Goal: Task Accomplishment & Management: Use online tool/utility

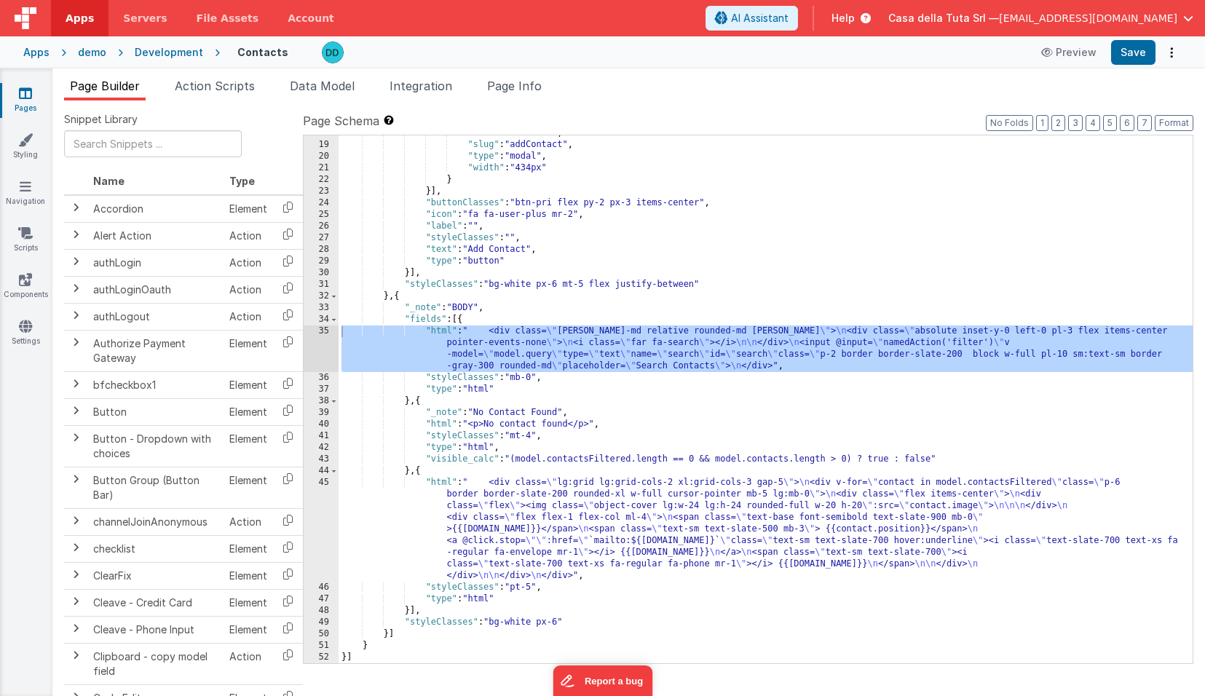
click at [140, 55] on div "Development" at bounding box center [169, 52] width 68 height 15
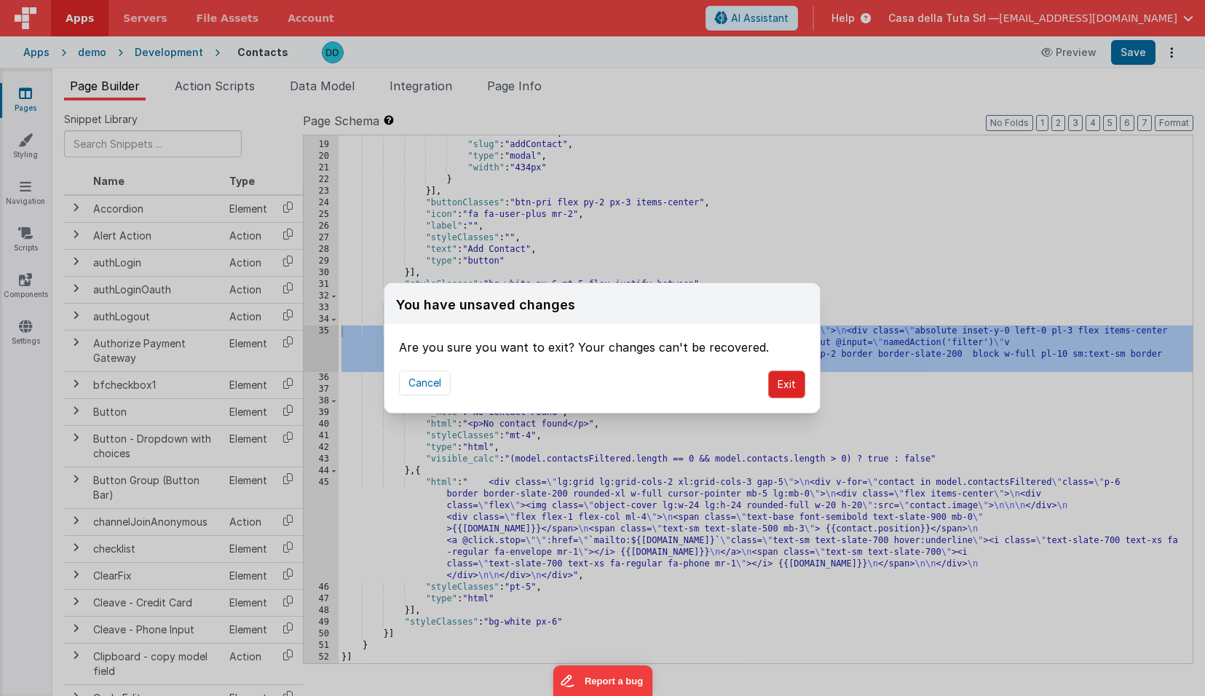
click at [787, 392] on button "Exit" at bounding box center [786, 385] width 37 height 28
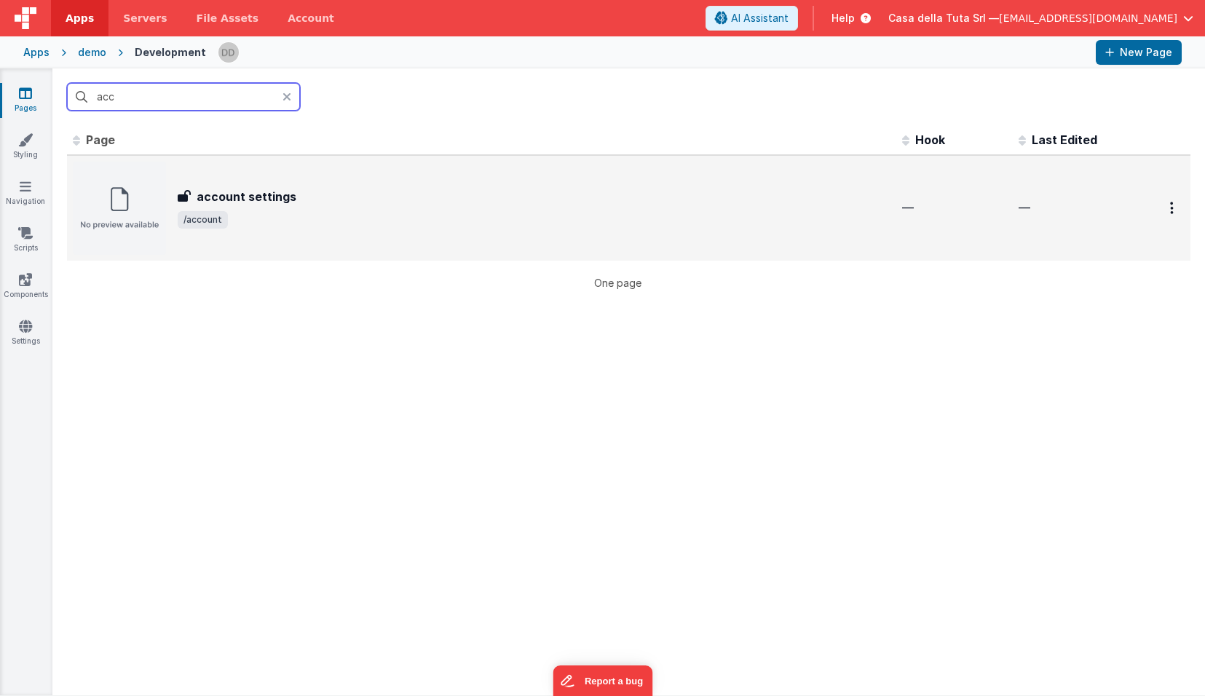
type input "acc"
click at [316, 216] on span "/account" at bounding box center [534, 219] width 713 height 17
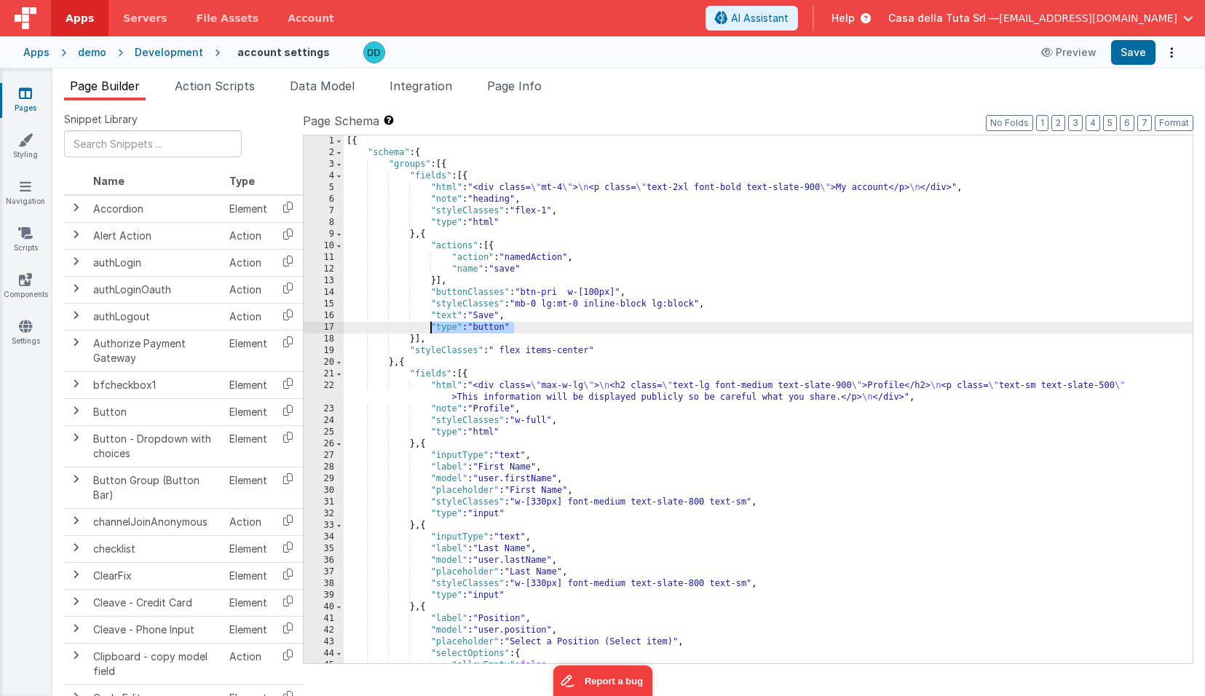
drag, startPoint x: 513, startPoint y: 324, endPoint x: 431, endPoint y: 326, distance: 82.3
click at [431, 326] on div "[{ "schema" : { "groups" : [{ "fields" : [{ "html" : "<div class= \" mt-4 \" > …" at bounding box center [768, 410] width 849 height 551
click at [92, 52] on div "demo" at bounding box center [92, 52] width 28 height 15
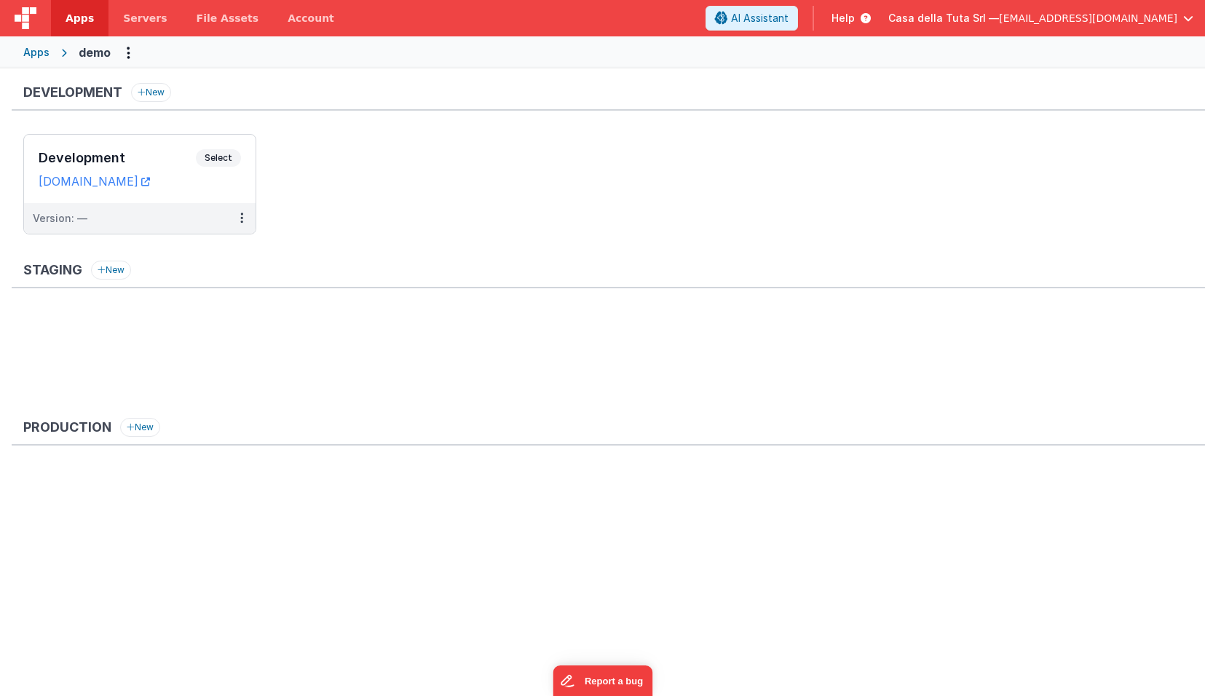
click at [41, 54] on div "Apps" at bounding box center [36, 52] width 26 height 15
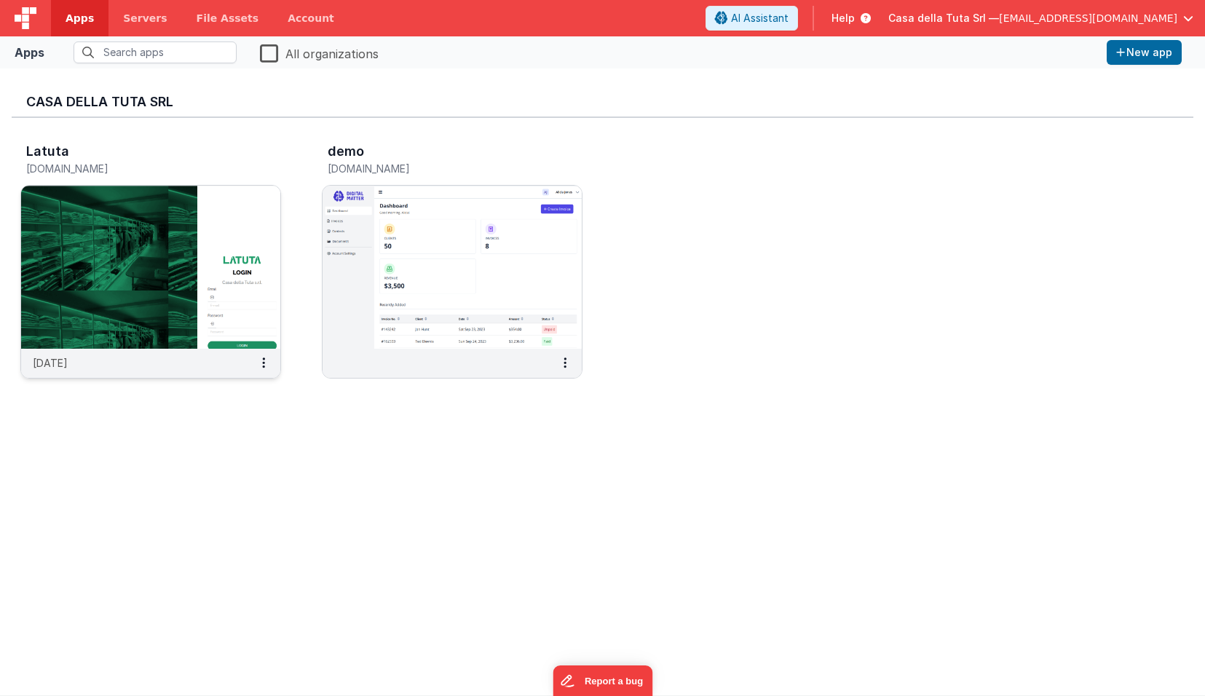
click at [191, 237] on img at bounding box center [150, 267] width 259 height 163
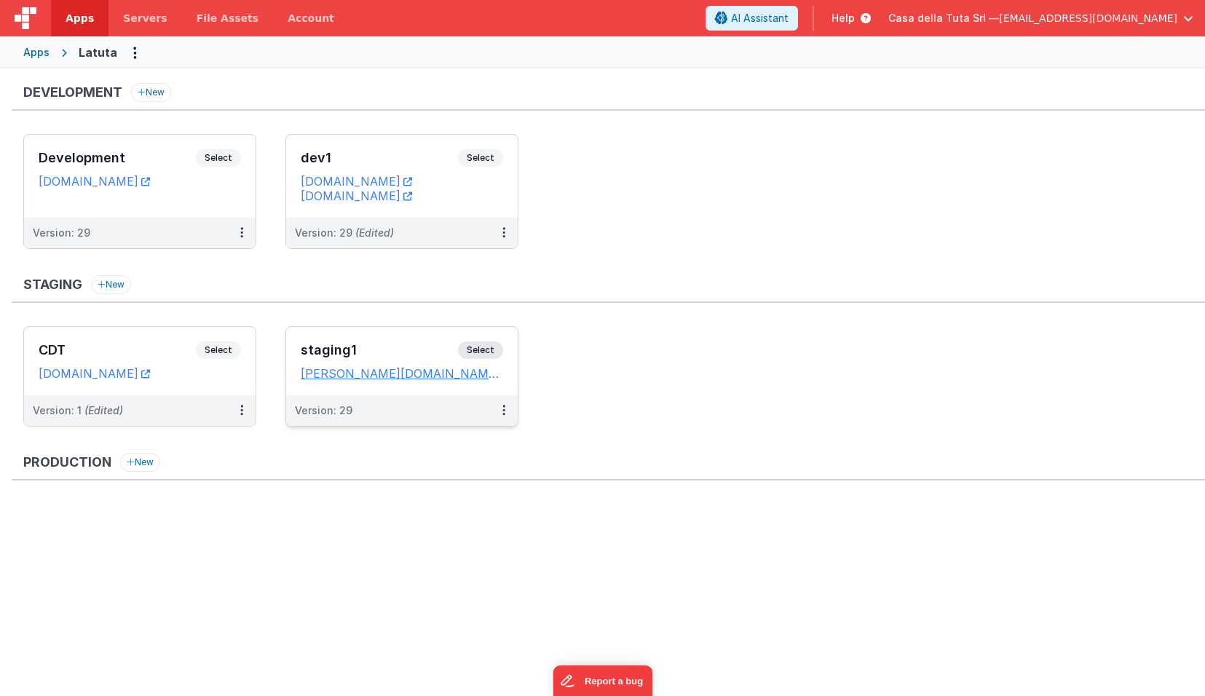
click at [478, 377] on dd "[PERSON_NAME][DOMAIN_NAME]" at bounding box center [402, 373] width 202 height 15
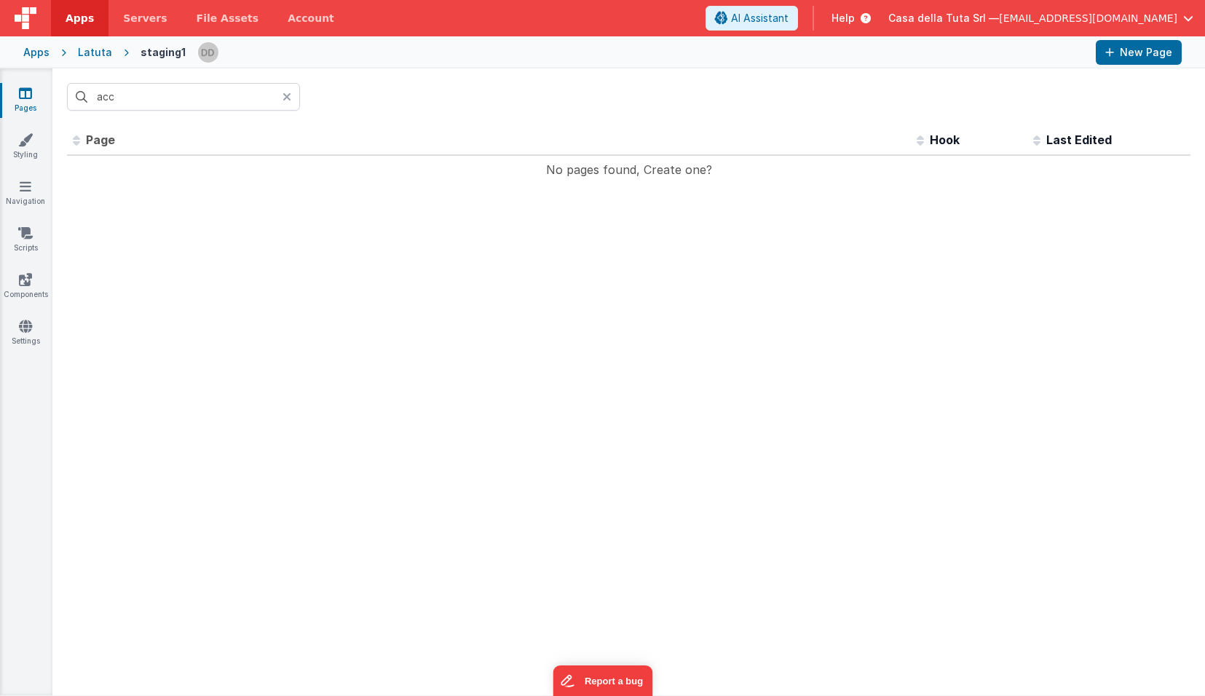
click at [285, 98] on icon at bounding box center [286, 97] width 9 height 12
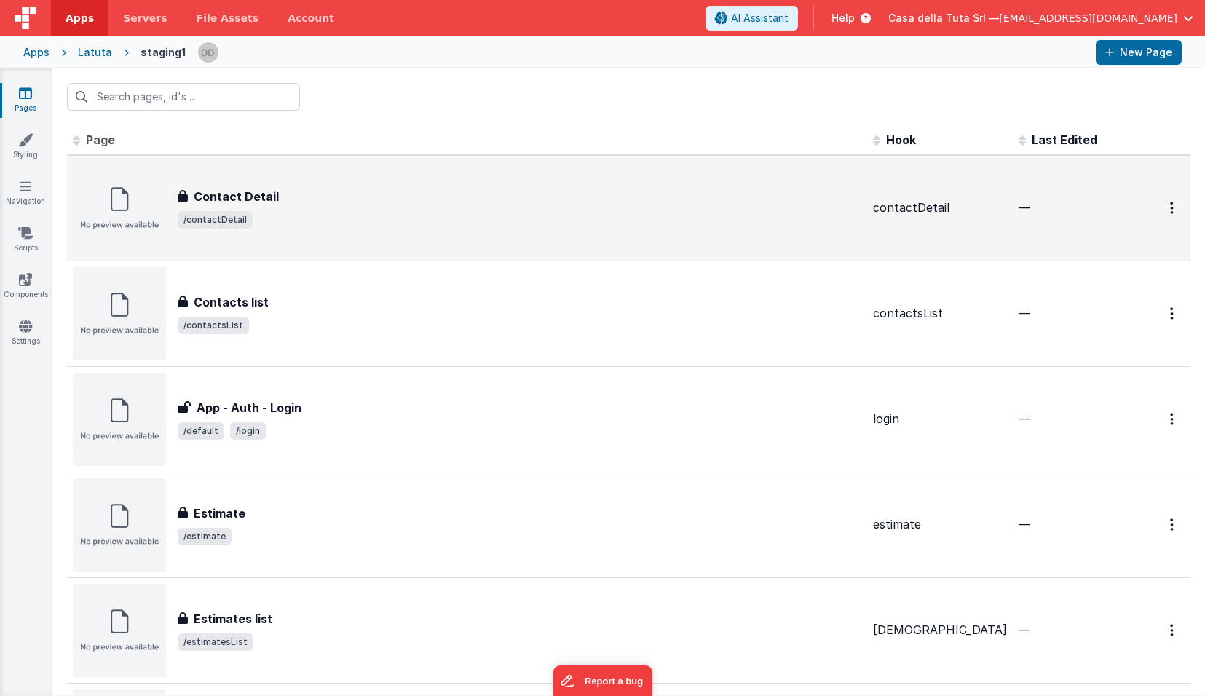
click at [458, 210] on div "Contact Detail Contact Detail /contactDetail" at bounding box center [520, 208] width 684 height 41
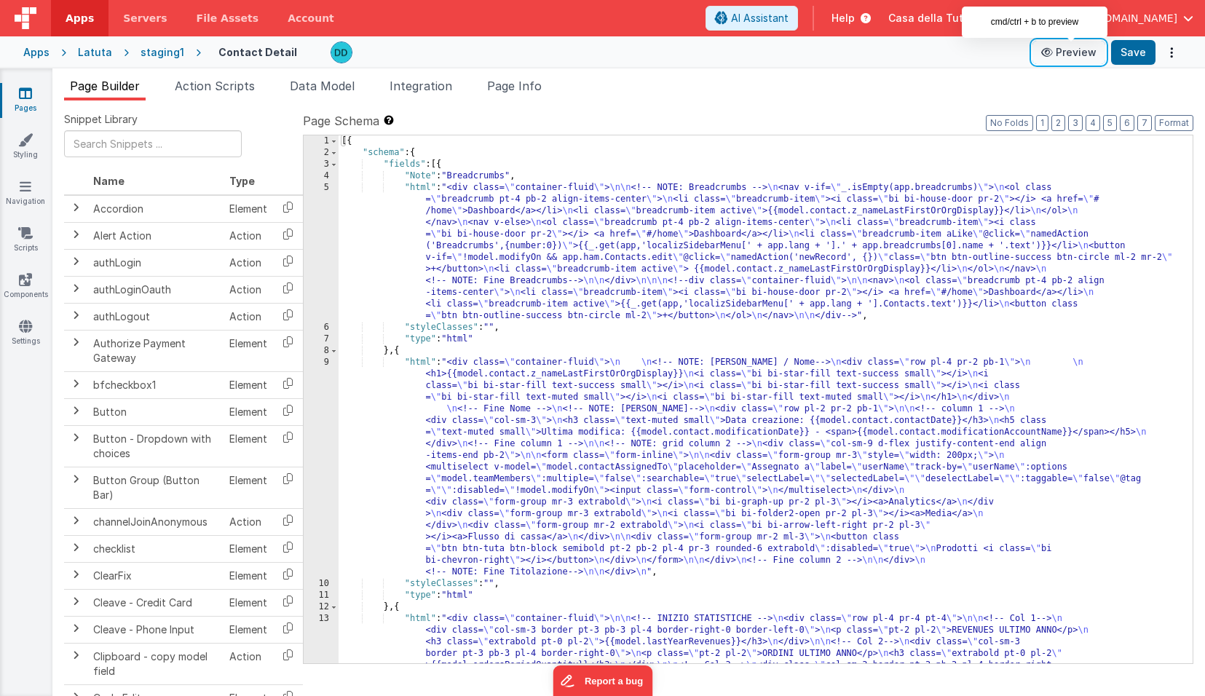
click at [1070, 48] on button "Preview" at bounding box center [1068, 52] width 73 height 23
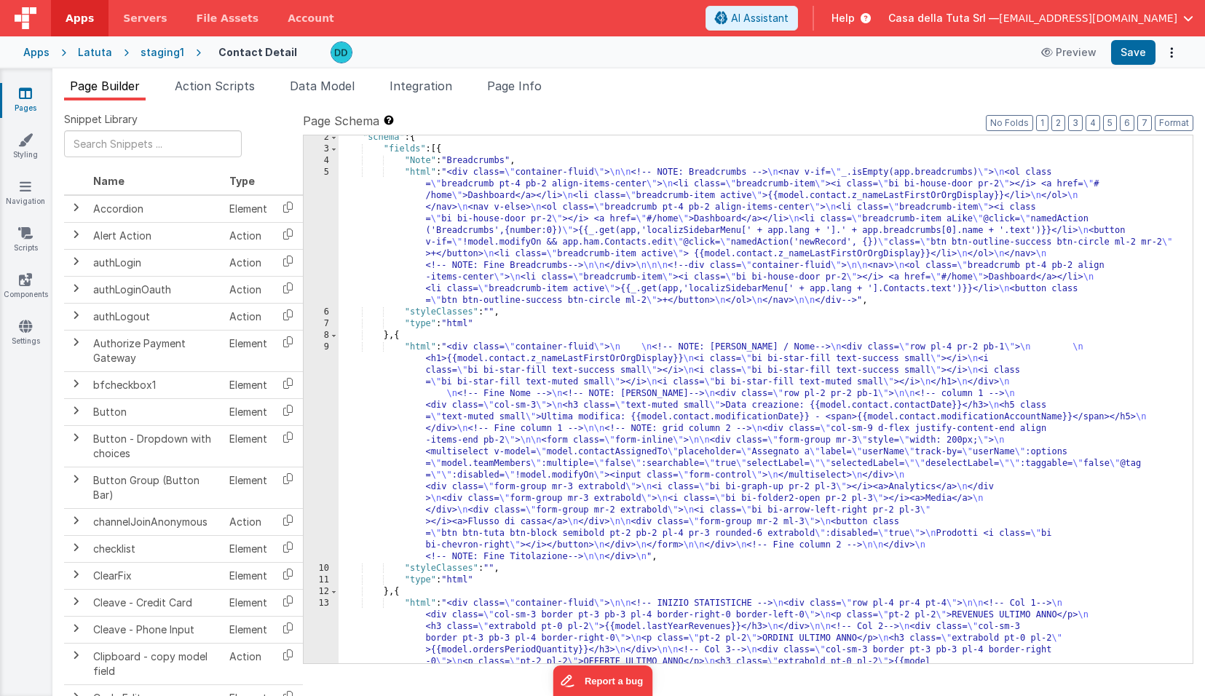
click at [966, 237] on div ""schema" : { "fields" : [{ "Note" : "Breadcrumbs" , "html" : "<div class= \" co…" at bounding box center [765, 454] width 854 height 644
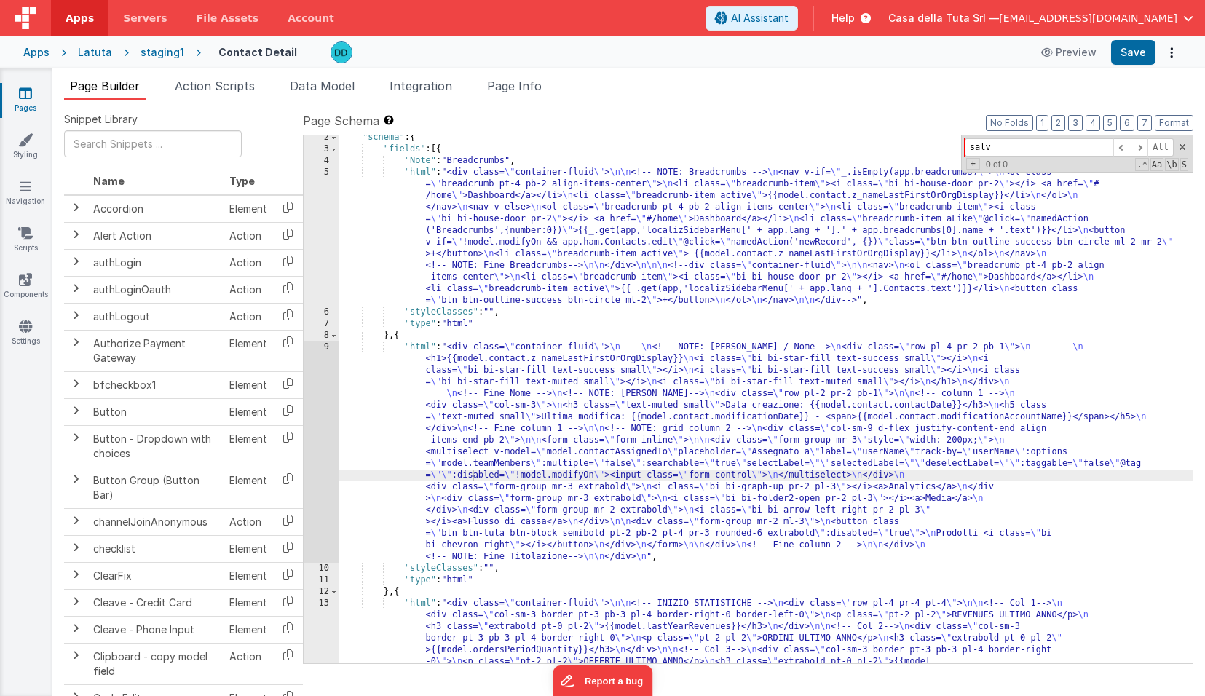
type input "salva"
drag, startPoint x: 997, startPoint y: 143, endPoint x: 963, endPoint y: 142, distance: 33.5
click at [963, 142] on div "salva All Replace All + 0 of 0 .* Aa \b S" at bounding box center [1076, 153] width 231 height 37
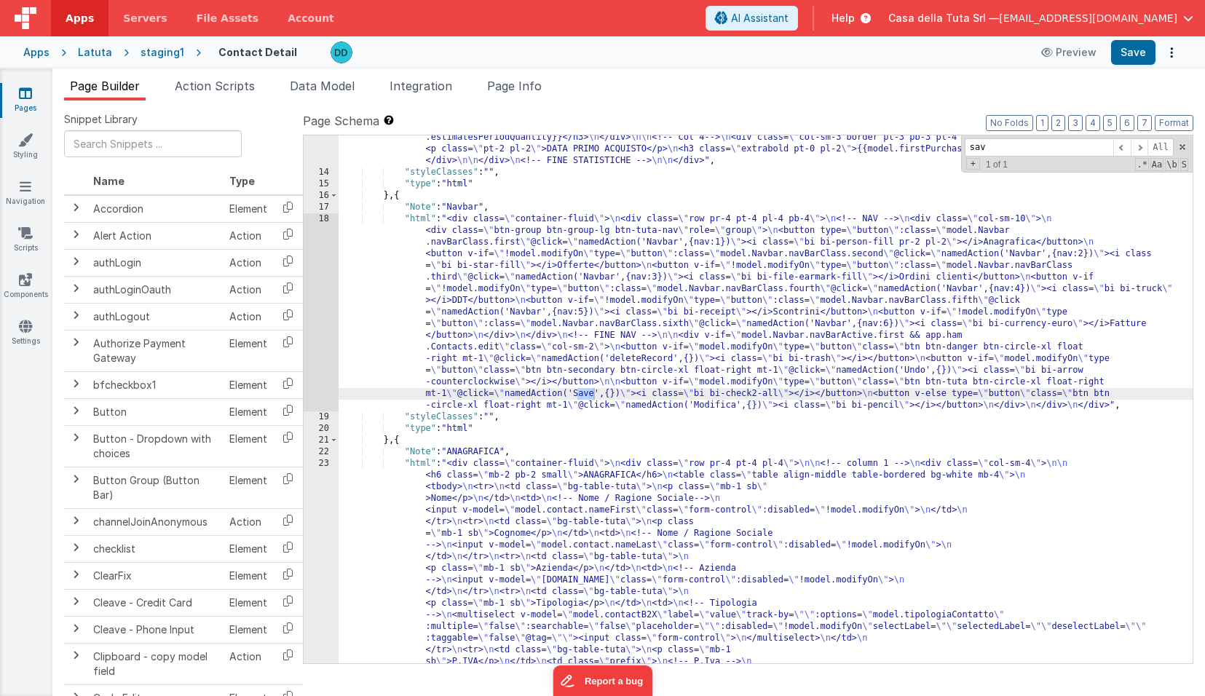
scroll to position [551, 0]
type input "sav"
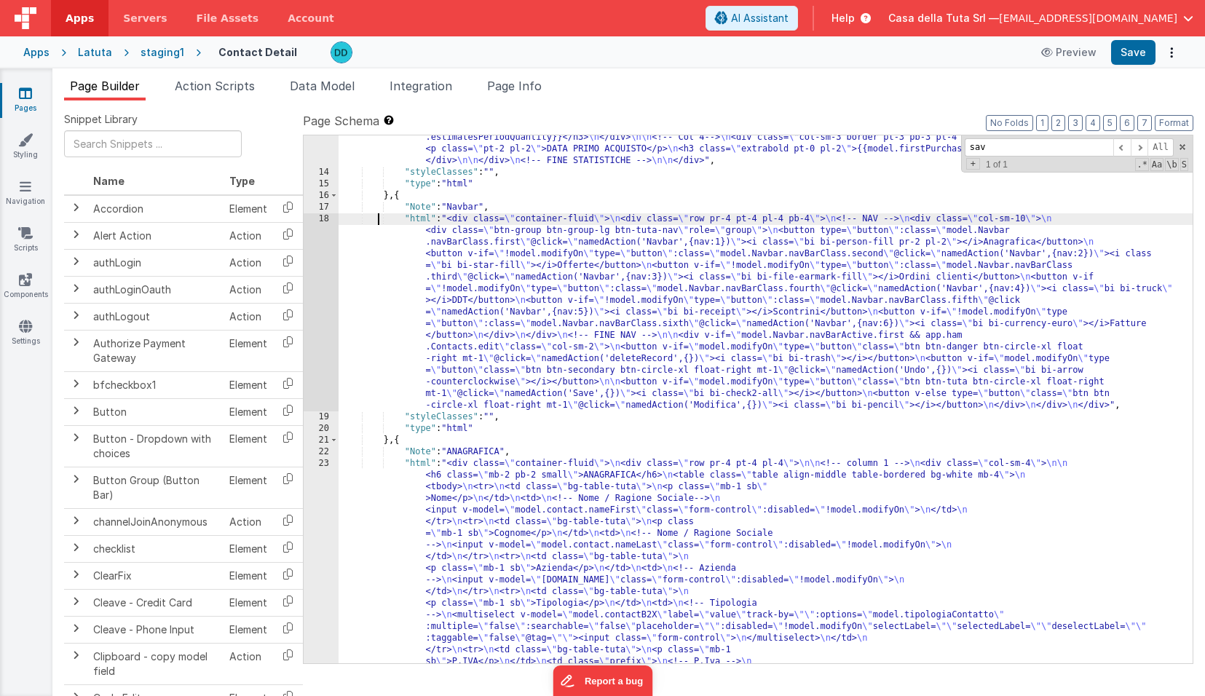
click at [325, 217] on div "18" at bounding box center [321, 312] width 35 height 198
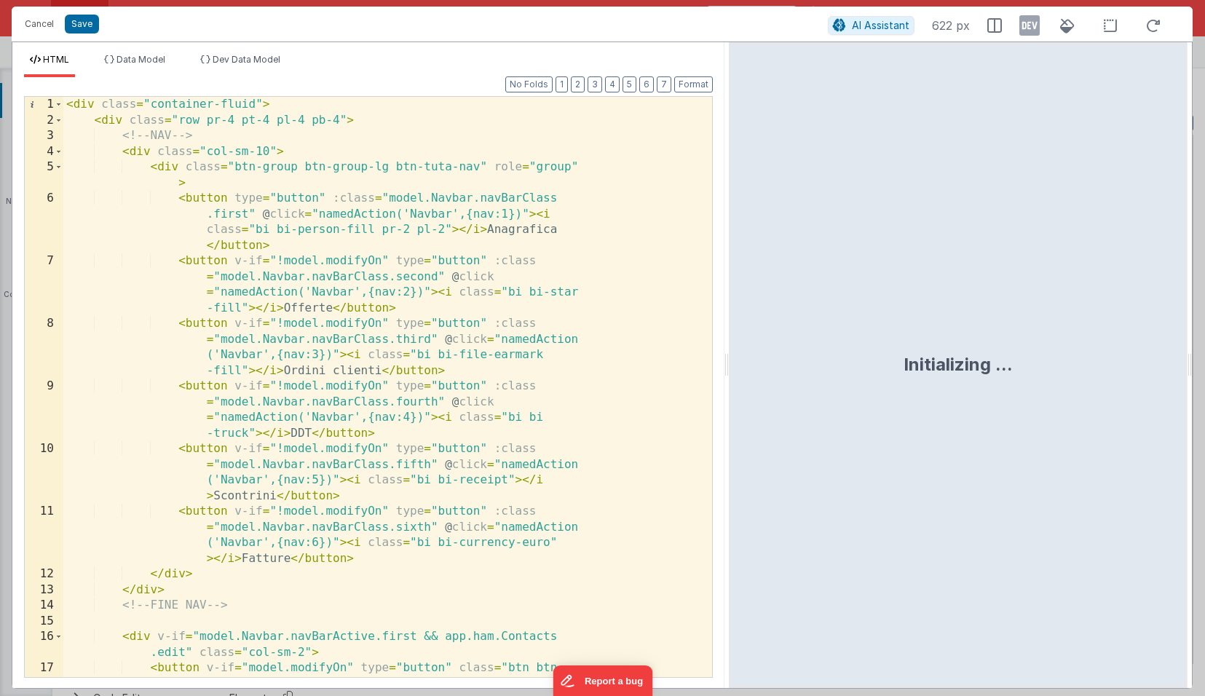
drag, startPoint x: 598, startPoint y: 360, endPoint x: 729, endPoint y: 355, distance: 130.4
click at [729, 355] on html "Cancel Save AI Assistant 622 px HTML Data Model Dev Data Model Format 7 6 5 4 3…" at bounding box center [602, 348] width 1205 height 696
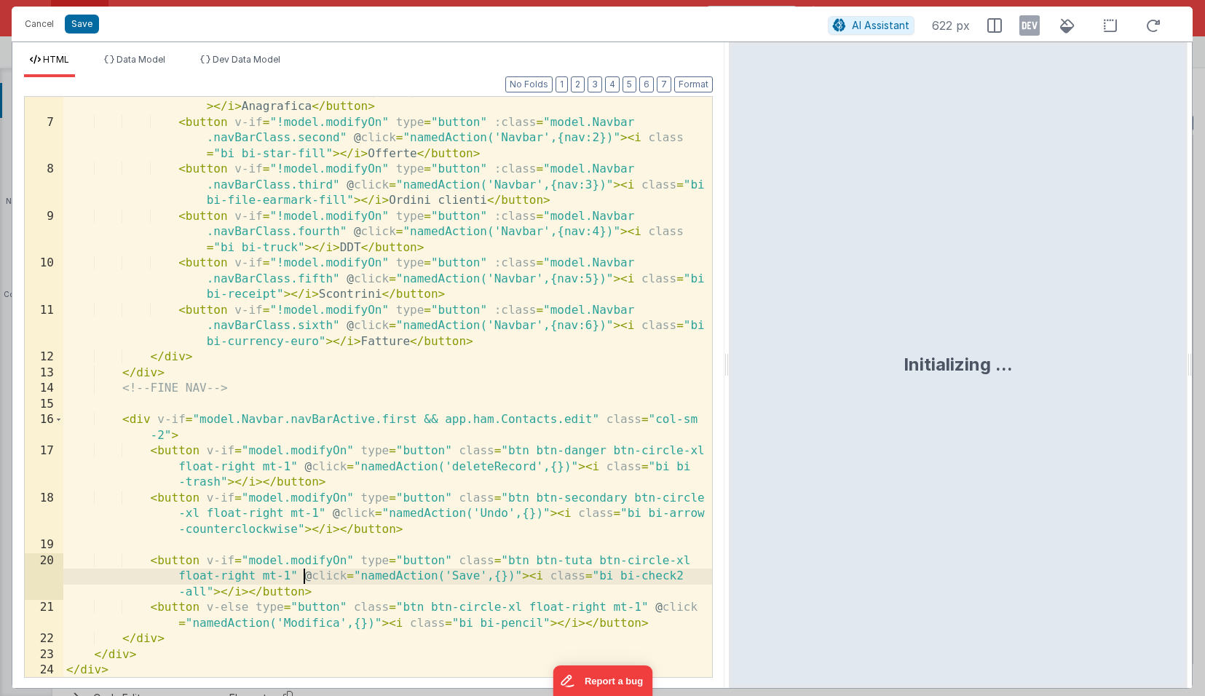
scroll to position [107, 0]
drag, startPoint x: 304, startPoint y: 576, endPoint x: 523, endPoint y: 578, distance: 219.1
click at [523, 578] on div "< button type = "button" :class = "model.Navbar.navBarClass.first" @ click = "n…" at bounding box center [387, 389] width 649 height 643
click at [44, 26] on button "Cancel" at bounding box center [39, 24] width 44 height 20
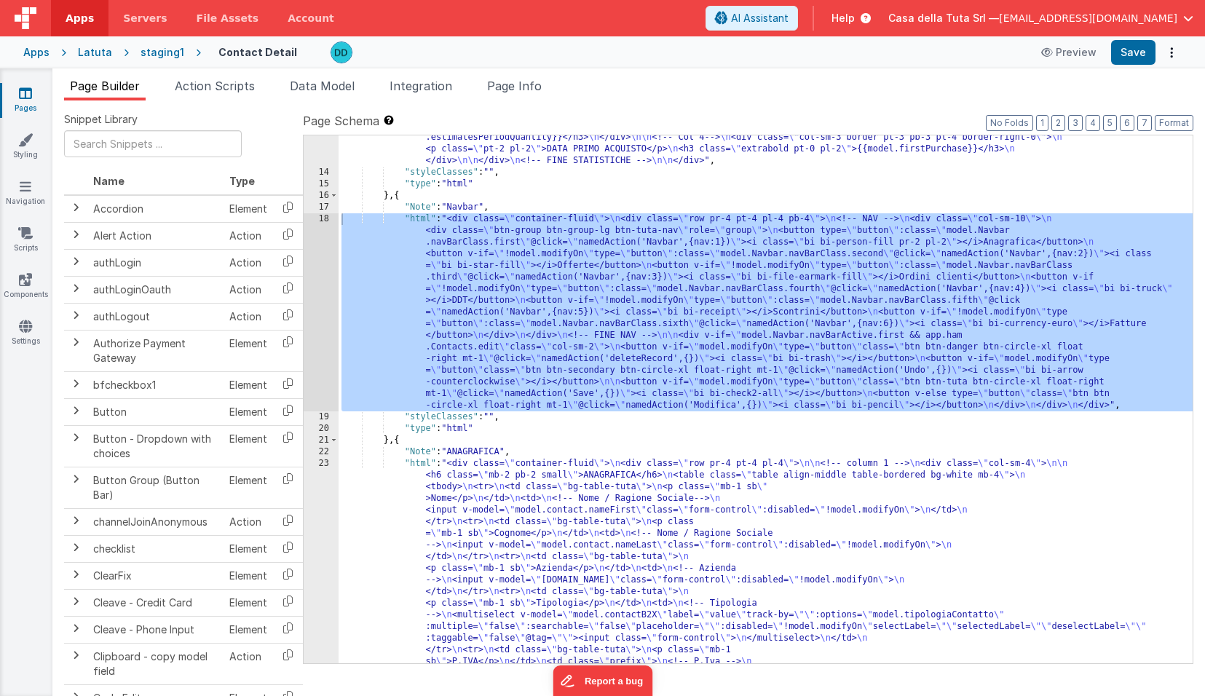
click at [46, 53] on div "Apps" at bounding box center [36, 52] width 26 height 15
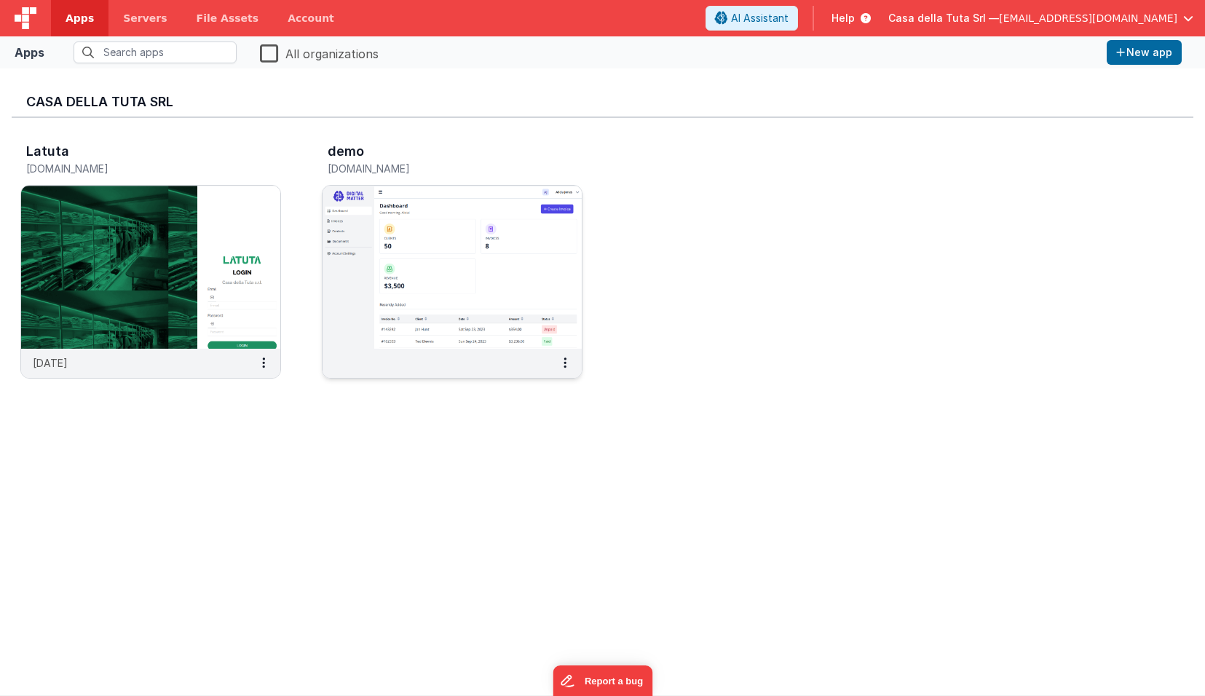
click at [443, 262] on img at bounding box center [451, 267] width 259 height 163
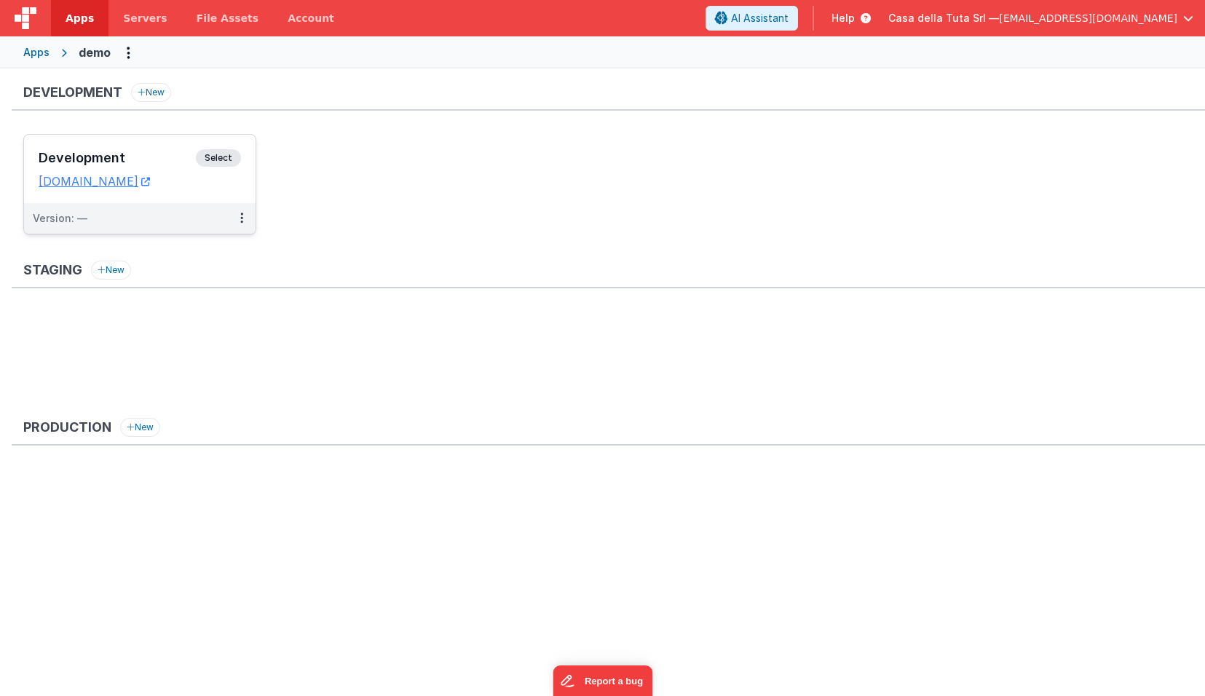
click at [239, 198] on div "Development Select URLs [DOMAIN_NAME]" at bounding box center [139, 169] width 231 height 68
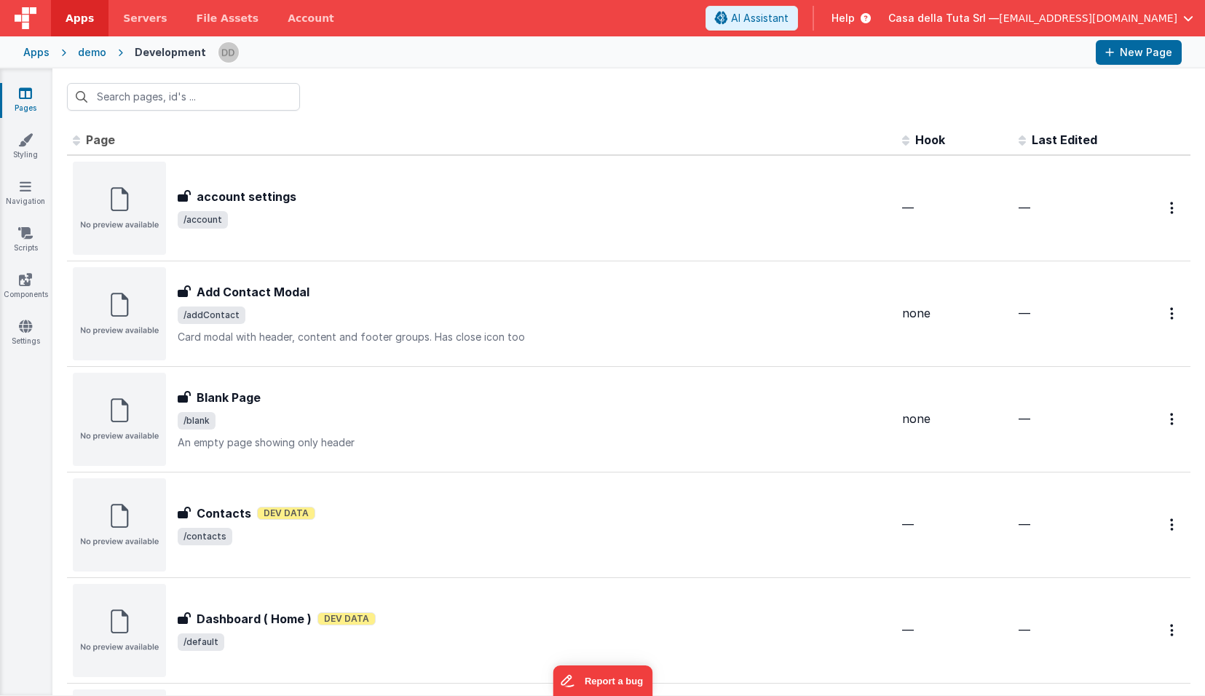
click at [40, 55] on div "Apps" at bounding box center [36, 52] width 26 height 15
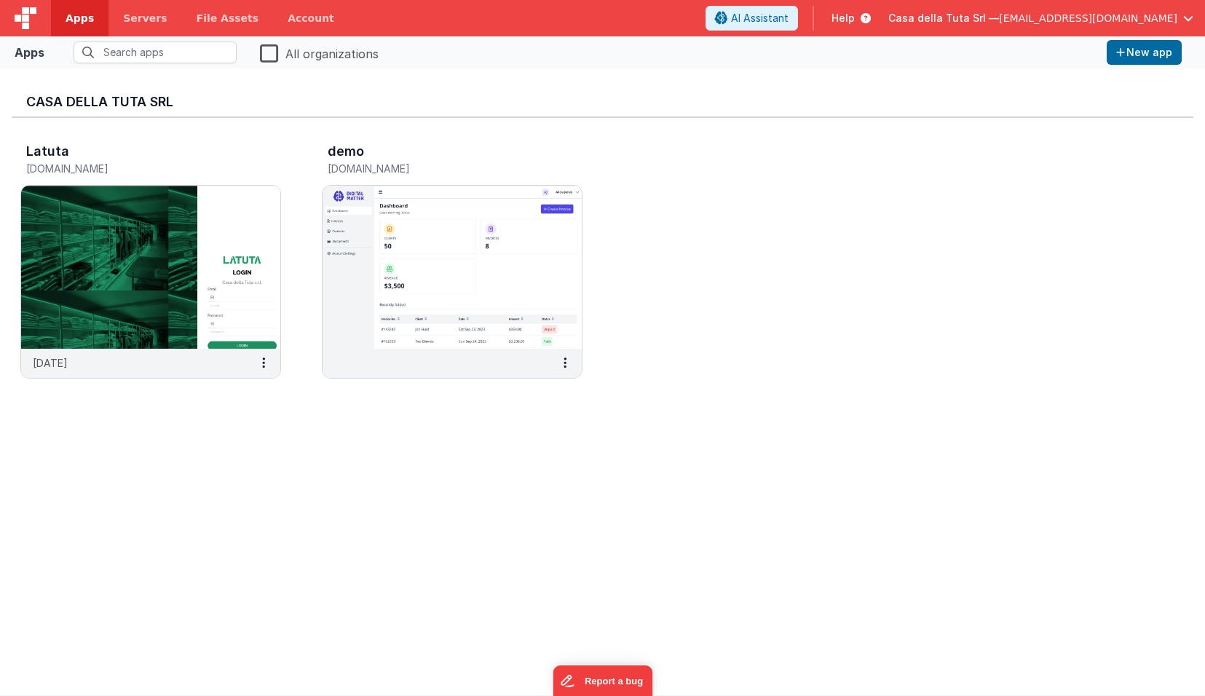
click at [1053, 20] on span "[EMAIL_ADDRESS][DOMAIN_NAME]" at bounding box center [1088, 18] width 178 height 15
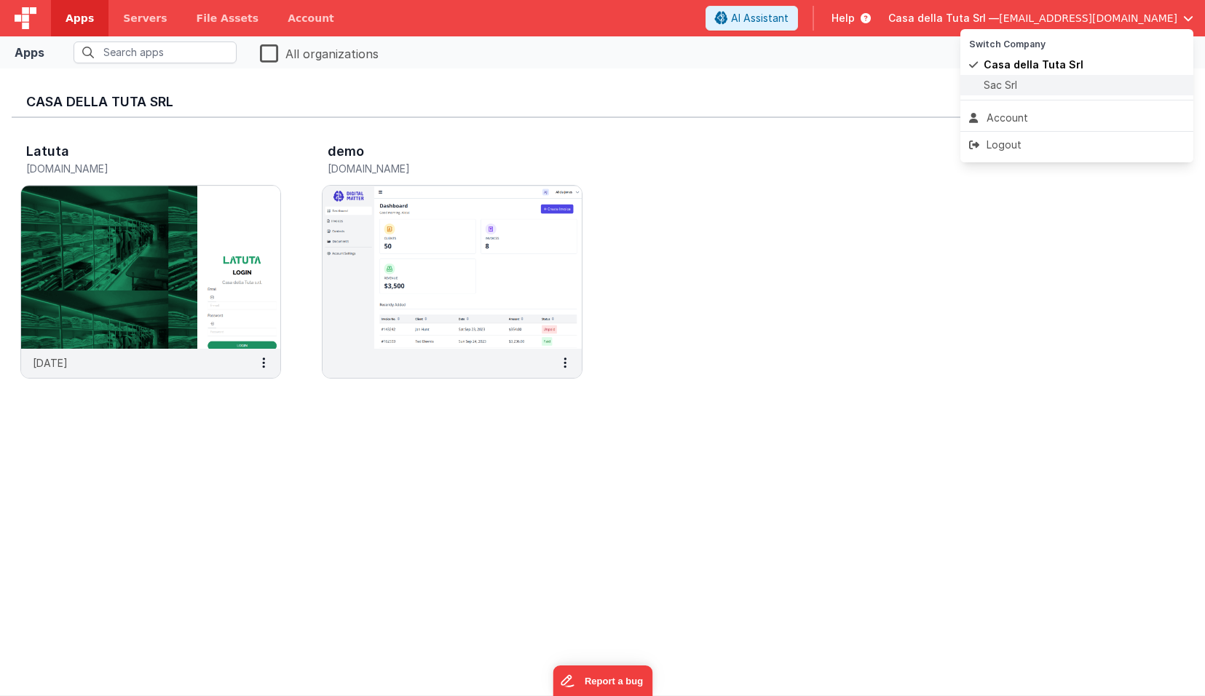
click at [1010, 81] on span "Sac Srl" at bounding box center [999, 85] width 33 height 15
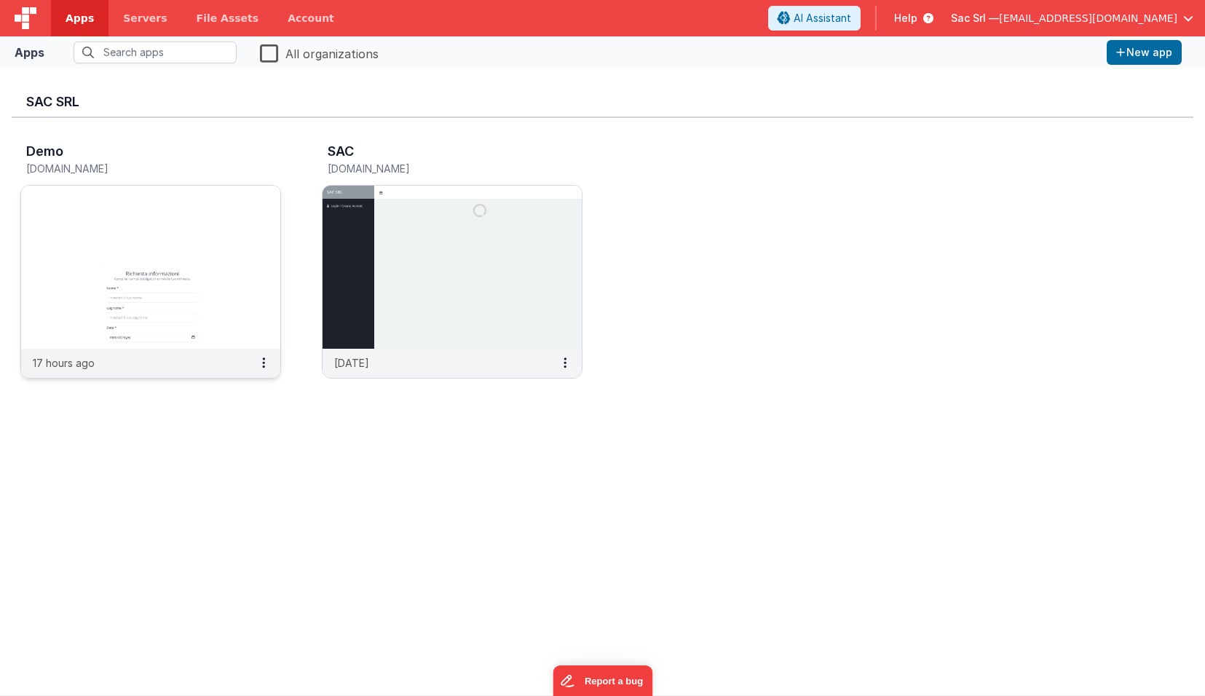
click at [109, 253] on img at bounding box center [150, 267] width 259 height 163
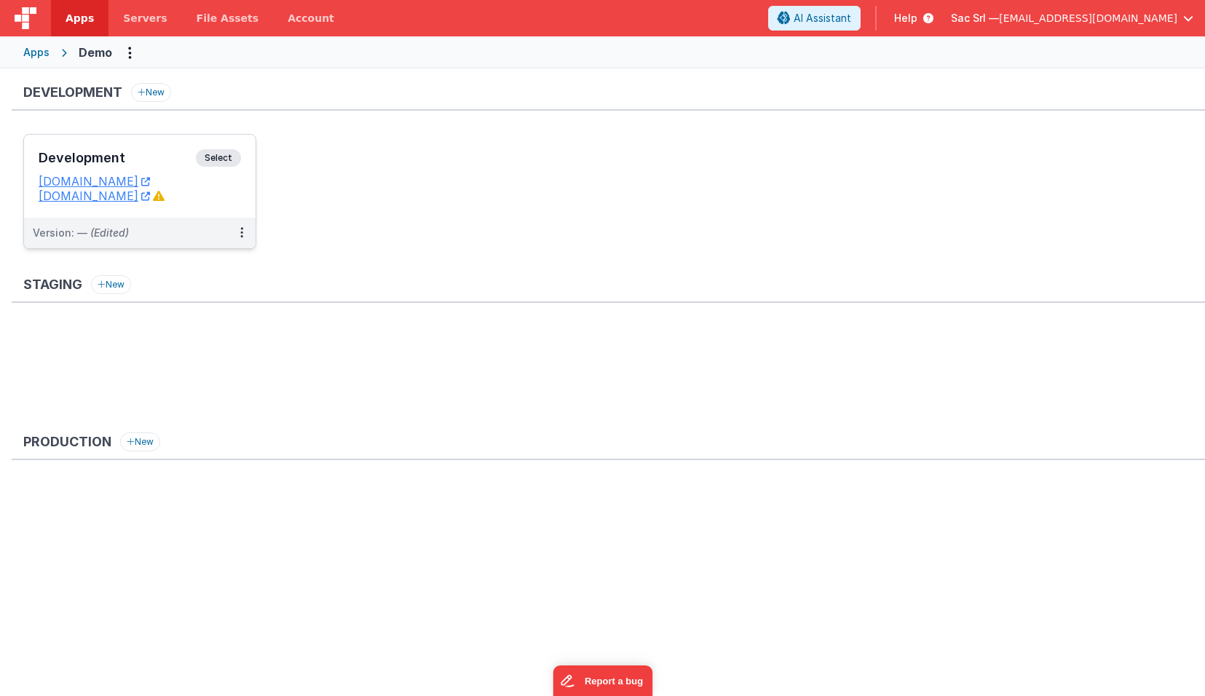
click at [223, 200] on dd "[DOMAIN_NAME]" at bounding box center [140, 196] width 202 height 15
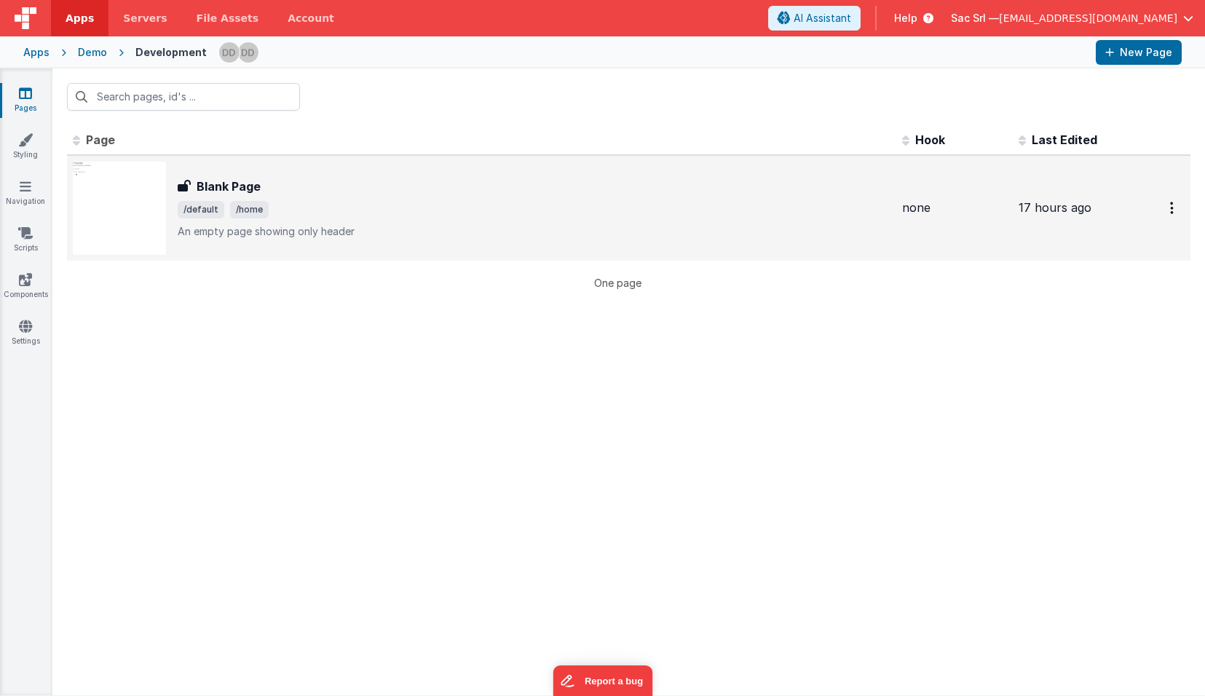
click at [438, 201] on span "/default /home" at bounding box center [534, 209] width 713 height 17
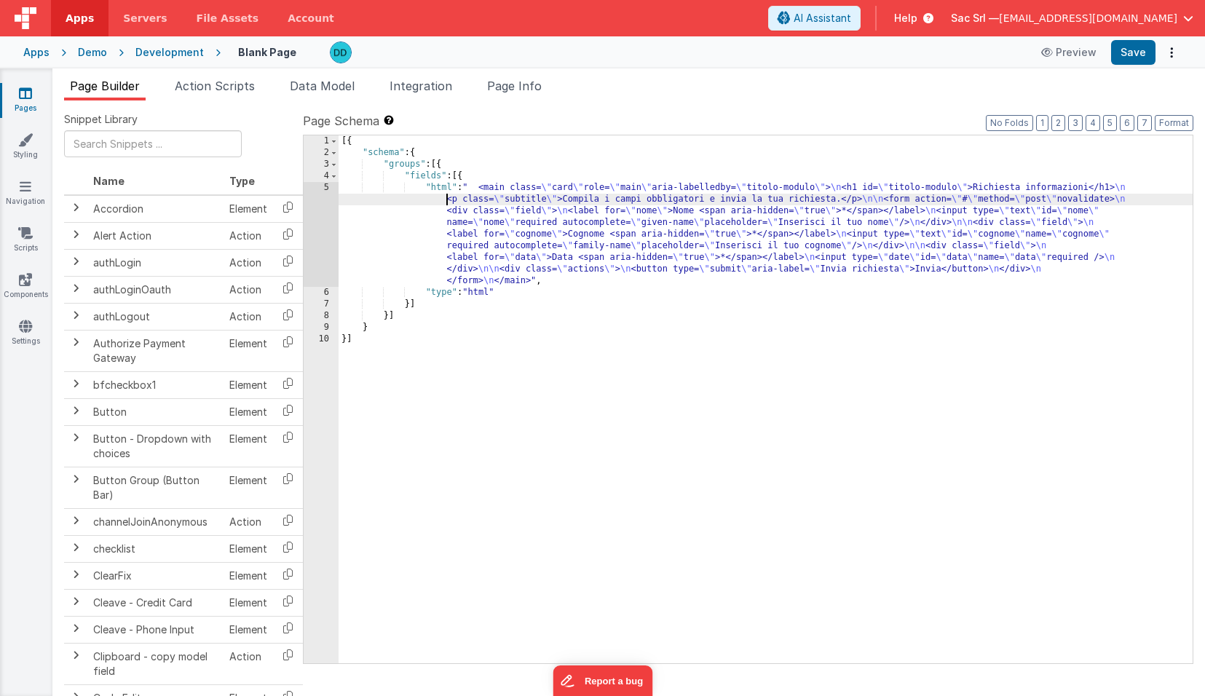
click at [356, 195] on div "[{ "schema" : { "groups" : [{ "fields" : [{ "html" : " <main class= \" card \" …" at bounding box center [765, 410] width 854 height 551
click at [320, 186] on div "5" at bounding box center [321, 234] width 35 height 105
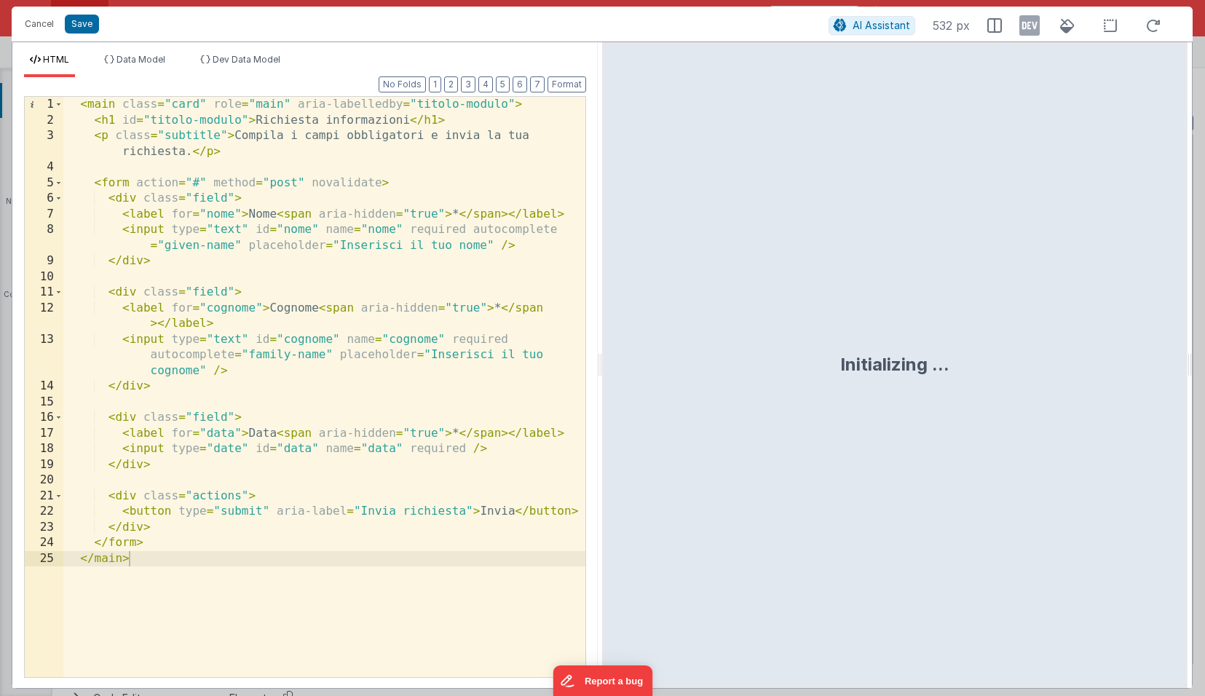
click at [607, 358] on div "Initializing ..." at bounding box center [894, 365] width 585 height 646
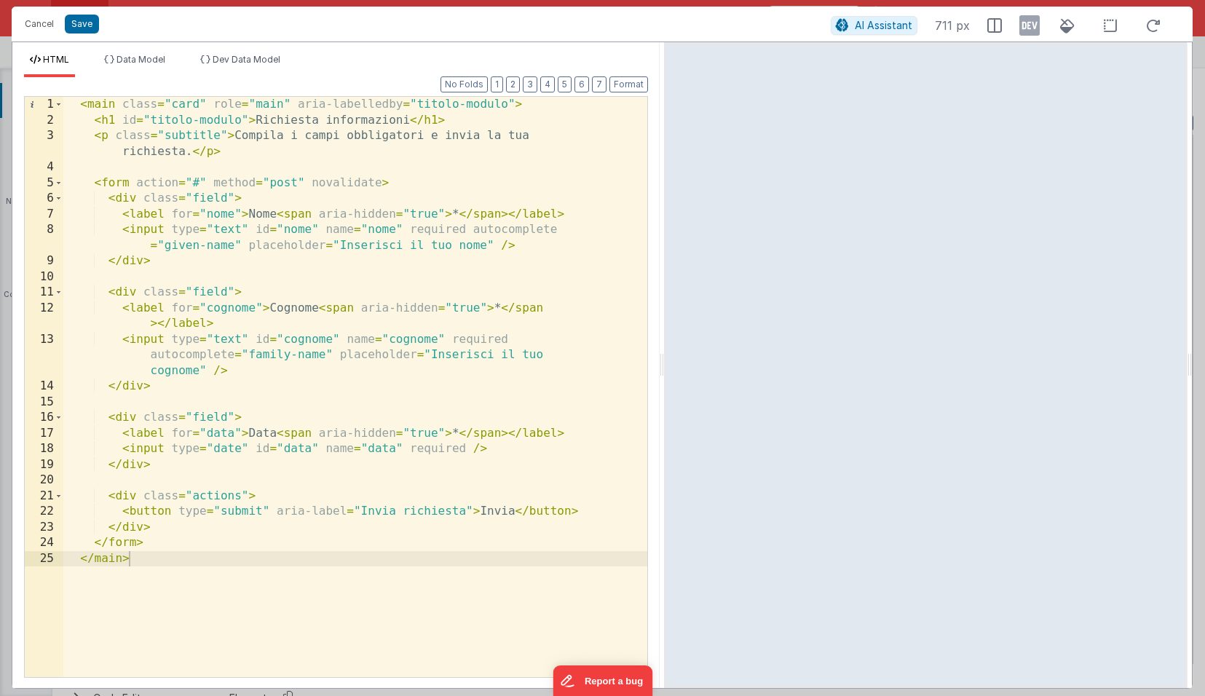
drag, startPoint x: 600, startPoint y: 363, endPoint x: 705, endPoint y: 345, distance: 106.3
click at [705, 345] on html "Cancel Save AI Assistant 711 px HTML Data Model Dev Data Model Format 7 6 5 4 3…" at bounding box center [602, 348] width 1205 height 696
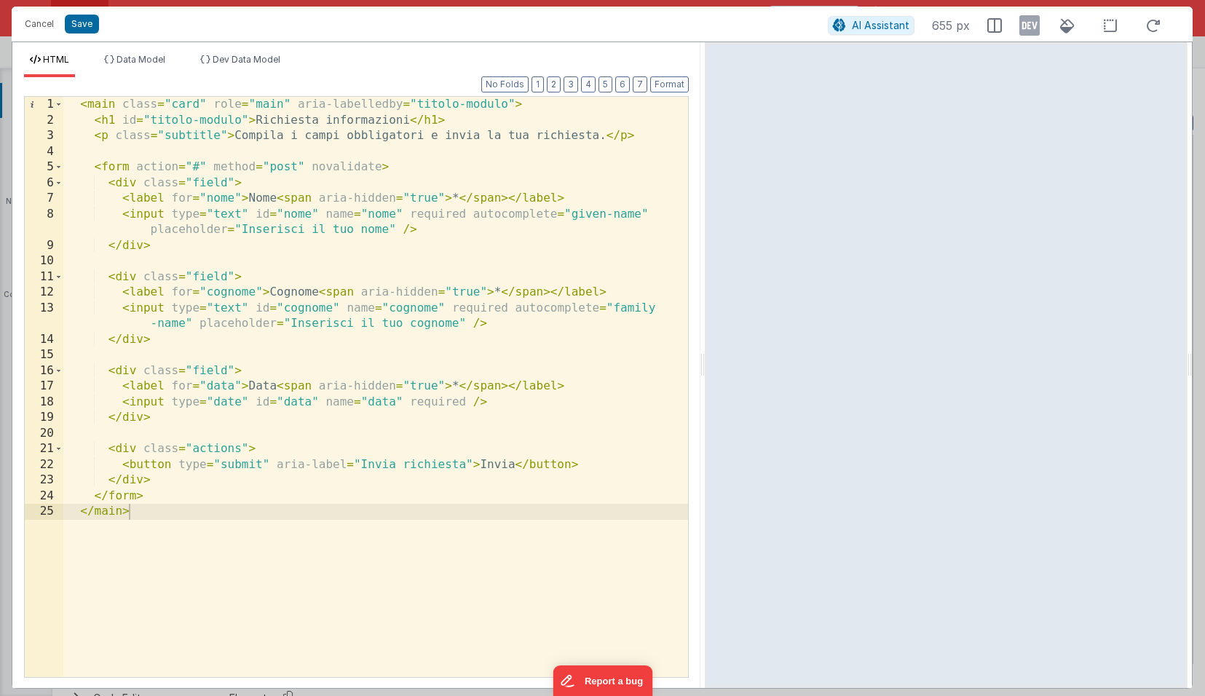
click at [192, 167] on div "< main class = "card" role = "main" aria-labelledby = "titolo-modulo" > < h1 id…" at bounding box center [375, 402] width 625 height 611
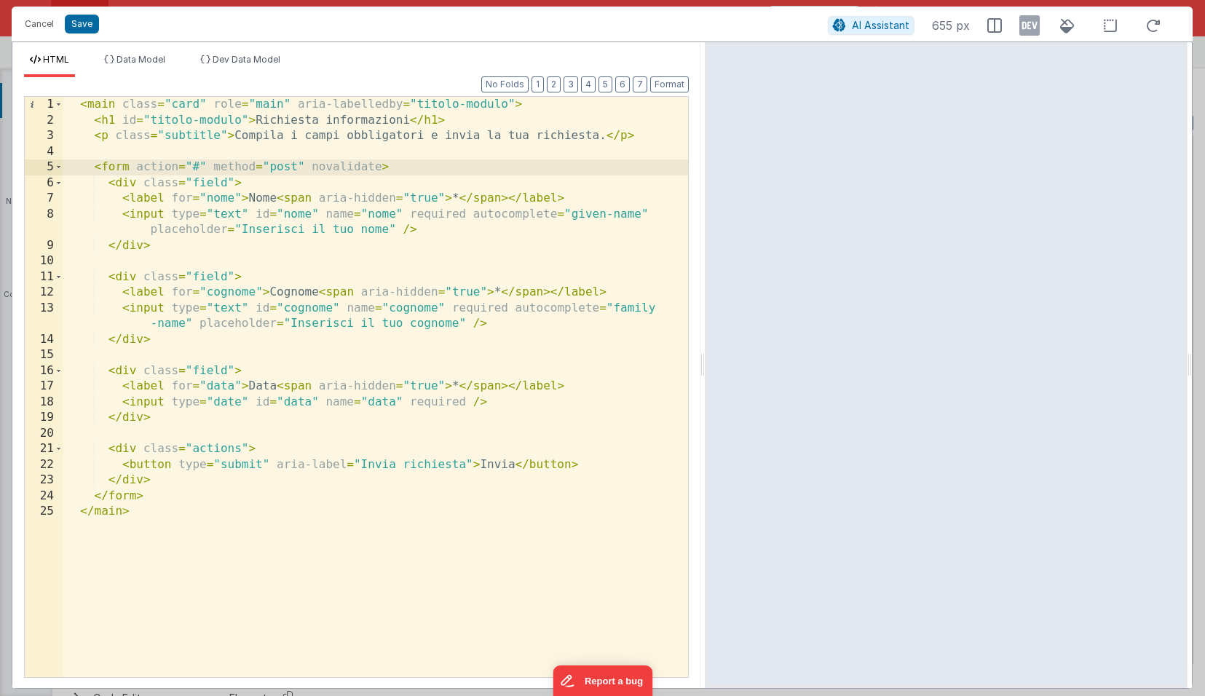
click at [198, 563] on div "< main class = "card" role = "main" aria-labelledby = "titolo-modulo" > < h1 id…" at bounding box center [375, 402] width 625 height 611
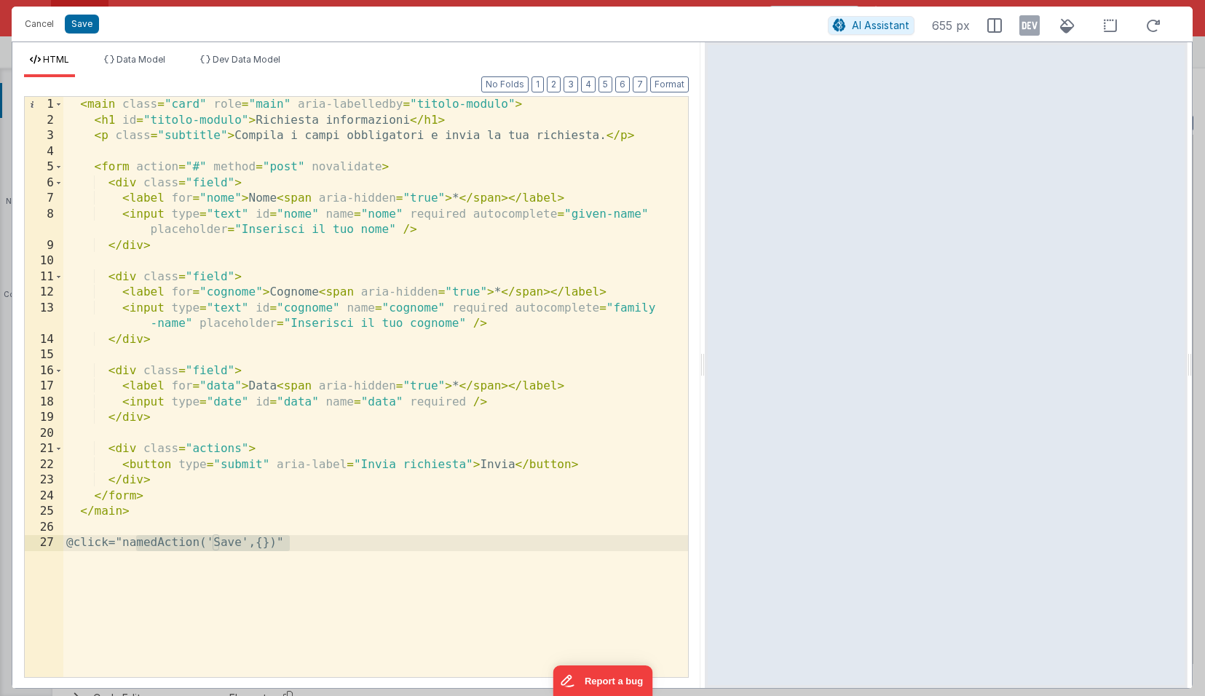
drag, startPoint x: 135, startPoint y: 542, endPoint x: 291, endPoint y: 544, distance: 155.8
click at [291, 544] on div "< main class = "card" role = "main" aria-labelledby = "titolo-modulo" > < h1 id…" at bounding box center [375, 402] width 625 height 611
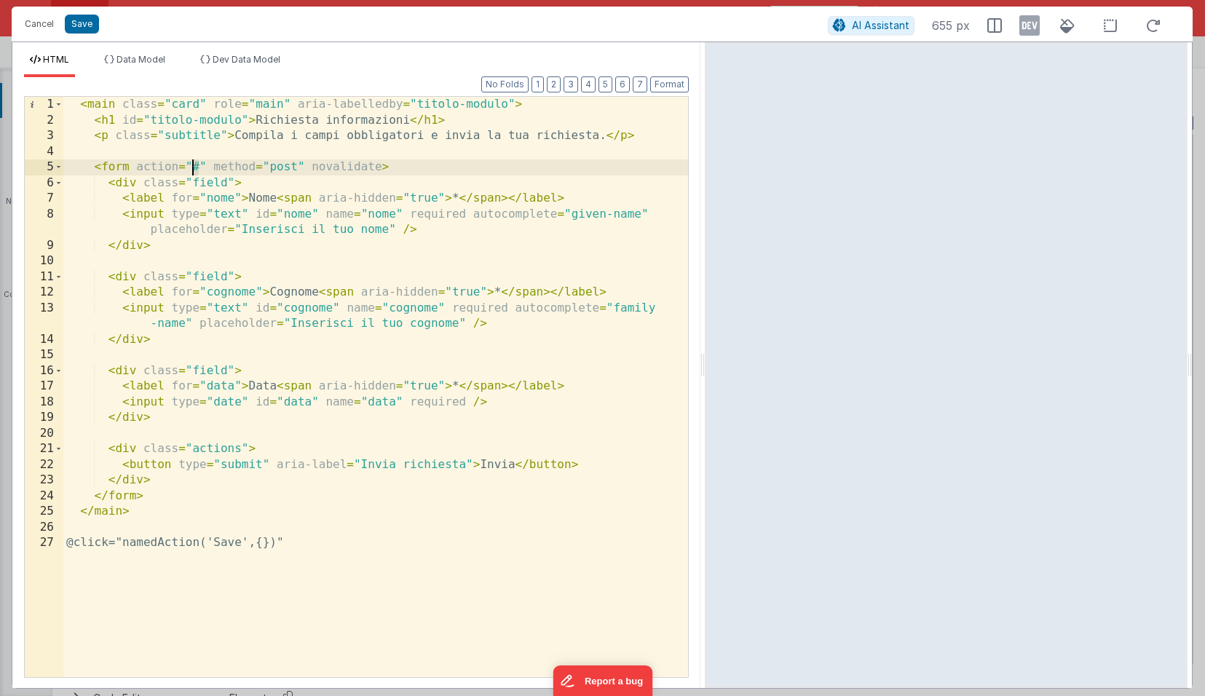
drag, startPoint x: 199, startPoint y: 164, endPoint x: 191, endPoint y: 165, distance: 8.0
click at [191, 165] on div "< main class = "card" role = "main" aria-labelledby = "titolo-modulo" > < h1 id…" at bounding box center [375, 402] width 625 height 611
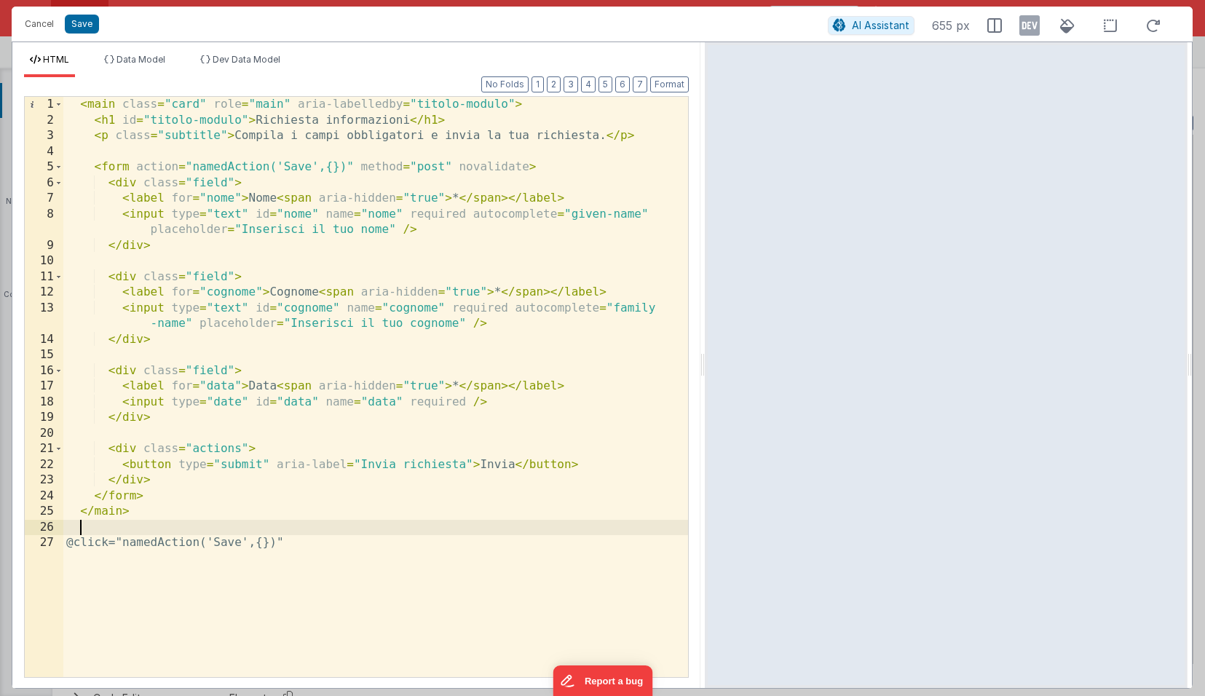
click at [295, 532] on div "< main class = "card" role = "main" aria-labelledby = "titolo-modulo" > < h1 id…" at bounding box center [375, 402] width 625 height 611
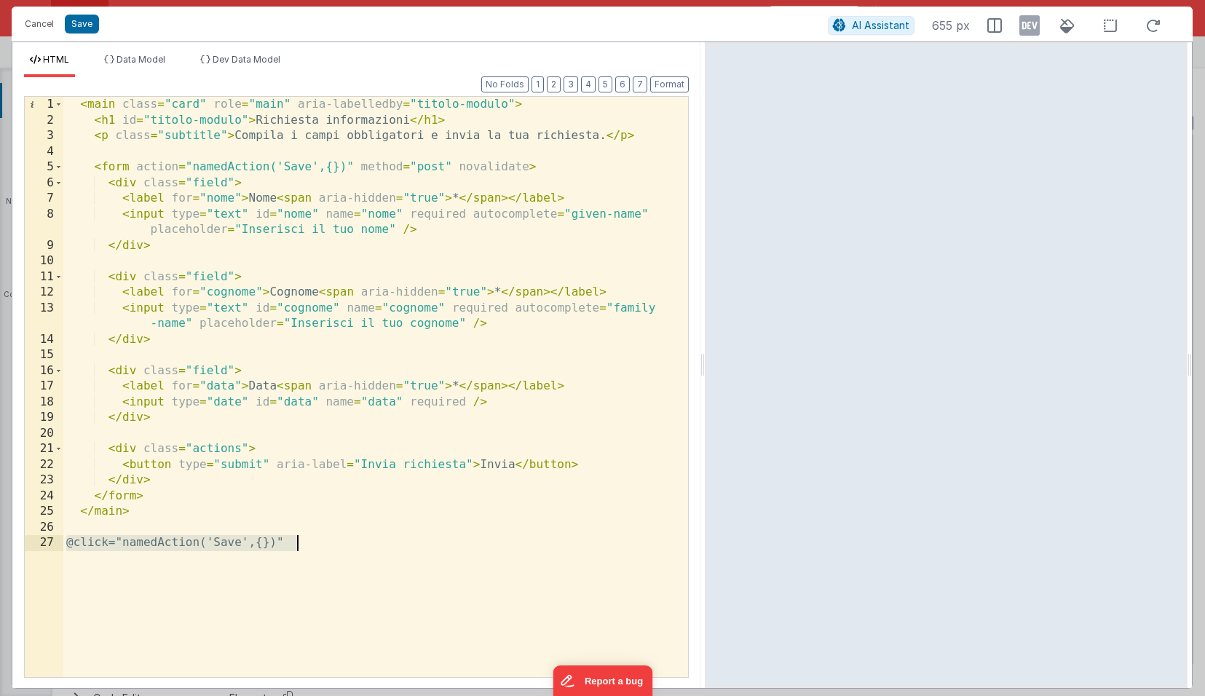
drag, startPoint x: 130, startPoint y: 563, endPoint x: 122, endPoint y: 563, distance: 8.0
click at [130, 563] on div "< main class = "card" role = "main" aria-labelledby = "titolo-modulo" > < h1 id…" at bounding box center [375, 402] width 625 height 611
click at [83, 545] on div "< main class = "card" role = "main" aria-labelledby = "titolo-modulo" > < h1 id…" at bounding box center [375, 402] width 625 height 611
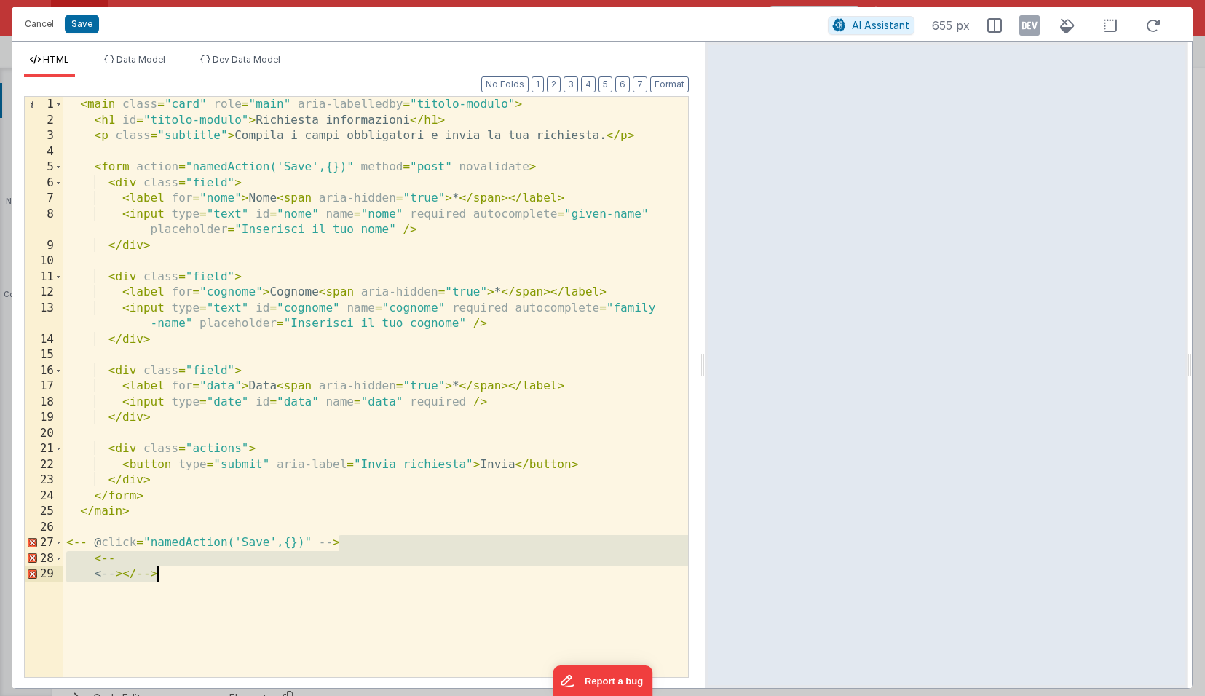
drag, startPoint x: 357, startPoint y: 545, endPoint x: 360, endPoint y: 597, distance: 51.8
click at [360, 597] on div "< main class = "card" role = "main" aria-labelledby = "titolo-modulo" > < h1 id…" at bounding box center [375, 402] width 625 height 611
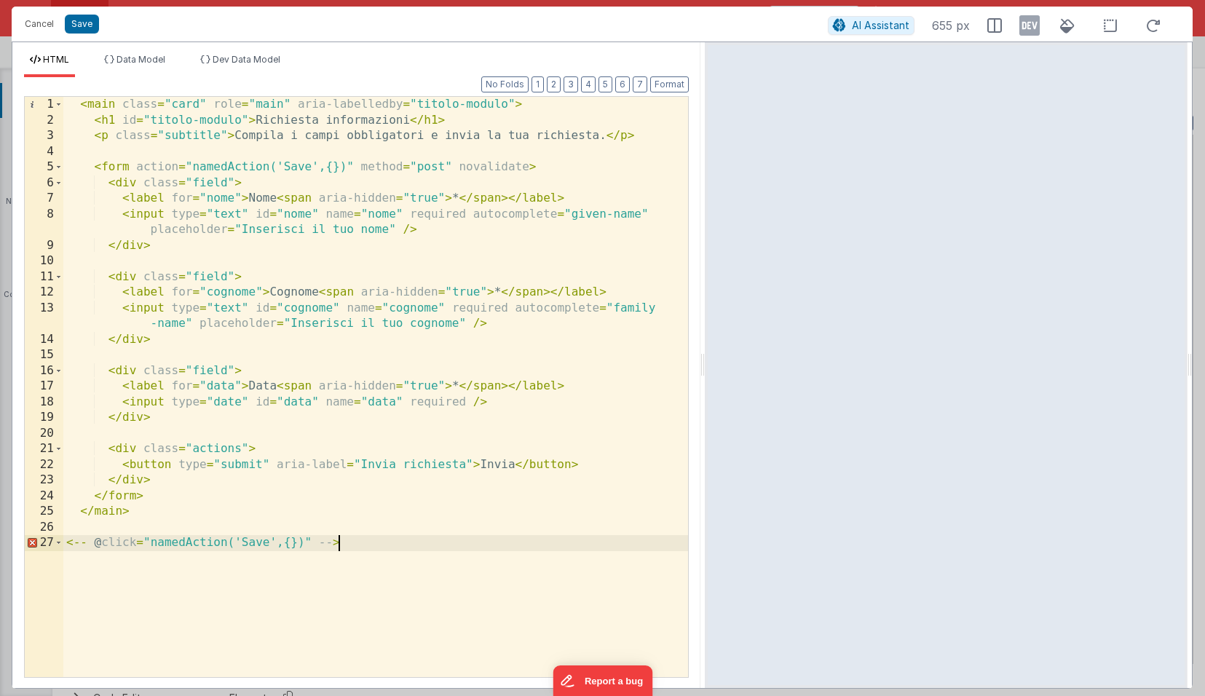
click at [225, 620] on div "< main class = "card" role = "main" aria-labelledby = "titolo-modulo" > < h1 id…" at bounding box center [375, 402] width 625 height 611
drag, startPoint x: 332, startPoint y: 544, endPoint x: 37, endPoint y: 543, distance: 294.8
click at [37, 543] on div "1 2 3 4 5 6 7 8 9 10 11 12 13 14 15 16 17 18 19 20 21 22 23 24 25 26 27 < main …" at bounding box center [356, 387] width 665 height 582
click at [280, 167] on div "< main class = "card" role = "main" aria-labelledby = "titolo-modulo" > < h1 id…" at bounding box center [375, 402] width 625 height 611
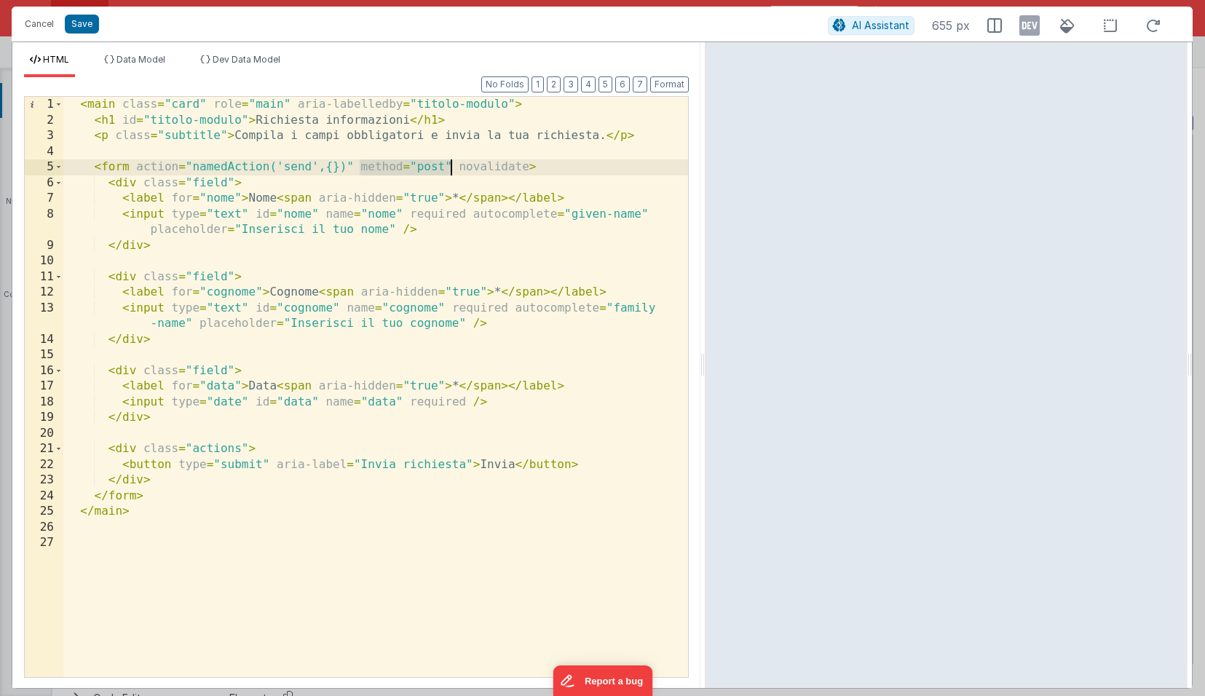
drag, startPoint x: 357, startPoint y: 169, endPoint x: 448, endPoint y: 167, distance: 91.0
click at [448, 167] on div "< main class = "card" role = "main" aria-labelledby = "titolo-modulo" > < h1 id…" at bounding box center [375, 402] width 625 height 611
click at [78, 21] on button "Save" at bounding box center [82, 24] width 34 height 19
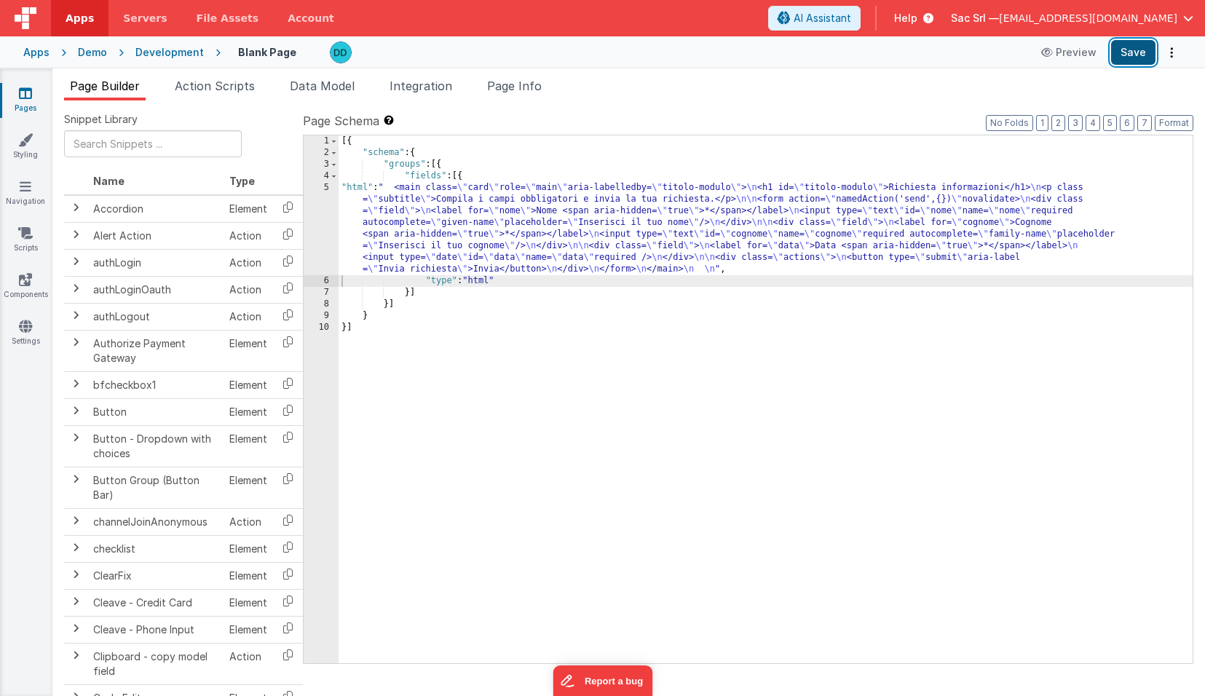
click at [1133, 47] on button "Save" at bounding box center [1133, 52] width 44 height 25
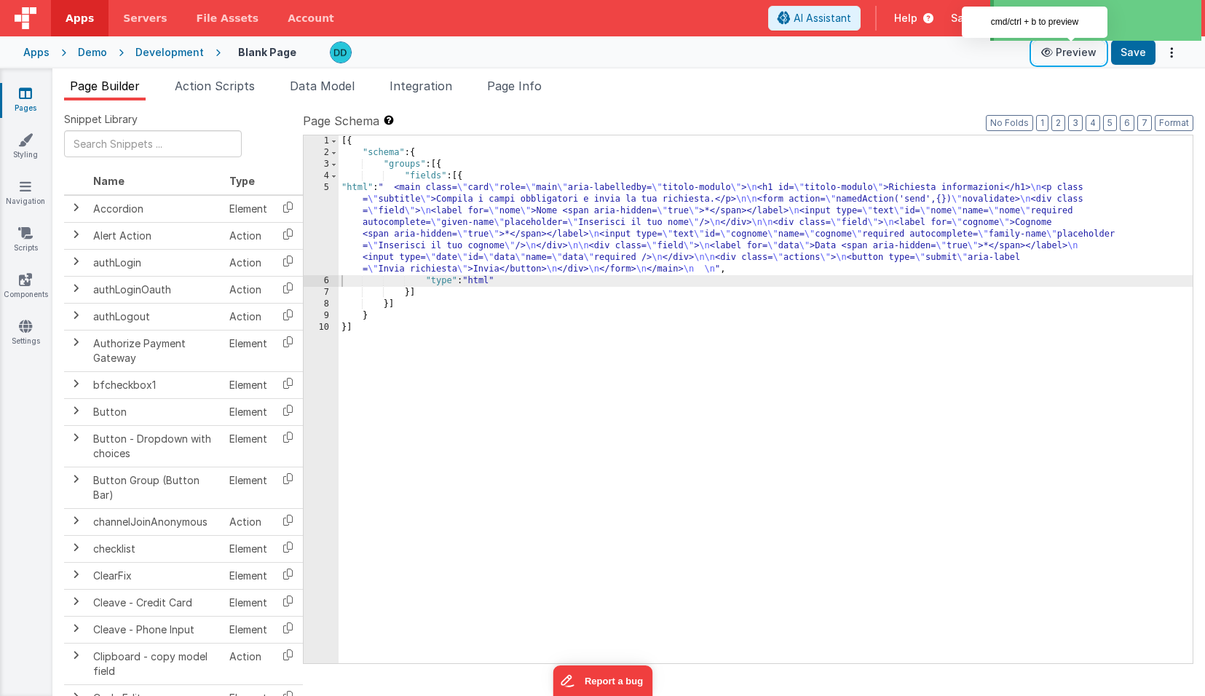
click at [1056, 50] on icon at bounding box center [1048, 52] width 15 height 10
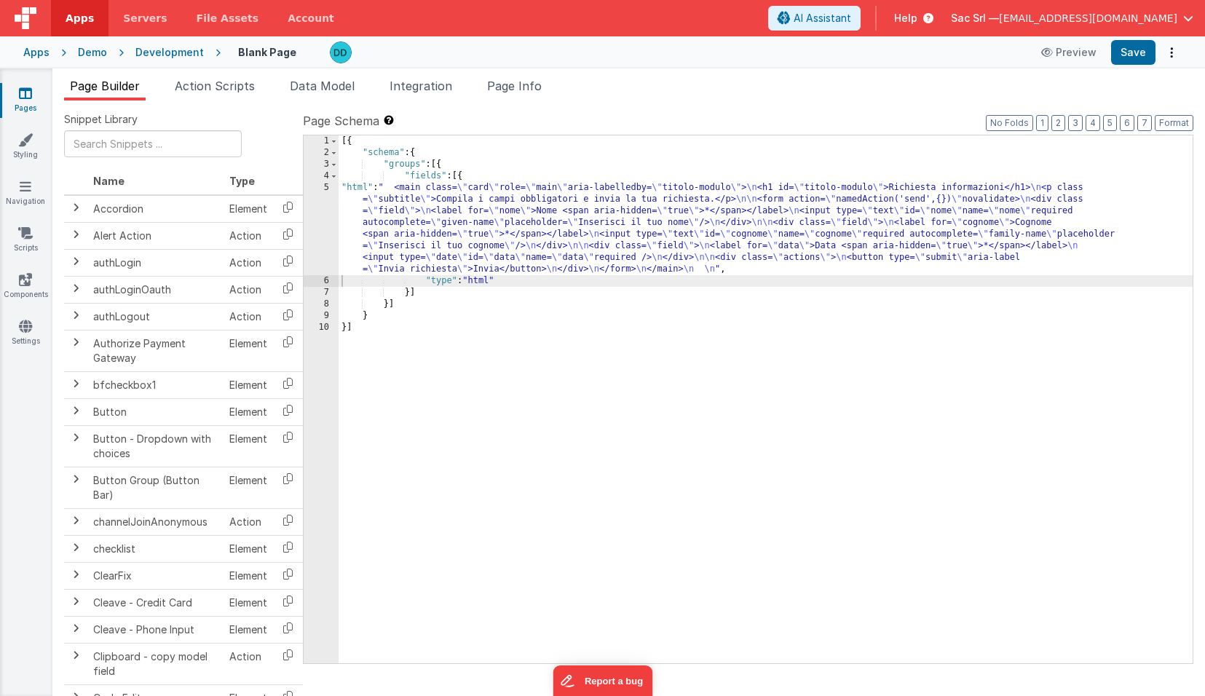
click at [341, 184] on div "[{ "schema" : { "groups" : [{ "fields" : [{ "html" : " <main class= \" card \" …" at bounding box center [765, 410] width 854 height 551
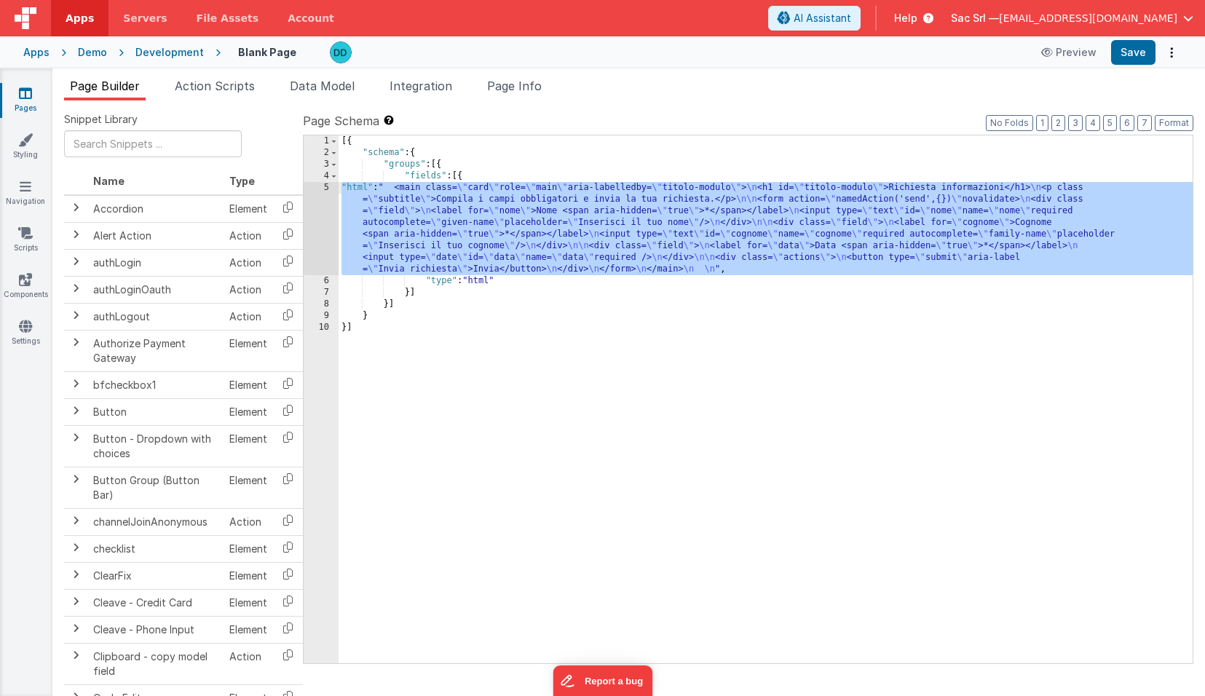
click at [313, 189] on div "5" at bounding box center [321, 228] width 35 height 93
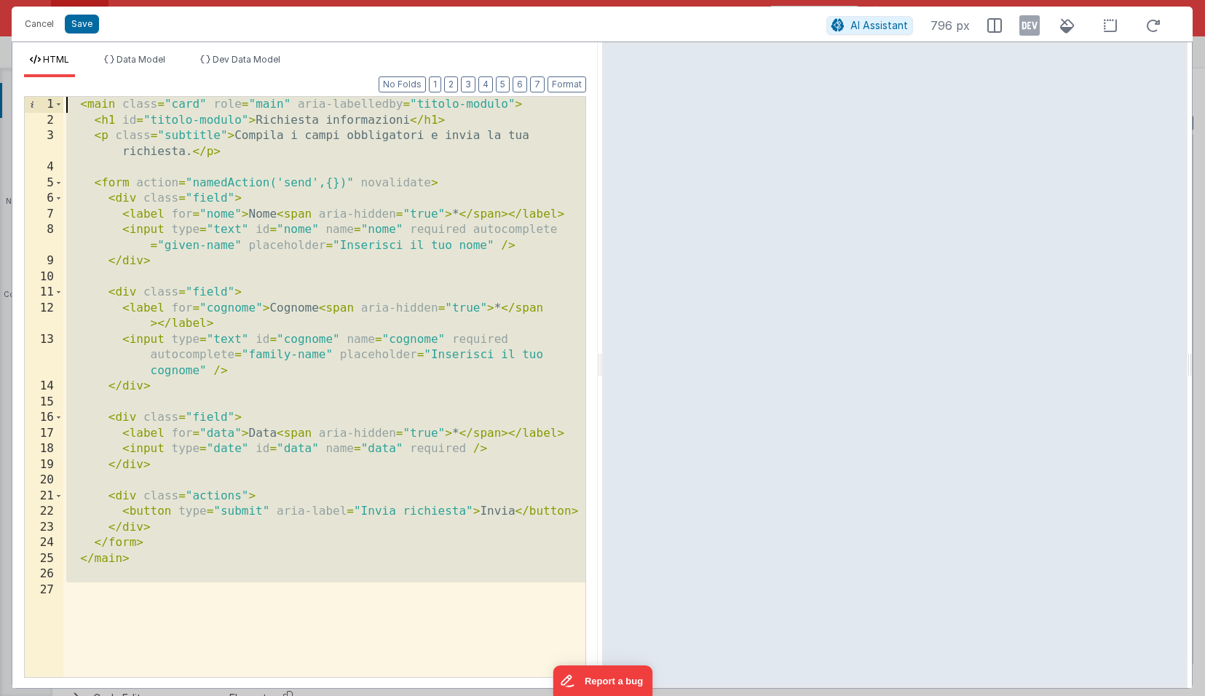
drag, startPoint x: 334, startPoint y: 619, endPoint x: 78, endPoint y: 47, distance: 626.9
click at [78, 47] on div "HTML Data Model Dev Data Model Format 7 6 5 4 3 2 1 No Folds 1 2 3 4 5 6 7 8 9 …" at bounding box center [304, 365] width 585 height 646
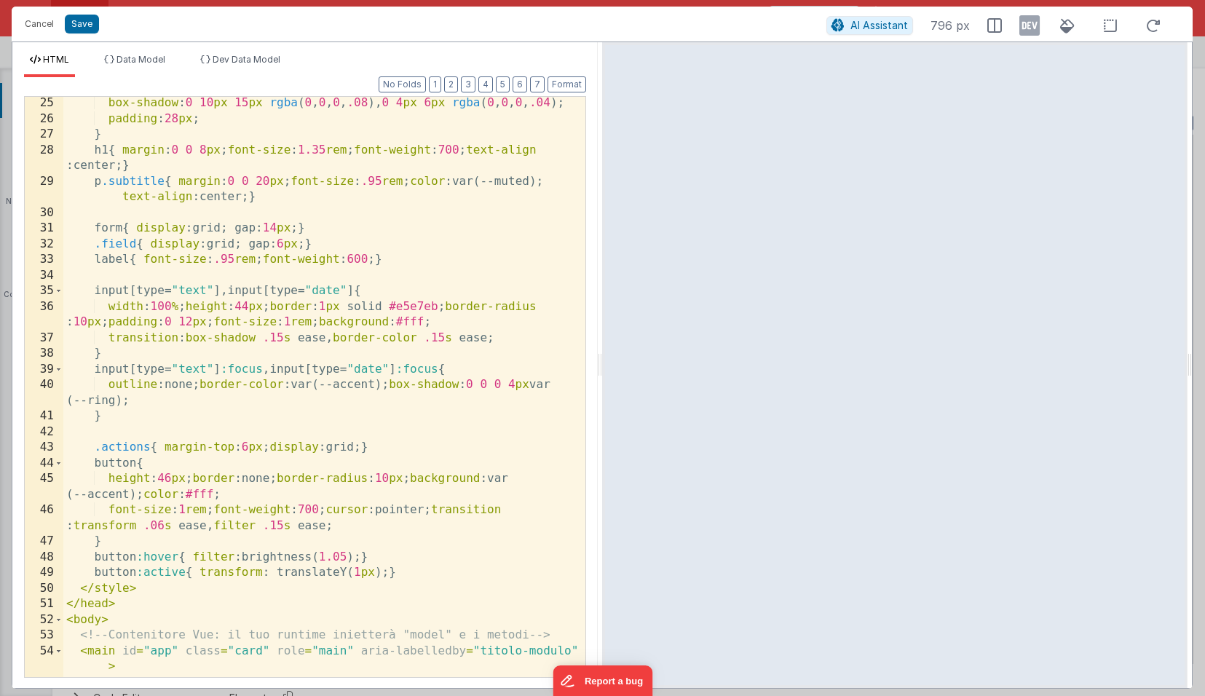
scroll to position [408, 0]
click at [83, 23] on button "Save" at bounding box center [82, 24] width 34 height 19
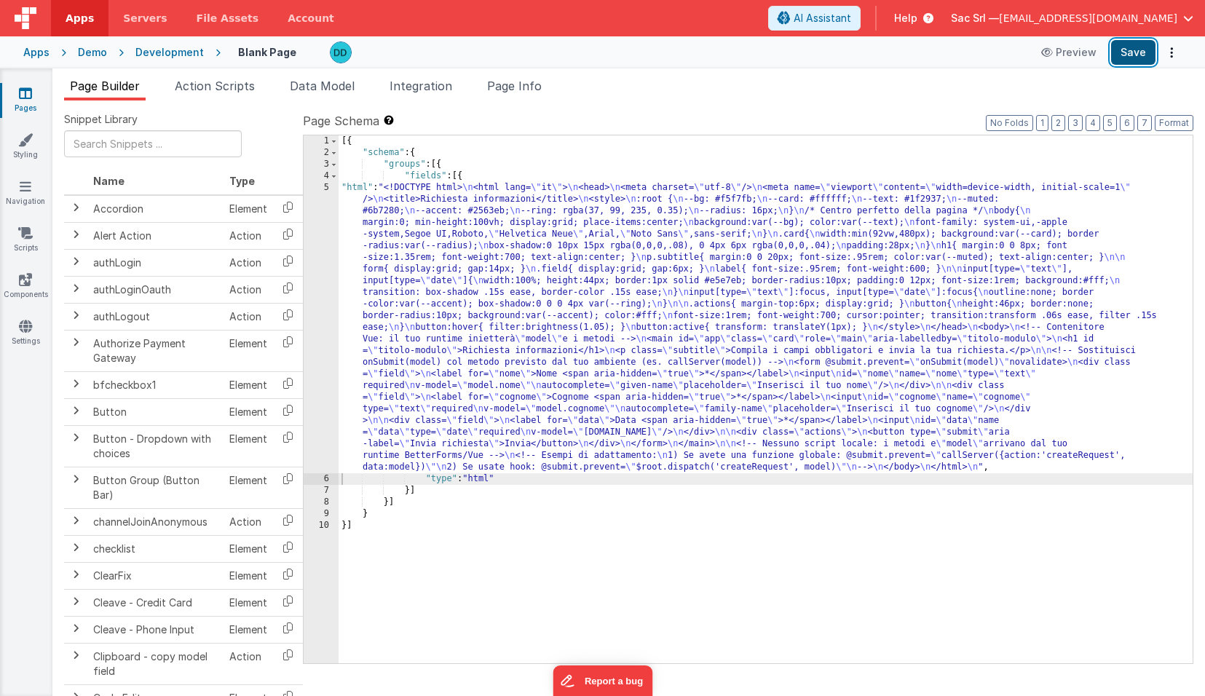
click at [1132, 53] on button "Save" at bounding box center [1133, 52] width 44 height 25
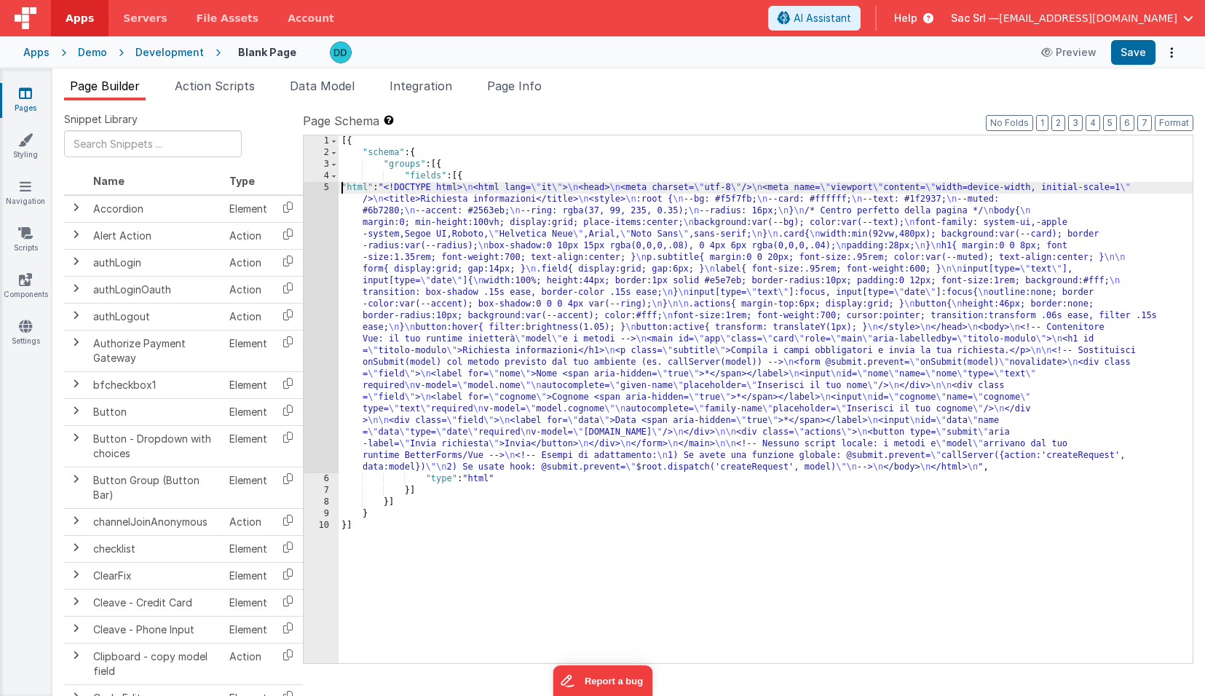
click at [341, 191] on div "[{ "schema" : { "groups" : [{ "fields" : [{ "html" : "<!DOCTYPE html> \n <html …" at bounding box center [765, 410] width 854 height 551
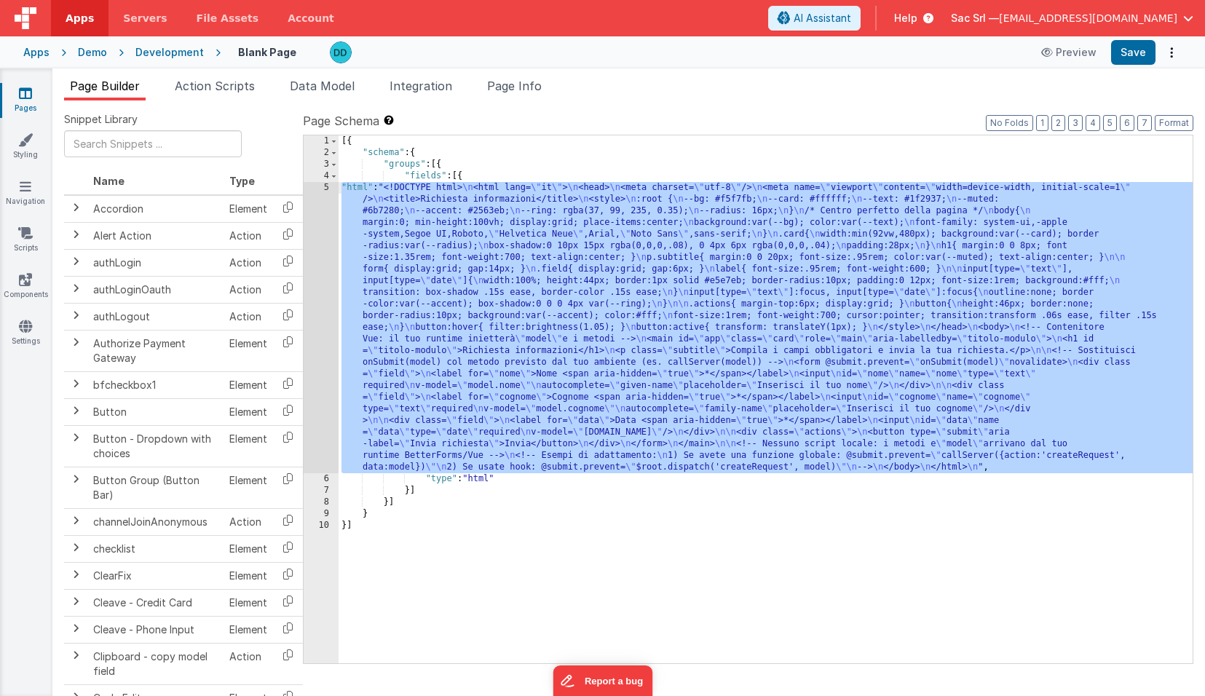
click at [325, 188] on div "5" at bounding box center [321, 327] width 35 height 291
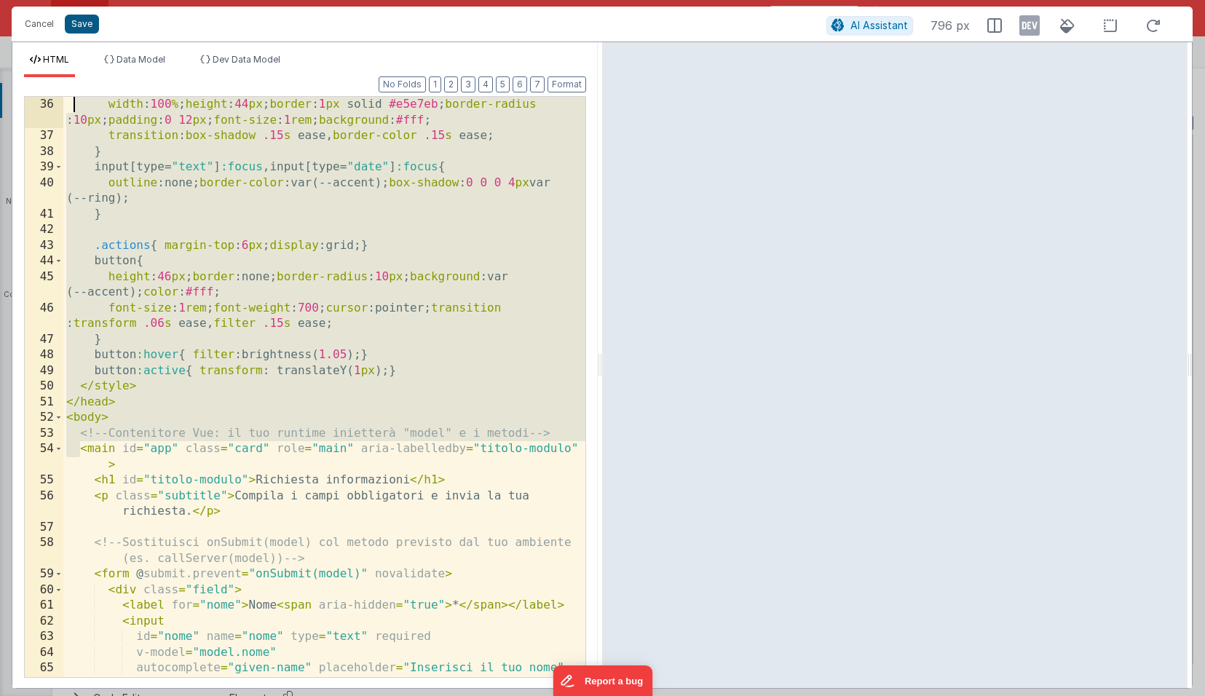
scroll to position [0, 0]
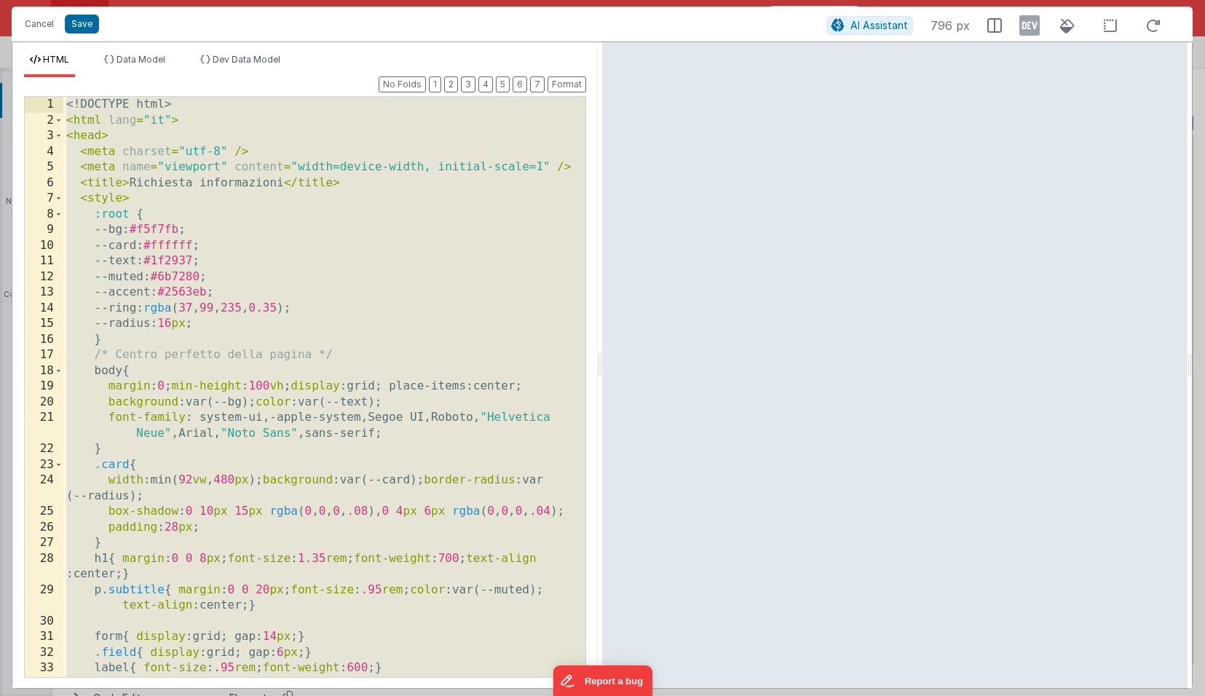
drag, startPoint x: 82, startPoint y: 256, endPoint x: 61, endPoint y: 25, distance: 231.7
click at [61, 25] on div "Cancel Save AI Assistant 796 px HTML Data Model Dev Data Model Format 7 6 5 4 3…" at bounding box center [602, 348] width 1181 height 682
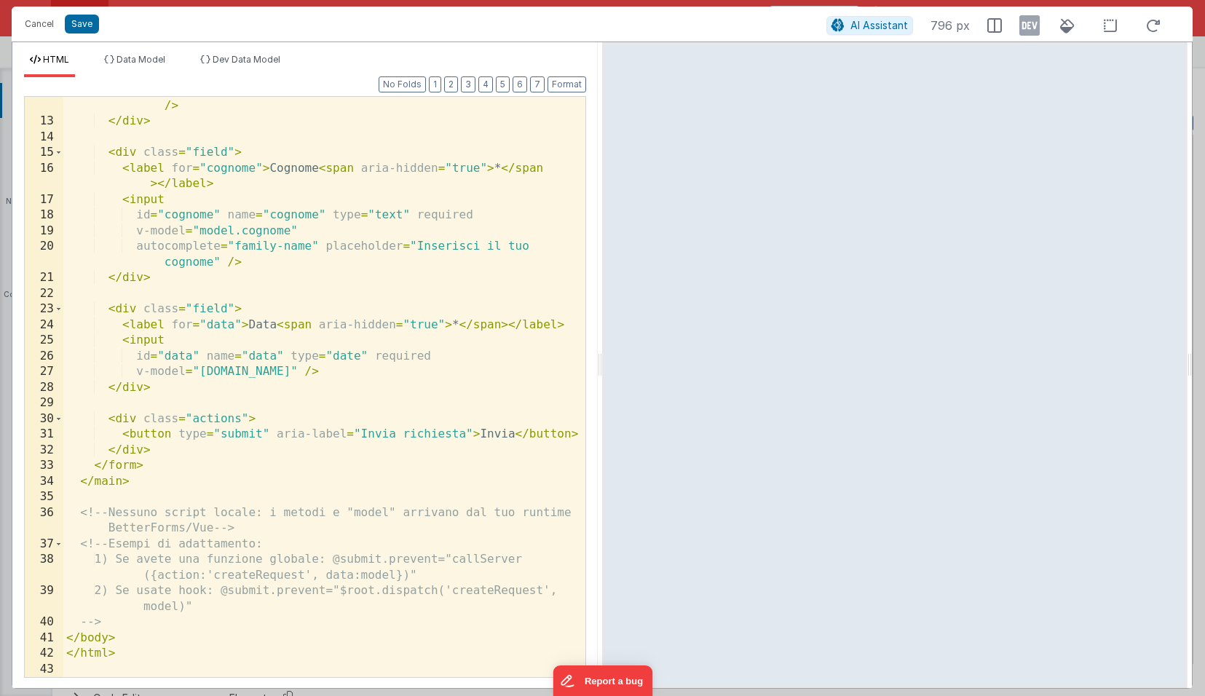
scroll to position [218, 0]
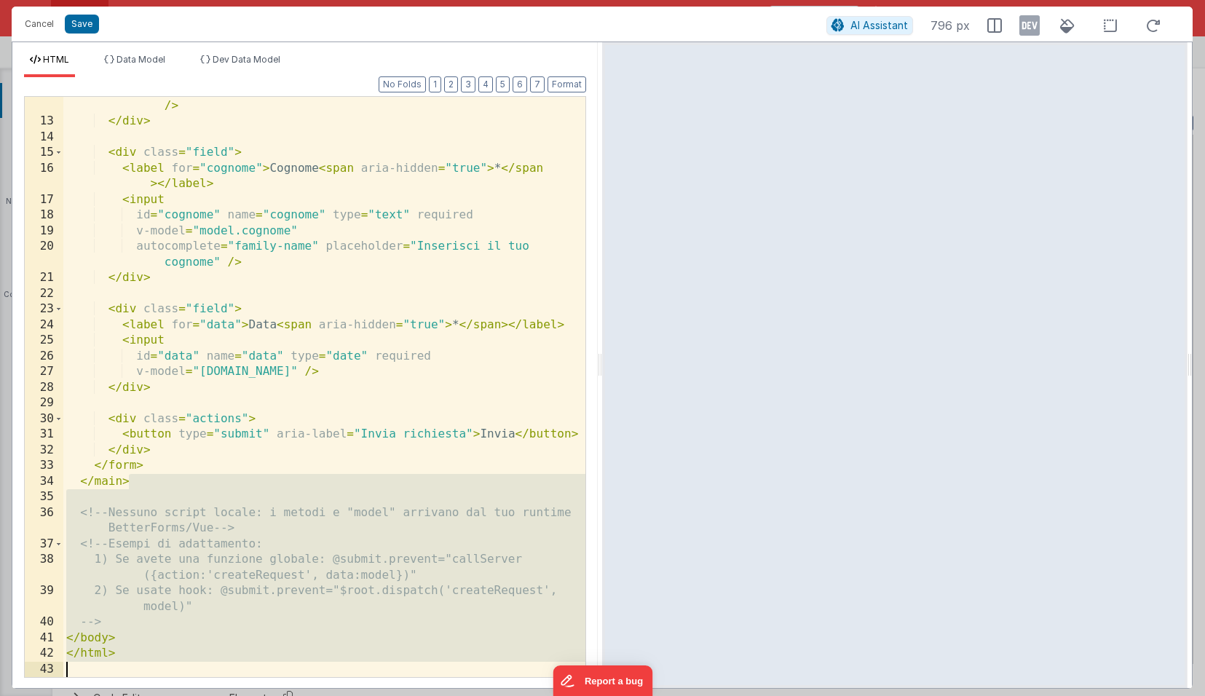
drag, startPoint x: 135, startPoint y: 480, endPoint x: 183, endPoint y: 715, distance: 240.0
click at [183, 695] on html "Cancel Save AI Assistant 796 px HTML Data Model Dev Data Model Format 7 6 5 4 3…" at bounding box center [602, 348] width 1205 height 696
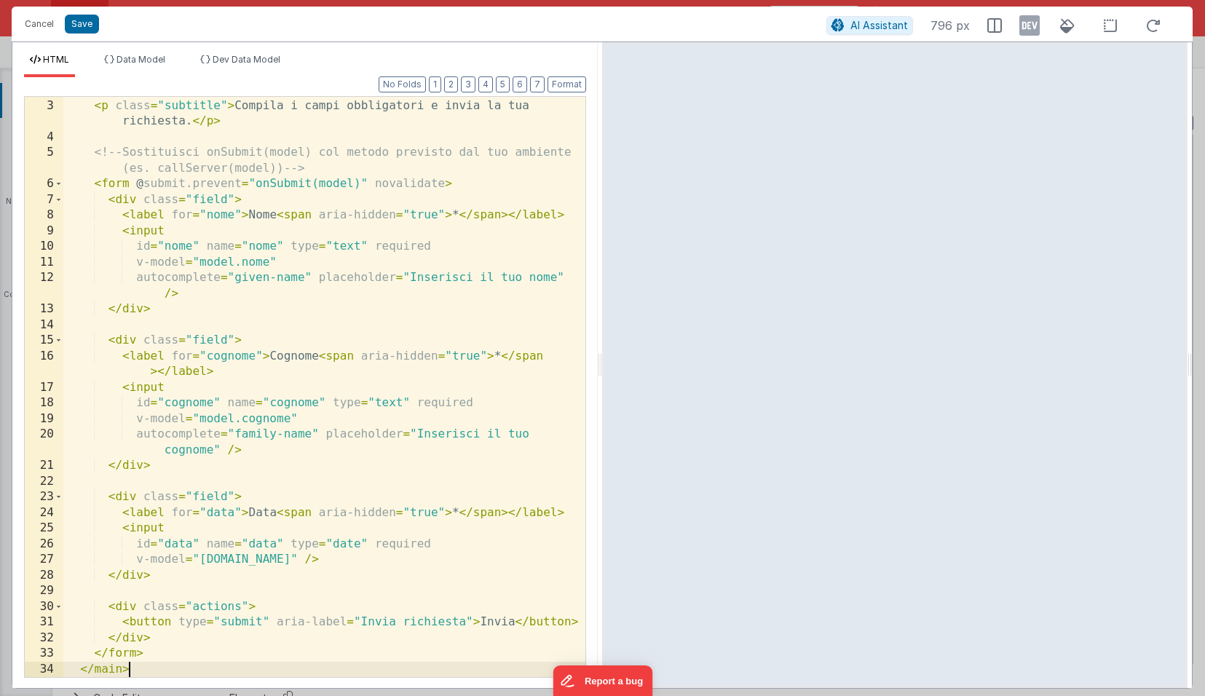
scroll to position [30, 0]
click at [578, 80] on button "Format" at bounding box center [566, 84] width 39 height 16
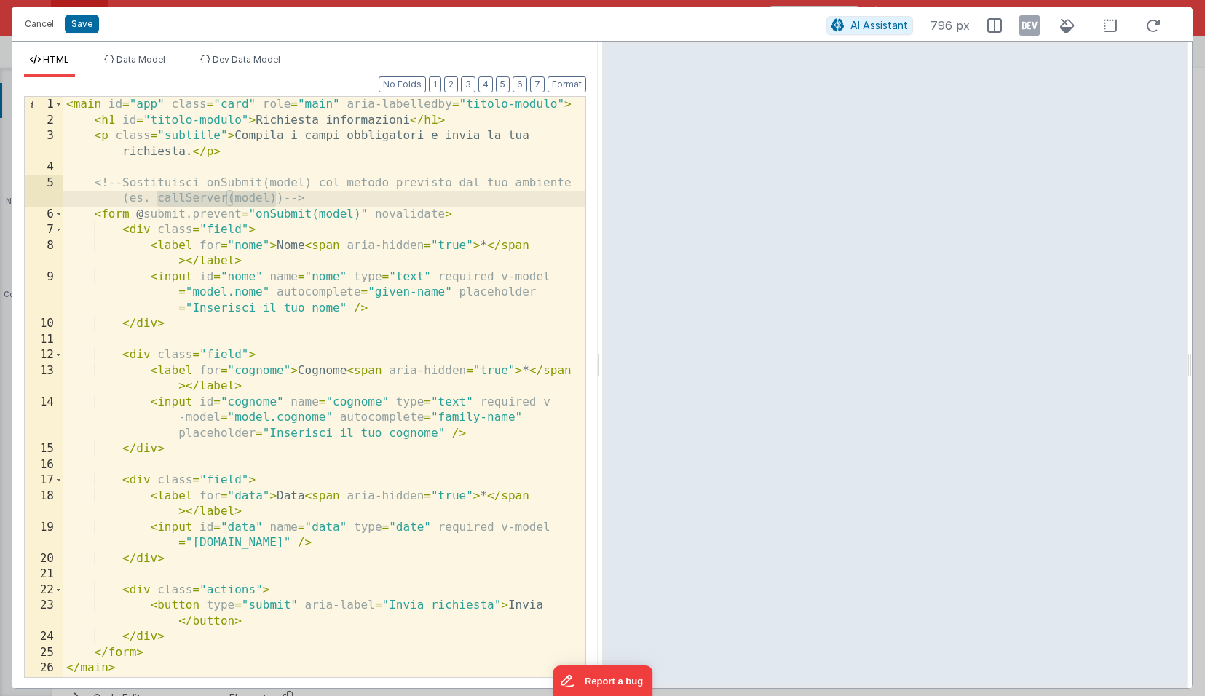
drag, startPoint x: 158, startPoint y: 197, endPoint x: 275, endPoint y: 198, distance: 117.2
click at [275, 198] on div "< main id = "app" class = "card" role = "main" aria-labelledby = "titolo-modulo…" at bounding box center [324, 402] width 522 height 611
click at [341, 223] on div "< main id = "app" class = "card" role = "main" aria-labelledby = "titolo-modulo…" at bounding box center [324, 402] width 522 height 611
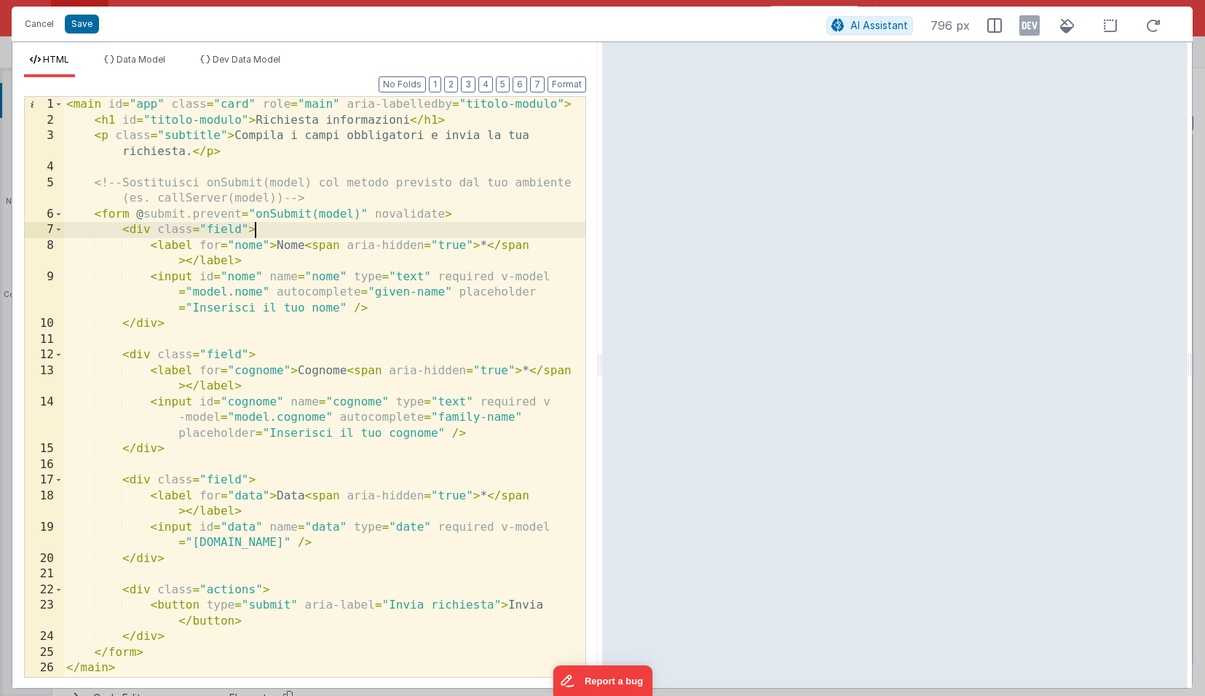
click at [411, 211] on div "< main id = "app" class = "card" role = "main" aria-labelledby = "titolo-modulo…" at bounding box center [324, 402] width 522 height 611
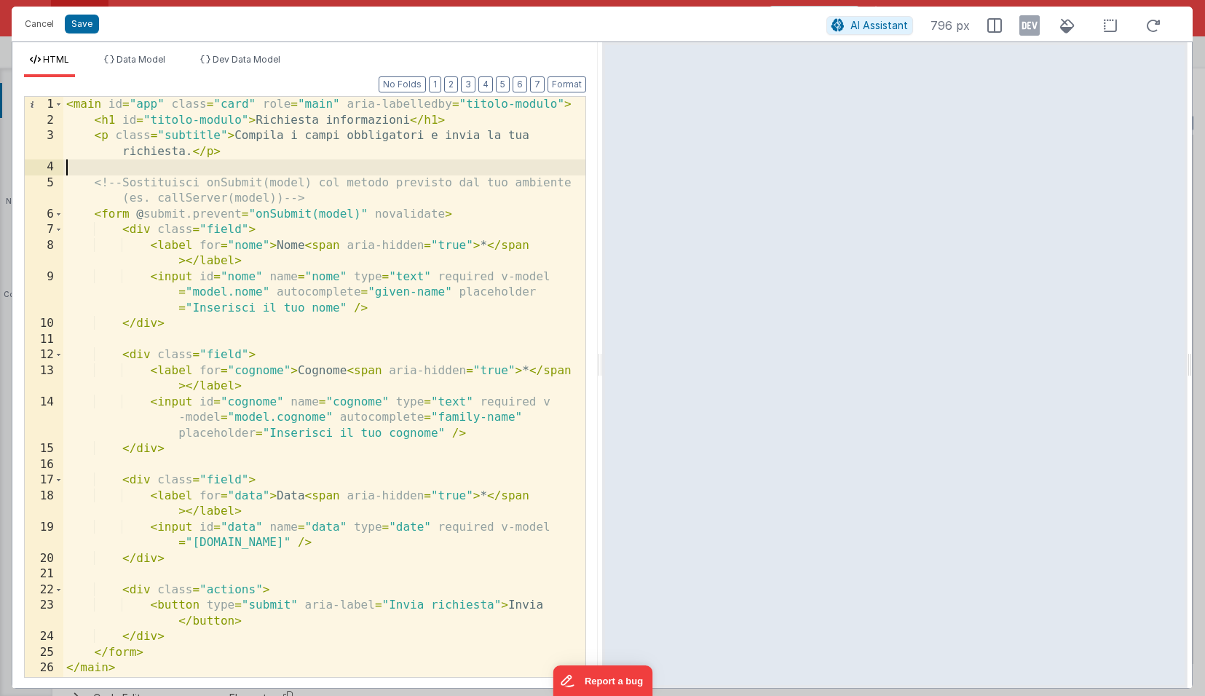
click at [367, 166] on div "< main id = "app" class = "card" role = "main" aria-labelledby = "titolo-modulo…" at bounding box center [324, 402] width 522 height 611
click at [68, 22] on button "Save" at bounding box center [82, 24] width 34 height 19
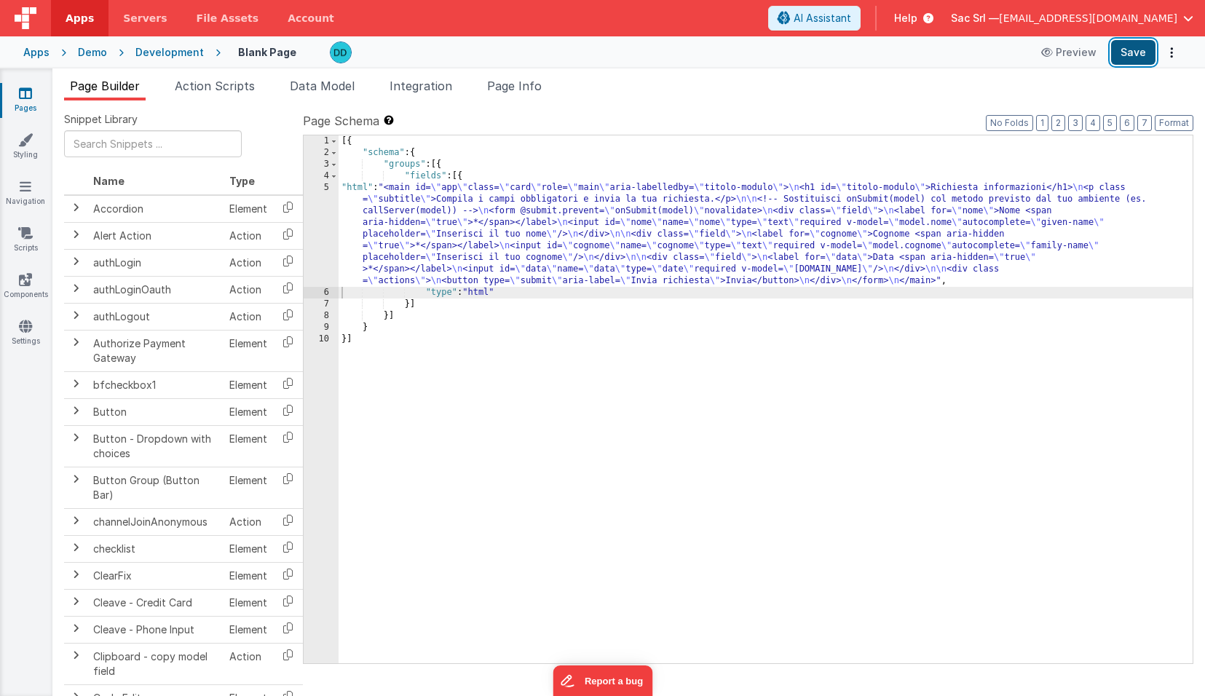
click at [1131, 57] on button "Save" at bounding box center [1133, 52] width 44 height 25
click at [1169, 122] on button "Format" at bounding box center [1174, 123] width 39 height 16
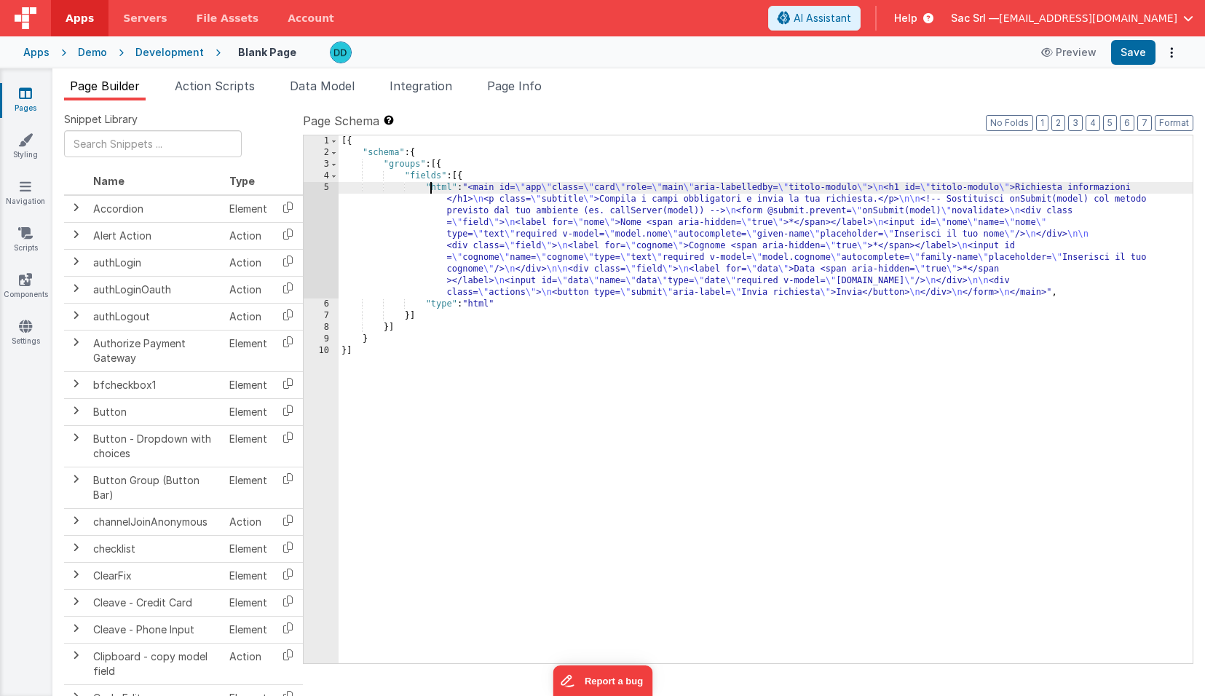
drag, startPoint x: 430, startPoint y: 191, endPoint x: 387, endPoint y: 191, distance: 43.0
click at [429, 191] on div "[{ "schema" : { "groups" : [{ "fields" : [{ "html" : "<main id= \" app \" class…" at bounding box center [765, 410] width 854 height 551
click at [326, 188] on div "5" at bounding box center [321, 240] width 35 height 116
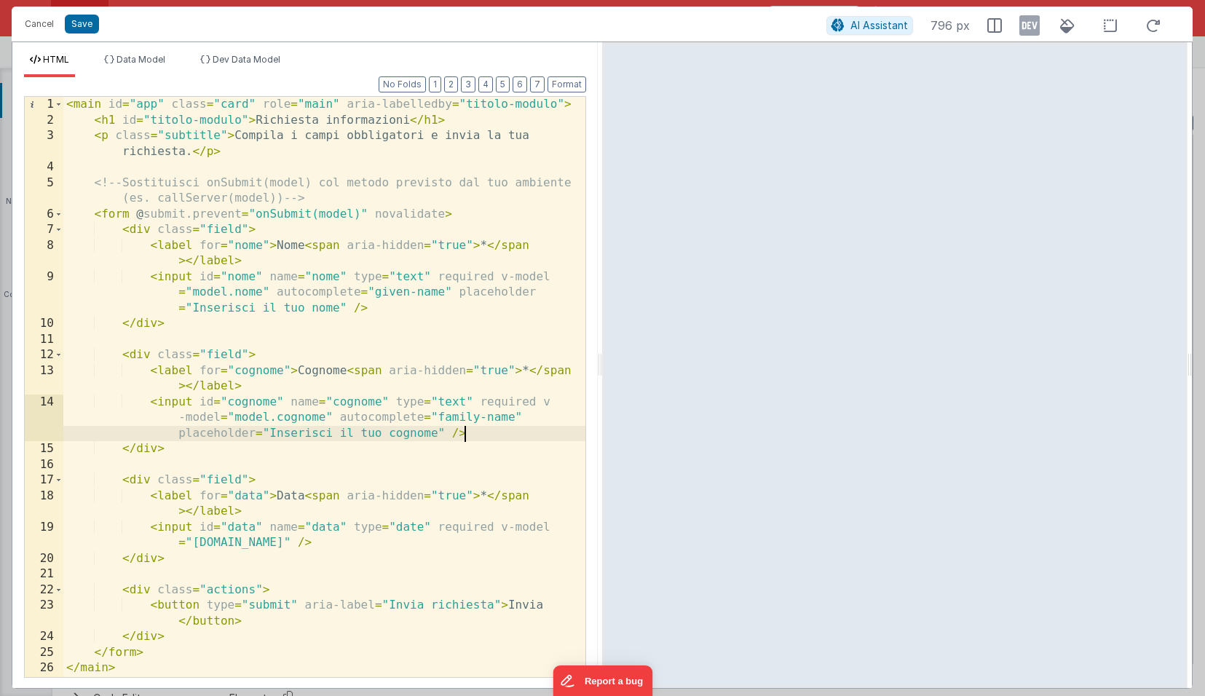
click at [473, 433] on div "< main id = "app" class = "card" role = "main" aria-labelledby = "titolo-modulo…" at bounding box center [324, 402] width 522 height 611
click at [523, 438] on div "< main id = "app" class = "card" role = "main" aria-labelledby = "titolo-modulo…" at bounding box center [324, 402] width 522 height 611
click at [502, 453] on div "< main id = "app" class = "card" role = "main" aria-labelledby = "titolo-modulo…" at bounding box center [324, 402] width 522 height 611
click at [512, 437] on div "< main id = "app" class = "card" role = "main" aria-labelledby = "titolo-modulo…" at bounding box center [324, 402] width 522 height 611
click at [558, 423] on div "< main id = "app" class = "card" role = "main" aria-labelledby = "titolo-modulo…" at bounding box center [324, 402] width 522 height 611
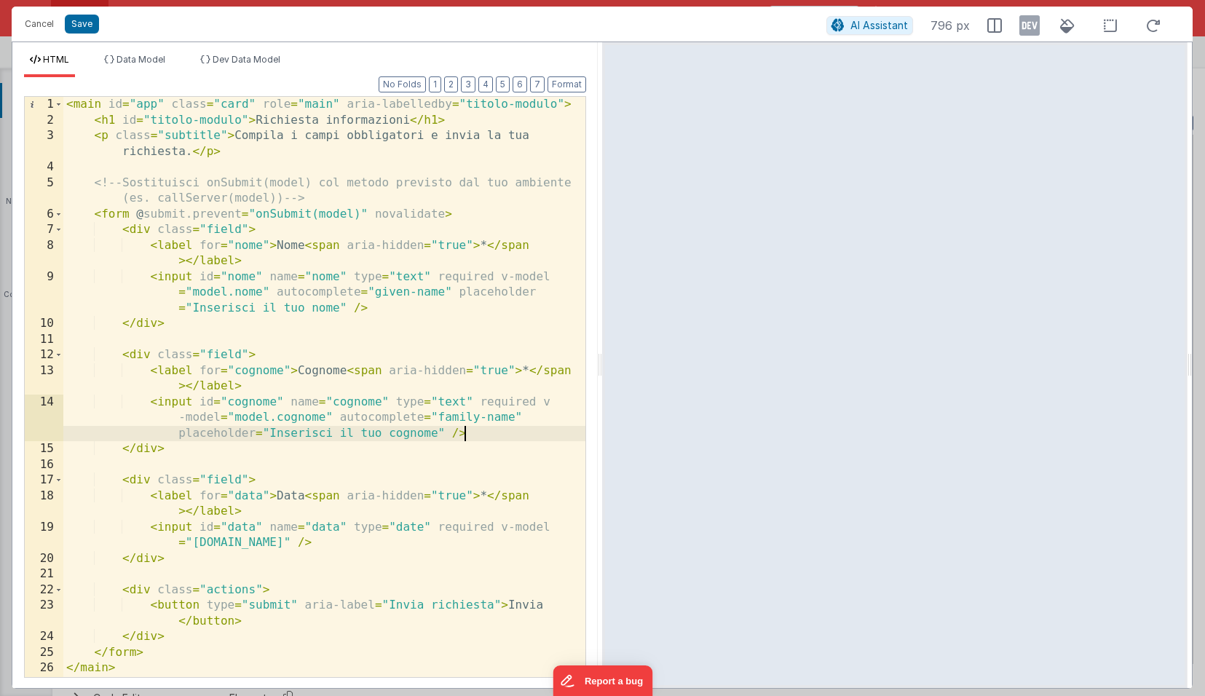
click at [544, 435] on div "< main id = "app" class = "card" role = "main" aria-labelledby = "titolo-modulo…" at bounding box center [324, 402] width 522 height 611
click at [553, 423] on div "< main id = "app" class = "card" role = "main" aria-labelledby = "titolo-modulo…" at bounding box center [324, 402] width 522 height 611
click at [564, 407] on div "< main id = "app" class = "card" role = "main" aria-labelledby = "titolo-modulo…" at bounding box center [324, 402] width 522 height 611
click at [554, 425] on div "< main id = "app" class = "card" role = "main" aria-labelledby = "titolo-modulo…" at bounding box center [324, 402] width 522 height 611
click at [545, 437] on div "< main id = "app" class = "card" role = "main" aria-labelledby = "titolo-modulo…" at bounding box center [324, 402] width 522 height 611
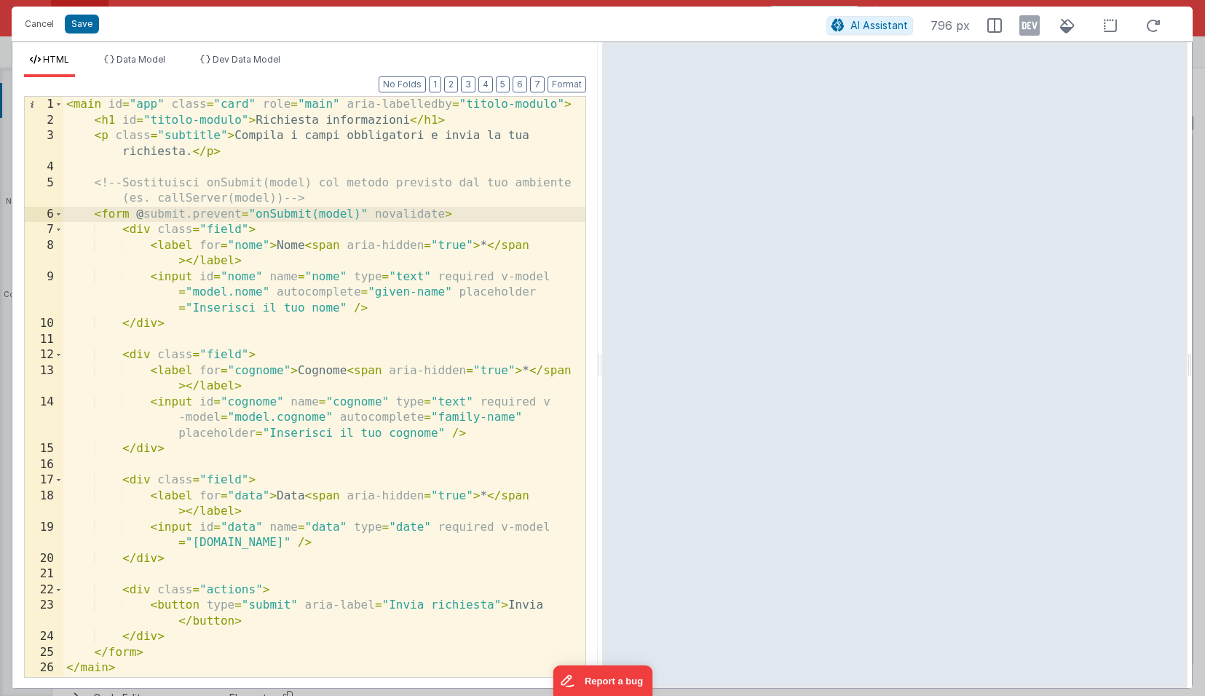
click at [256, 214] on div "< main id = "app" class = "card" role = "main" aria-labelledby = "titolo-modulo…" at bounding box center [324, 402] width 522 height 611
click at [336, 195] on div "< main id = "app" class = "card" role = "main" aria-labelledby = "titolo-modulo…" at bounding box center [324, 402] width 522 height 611
drag, startPoint x: 159, startPoint y: 197, endPoint x: 277, endPoint y: 202, distance: 118.0
click at [277, 202] on div "< main id = "app" class = "card" role = "main" aria-labelledby = "titolo-modulo…" at bounding box center [324, 402] width 522 height 611
drag, startPoint x: 256, startPoint y: 215, endPoint x: 358, endPoint y: 213, distance: 102.7
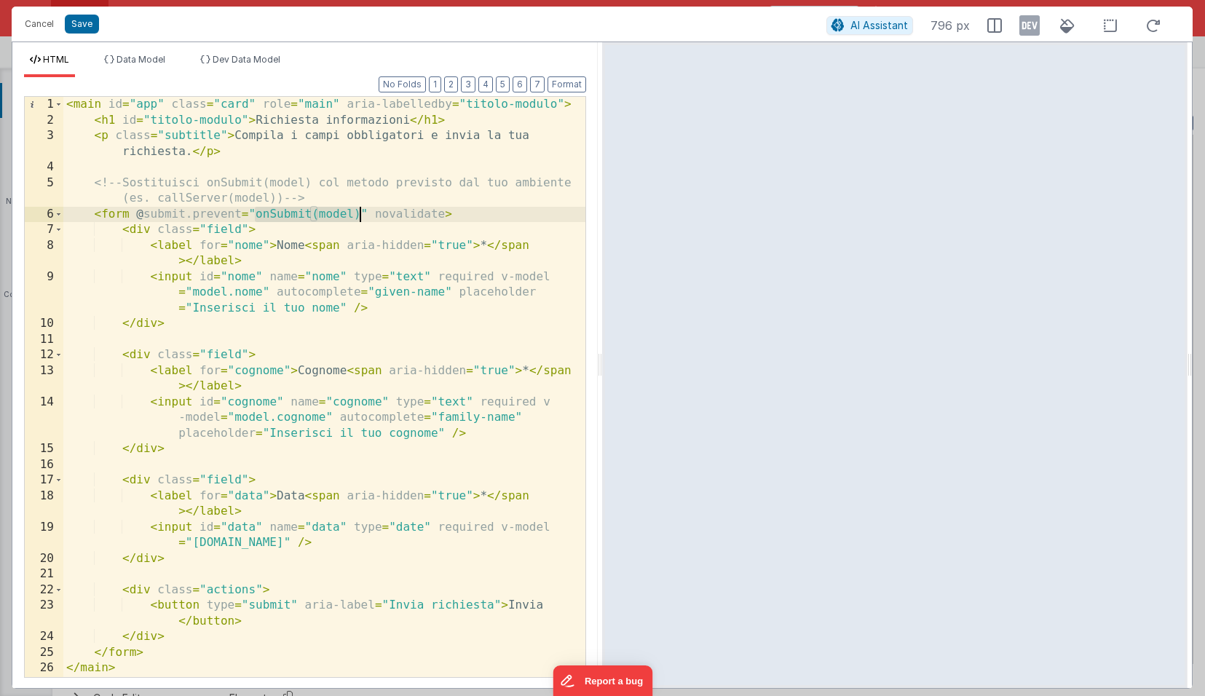
click at [358, 213] on div "< main id = "app" class = "card" role = "main" aria-labelledby = "titolo-modulo…" at bounding box center [324, 402] width 522 height 611
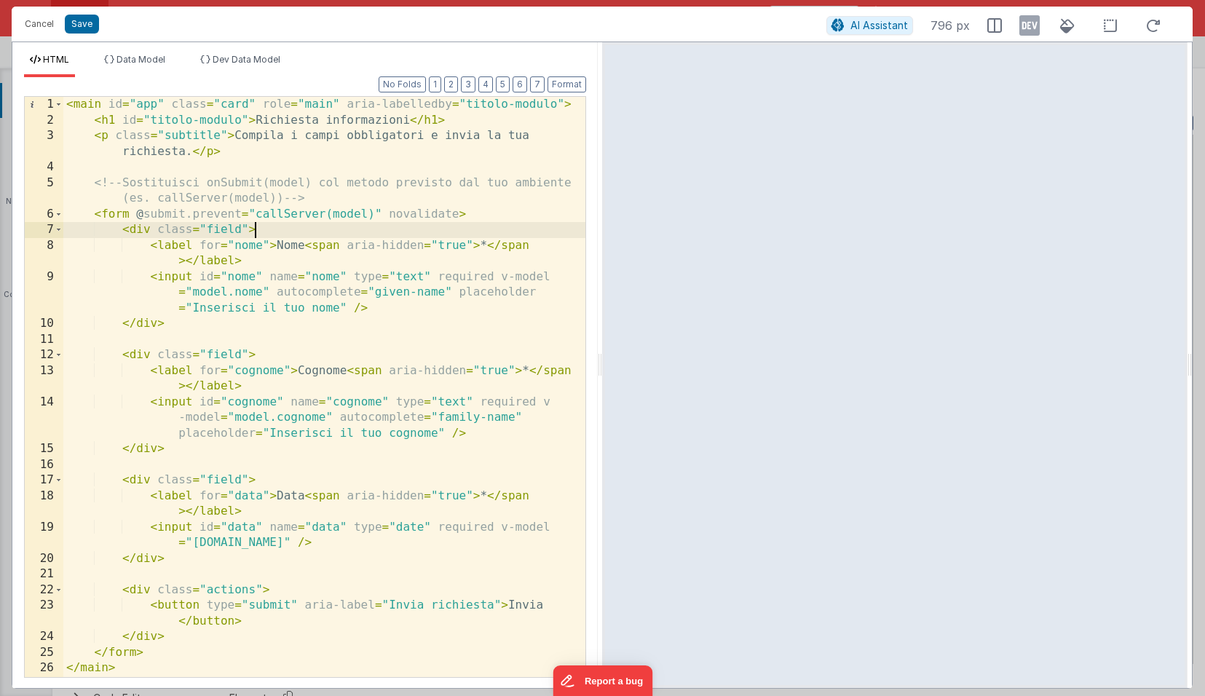
click at [274, 225] on div "< main id = "app" class = "card" role = "main" aria-labelledby = "titolo-modulo…" at bounding box center [324, 402] width 522 height 611
click at [81, 19] on button "Save" at bounding box center [82, 24] width 34 height 19
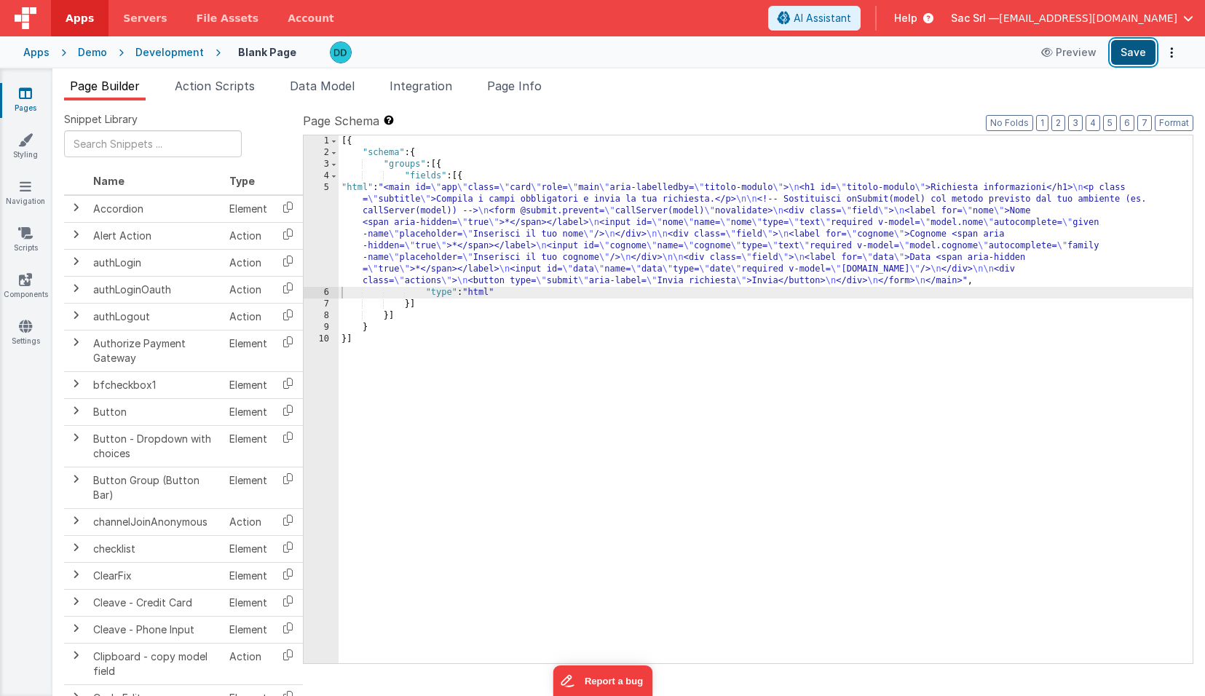
click at [1144, 53] on button "Save" at bounding box center [1133, 52] width 44 height 25
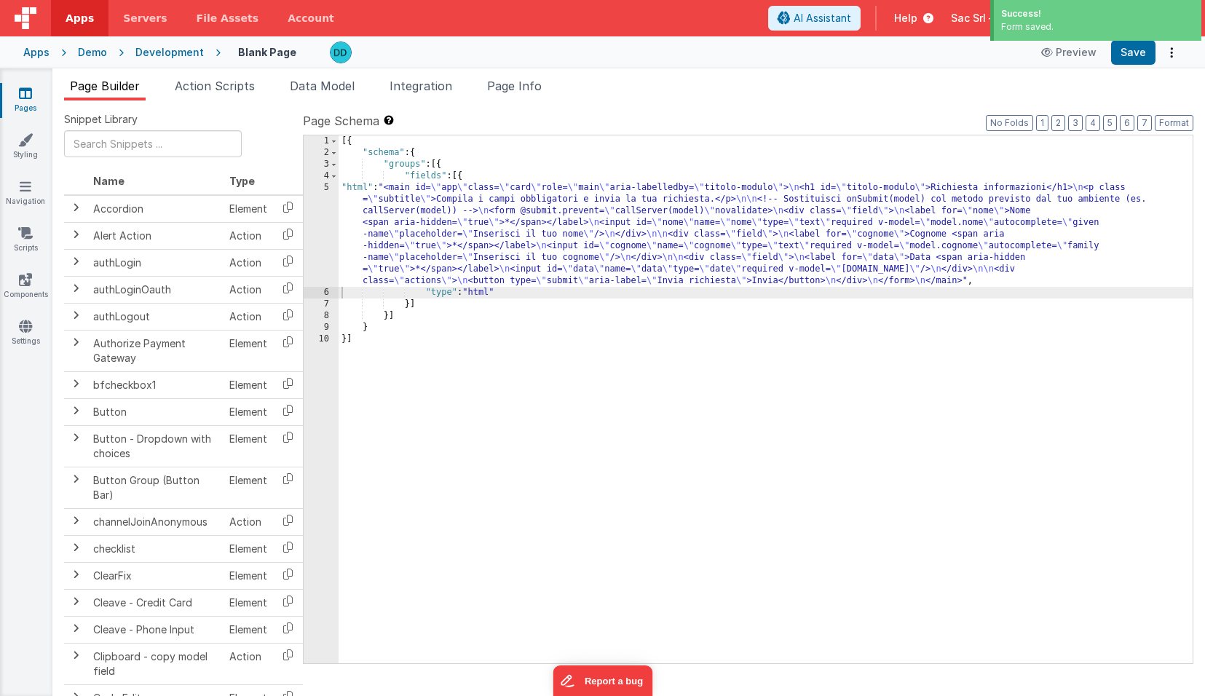
click at [41, 53] on div "Apps" at bounding box center [36, 52] width 26 height 15
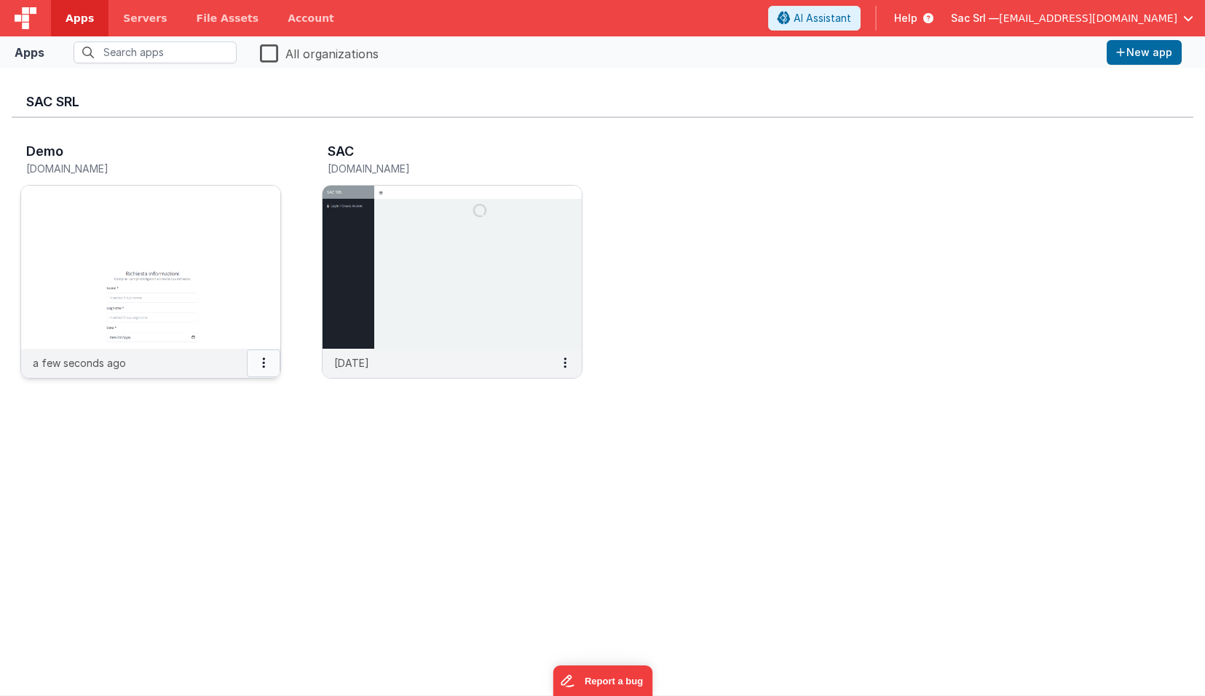
click at [264, 363] on icon at bounding box center [263, 363] width 3 height 1
click at [243, 396] on link "Settings" at bounding box center [231, 392] width 100 height 26
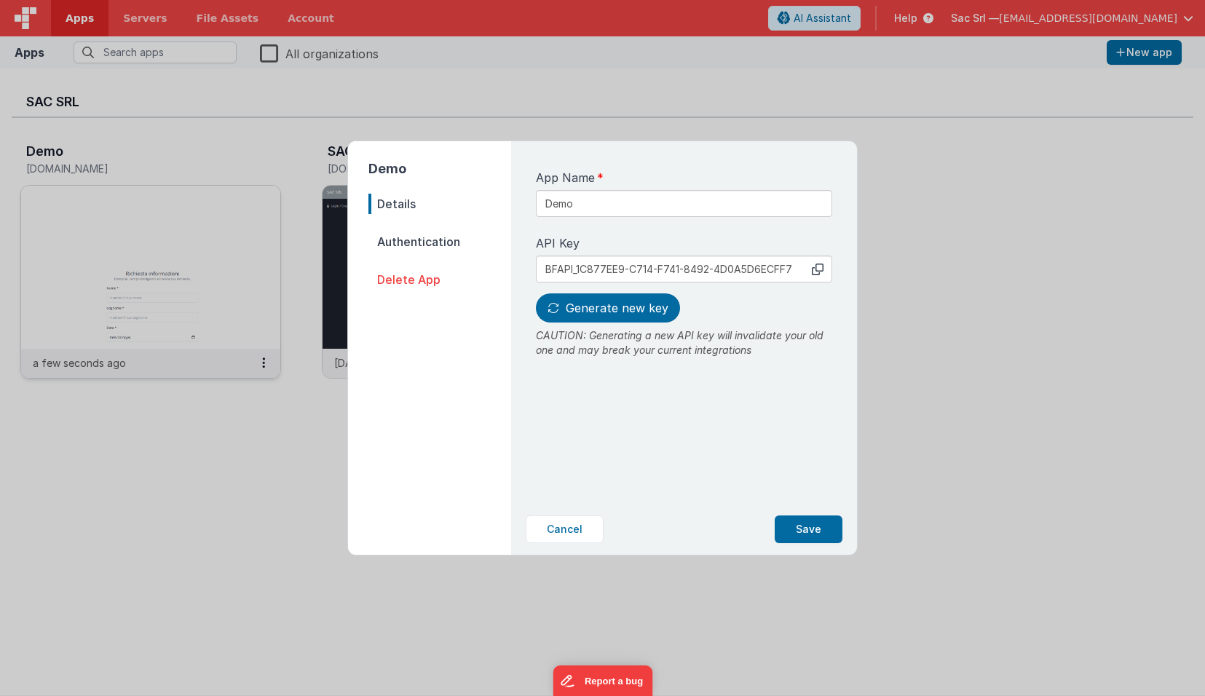
click at [424, 248] on span "Authentication" at bounding box center [439, 241] width 143 height 20
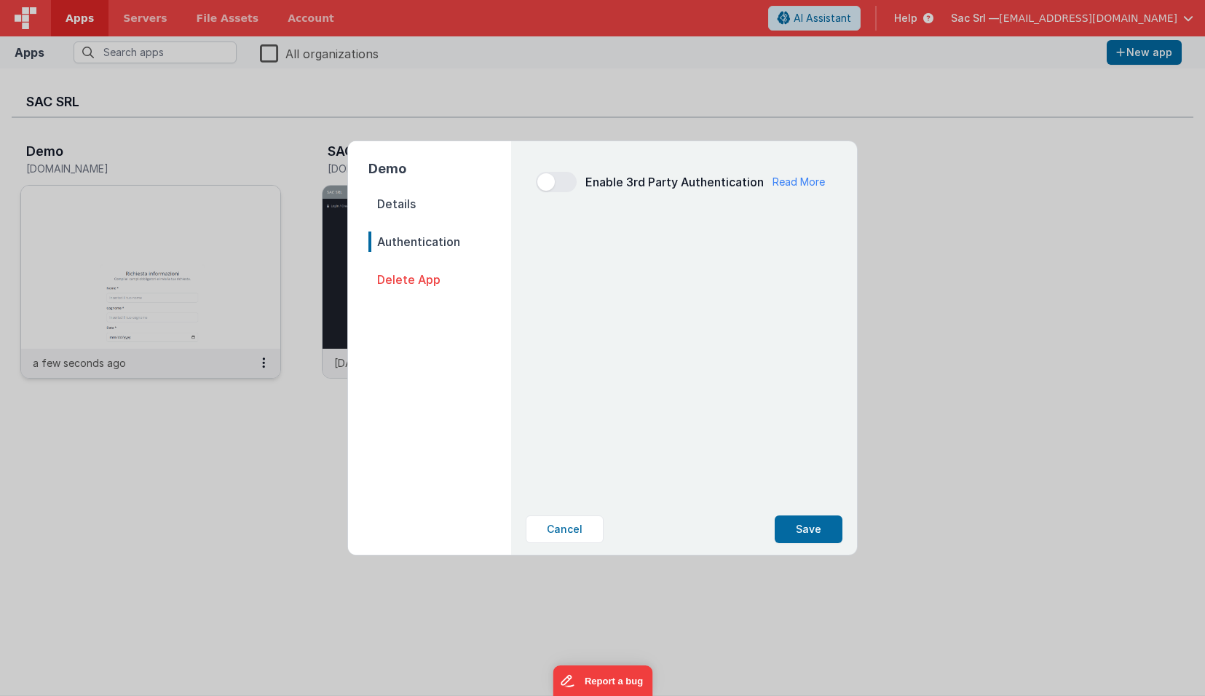
click at [412, 197] on span "Details" at bounding box center [439, 204] width 143 height 20
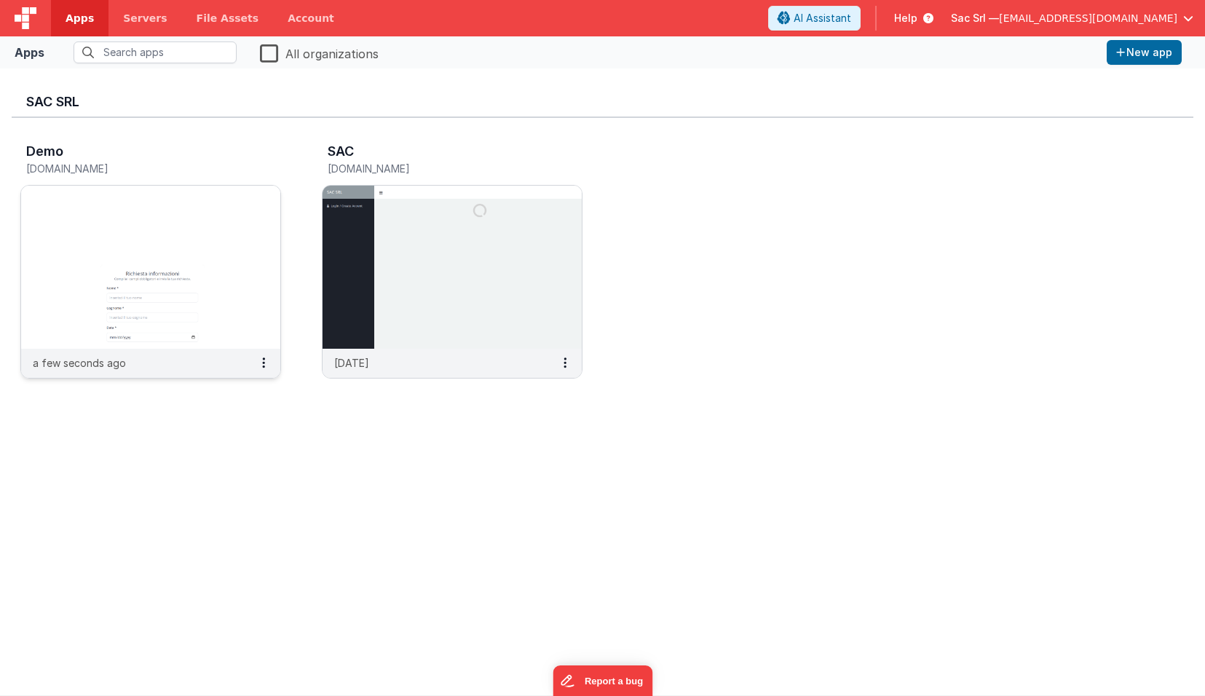
click at [237, 282] on img at bounding box center [150, 267] width 259 height 163
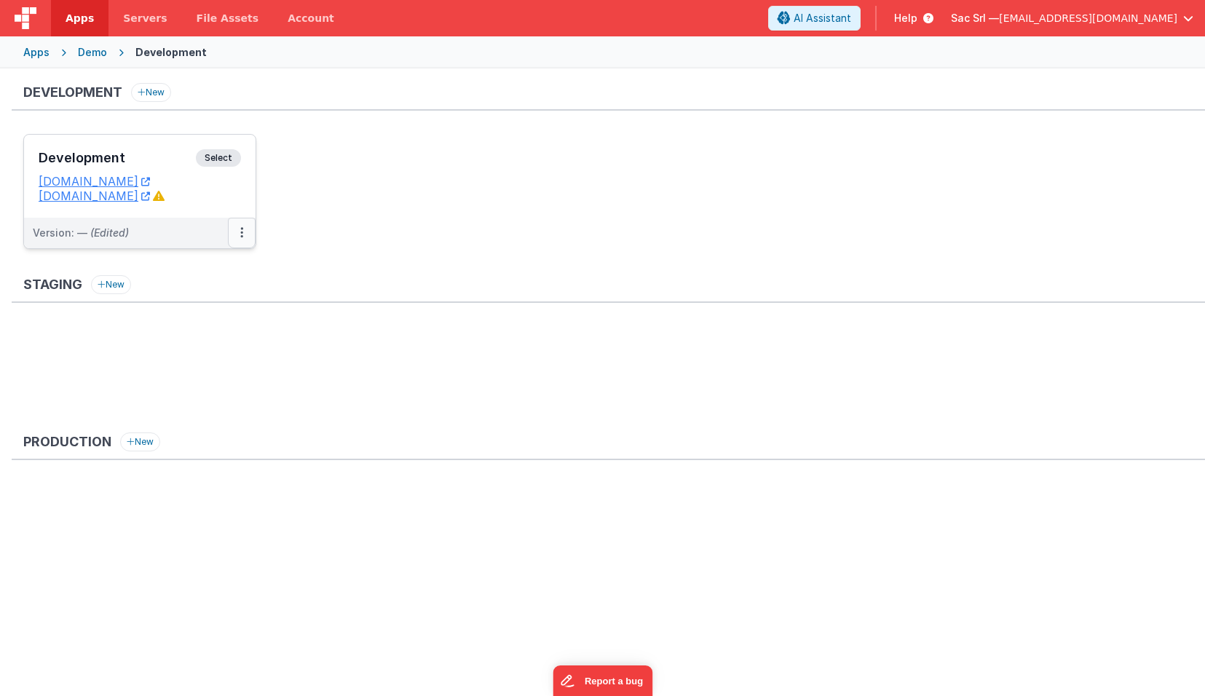
click at [236, 234] on button at bounding box center [242, 233] width 28 height 31
click at [250, 242] on button at bounding box center [242, 233] width 28 height 31
click at [217, 265] on link "Edit" at bounding box center [191, 266] width 128 height 26
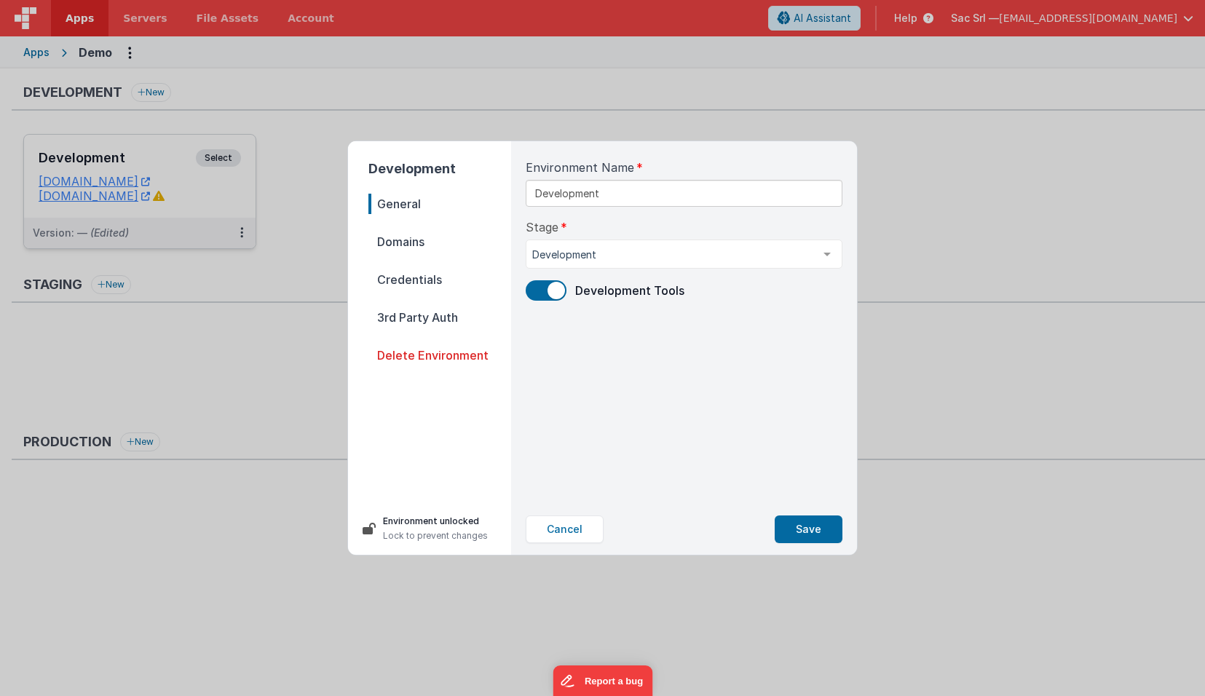
click at [413, 238] on span "Domains" at bounding box center [439, 241] width 143 height 20
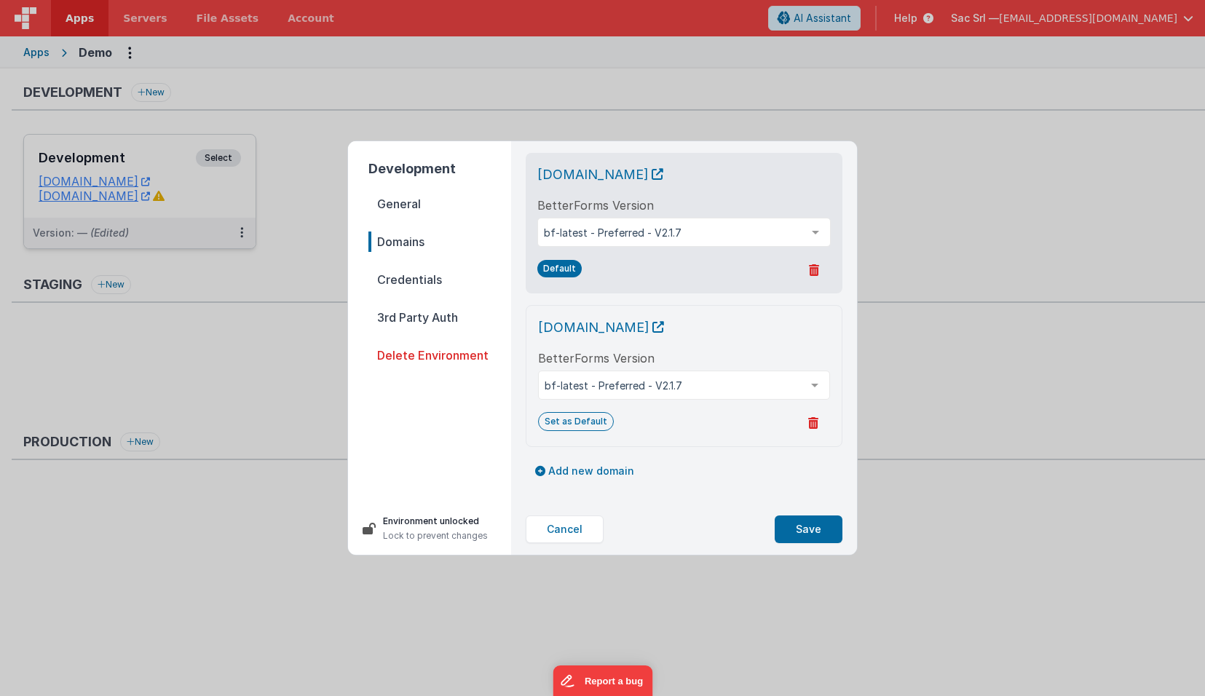
click at [436, 267] on nav "General Domains Credentials 3rd Party Auth Delete Environment" at bounding box center [439, 342] width 143 height 297
click at [429, 275] on span "Credentials" at bounding box center [439, 279] width 143 height 20
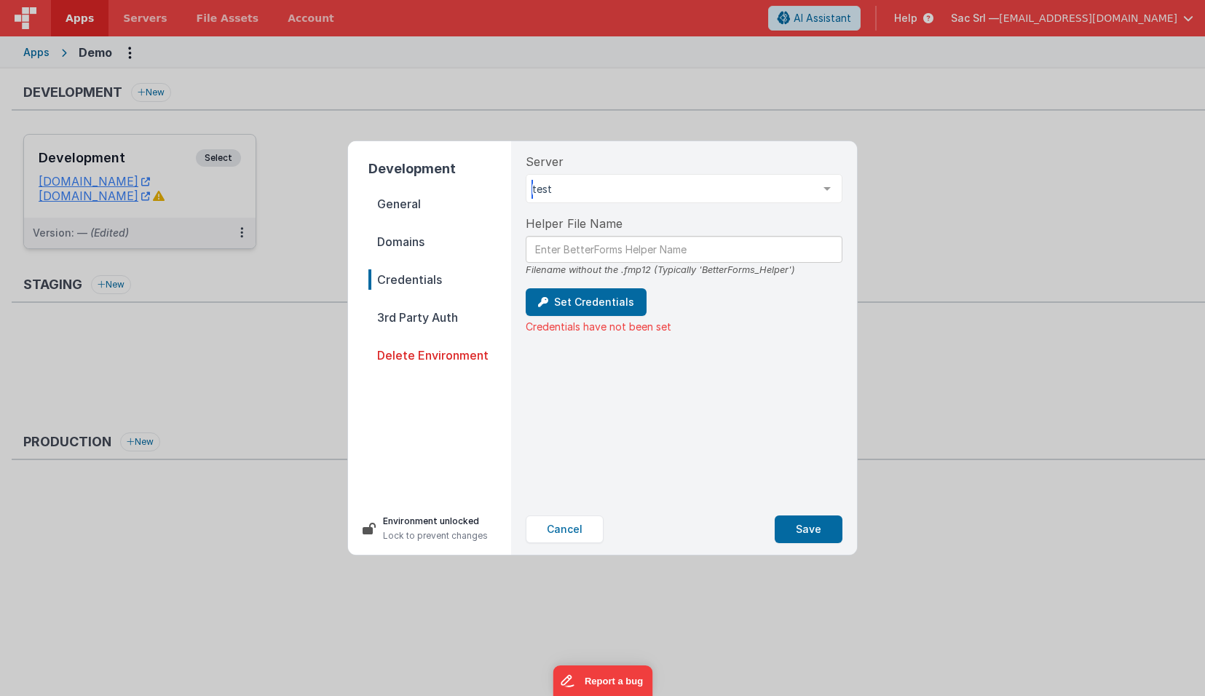
click at [829, 187] on div at bounding box center [826, 189] width 29 height 28
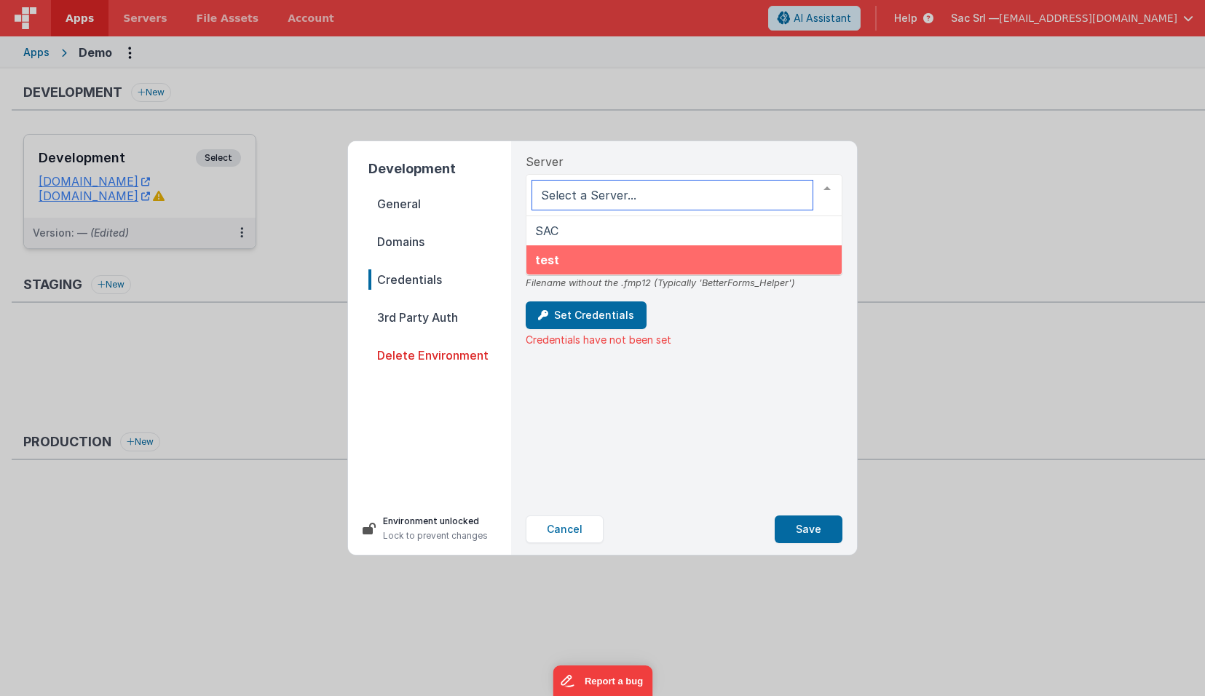
click at [665, 258] on span "test" at bounding box center [683, 259] width 315 height 29
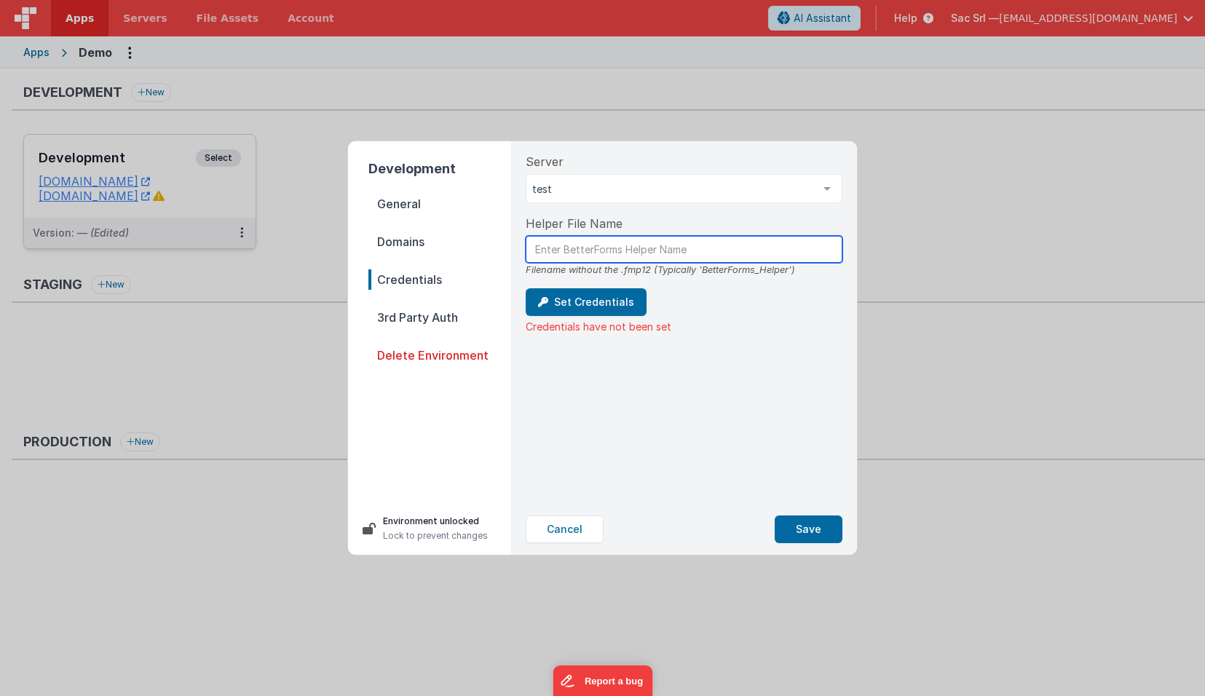
click at [656, 253] on input "text" at bounding box center [684, 249] width 317 height 27
type input "BetterForms_Helper"
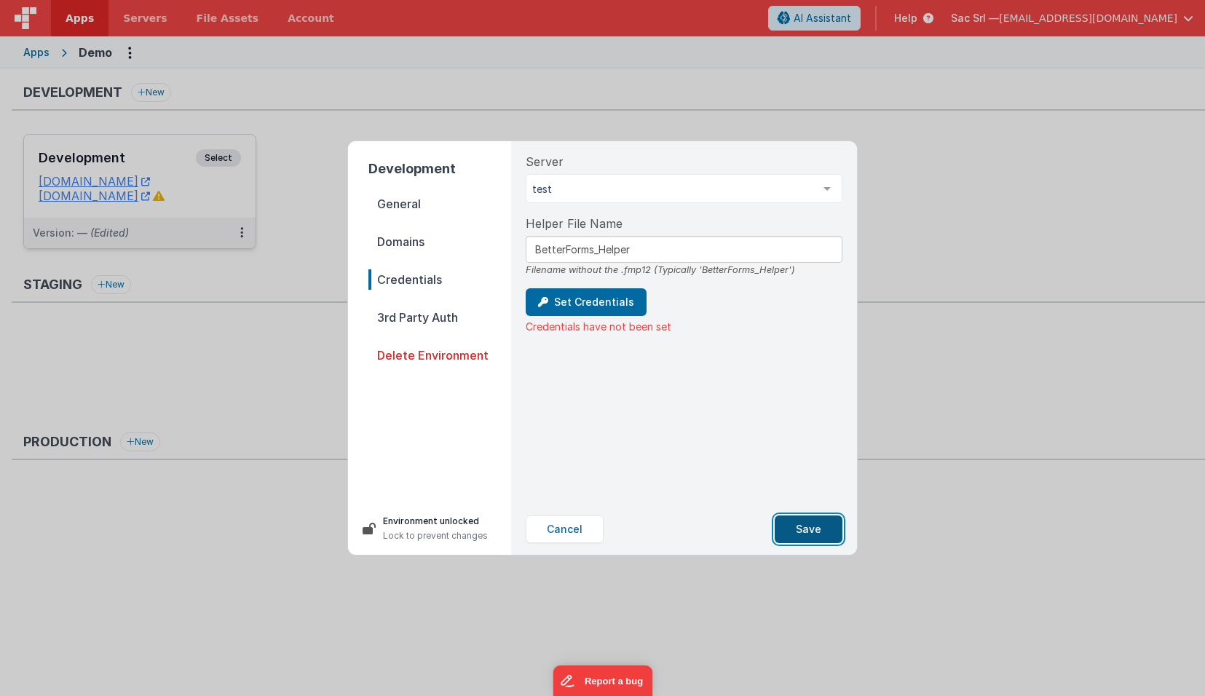
click at [802, 524] on button "Save" at bounding box center [809, 529] width 68 height 28
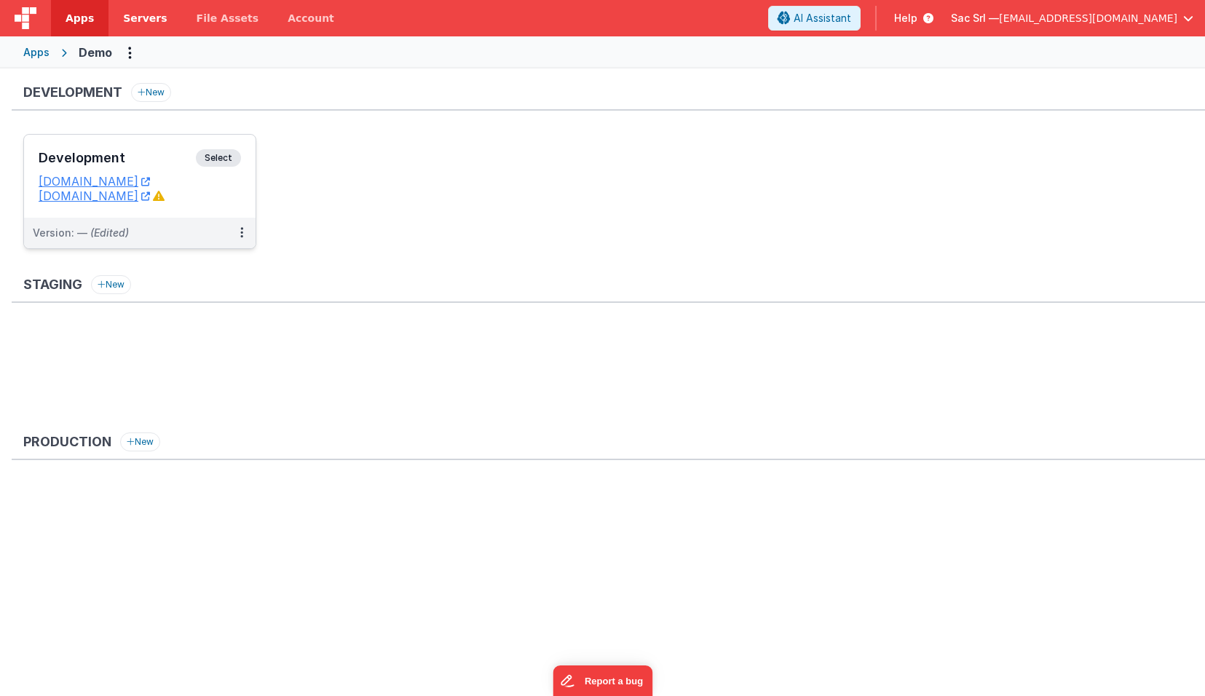
click at [154, 27] on link "Servers" at bounding box center [144, 18] width 73 height 36
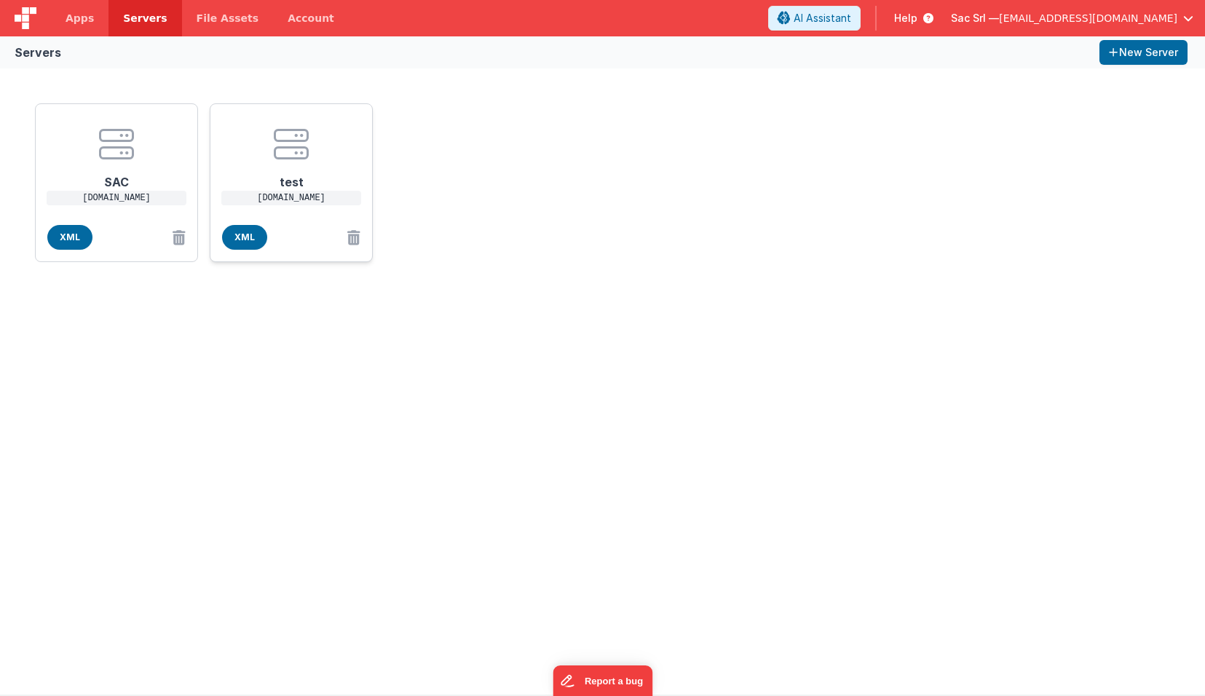
click at [297, 154] on icon at bounding box center [291, 144] width 35 height 35
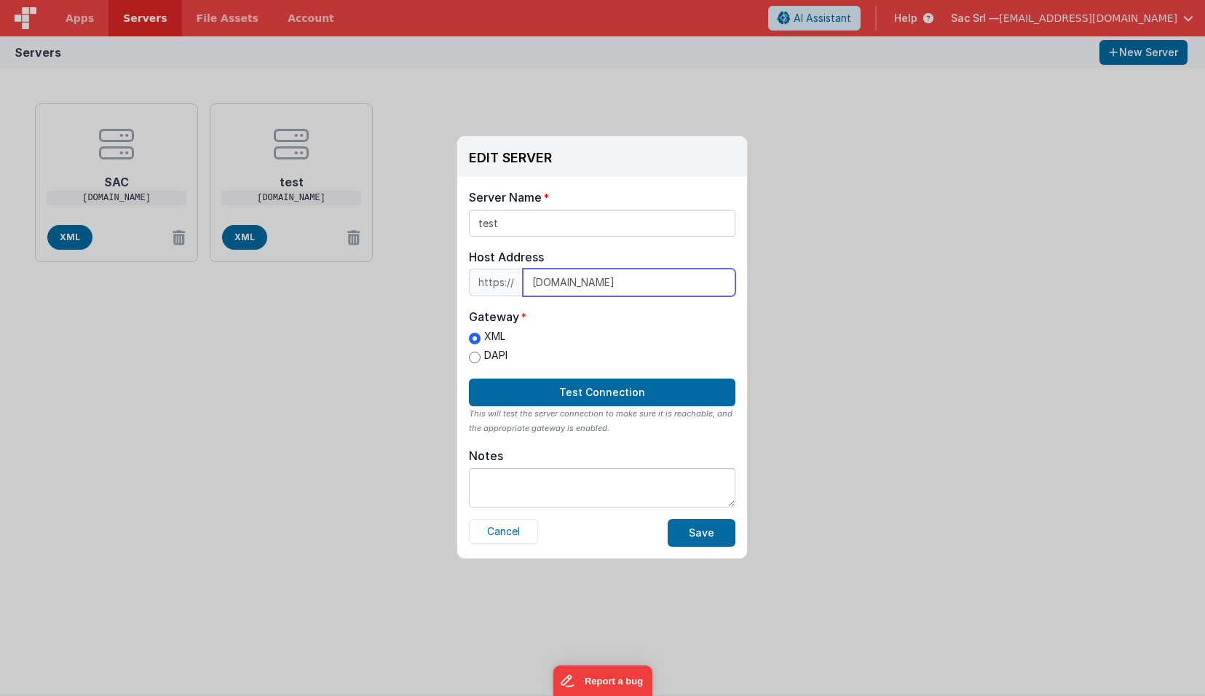
drag, startPoint x: 564, startPoint y: 284, endPoint x: 528, endPoint y: 282, distance: 36.4
click at [528, 282] on input "[DOMAIN_NAME]" at bounding box center [629, 283] width 213 height 28
type input "[DOMAIN_NAME]"
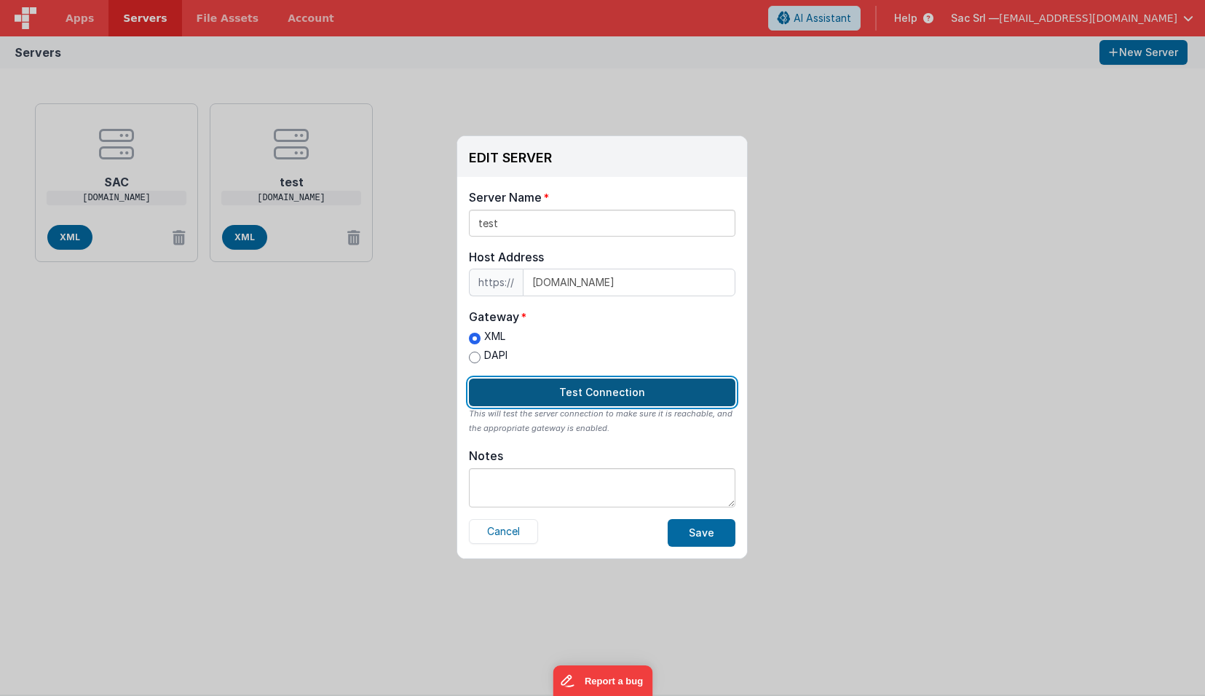
click at [607, 394] on button "Test Connection" at bounding box center [602, 393] width 266 height 28
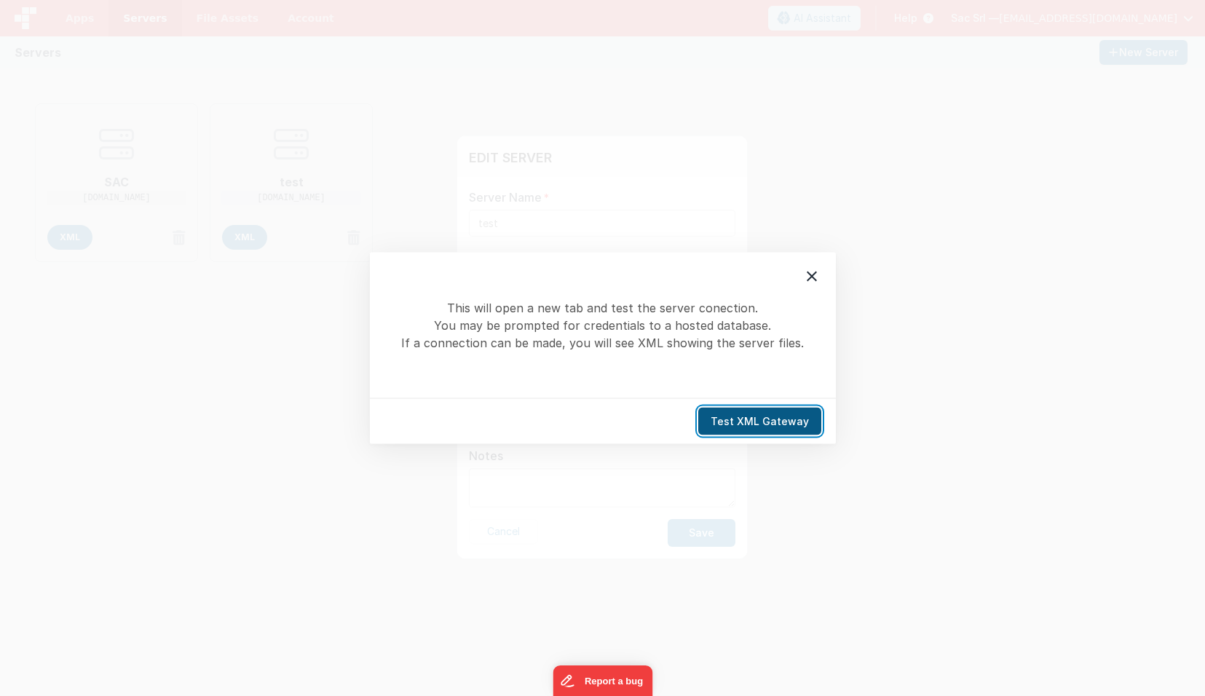
click at [732, 413] on button "Test XML Gateway" at bounding box center [759, 422] width 123 height 28
click at [803, 277] on icon at bounding box center [811, 276] width 17 height 17
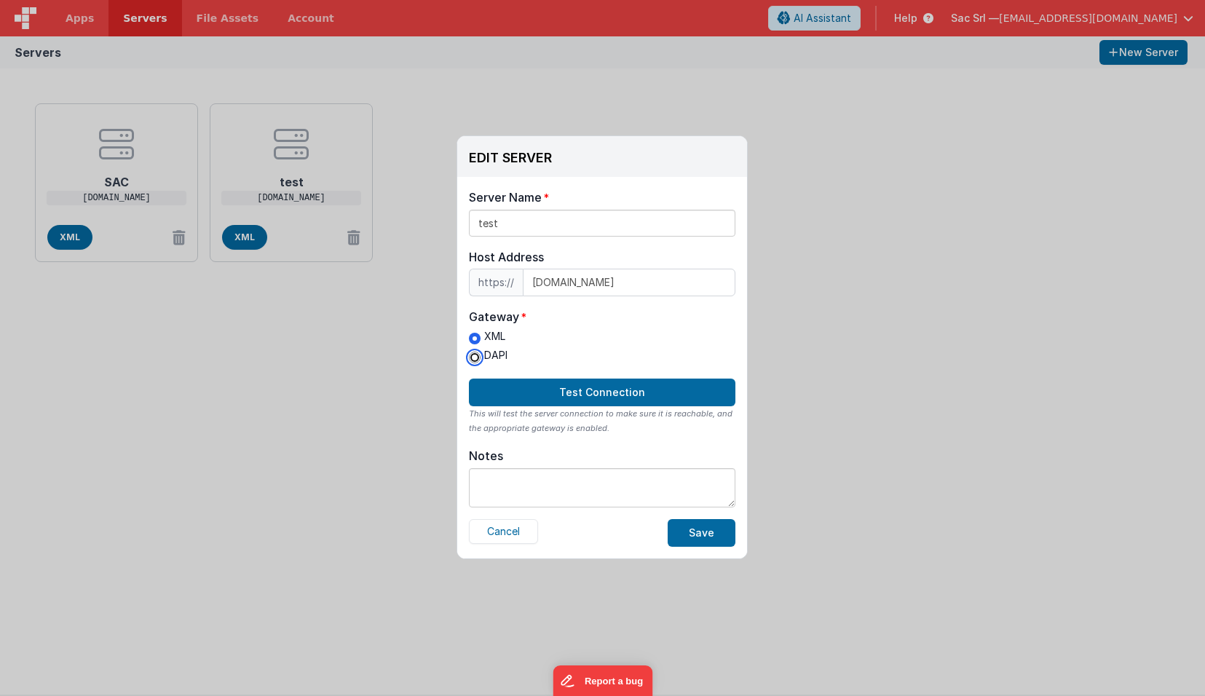
click at [479, 355] on input "DAPI" at bounding box center [475, 358] width 12 height 12
radio input "true"
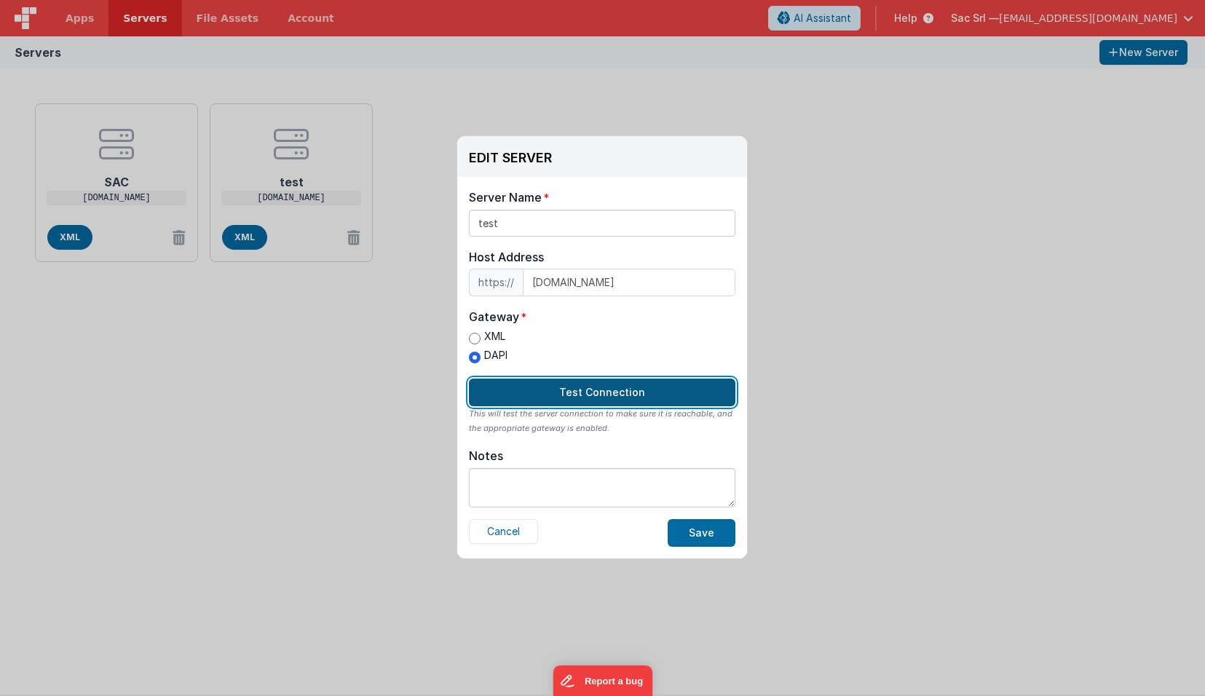
click at [609, 391] on button "Test Connection" at bounding box center [602, 393] width 266 height 28
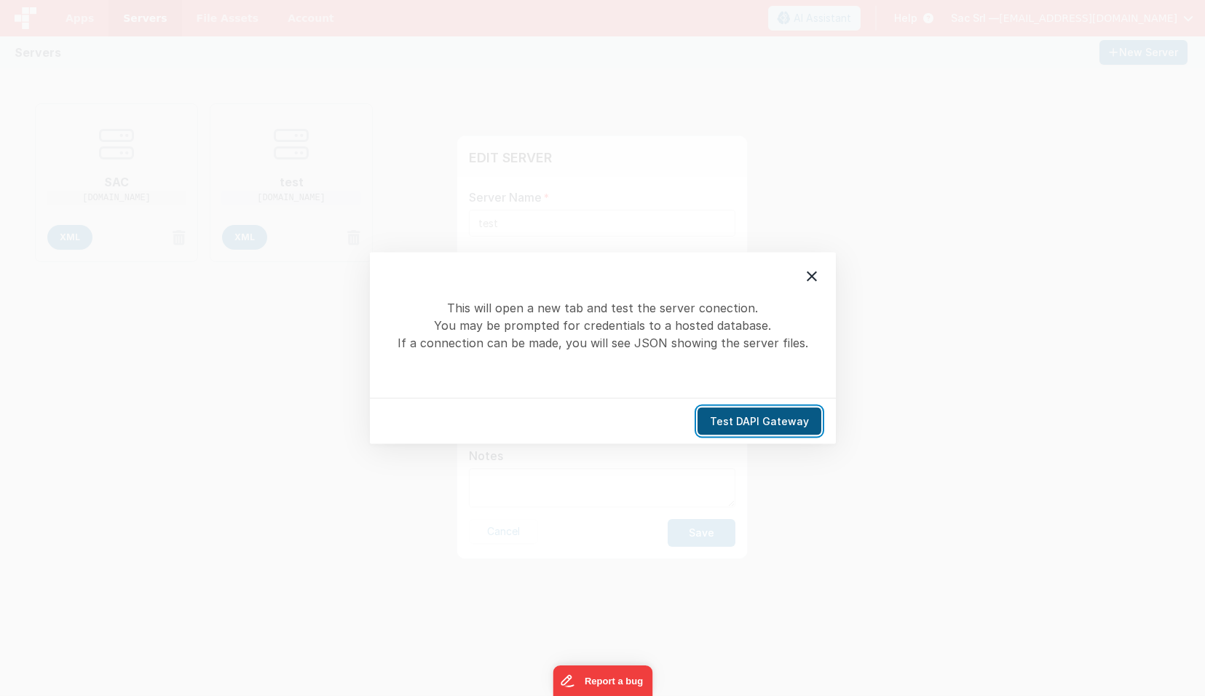
click at [757, 418] on button "Test DAPI Gateway" at bounding box center [759, 422] width 124 height 28
click at [807, 269] on icon at bounding box center [811, 276] width 17 height 17
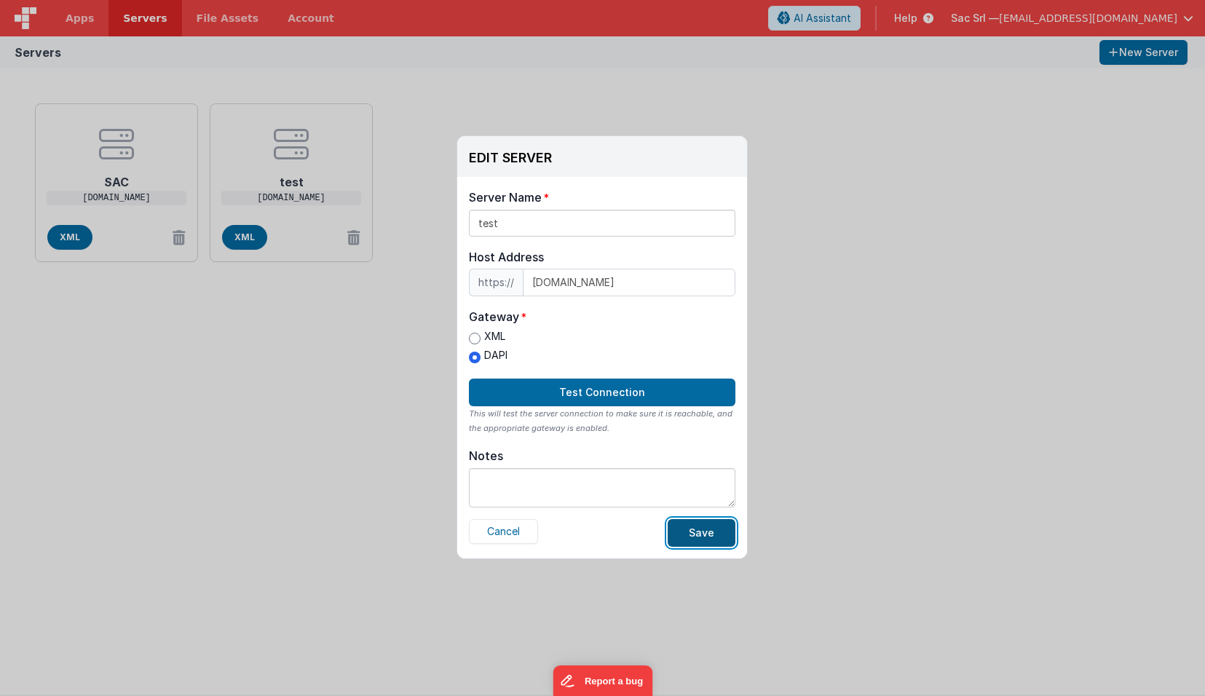
click at [705, 526] on button "Save" at bounding box center [702, 533] width 68 height 28
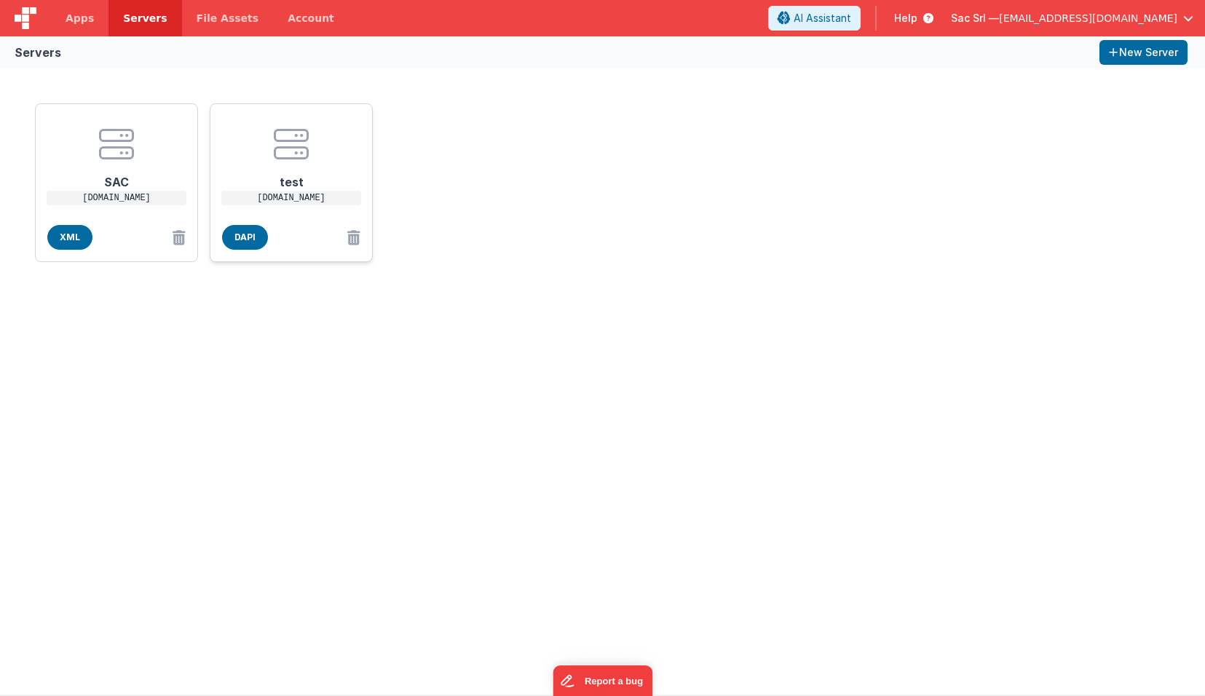
click at [287, 184] on h1 "test" at bounding box center [291, 176] width 116 height 29
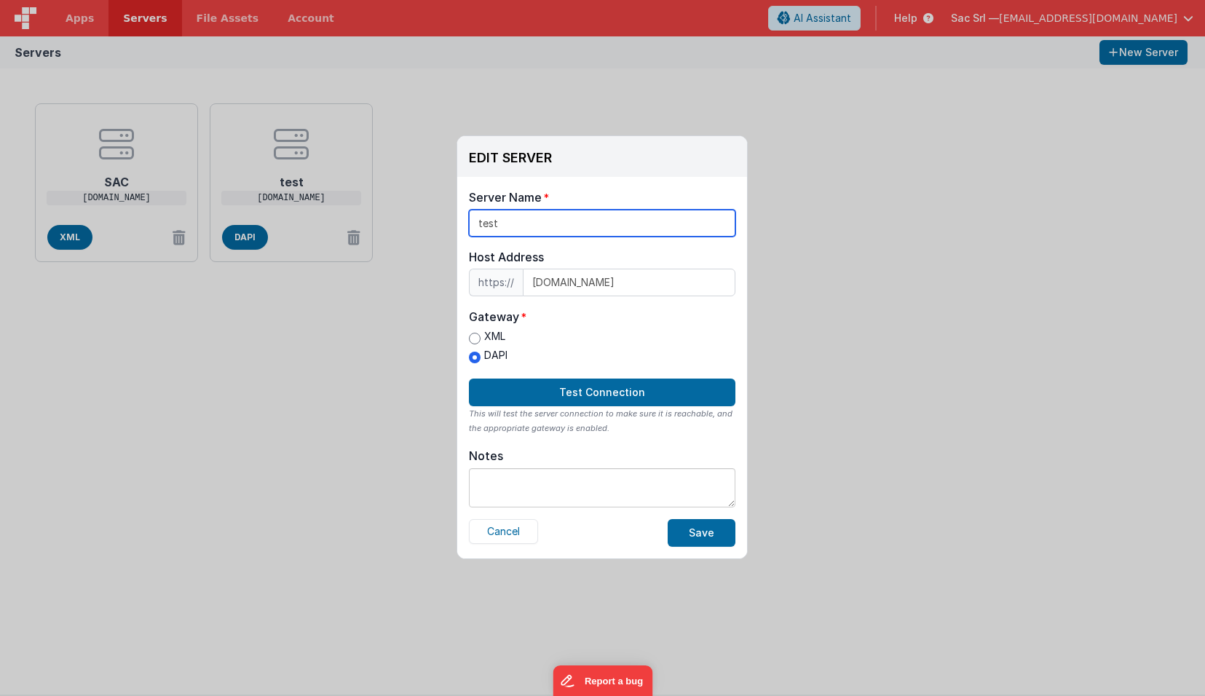
drag, startPoint x: 496, startPoint y: 223, endPoint x: 466, endPoint y: 221, distance: 30.6
click at [466, 221] on div "Server Name test Host Address https:// [DOMAIN_NAME] Host Address [DOMAIN_NAME]…" at bounding box center [602, 367] width 290 height 381
type input "hosting000"
click at [705, 531] on button "Save" at bounding box center [702, 533] width 68 height 28
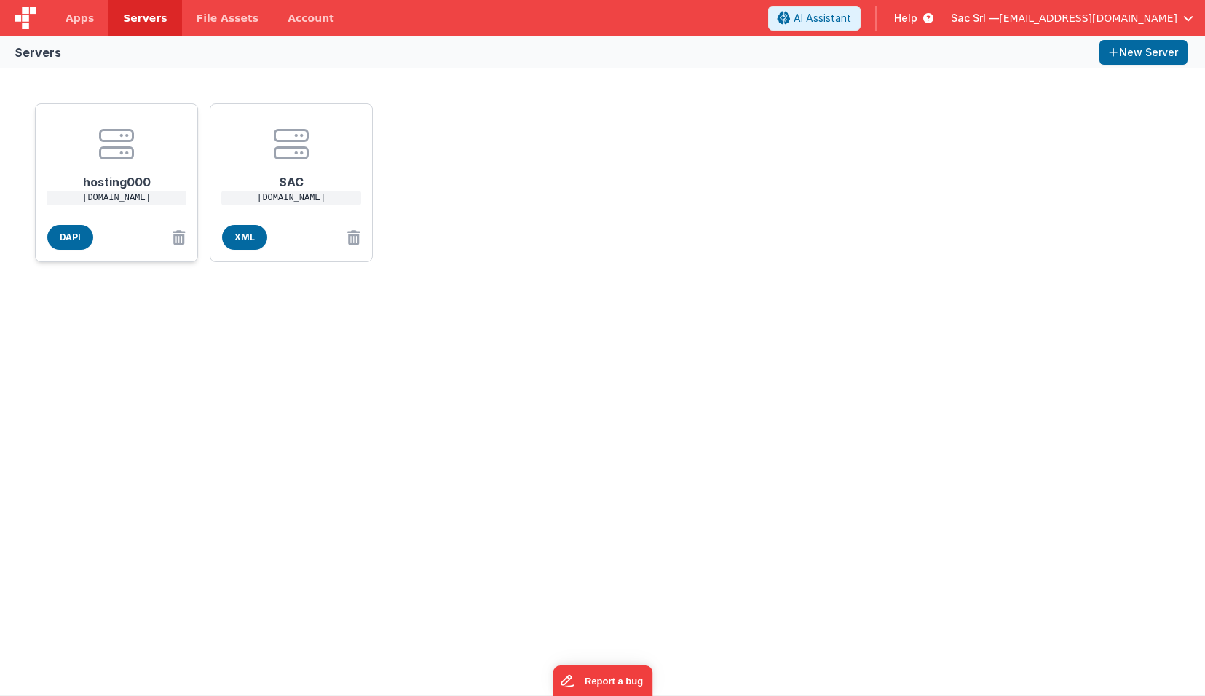
click at [143, 157] on center at bounding box center [116, 144] width 116 height 35
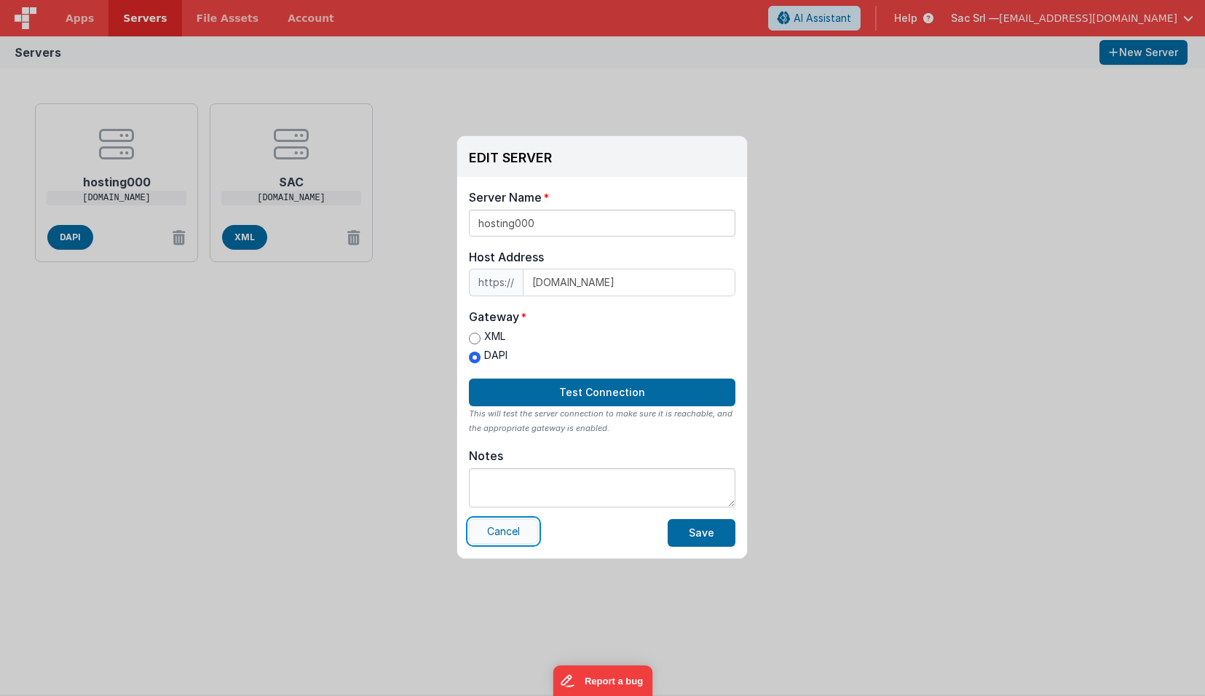
click at [520, 528] on button "Cancel" at bounding box center [503, 531] width 69 height 25
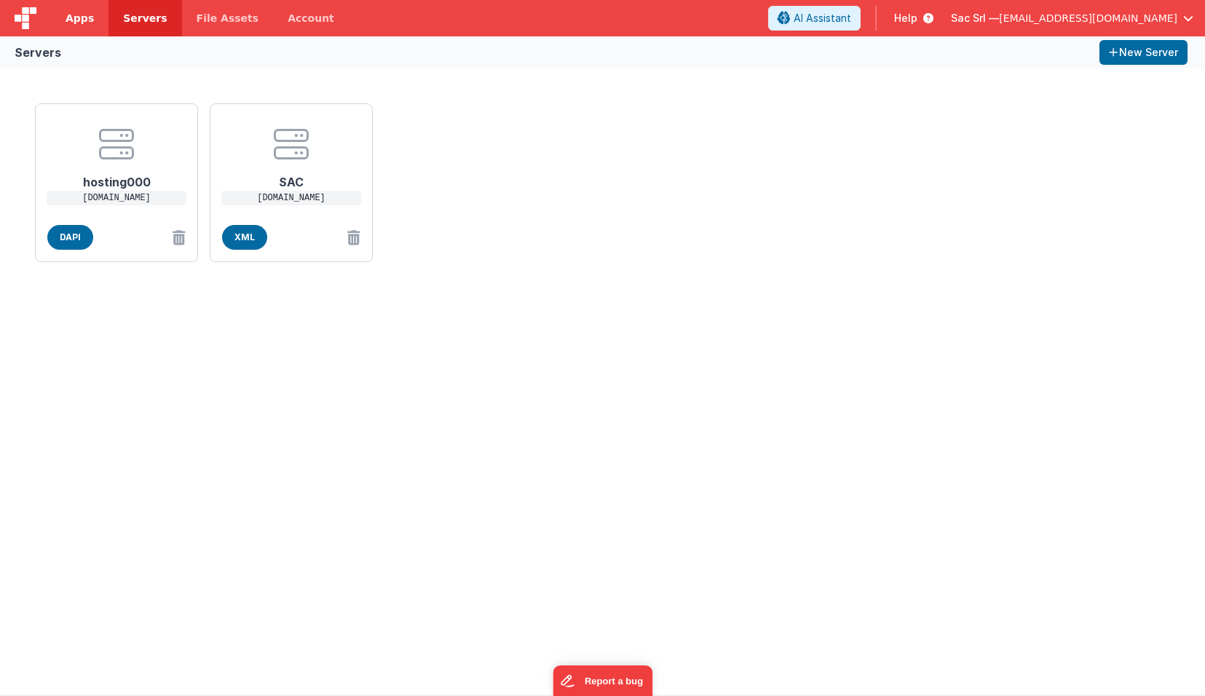
click at [87, 17] on span "Apps" at bounding box center [80, 18] width 28 height 15
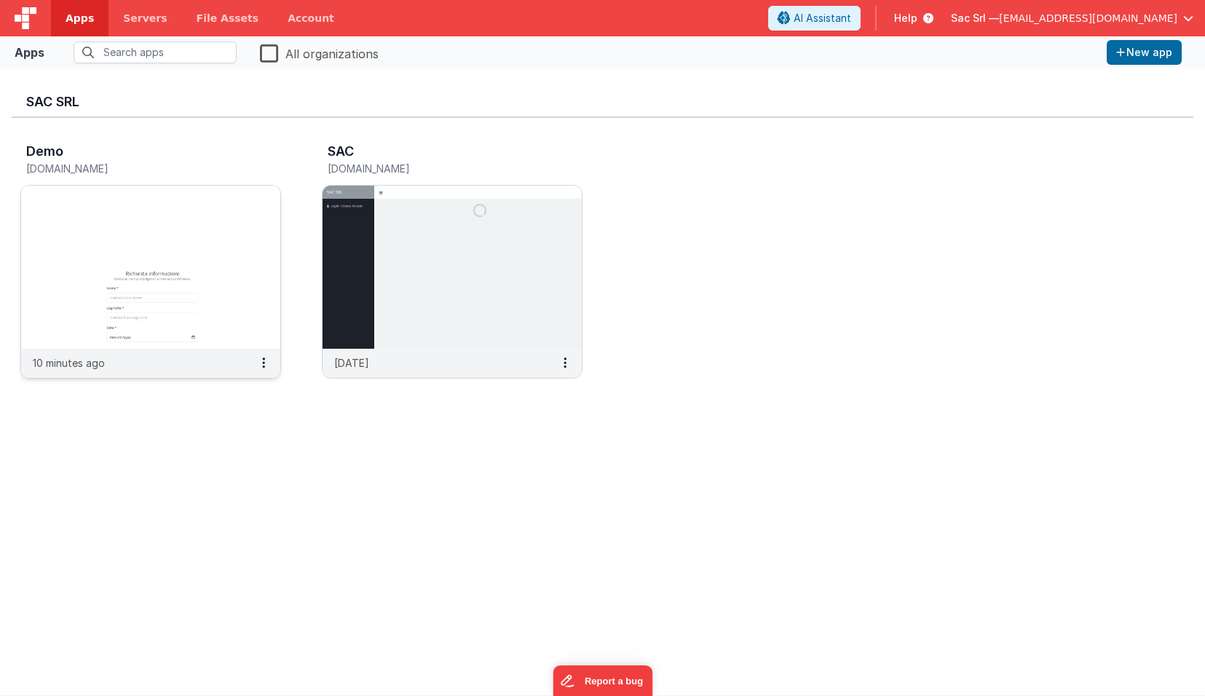
click at [186, 246] on img at bounding box center [150, 267] width 259 height 163
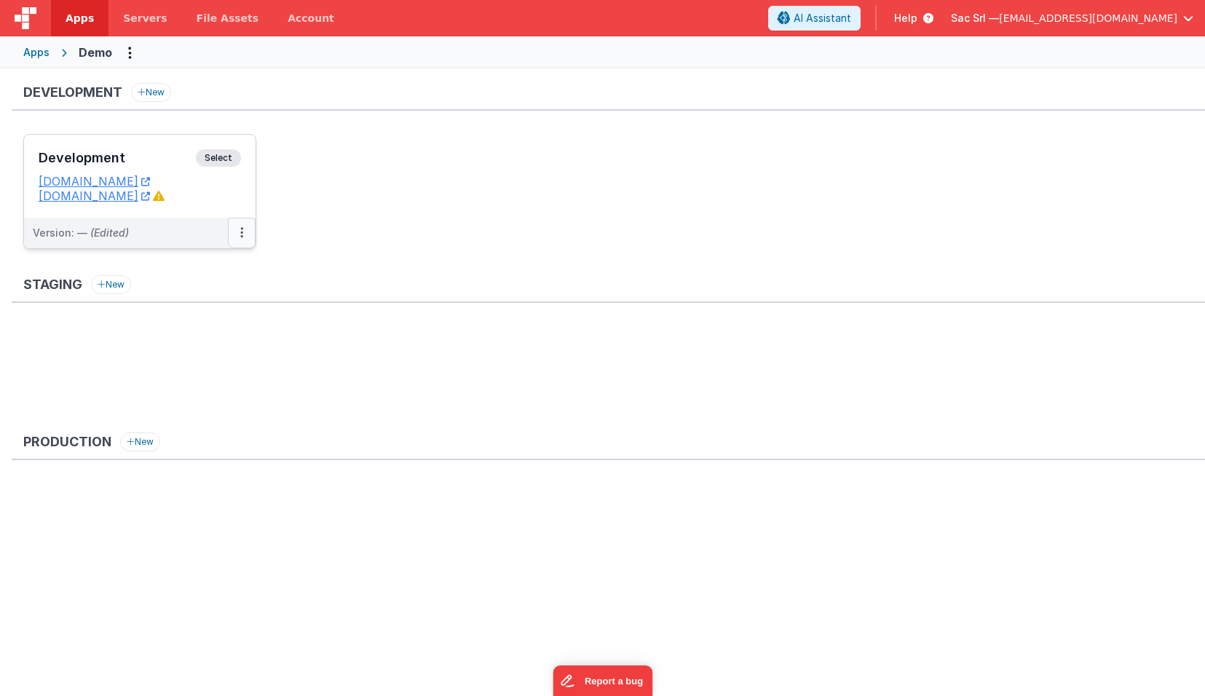
click at [245, 235] on button at bounding box center [242, 233] width 28 height 31
click at [205, 267] on link "Edit" at bounding box center [191, 266] width 128 height 26
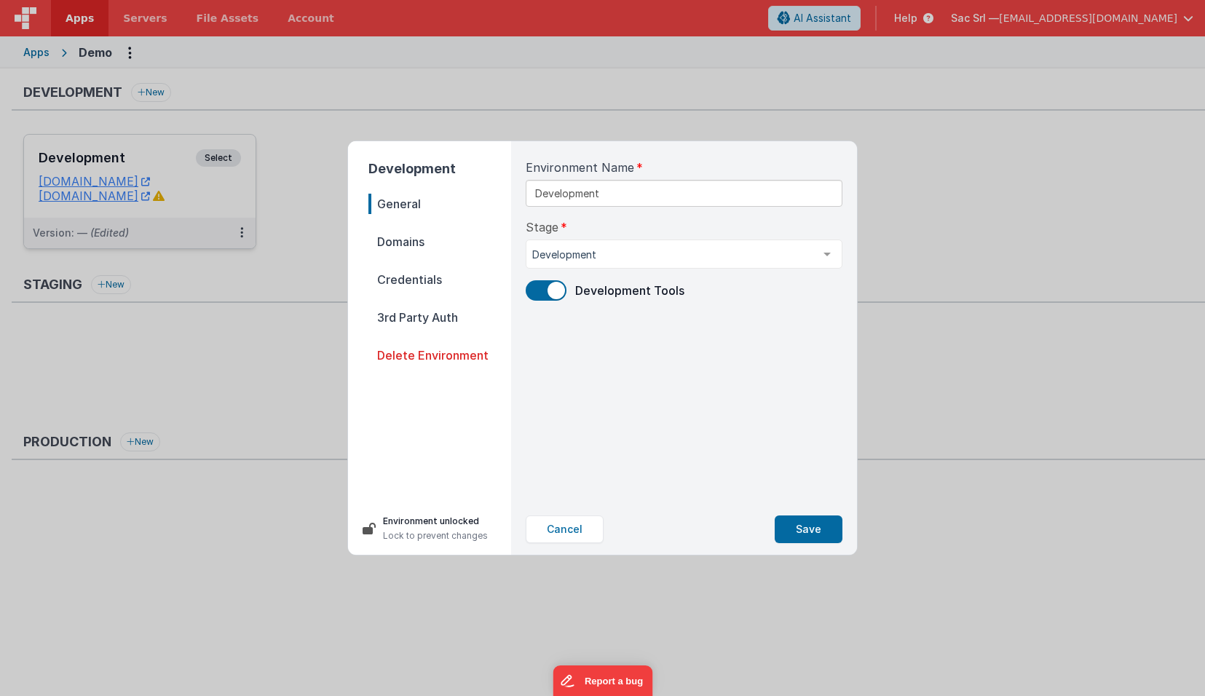
click at [426, 282] on span "Credentials" at bounding box center [439, 279] width 143 height 20
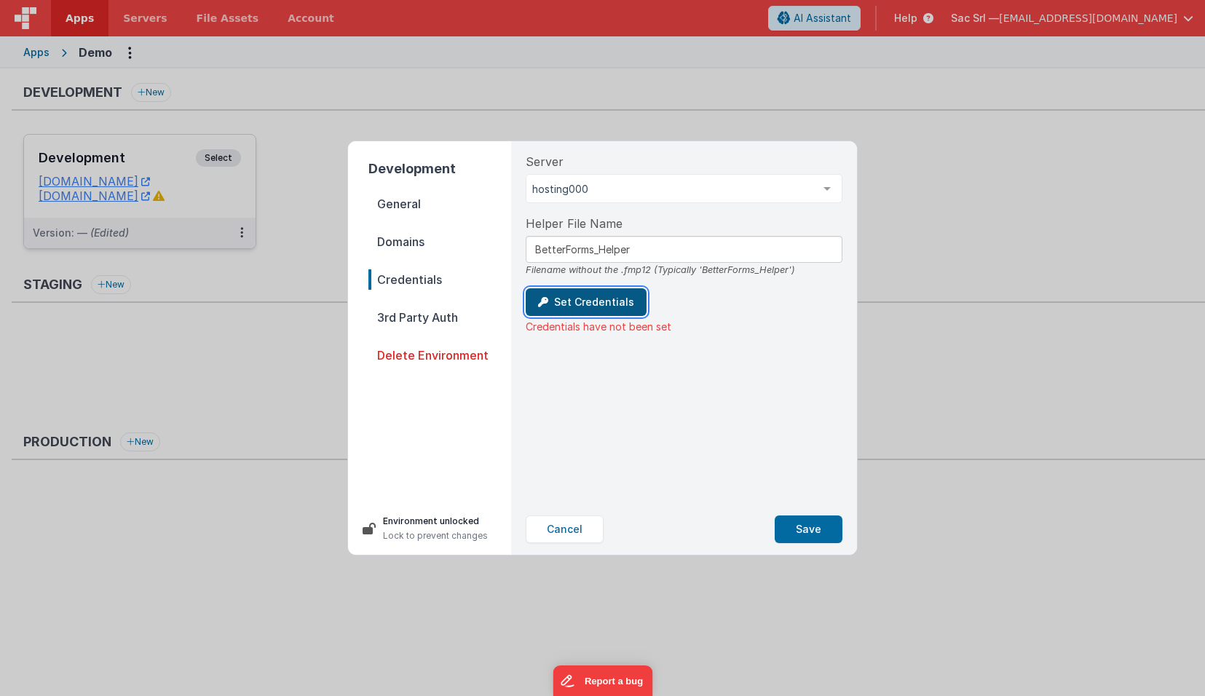
click at [593, 299] on button "Set Credentials" at bounding box center [586, 302] width 121 height 28
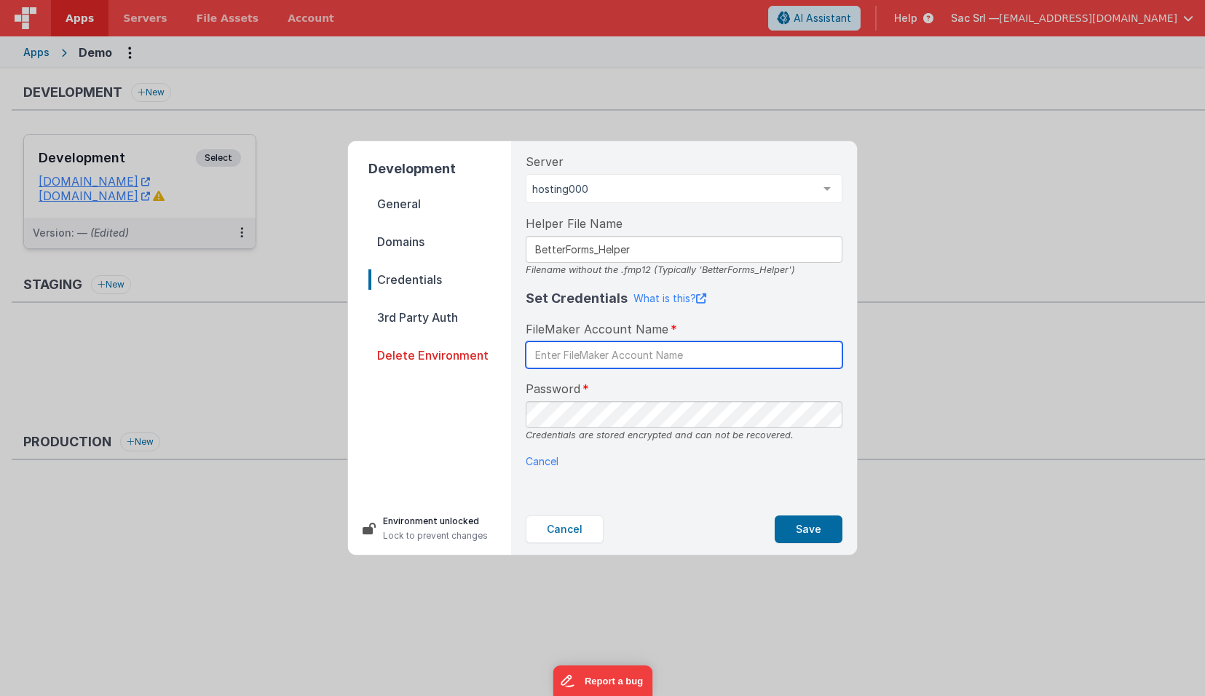
click at [594, 355] on input "text" at bounding box center [684, 354] width 317 height 27
paste input "Betterforms"
type input "Betterforms"
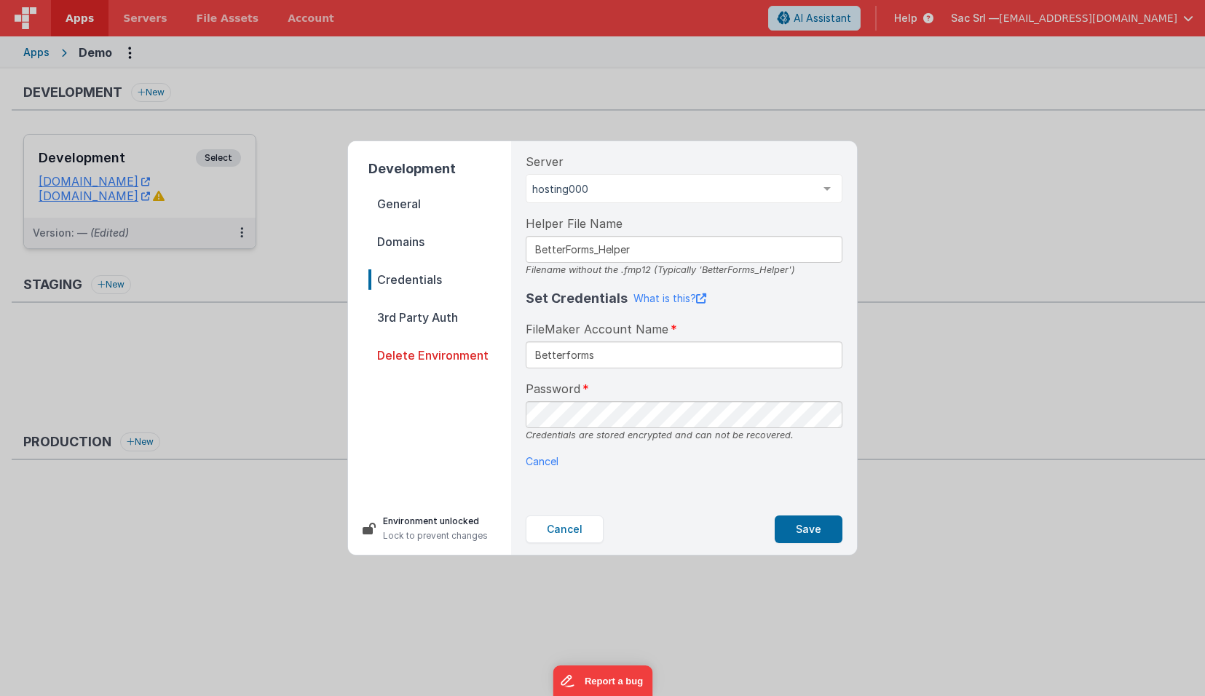
click at [789, 478] on div "Server hosting000 SAC hosting000 List is empty. Helper File Name BetterForms_He…" at bounding box center [684, 322] width 340 height 363
click at [811, 529] on button "Save" at bounding box center [809, 529] width 68 height 28
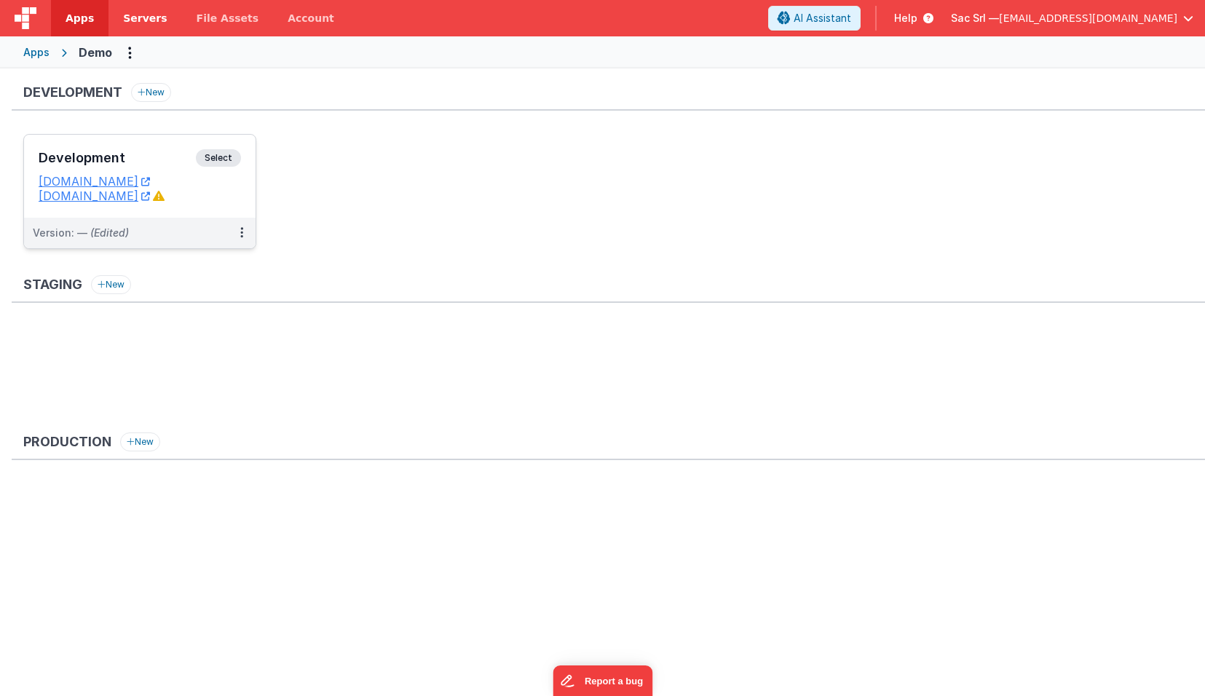
click at [153, 20] on span "Servers" at bounding box center [145, 18] width 44 height 15
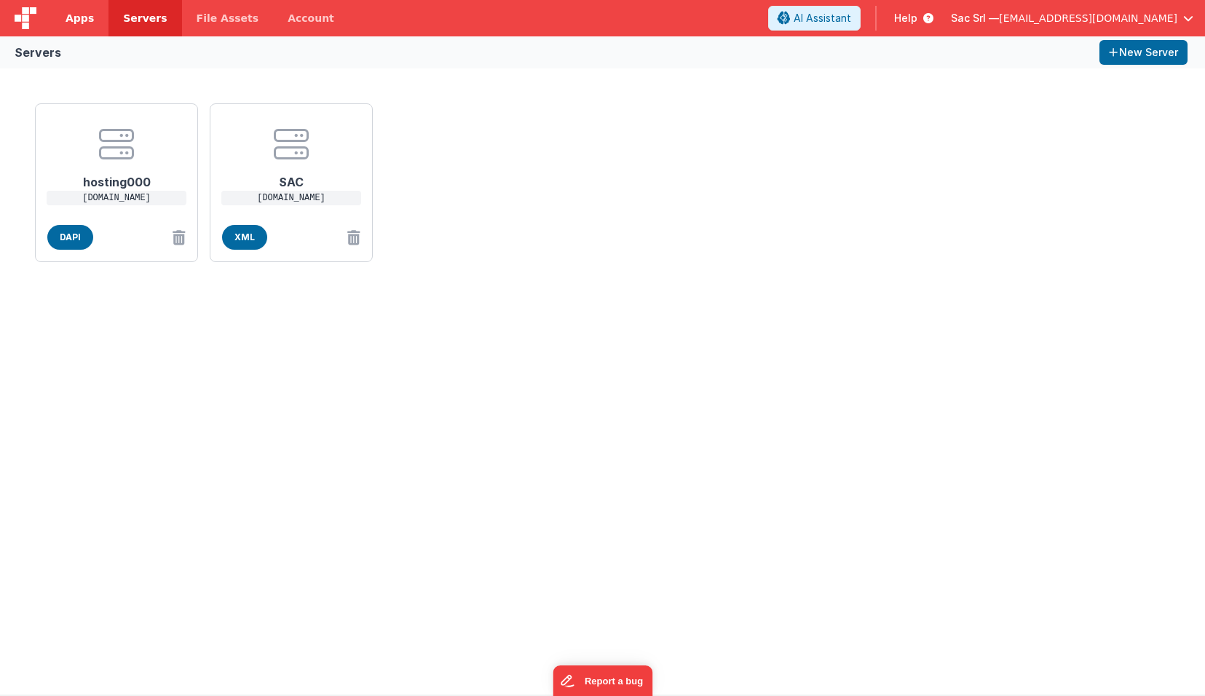
click at [71, 17] on span "Apps" at bounding box center [80, 18] width 28 height 15
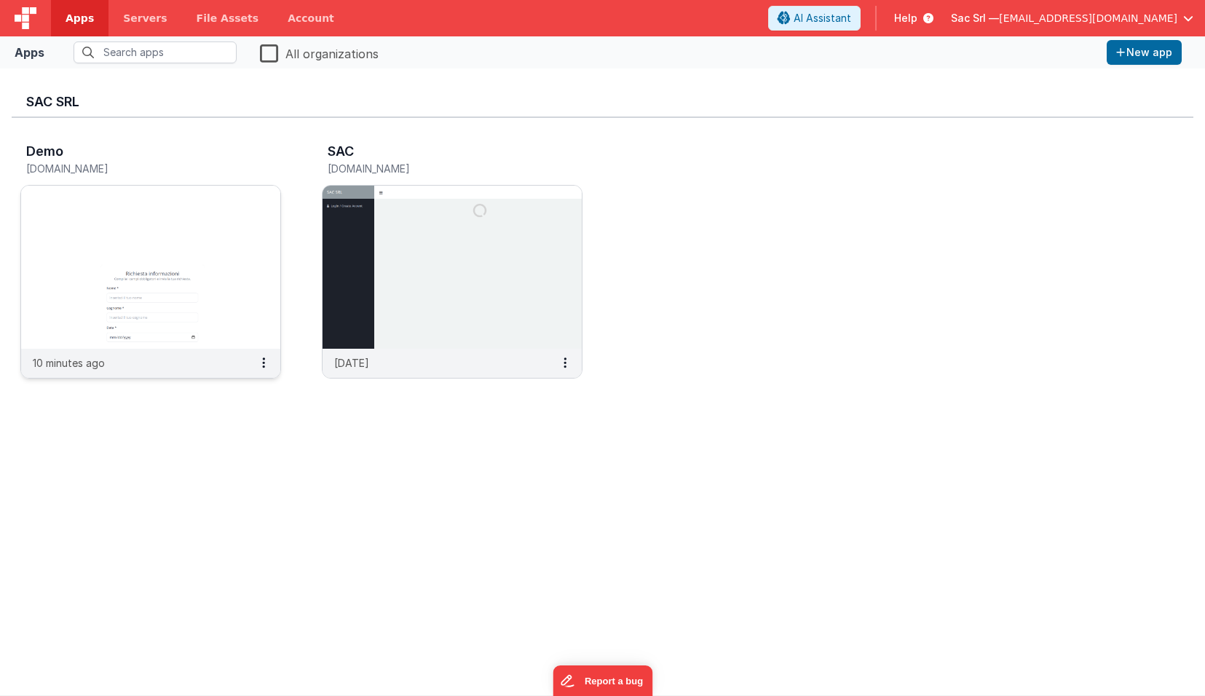
click at [220, 223] on img at bounding box center [150, 267] width 259 height 163
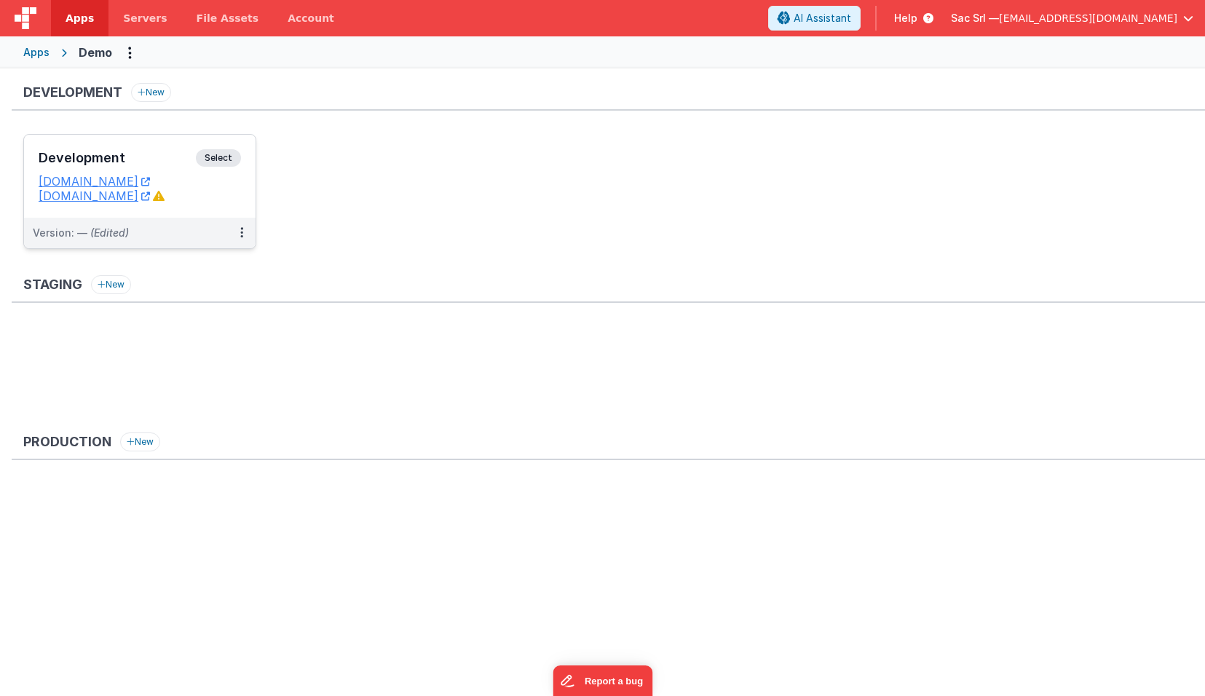
click at [222, 194] on dd "[DOMAIN_NAME]" at bounding box center [140, 196] width 202 height 15
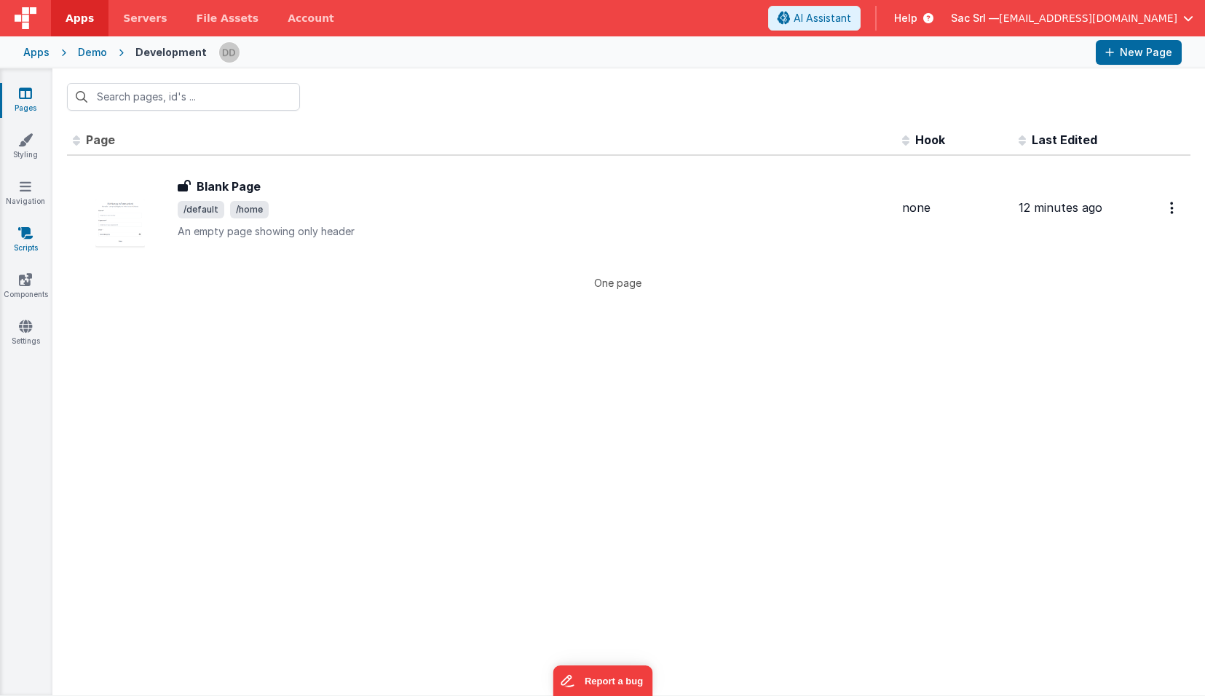
click at [25, 237] on icon at bounding box center [25, 233] width 15 height 15
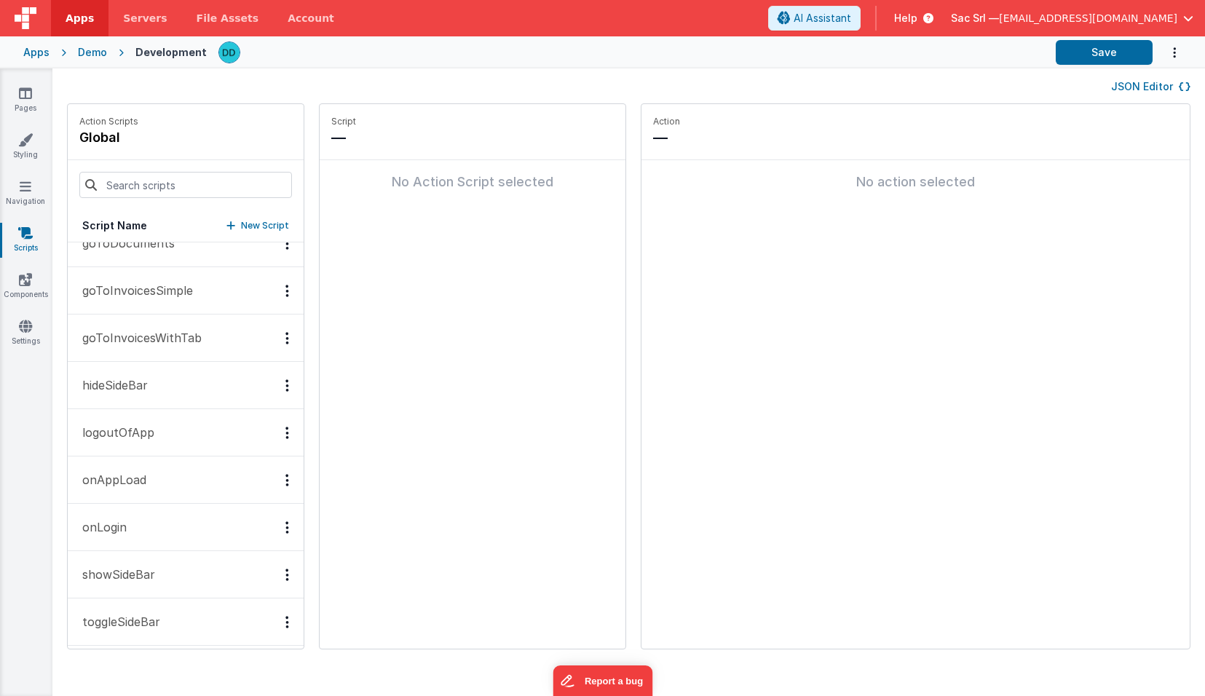
scroll to position [173, 0]
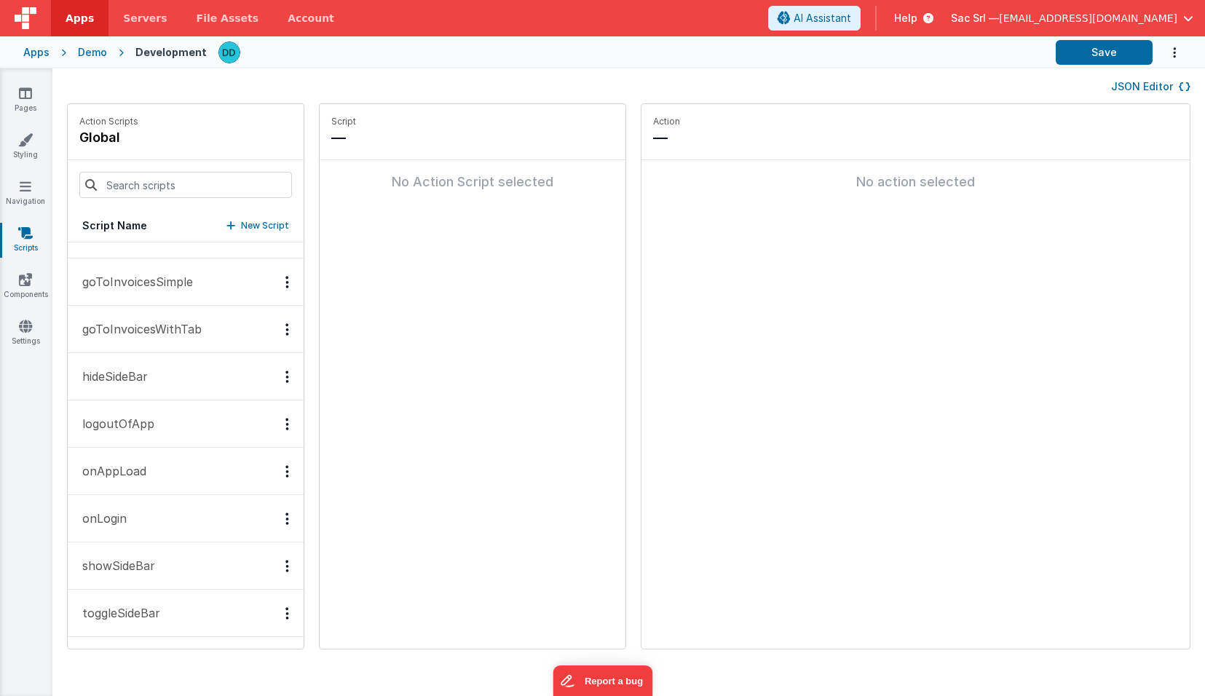
click at [139, 517] on button "onLogin" at bounding box center [186, 518] width 236 height 47
click at [127, 563] on p "showSideBar" at bounding box center [115, 565] width 82 height 17
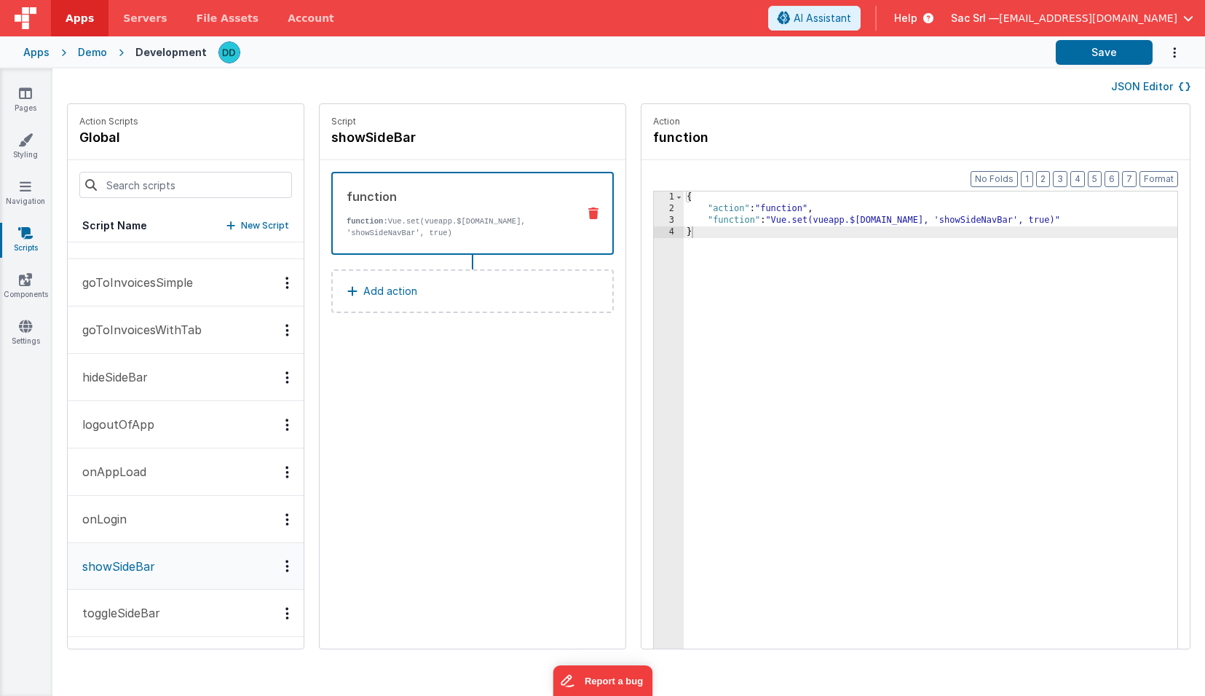
click at [588, 211] on icon at bounding box center [593, 213] width 10 height 12
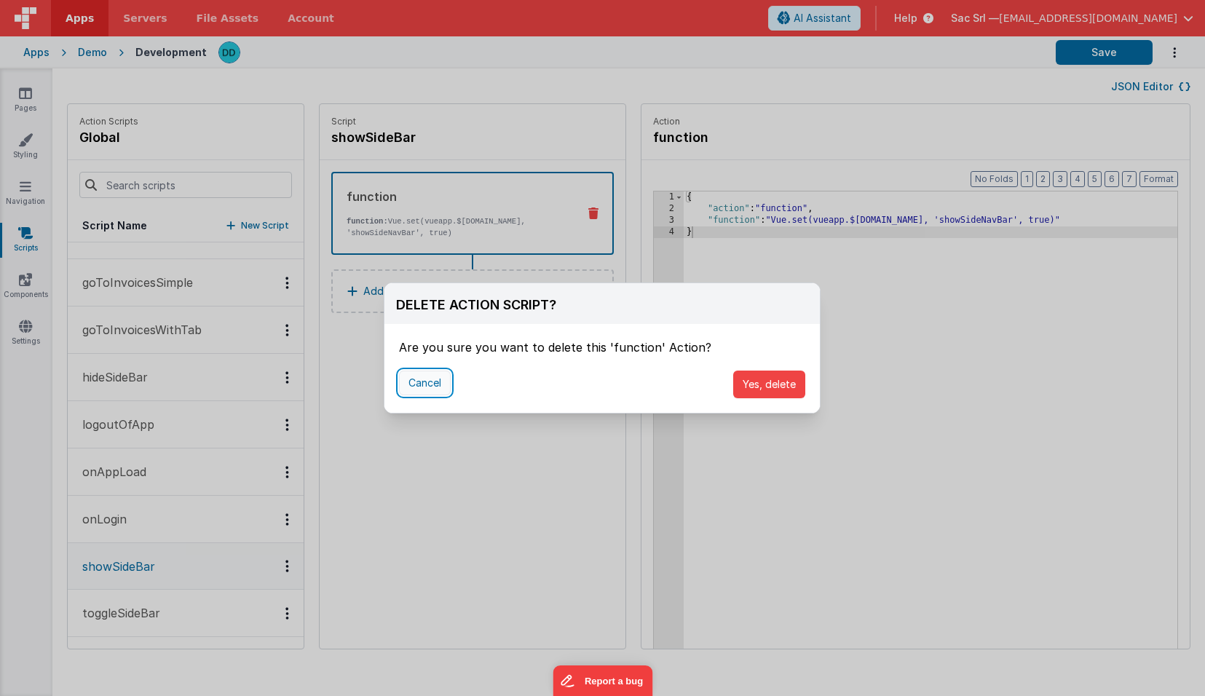
drag, startPoint x: 424, startPoint y: 382, endPoint x: 409, endPoint y: 389, distance: 16.6
click at [424, 382] on button "Cancel" at bounding box center [425, 383] width 52 height 25
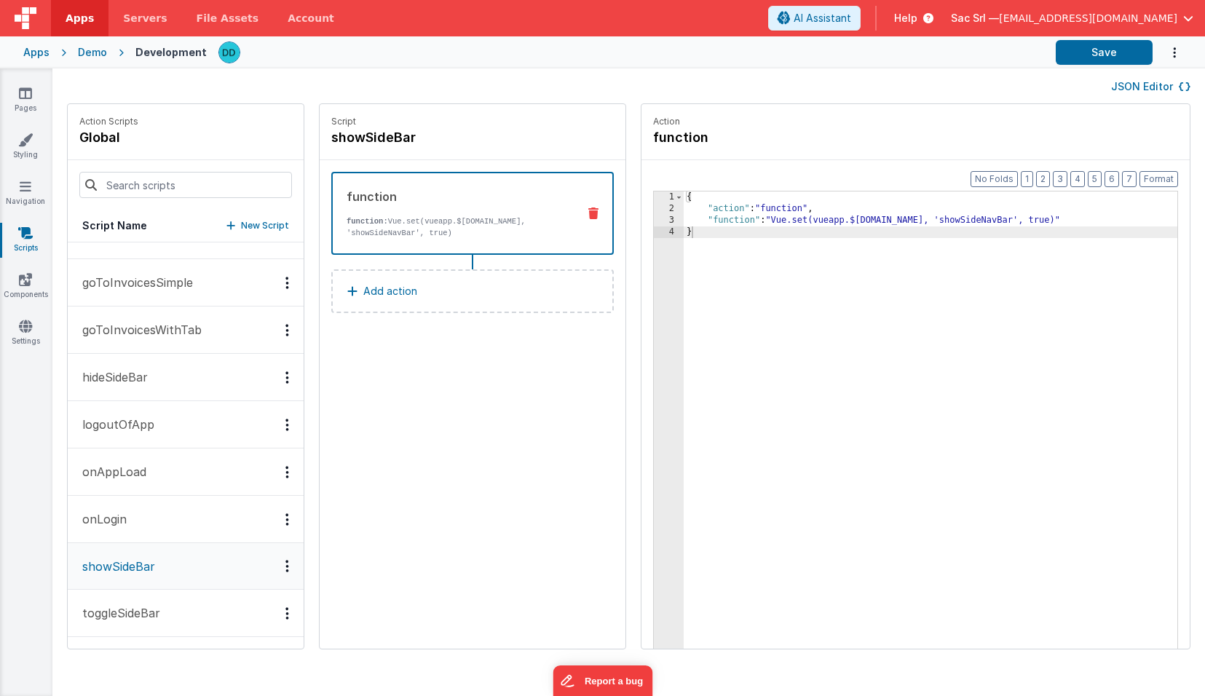
click at [277, 566] on div "Options" at bounding box center [287, 566] width 21 height 12
click at [198, 622] on div "Delete" at bounding box center [234, 618] width 128 height 26
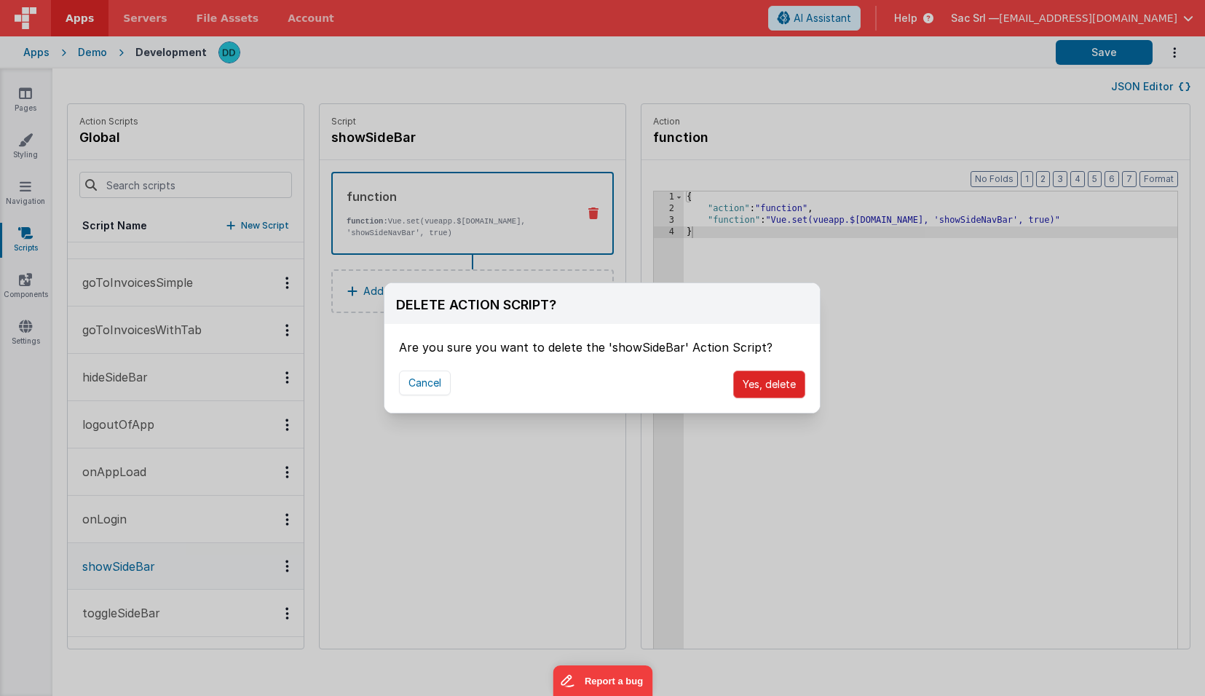
click at [766, 382] on button "Yes, delete" at bounding box center [769, 385] width 72 height 28
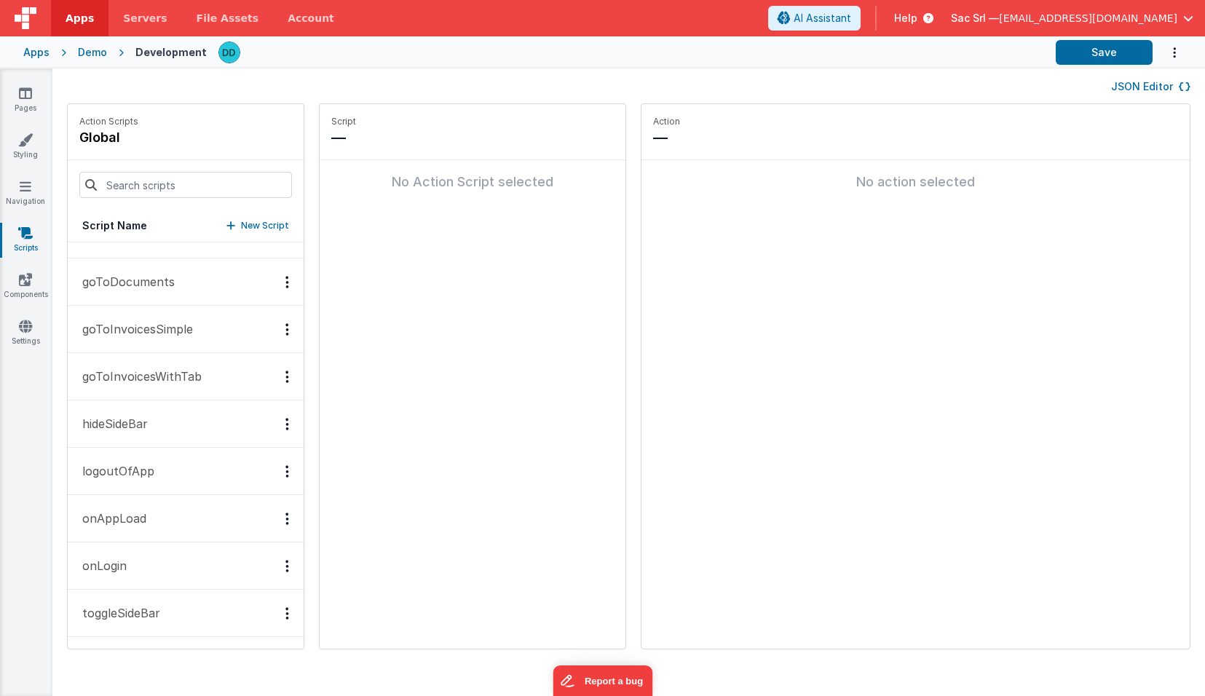
scroll to position [126, 0]
click at [277, 613] on div "Options" at bounding box center [287, 613] width 21 height 12
drag, startPoint x: 277, startPoint y: 604, endPoint x: 253, endPoint y: 550, distance: 59.4
click at [277, 604] on div at bounding box center [602, 348] width 1205 height 696
click at [285, 518] on icon "Options" at bounding box center [287, 518] width 4 height 1
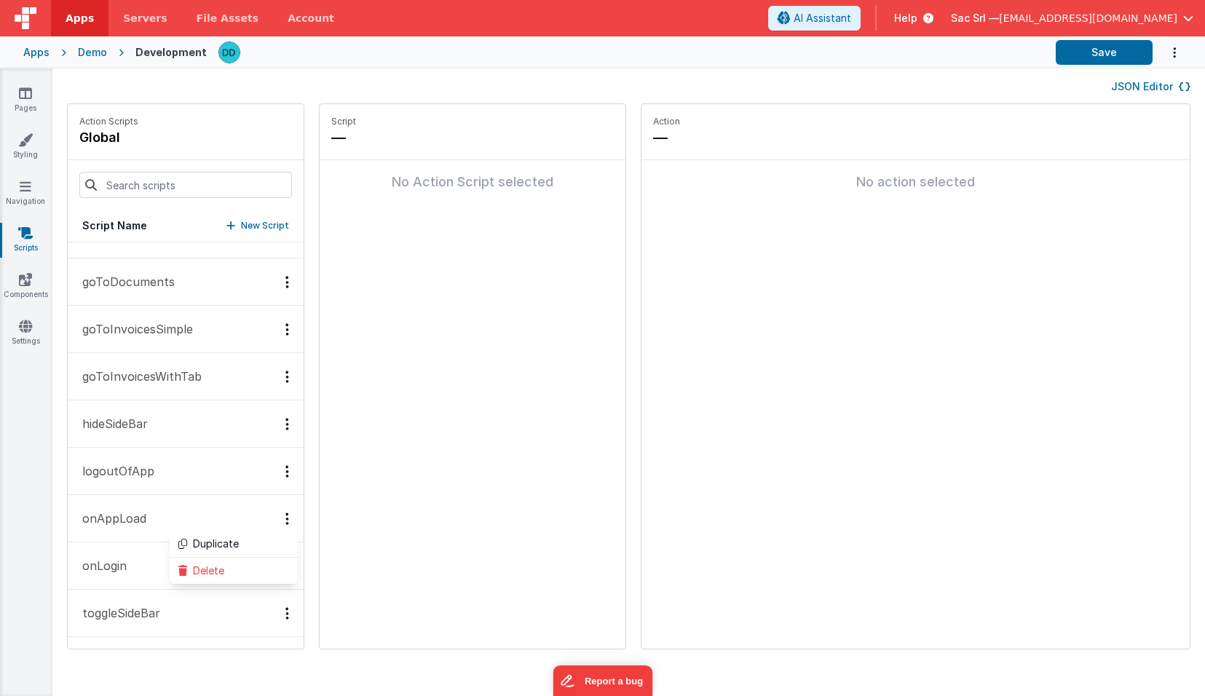
click at [187, 520] on div at bounding box center [602, 348] width 1205 height 696
click at [135, 514] on p "onAppLoad" at bounding box center [110, 518] width 73 height 17
click at [277, 515] on div "Options" at bounding box center [287, 518] width 21 height 12
click at [192, 569] on div "Delete" at bounding box center [234, 571] width 128 height 26
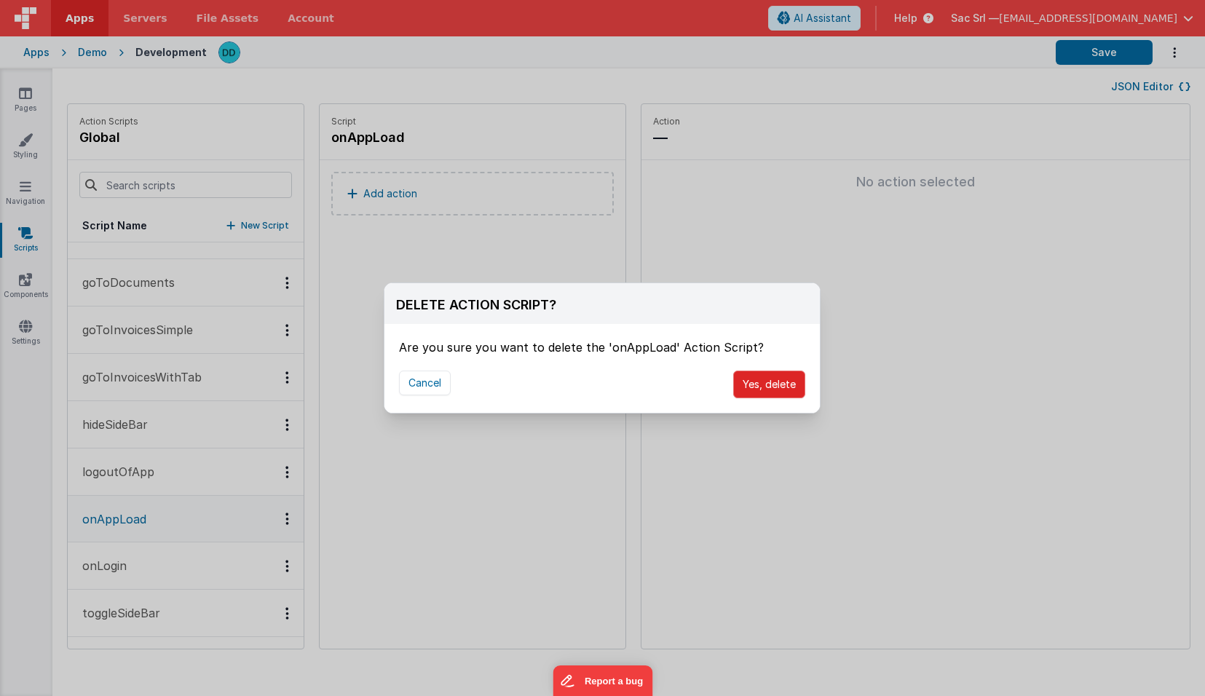
click at [770, 389] on button "Yes, delete" at bounding box center [769, 385] width 72 height 28
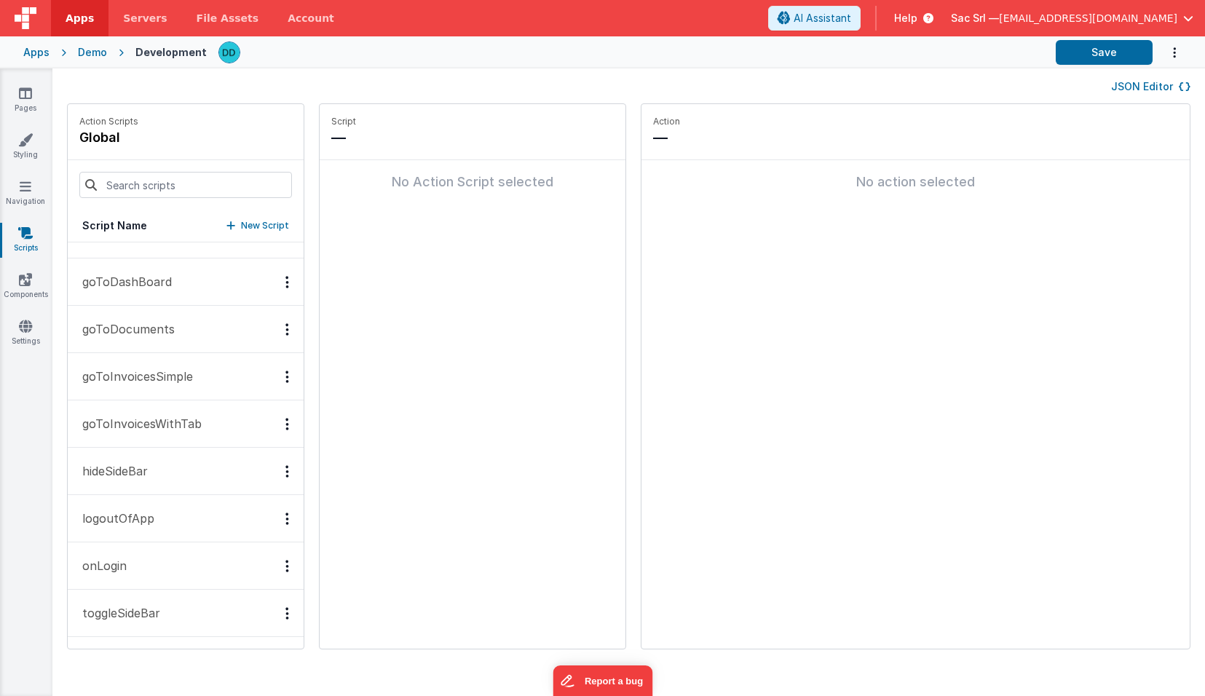
scroll to position [79, 0]
click at [277, 467] on div "Options" at bounding box center [287, 471] width 21 height 12
click at [206, 520] on div "Delete" at bounding box center [234, 523] width 128 height 26
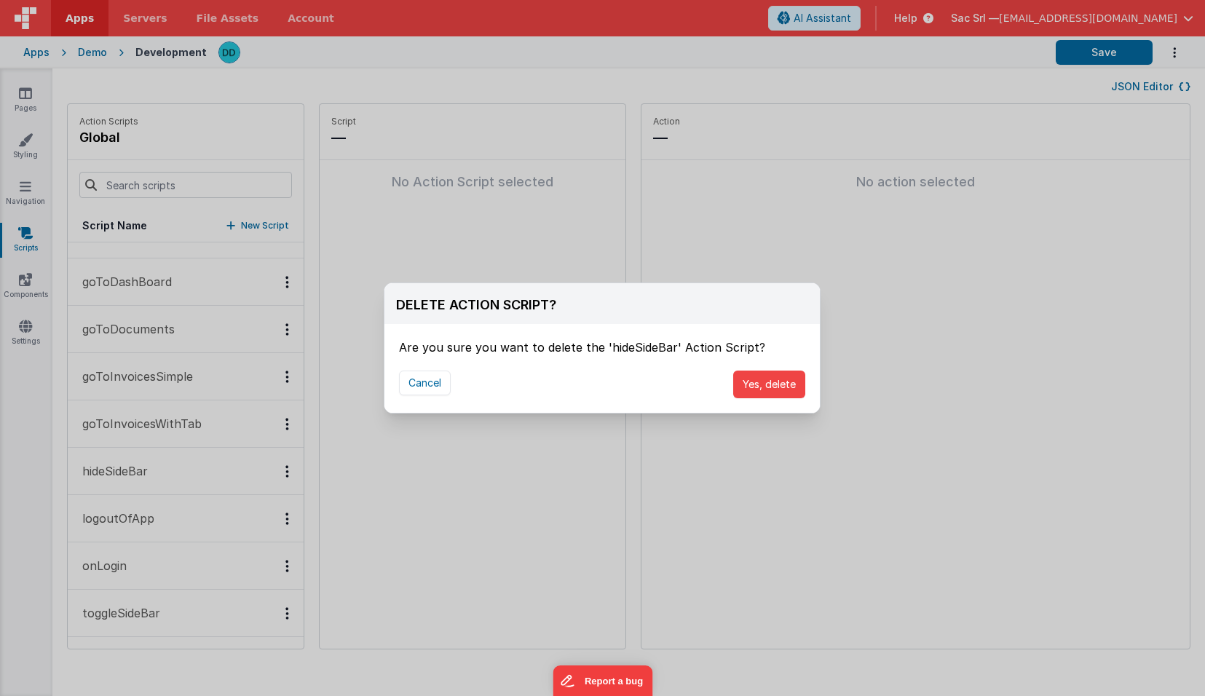
click at [805, 386] on div "Cancel Yes, delete" at bounding box center [601, 384] width 435 height 57
drag, startPoint x: 762, startPoint y: 385, endPoint x: 666, endPoint y: 380, distance: 96.2
click at [762, 385] on button "Yes, delete" at bounding box center [769, 385] width 72 height 28
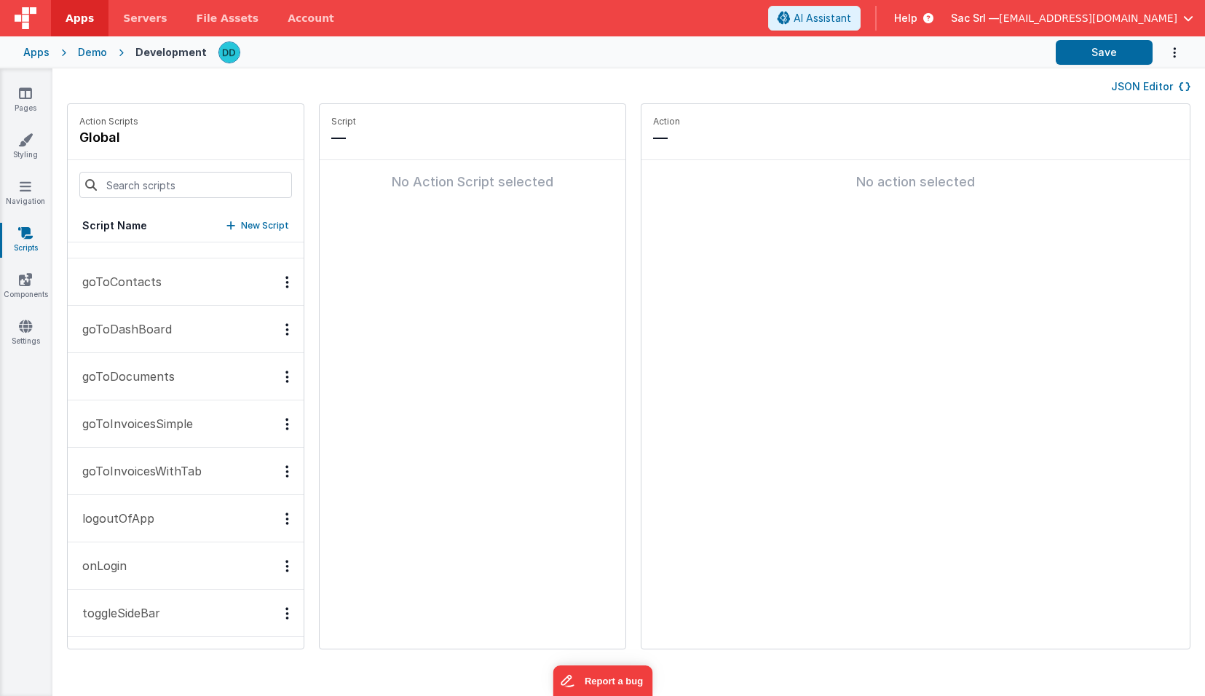
click at [180, 465] on p "goToInvoicesWithTab" at bounding box center [138, 470] width 128 height 17
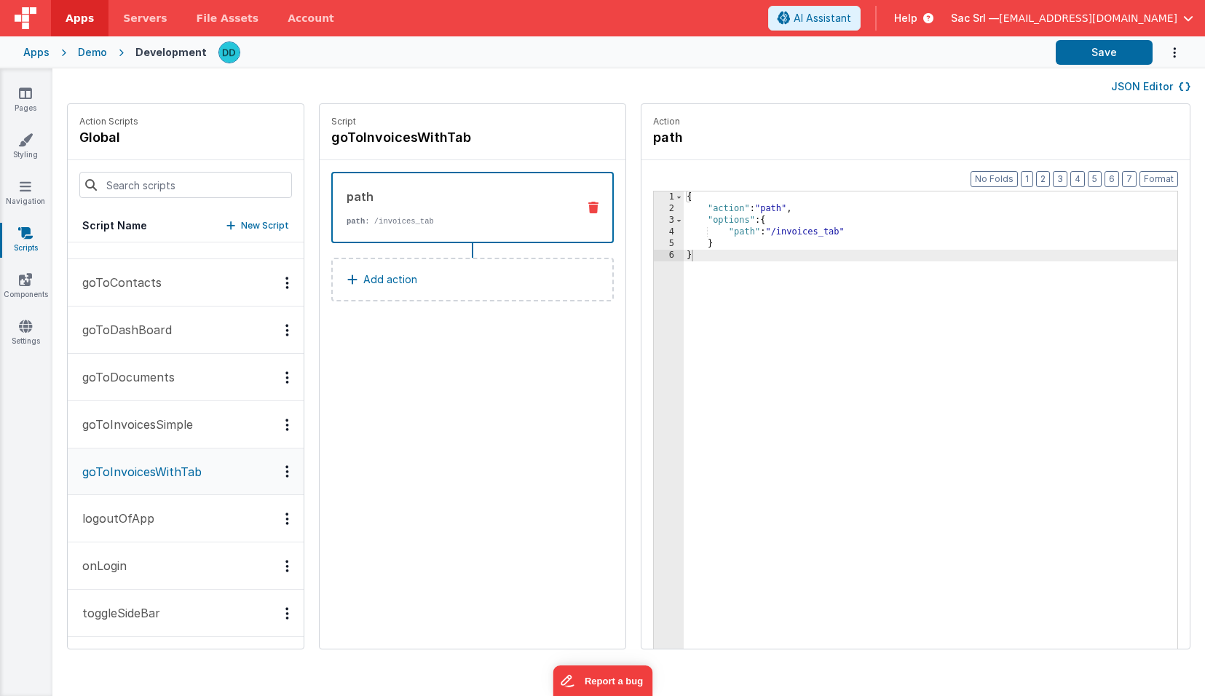
click at [277, 381] on div "Options" at bounding box center [287, 377] width 21 height 12
click at [199, 379] on div at bounding box center [602, 348] width 1205 height 696
click at [147, 375] on p "goToDocuments" at bounding box center [124, 376] width 101 height 17
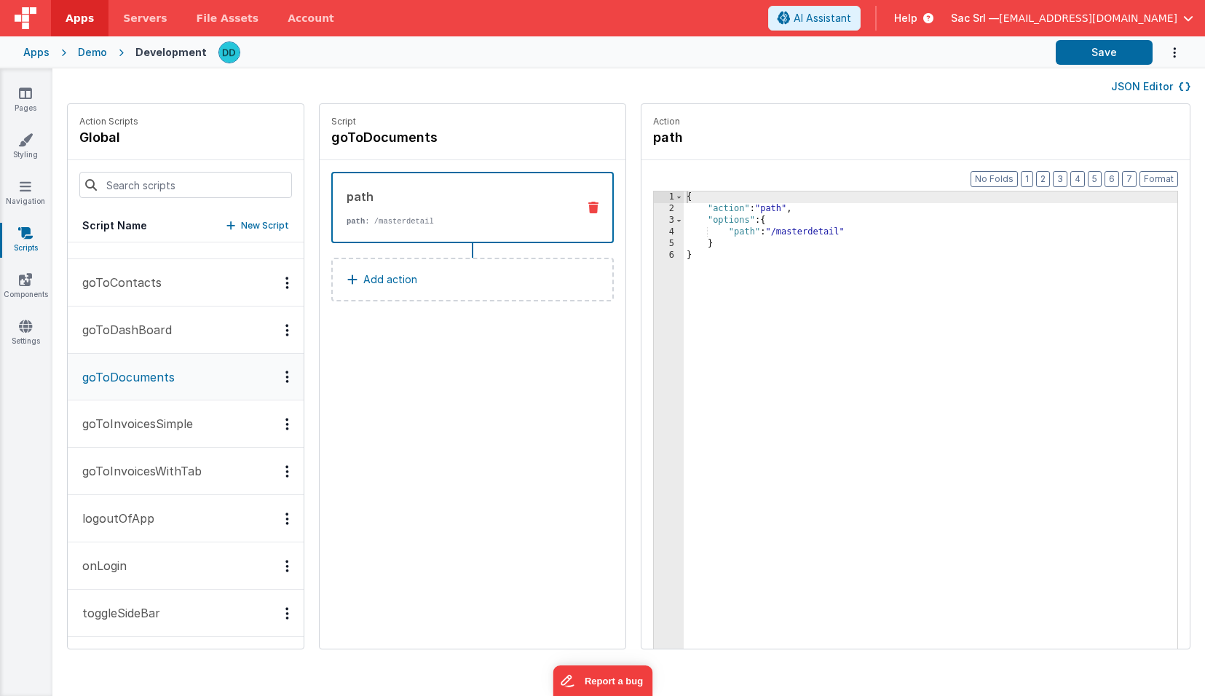
click at [149, 424] on p "goToInvoicesSimple" at bounding box center [133, 423] width 119 height 17
click at [149, 454] on button "goToInvoicesWithTab" at bounding box center [186, 471] width 236 height 47
click at [181, 297] on button "goToContacts" at bounding box center [186, 282] width 236 height 47
click at [181, 309] on button "goToDashBoard" at bounding box center [186, 329] width 236 height 47
click at [277, 376] on div "Options" at bounding box center [287, 377] width 21 height 12
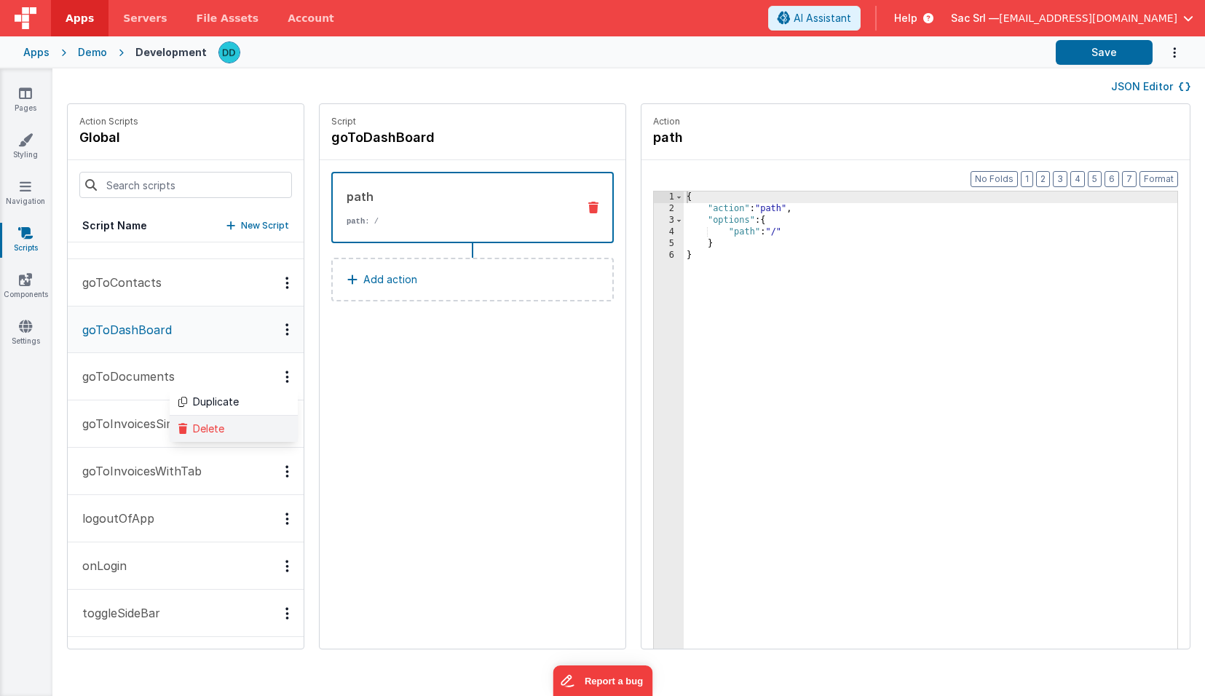
click at [200, 427] on div "Delete" at bounding box center [234, 429] width 128 height 26
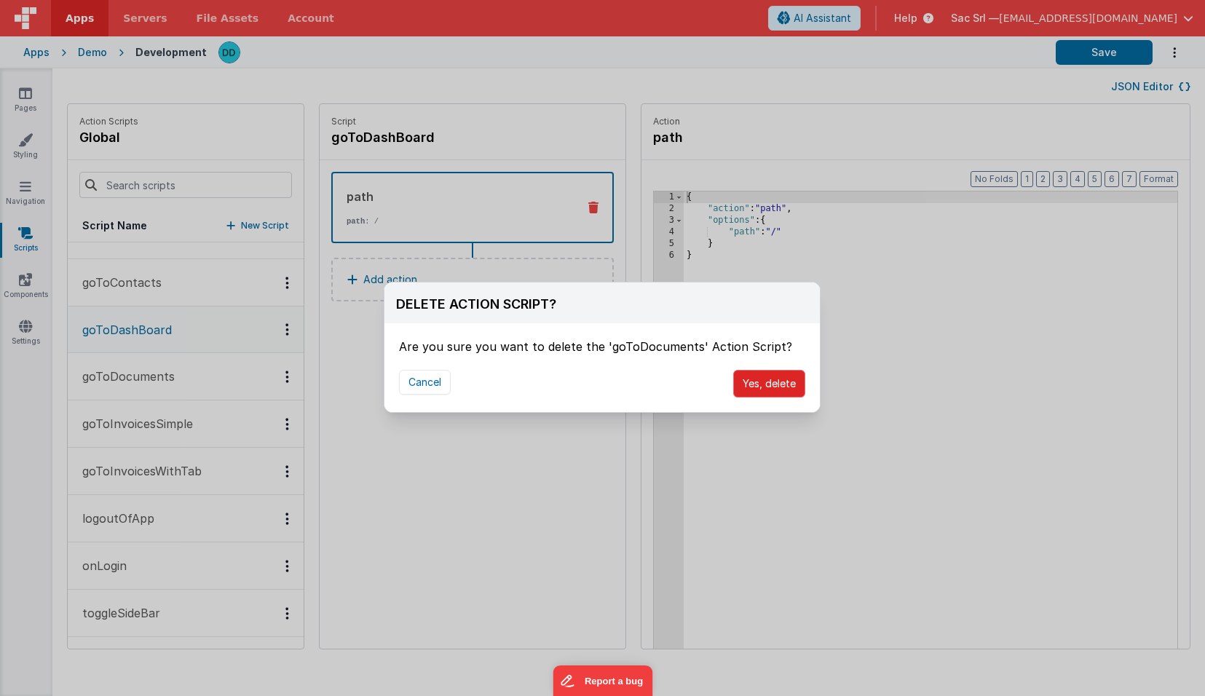
click at [773, 383] on button "Yes, delete" at bounding box center [769, 384] width 72 height 28
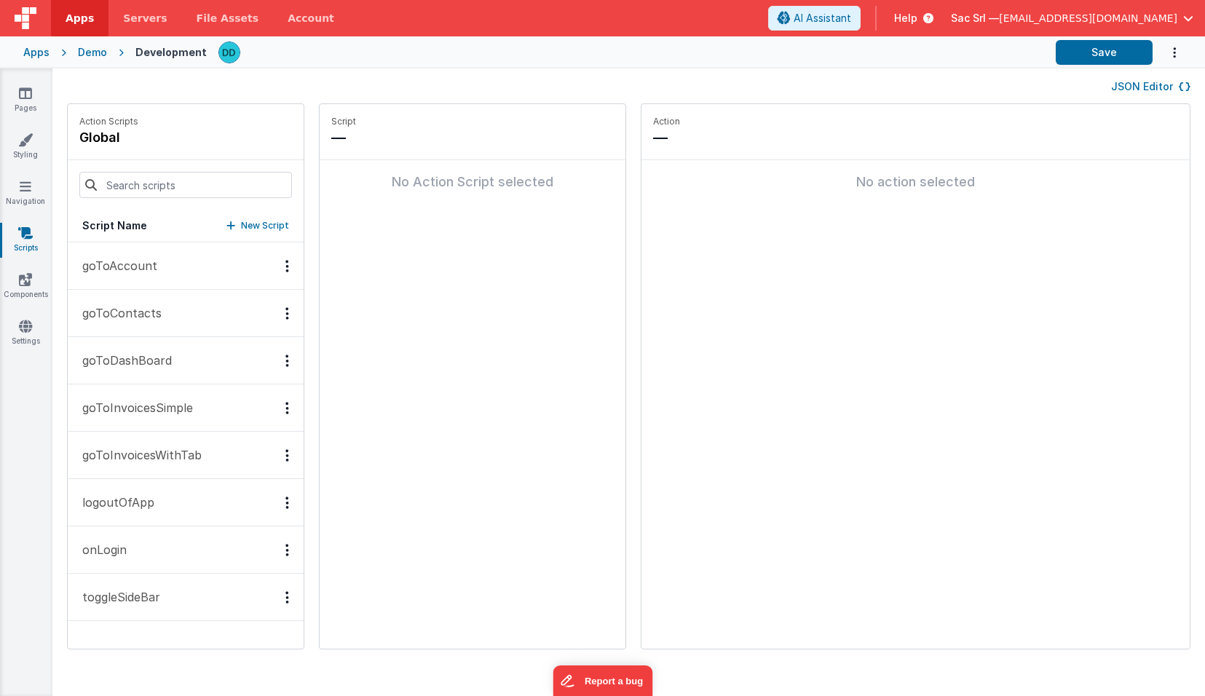
scroll to position [0, 0]
click at [277, 405] on div "Options" at bounding box center [287, 408] width 21 height 12
click at [237, 463] on div "Delete" at bounding box center [234, 460] width 128 height 26
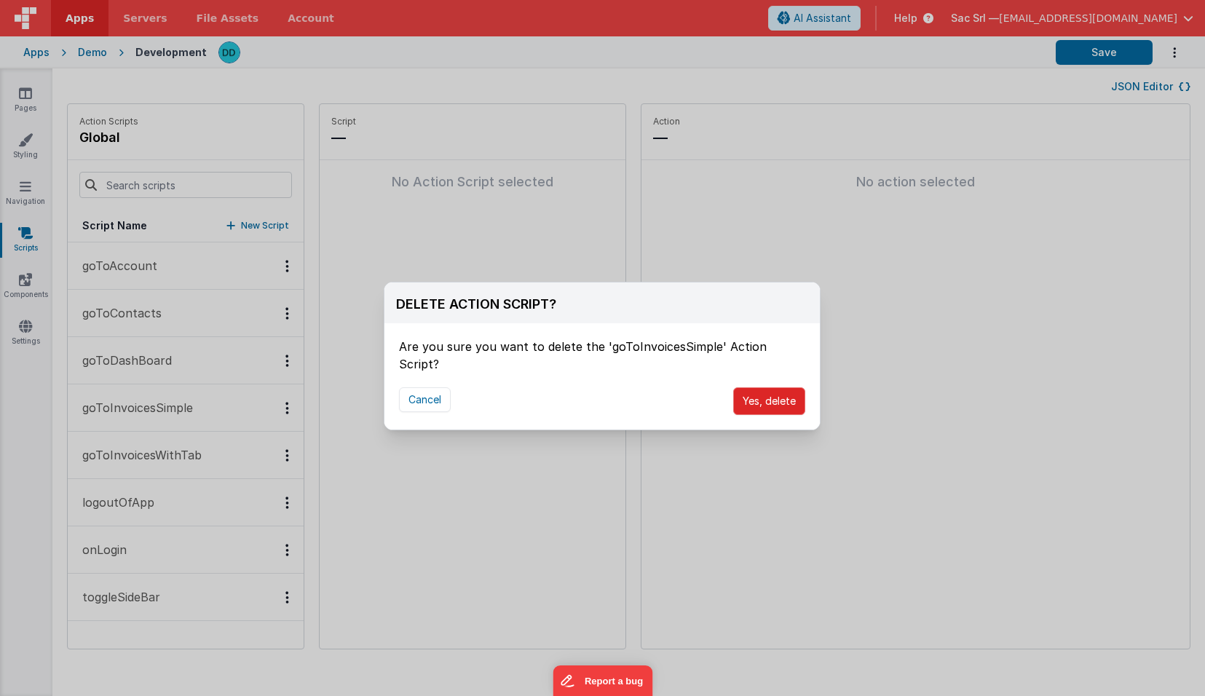
click at [769, 387] on button "Yes, delete" at bounding box center [769, 401] width 72 height 28
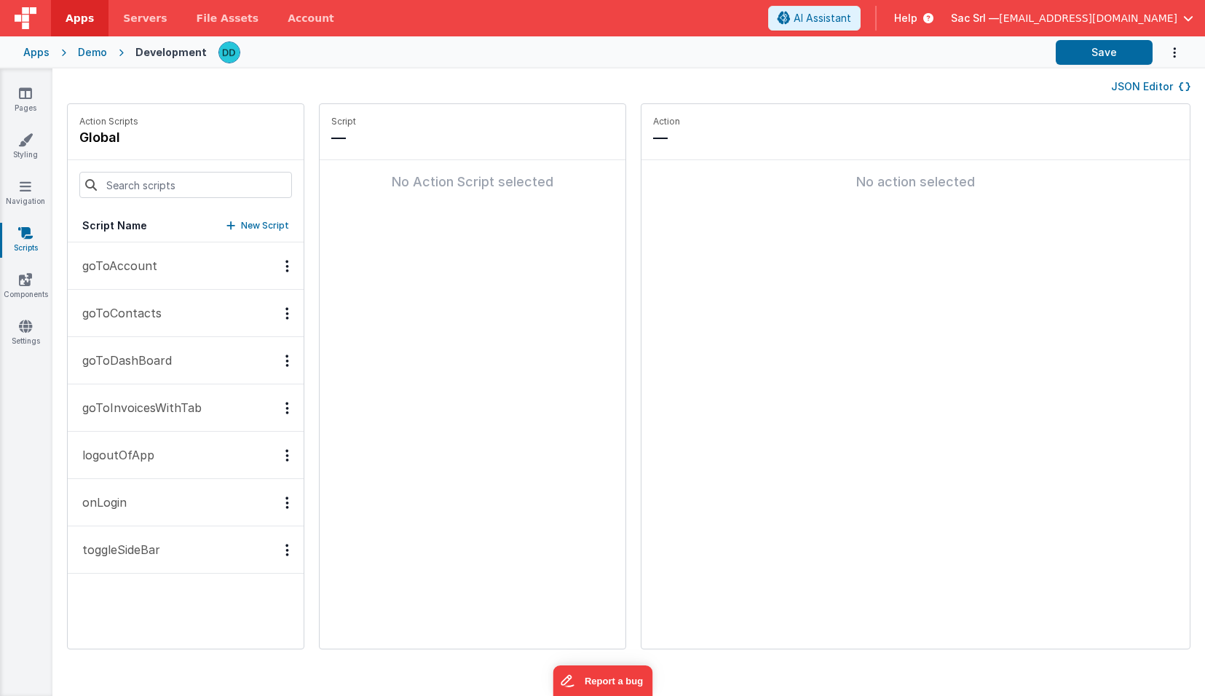
click at [285, 408] on icon "Options" at bounding box center [287, 408] width 4 height 1
click at [196, 454] on div "Delete" at bounding box center [234, 460] width 128 height 26
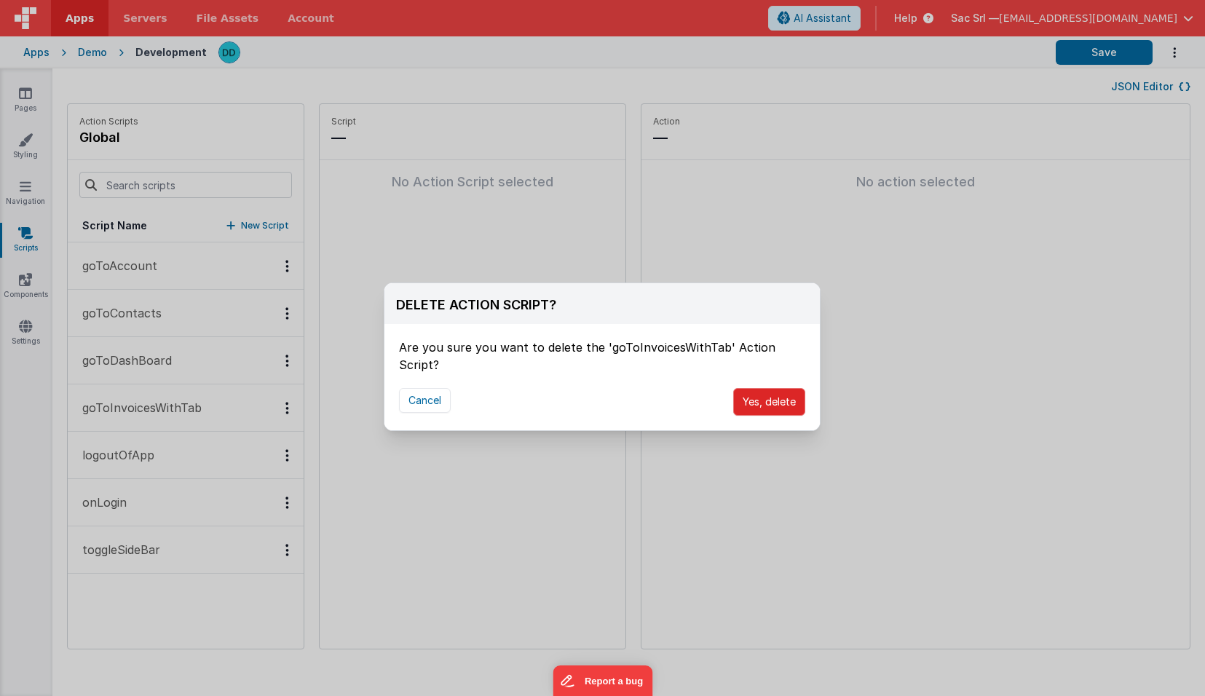
click at [763, 389] on button "Yes, delete" at bounding box center [769, 402] width 72 height 28
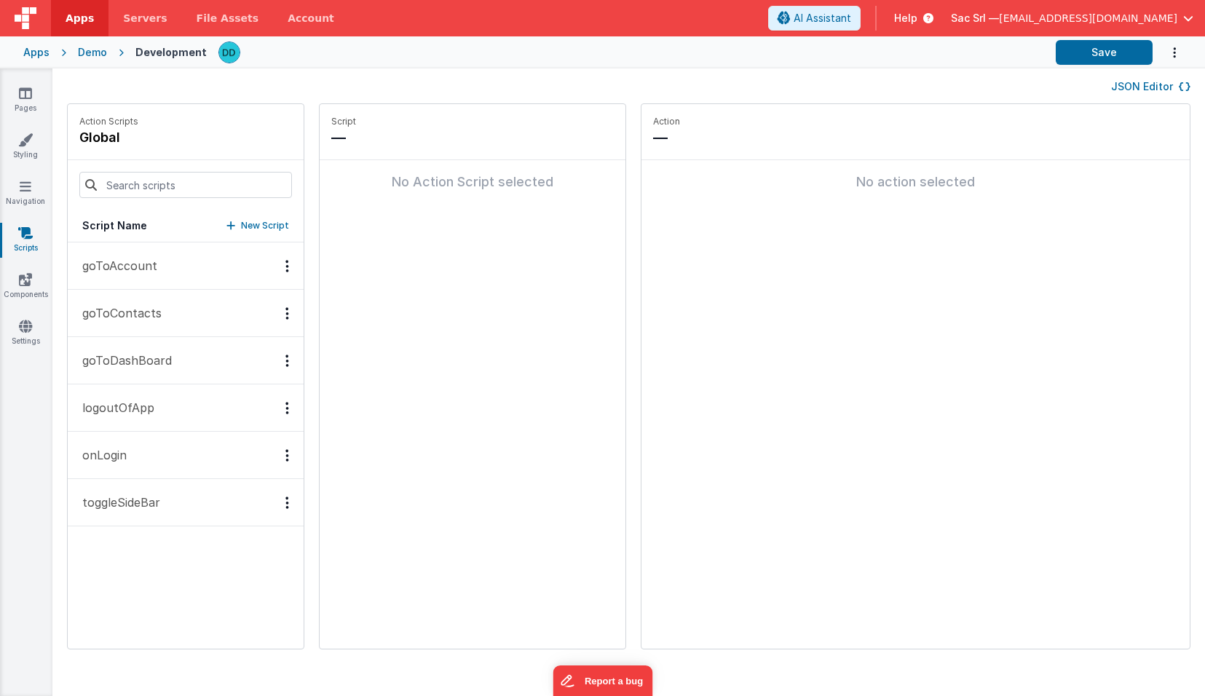
click at [277, 501] on div "Options" at bounding box center [287, 502] width 21 height 12
click at [211, 554] on div "Delete" at bounding box center [234, 555] width 128 height 26
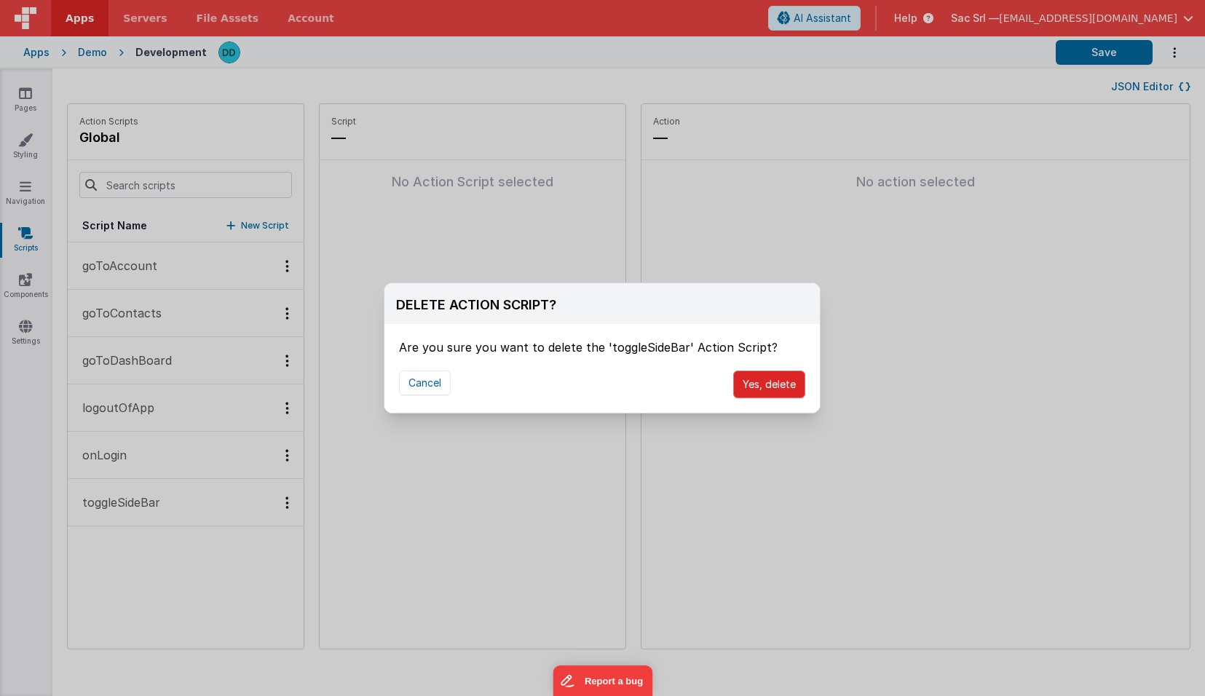
click at [769, 383] on button "Yes, delete" at bounding box center [769, 385] width 72 height 28
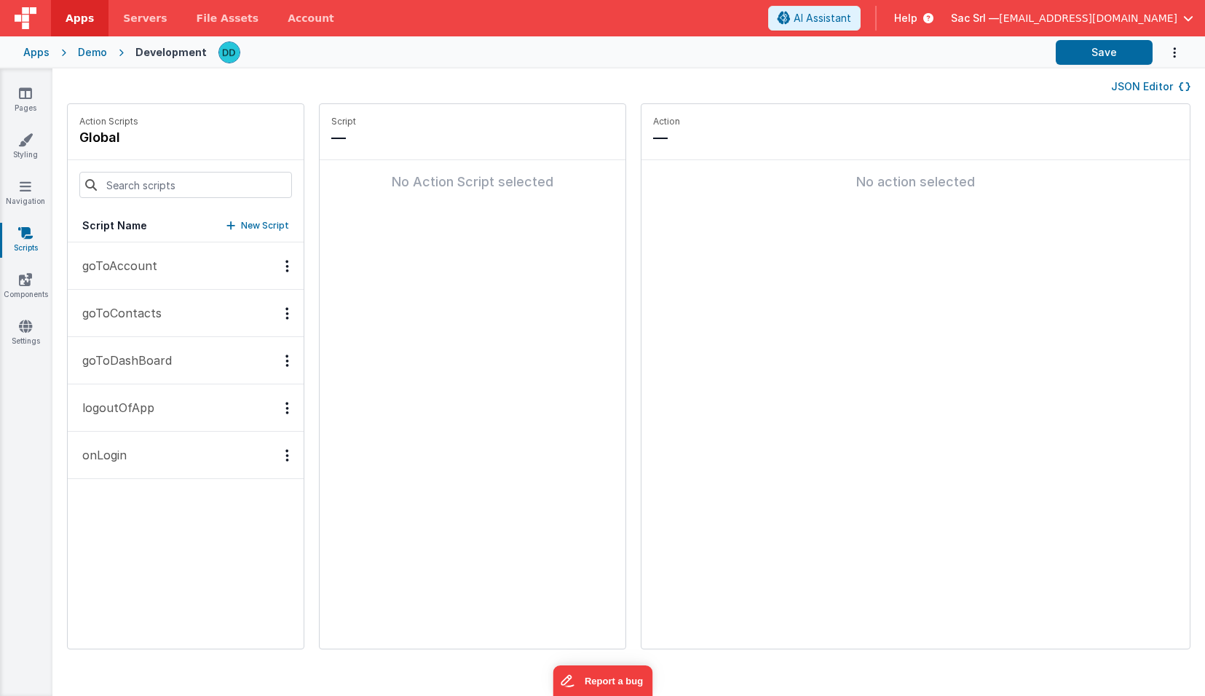
click at [183, 454] on button "onLogin" at bounding box center [186, 455] width 236 height 47
click at [285, 455] on icon "Options" at bounding box center [287, 454] width 4 height 1
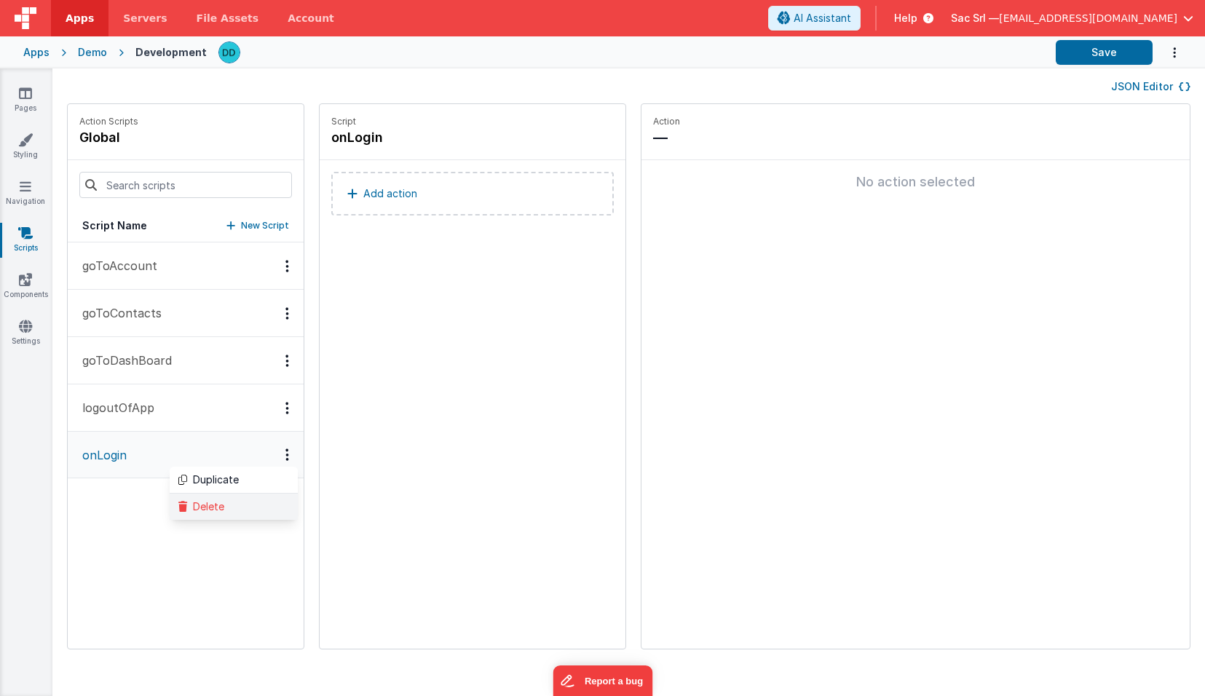
click at [187, 510] on div "Delete" at bounding box center [234, 507] width 128 height 26
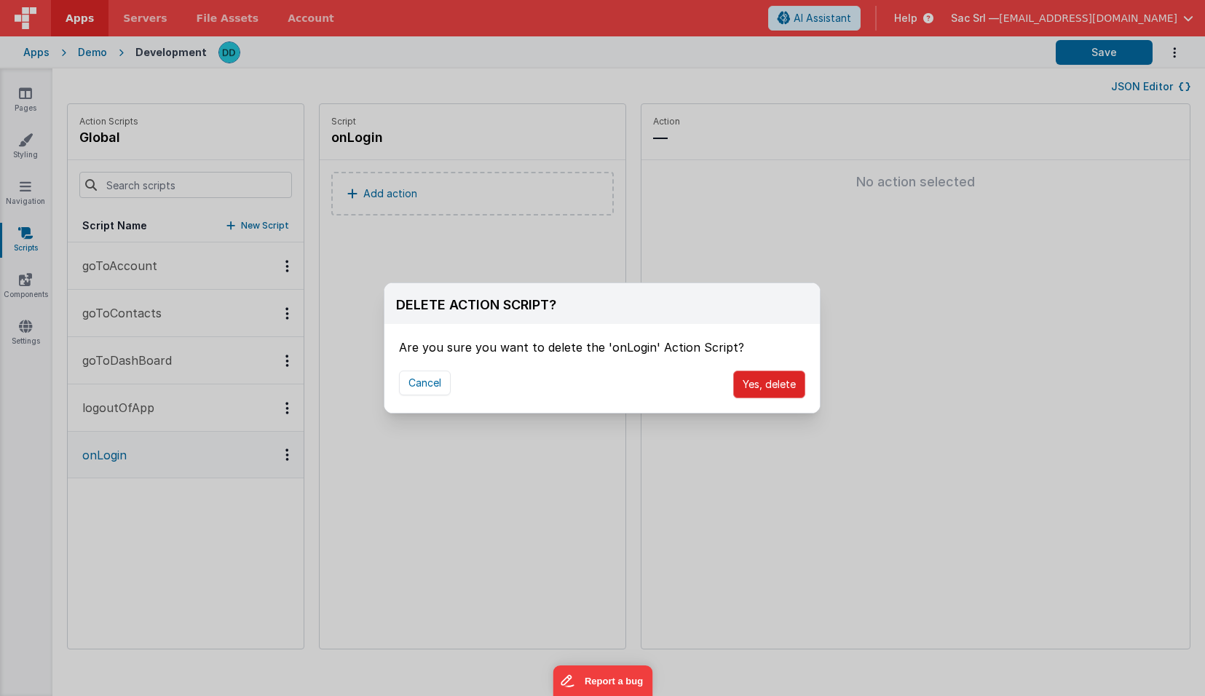
click at [765, 387] on button "Yes, delete" at bounding box center [769, 385] width 72 height 28
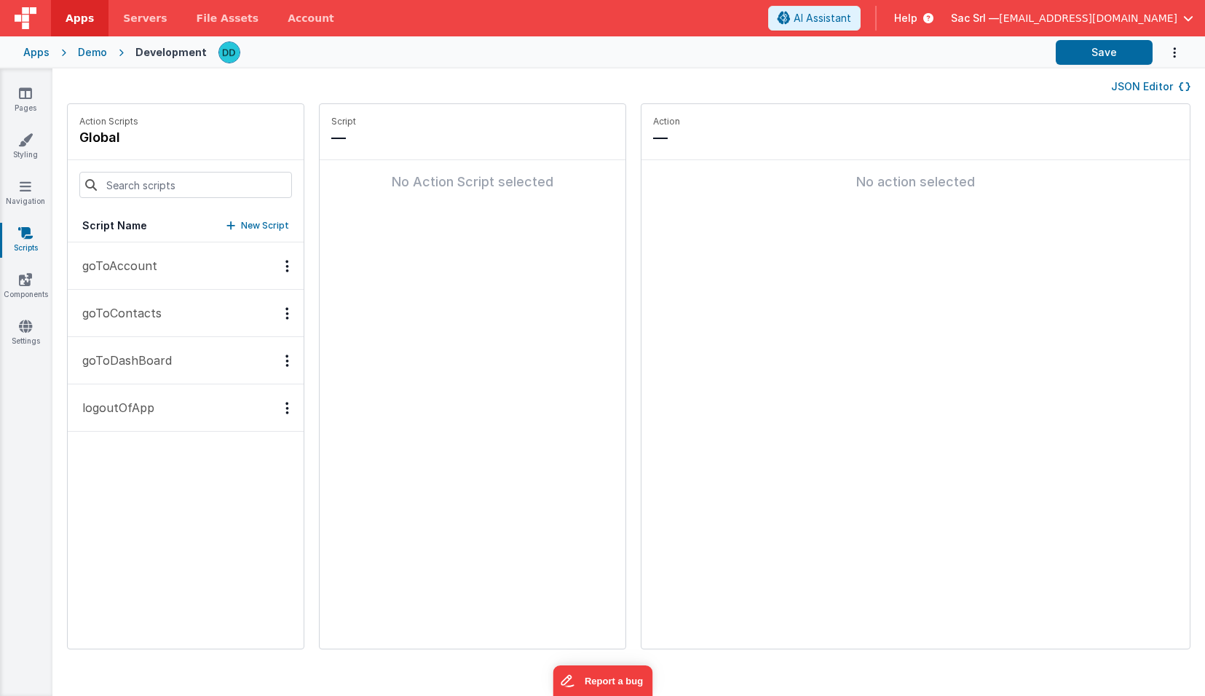
click at [285, 408] on icon "Options" at bounding box center [287, 408] width 4 height 1
click at [211, 462] on div "Delete" at bounding box center [234, 460] width 128 height 26
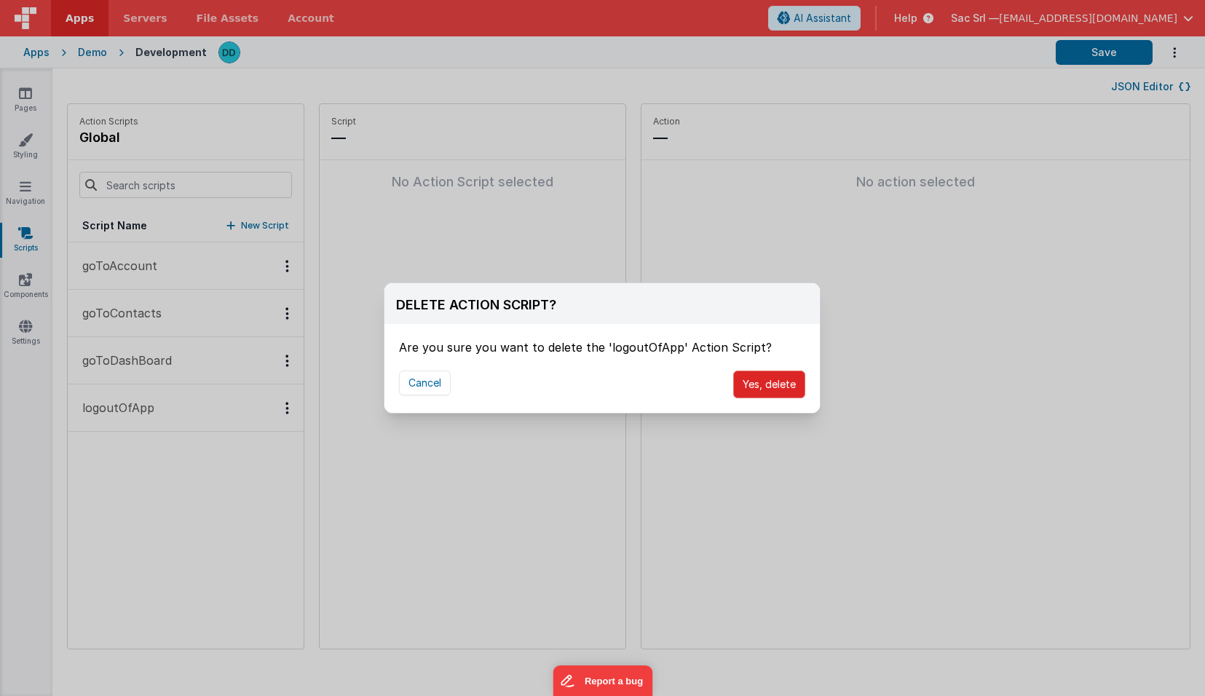
click at [760, 381] on button "Yes, delete" at bounding box center [769, 385] width 72 height 28
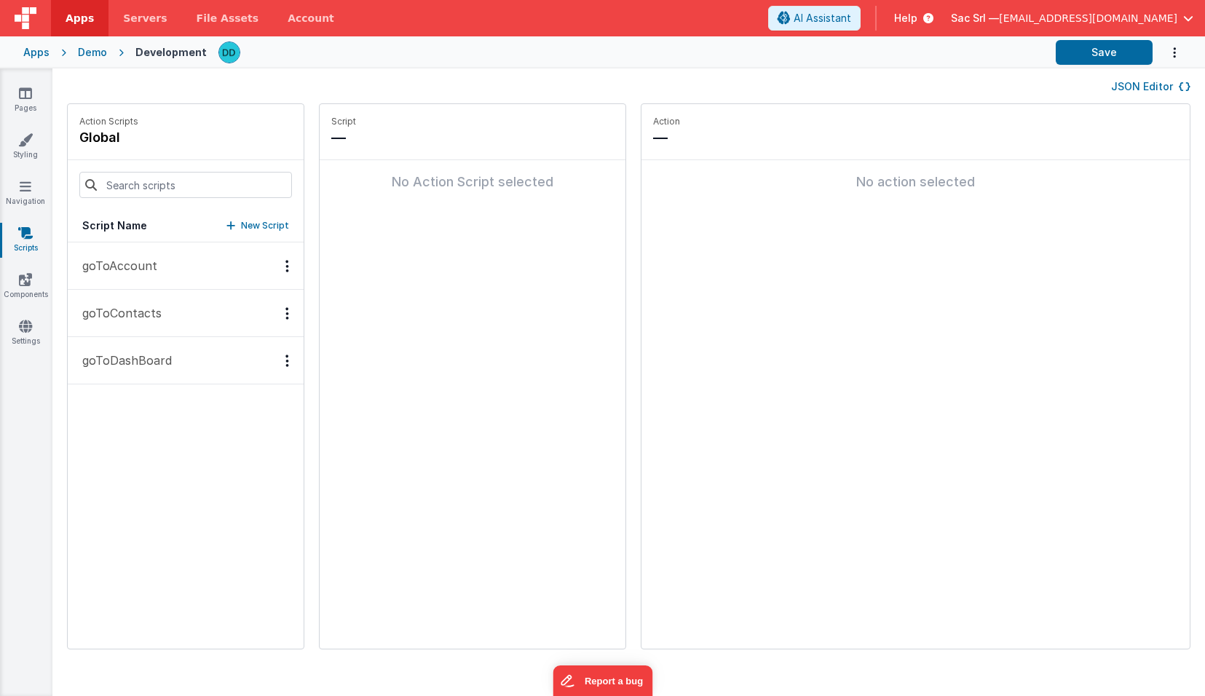
click at [277, 365] on div "Options" at bounding box center [287, 361] width 21 height 12
click at [208, 406] on div "Delete" at bounding box center [234, 413] width 128 height 26
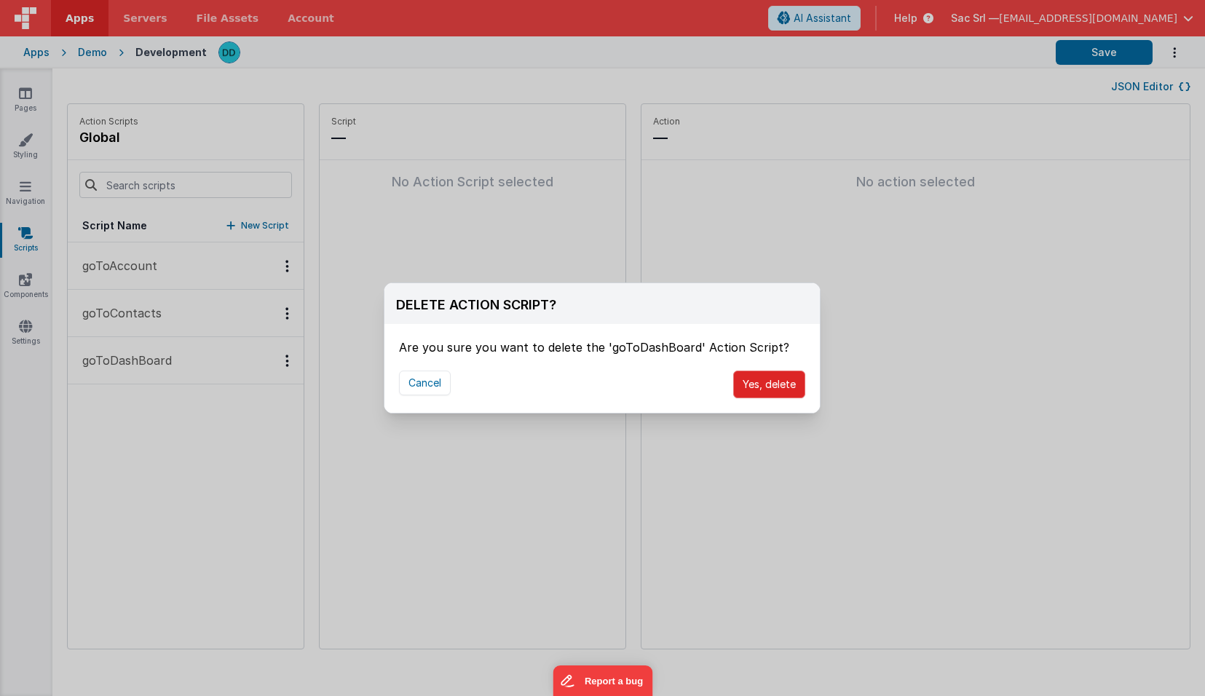
click at [764, 379] on button "Yes, delete" at bounding box center [769, 385] width 72 height 28
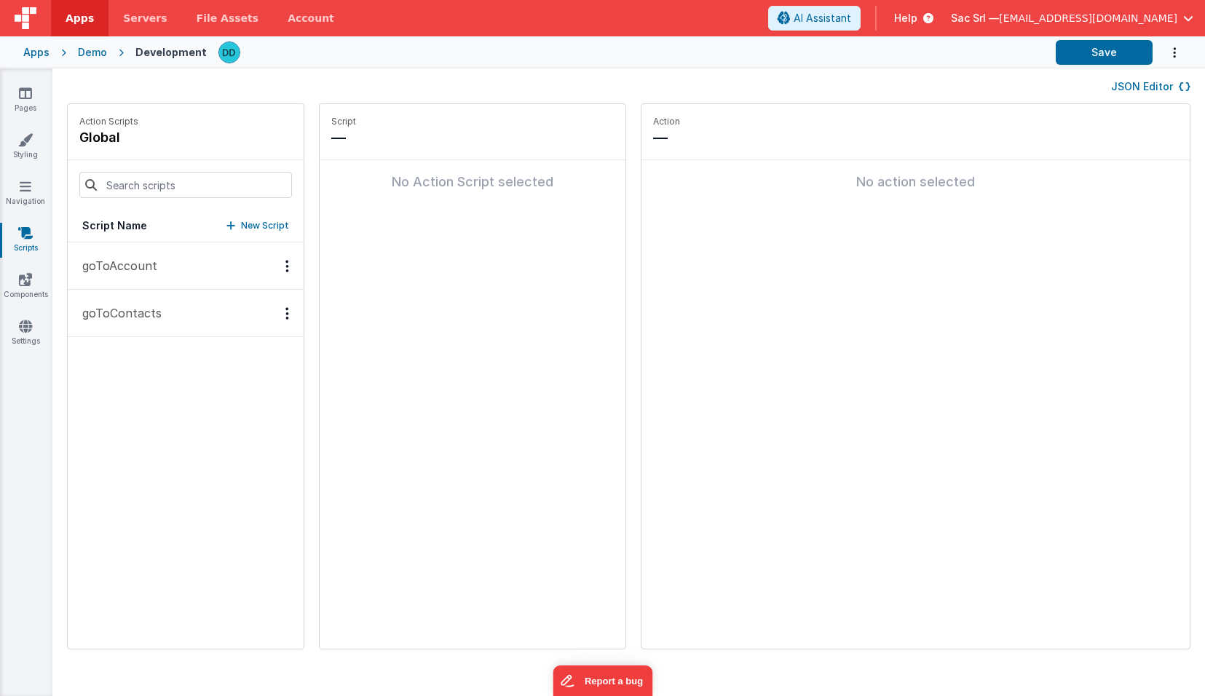
click at [173, 285] on button "goToAccount" at bounding box center [186, 265] width 236 height 47
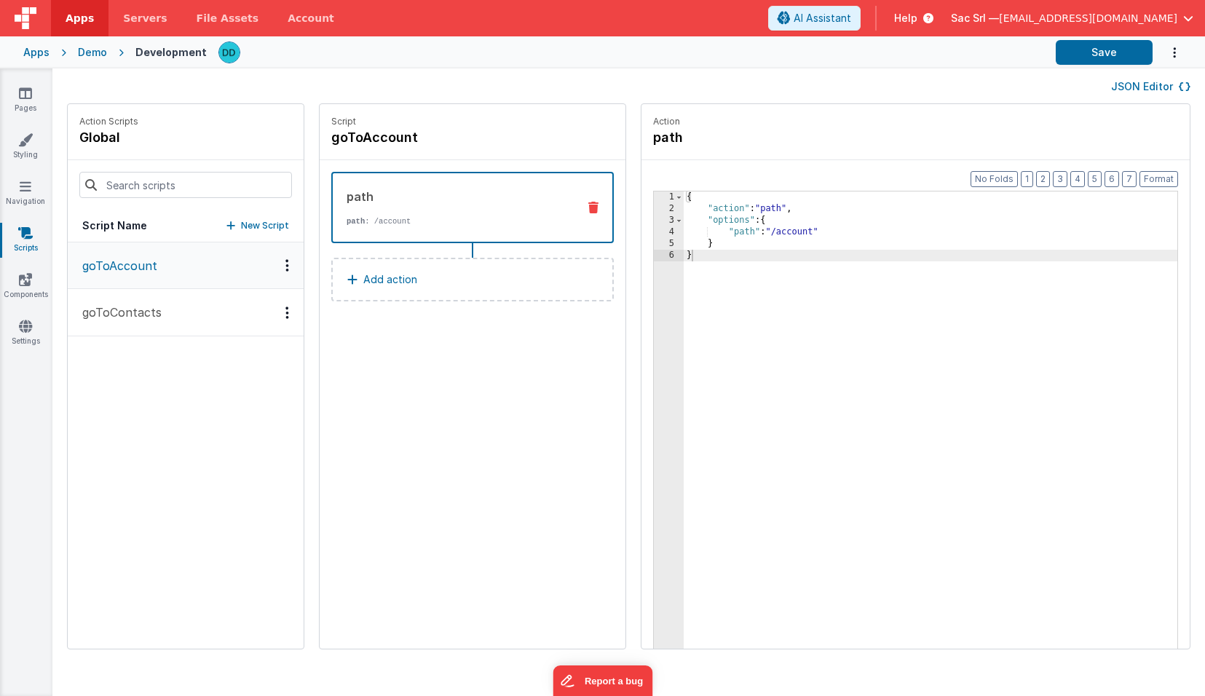
click at [285, 265] on icon "Options" at bounding box center [287, 265] width 4 height 1
click at [135, 341] on div at bounding box center [602, 348] width 1205 height 696
click at [140, 309] on p "goToContacts" at bounding box center [118, 312] width 88 height 17
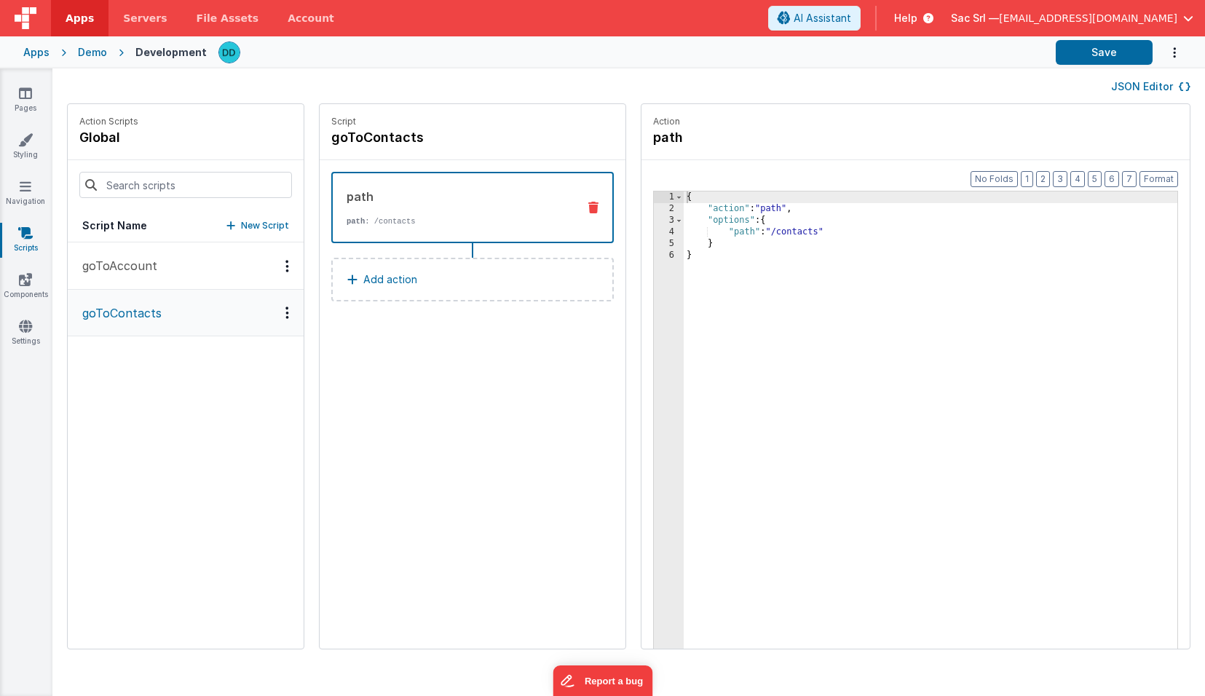
click at [285, 313] on icon "Options" at bounding box center [287, 312] width 4 height 1
click at [230, 364] on div "Delete" at bounding box center [234, 365] width 128 height 26
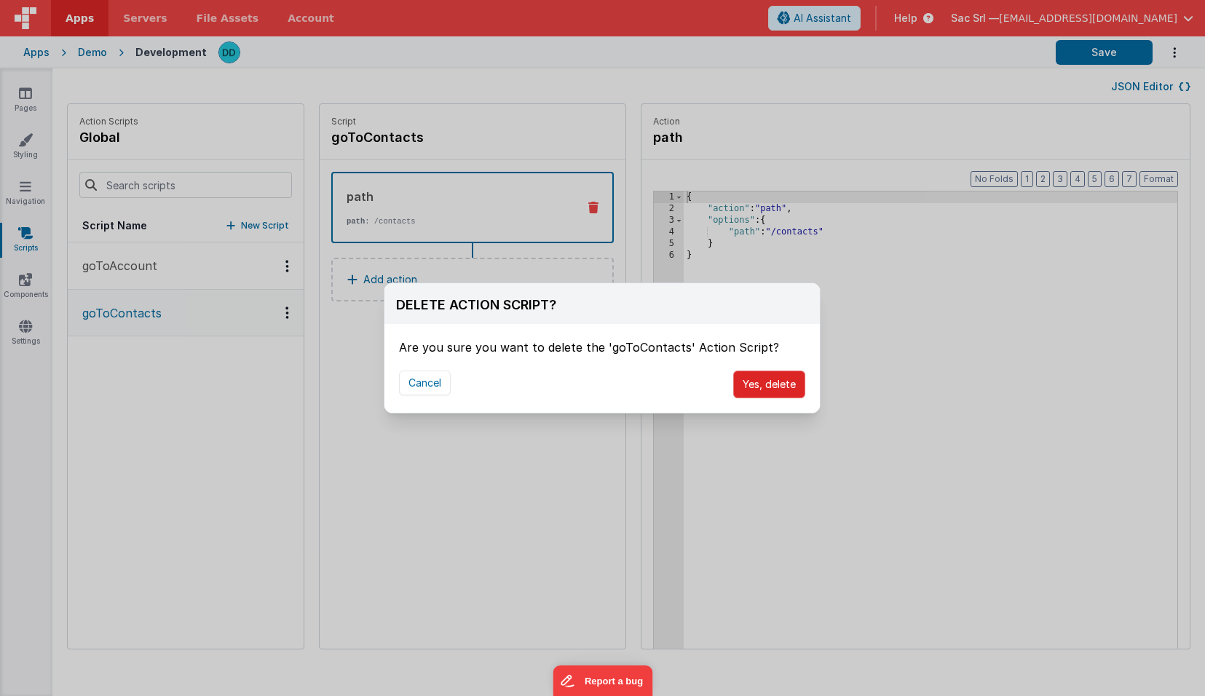
click at [780, 380] on button "Yes, delete" at bounding box center [769, 385] width 72 height 28
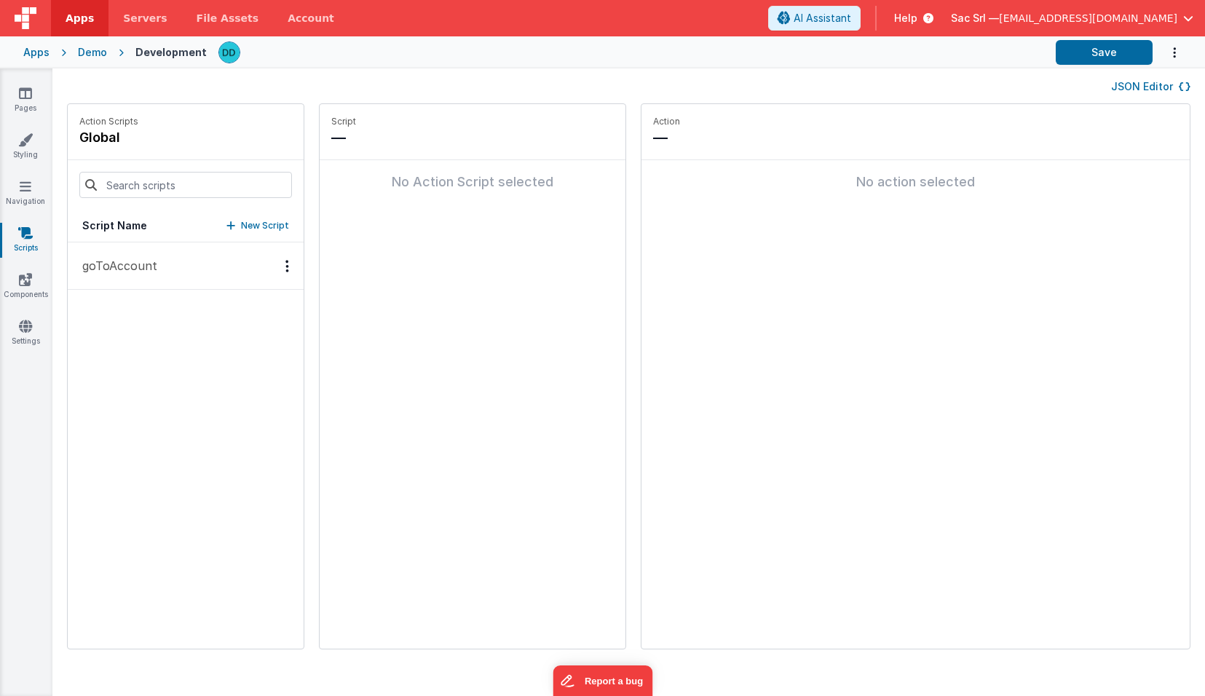
click at [243, 257] on button "goToAccount" at bounding box center [186, 265] width 236 height 47
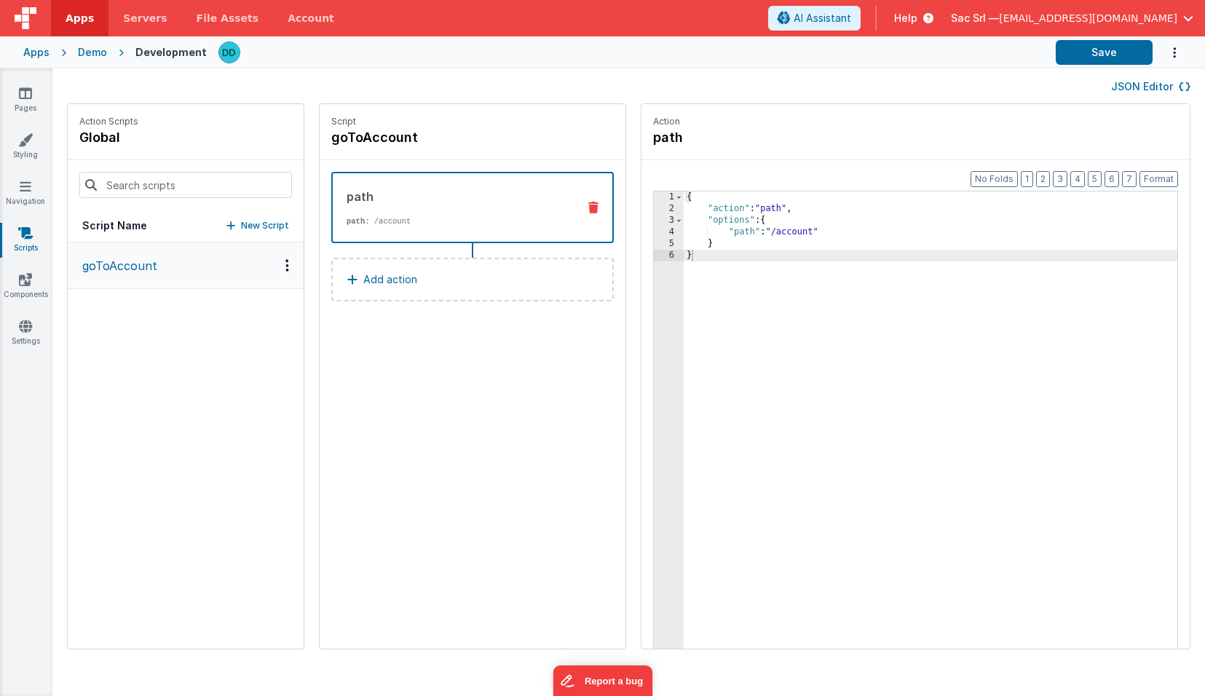
click at [277, 267] on div "Options" at bounding box center [287, 265] width 21 height 12
click at [203, 291] on div "Duplicate" at bounding box center [234, 290] width 128 height 27
click at [143, 265] on p "goToAccount" at bounding box center [116, 265] width 84 height 17
click at [140, 314] on p "goToAccount_copy" at bounding box center [132, 312] width 116 height 17
click at [285, 313] on icon "Options" at bounding box center [287, 312] width 4 height 1
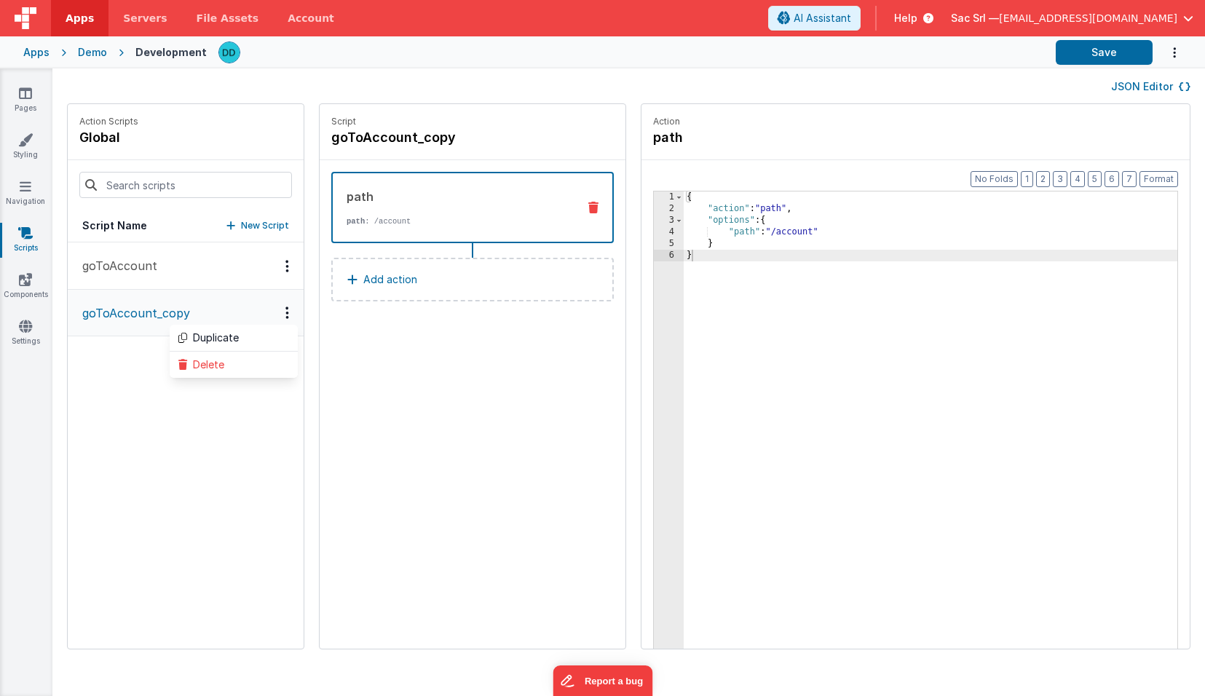
click at [396, 150] on div at bounding box center [602, 348] width 1205 height 696
click at [407, 135] on h4 "goToAccount_copy" at bounding box center [440, 137] width 218 height 20
drag, startPoint x: 423, startPoint y: 138, endPoint x: 293, endPoint y: 132, distance: 130.4
click at [331, 132] on input "goToAccount_copy" at bounding box center [404, 137] width 146 height 20
type input "send"
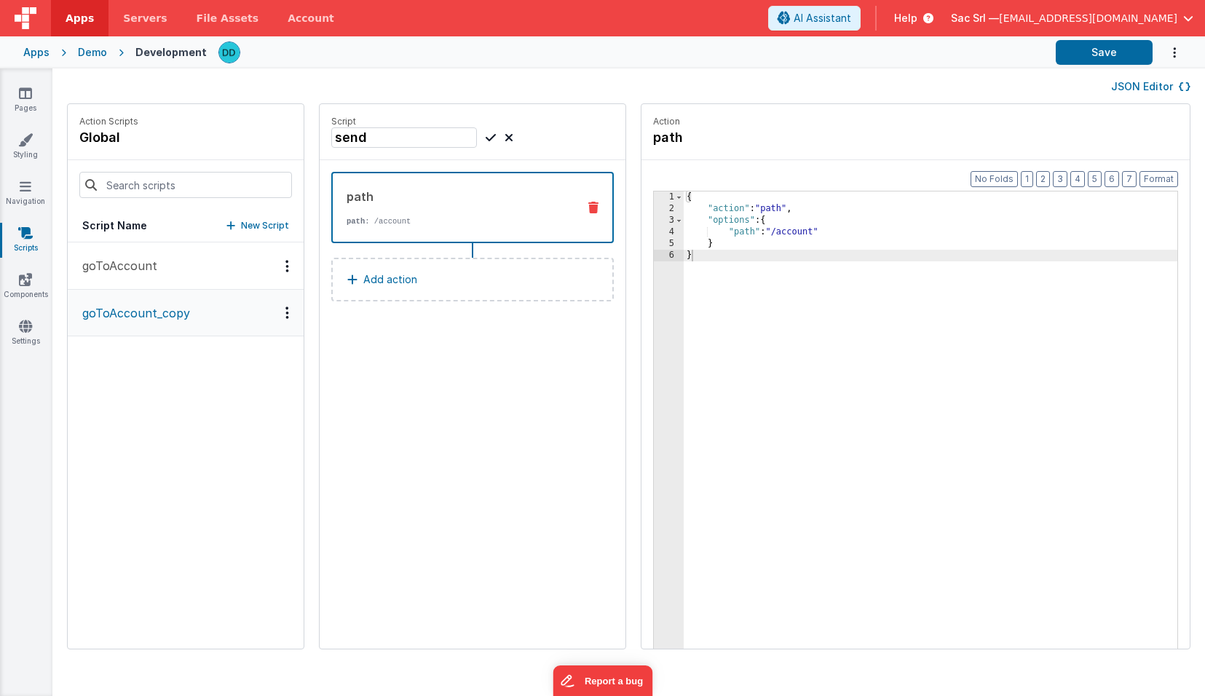
click at [456, 350] on div "Script send path path : /account Add action" at bounding box center [473, 376] width 306 height 545
click at [413, 225] on p "path : /account" at bounding box center [456, 221] width 219 height 12
click at [399, 282] on button "Add action" at bounding box center [472, 280] width 282 height 44
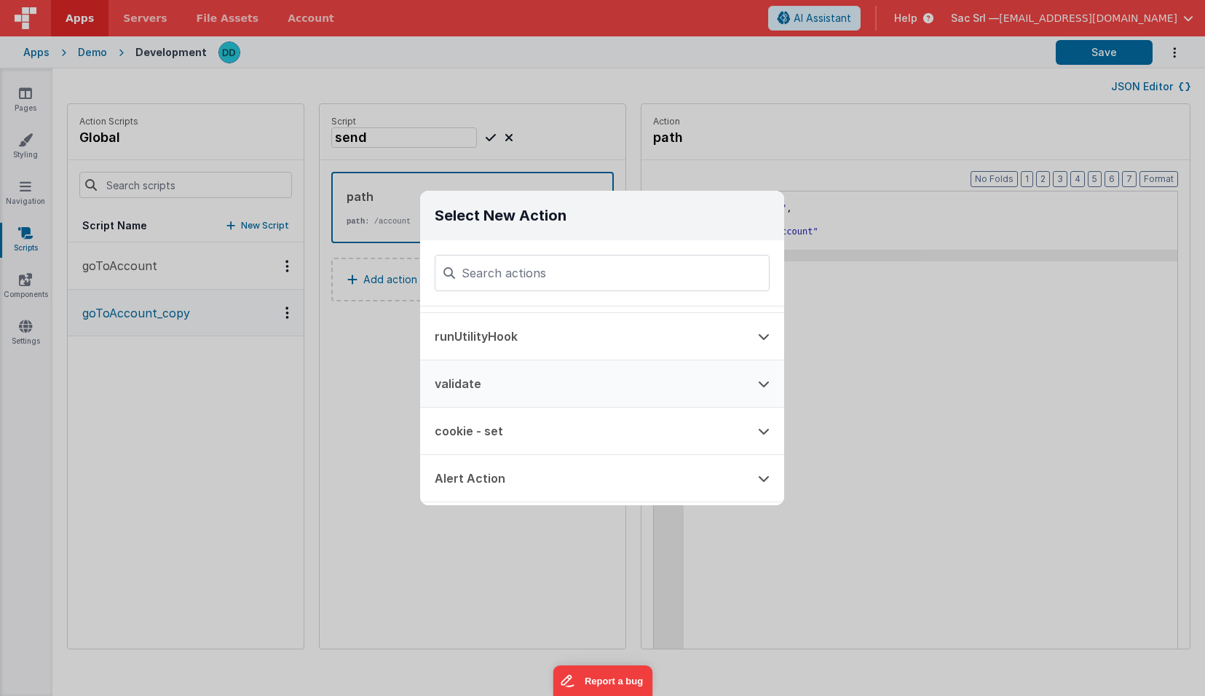
scroll to position [87, 0]
click at [760, 386] on icon at bounding box center [764, 385] width 12 height 12
click at [761, 384] on icon at bounding box center [764, 385] width 12 height 12
click at [765, 390] on icon at bounding box center [764, 393] width 12 height 12
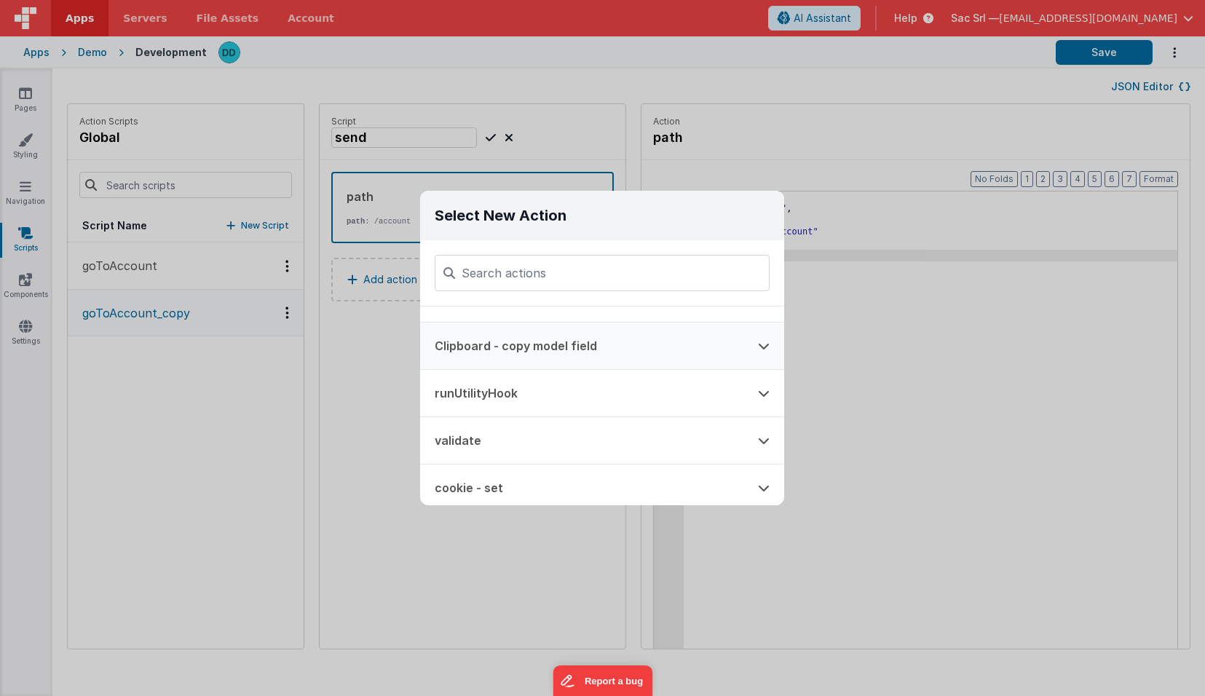
scroll to position [0, 0]
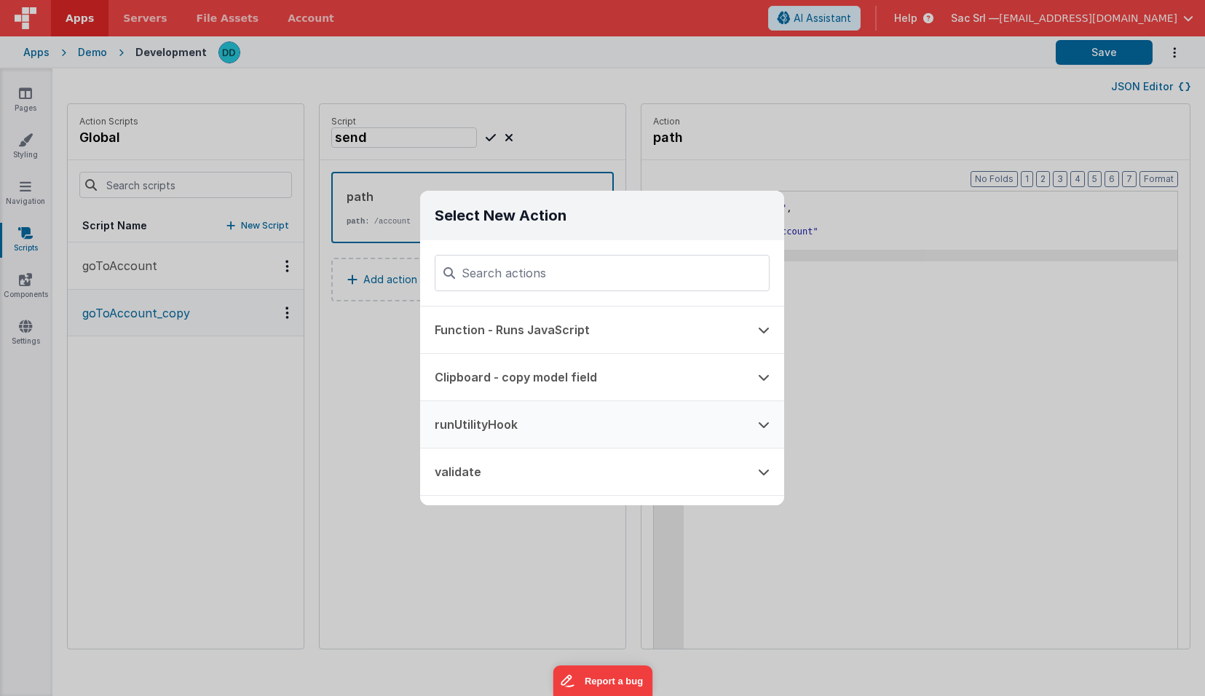
click at [561, 429] on button "runUtilityHook" at bounding box center [581, 424] width 323 height 47
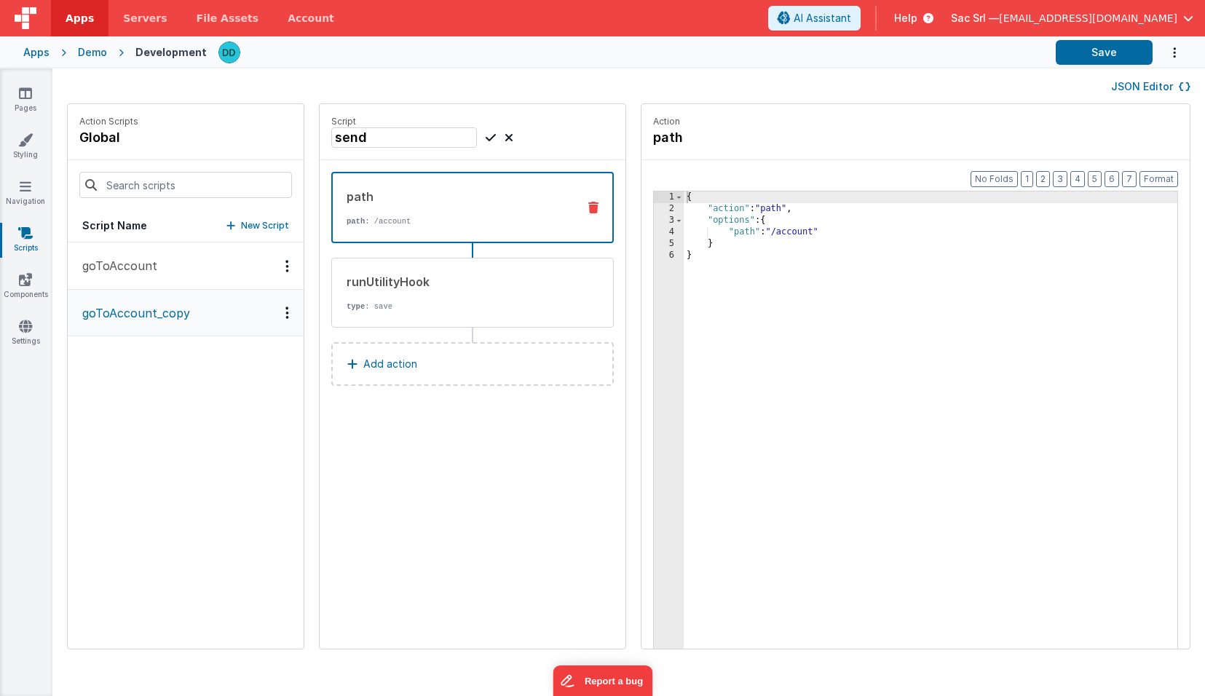
click at [588, 205] on icon at bounding box center [593, 208] width 10 height 12
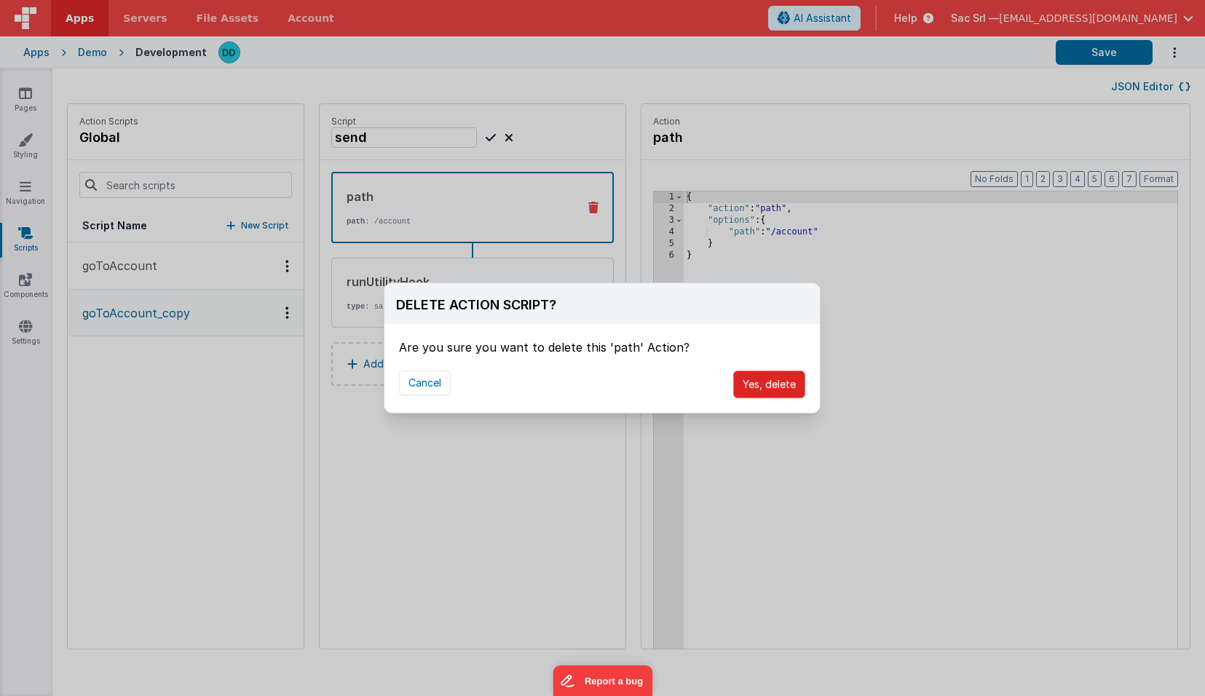
click at [750, 384] on button "Yes, delete" at bounding box center [769, 385] width 72 height 28
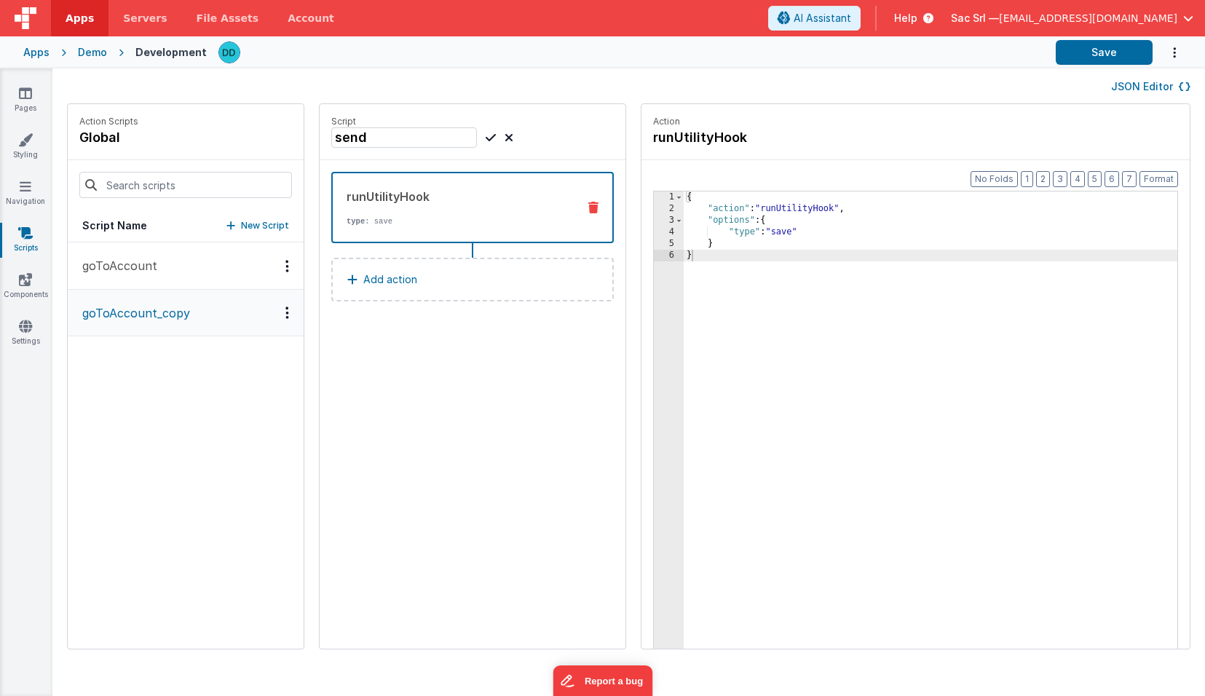
click at [746, 237] on div "{ "action" : "runUtilityHook" , "options" : { "type" : "save" } }" at bounding box center [952, 454] width 536 height 526
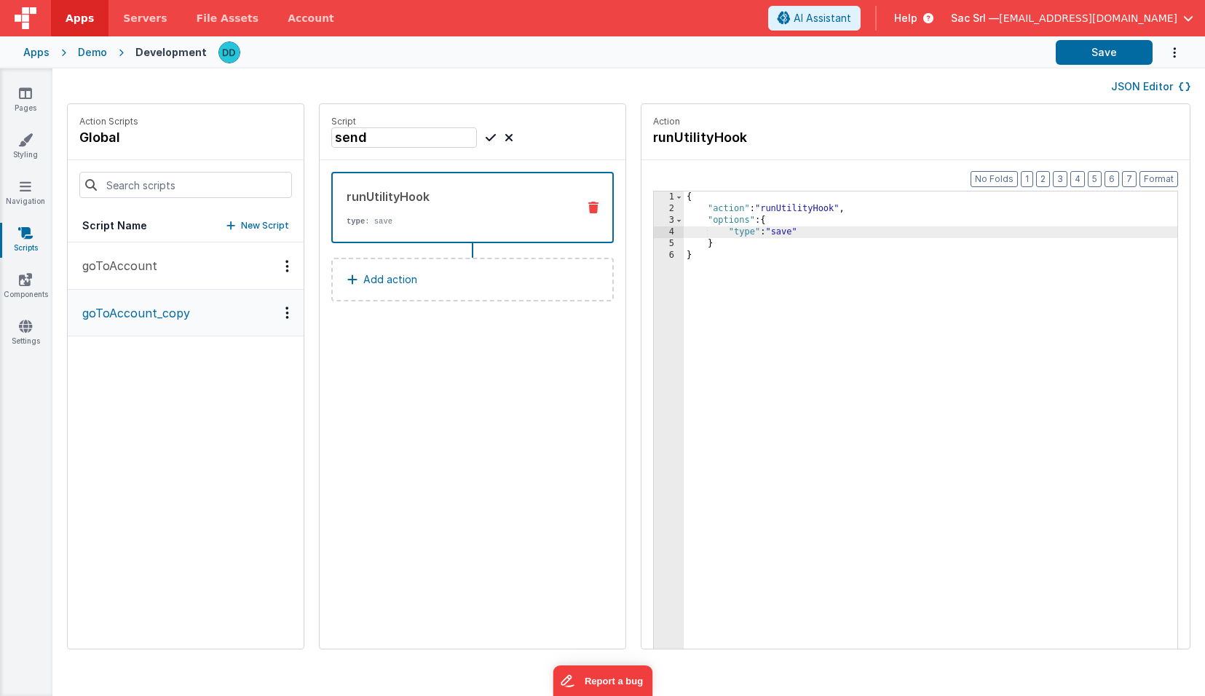
click at [753, 232] on div "{ "action" : "runUtilityHook" , "options" : { "type" : "save" } }" at bounding box center [952, 454] width 536 height 526
click at [1098, 47] on button "Save" at bounding box center [1104, 52] width 97 height 25
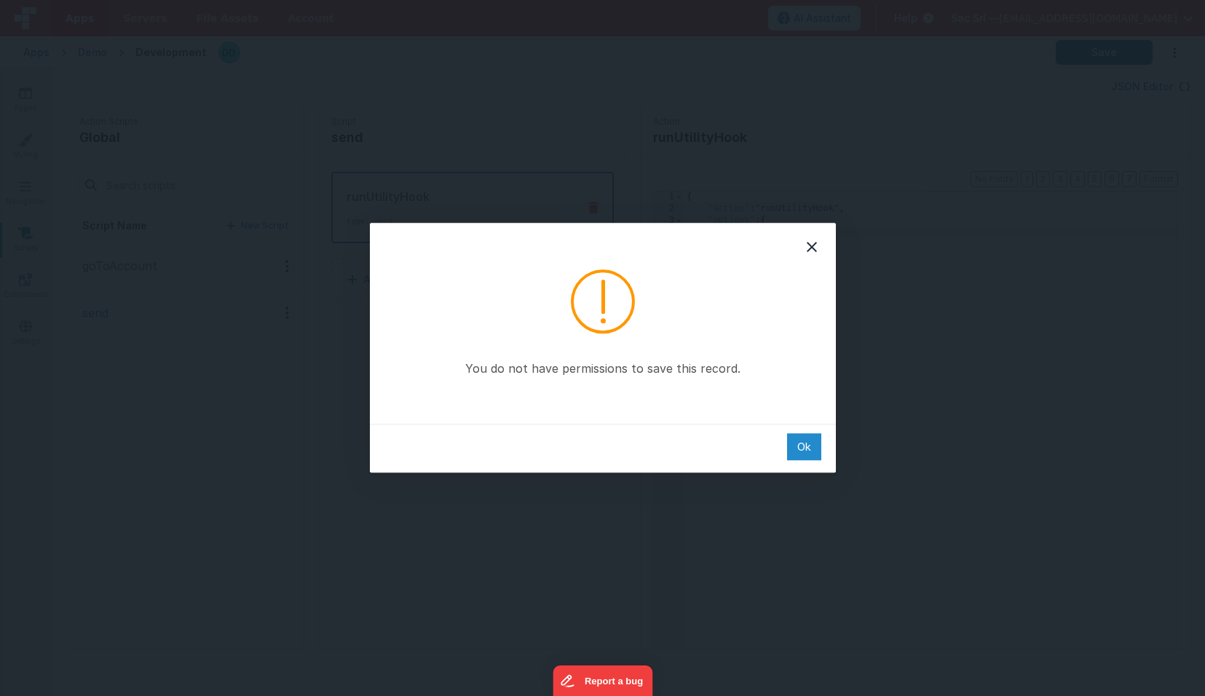
click at [805, 448] on div "Ok" at bounding box center [804, 446] width 34 height 27
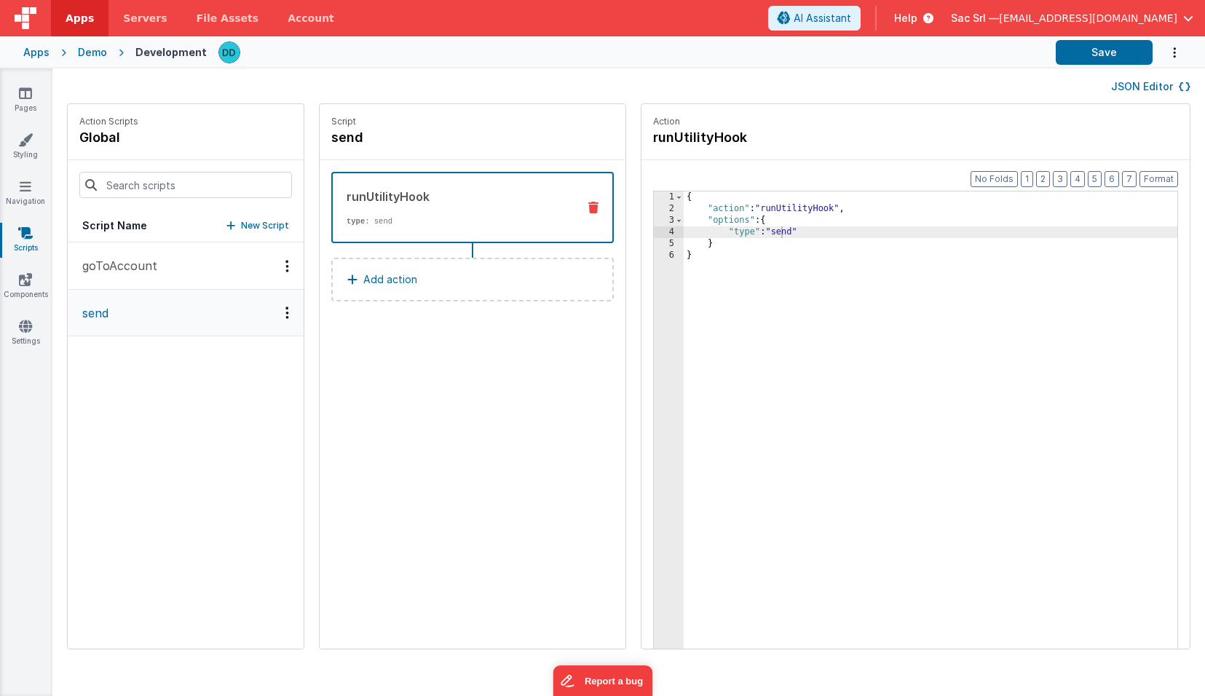
click at [462, 336] on div "Script send runUtilityHook type : send Add action" at bounding box center [473, 376] width 306 height 545
click at [766, 322] on div "{ "action" : "runUtilityHook" , "options" : { "type" : "send" } }" at bounding box center [952, 454] width 536 height 526
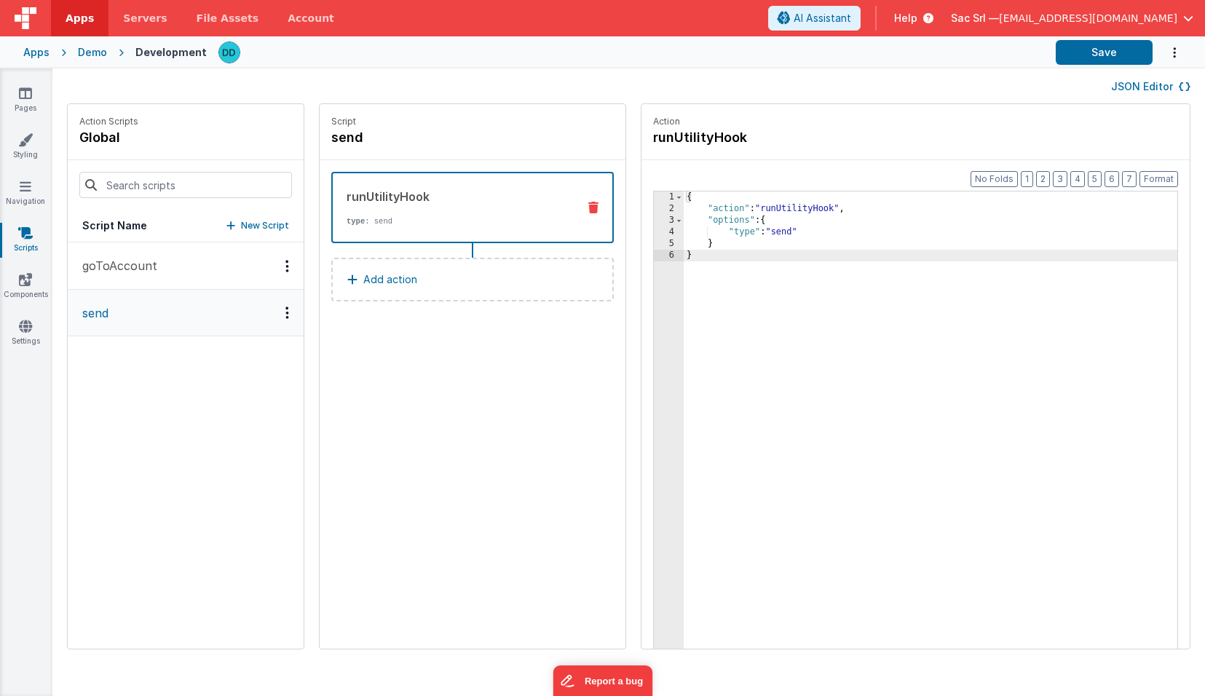
click at [475, 280] on button "Add action" at bounding box center [472, 280] width 282 height 44
click at [965, 177] on div "Select New Action Function - Runs JavaScript Clipboard - copy model field runUt…" at bounding box center [602, 348] width 1205 height 696
click at [1172, 50] on icon "Options" at bounding box center [1174, 53] width 15 height 30
click at [1103, 49] on button at bounding box center [602, 348] width 1205 height 696
click at [1103, 49] on button "Save" at bounding box center [1104, 52] width 97 height 25
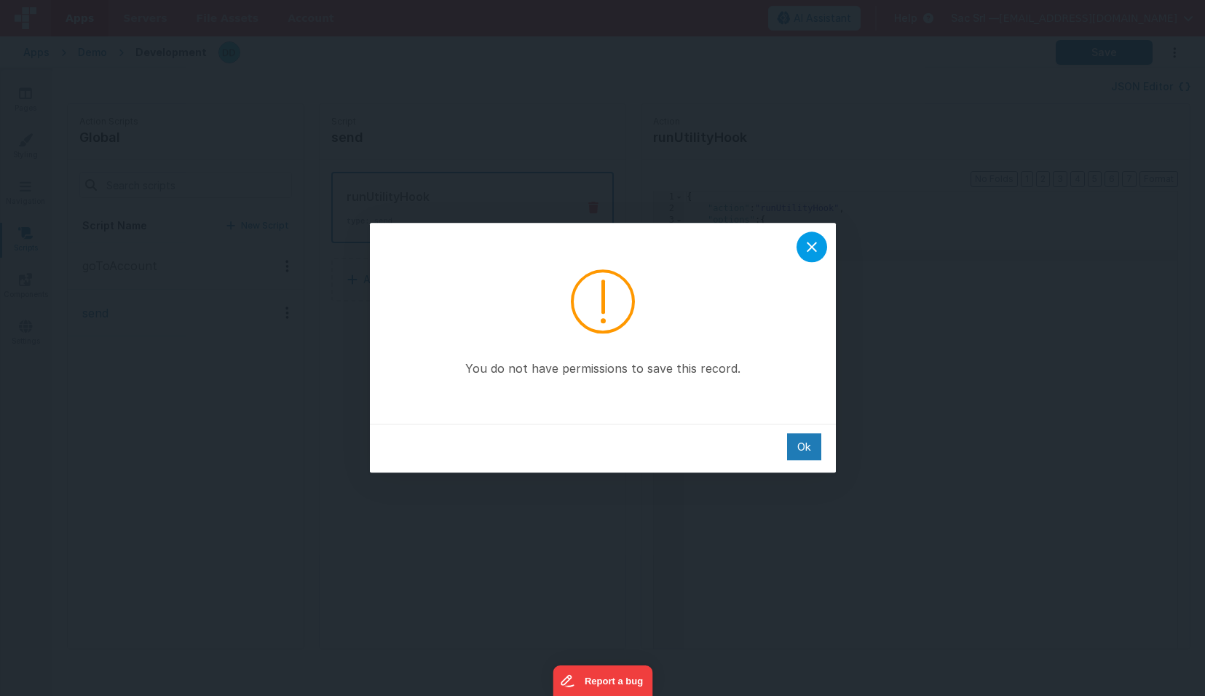
click at [812, 247] on icon at bounding box center [811, 246] width 17 height 17
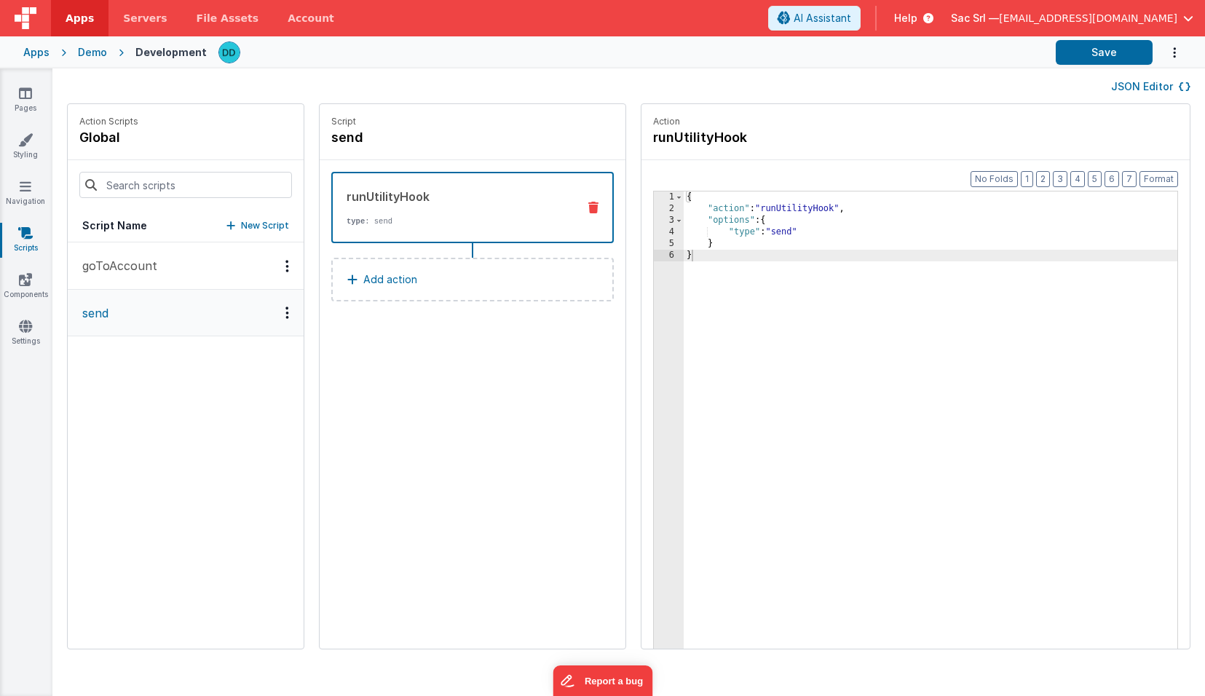
click at [371, 347] on div "Script send runUtilityHook type : send Add action" at bounding box center [473, 376] width 306 height 545
click at [182, 273] on button "goToAccount" at bounding box center [186, 265] width 236 height 47
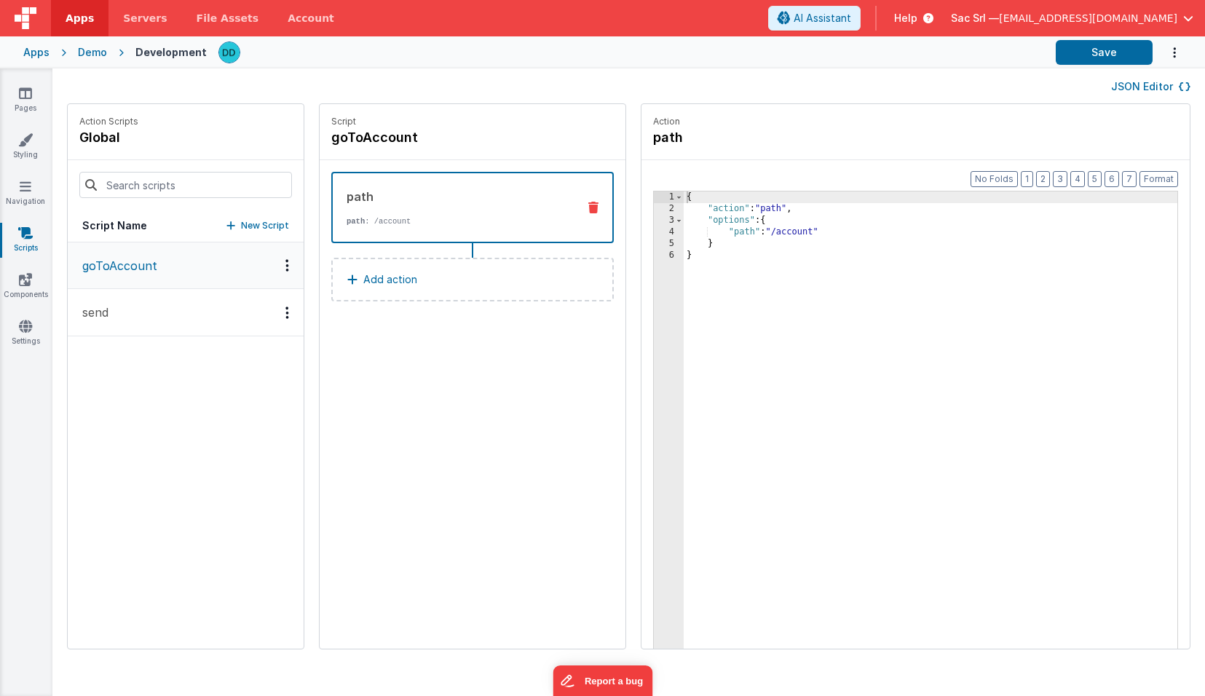
click at [166, 316] on button "send" at bounding box center [186, 312] width 236 height 47
click at [364, 344] on div "Script send runUtilityHook type : send Add action" at bounding box center [473, 376] width 306 height 545
click at [87, 52] on div "Demo" at bounding box center [92, 52] width 29 height 15
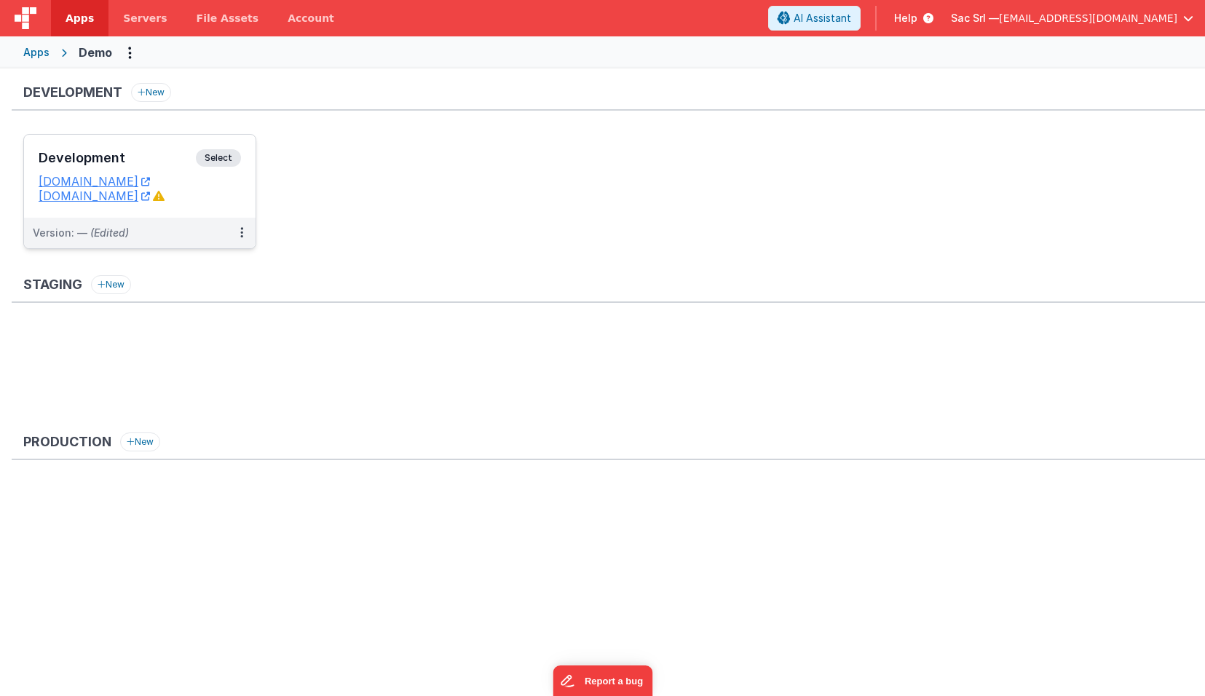
click at [231, 198] on dd "[DOMAIN_NAME]" at bounding box center [140, 196] width 202 height 15
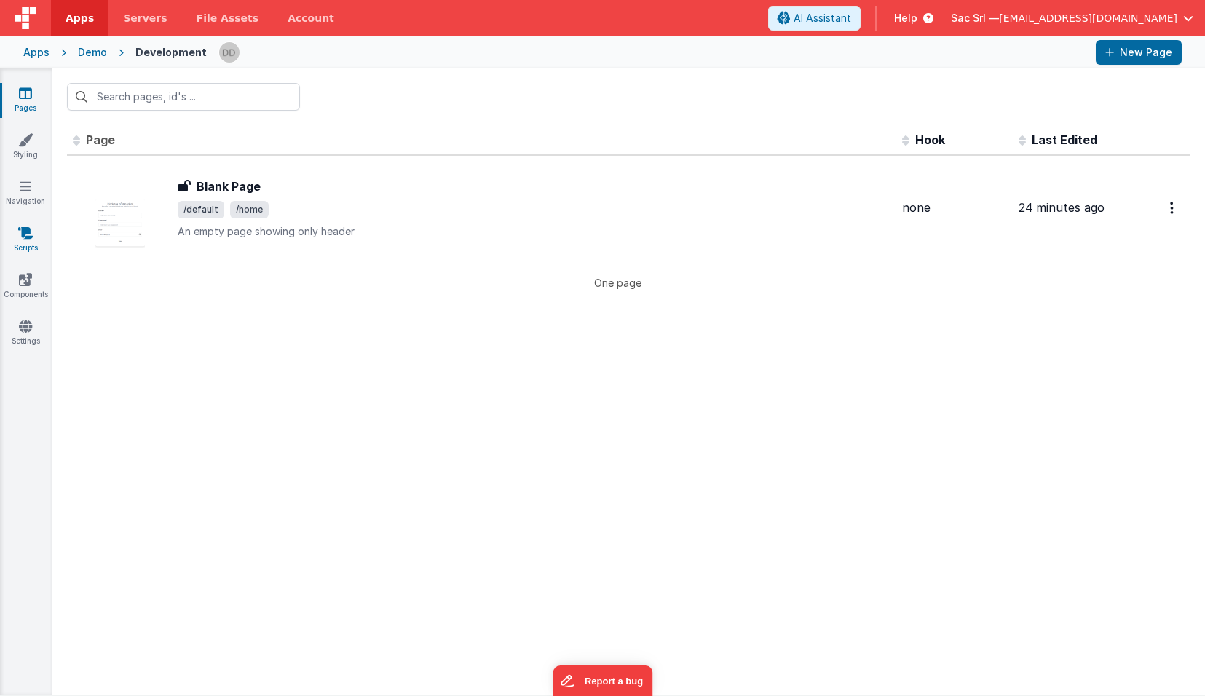
click at [26, 242] on link "Scripts" at bounding box center [25, 240] width 52 height 29
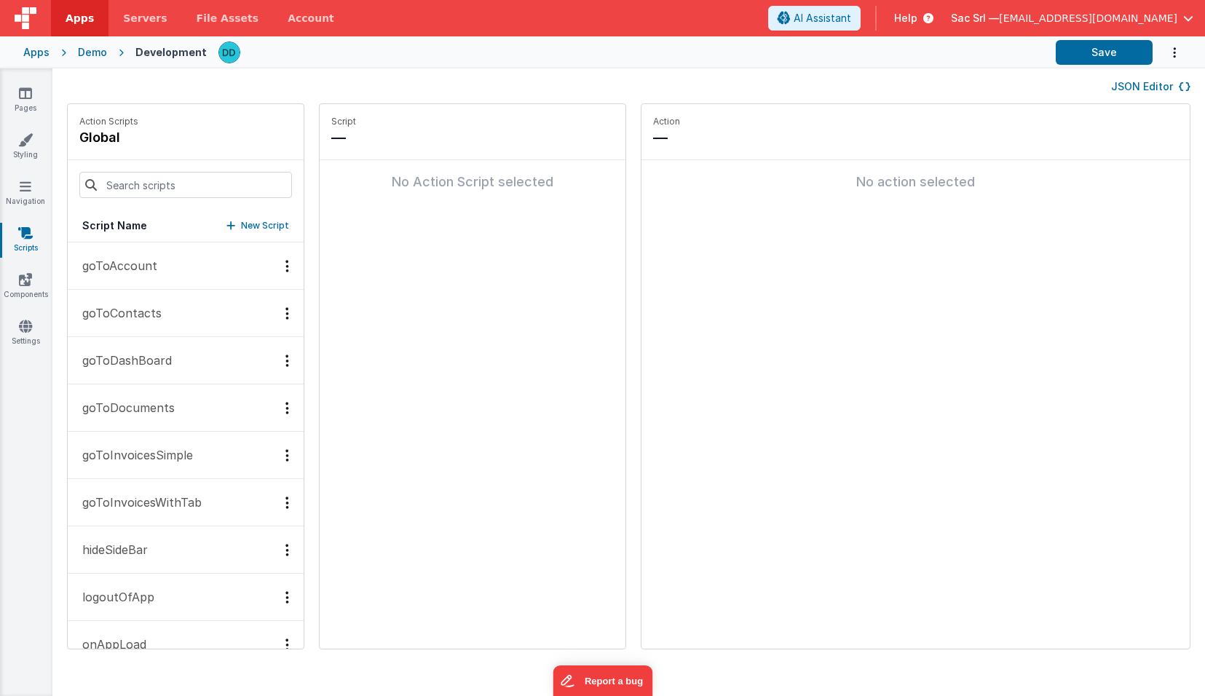
click at [285, 266] on icon "Options" at bounding box center [287, 266] width 4 height 1
click at [211, 324] on div "Delete" at bounding box center [234, 318] width 128 height 26
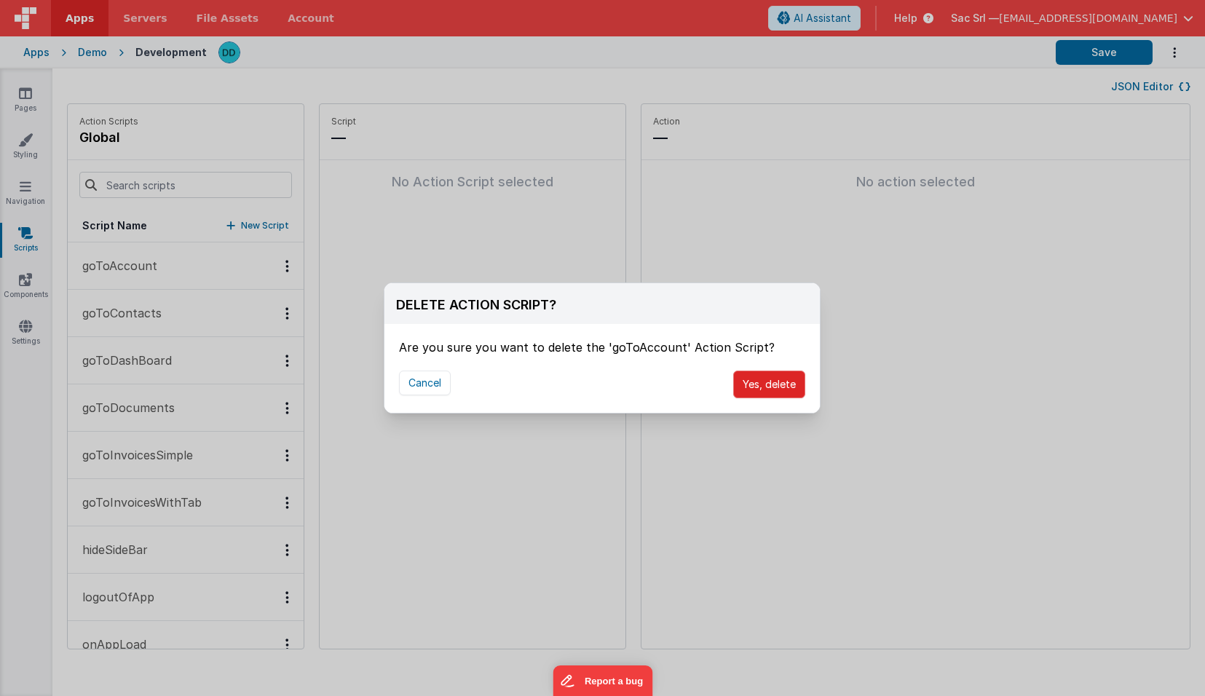
click at [763, 377] on button "Yes, delete" at bounding box center [769, 385] width 72 height 28
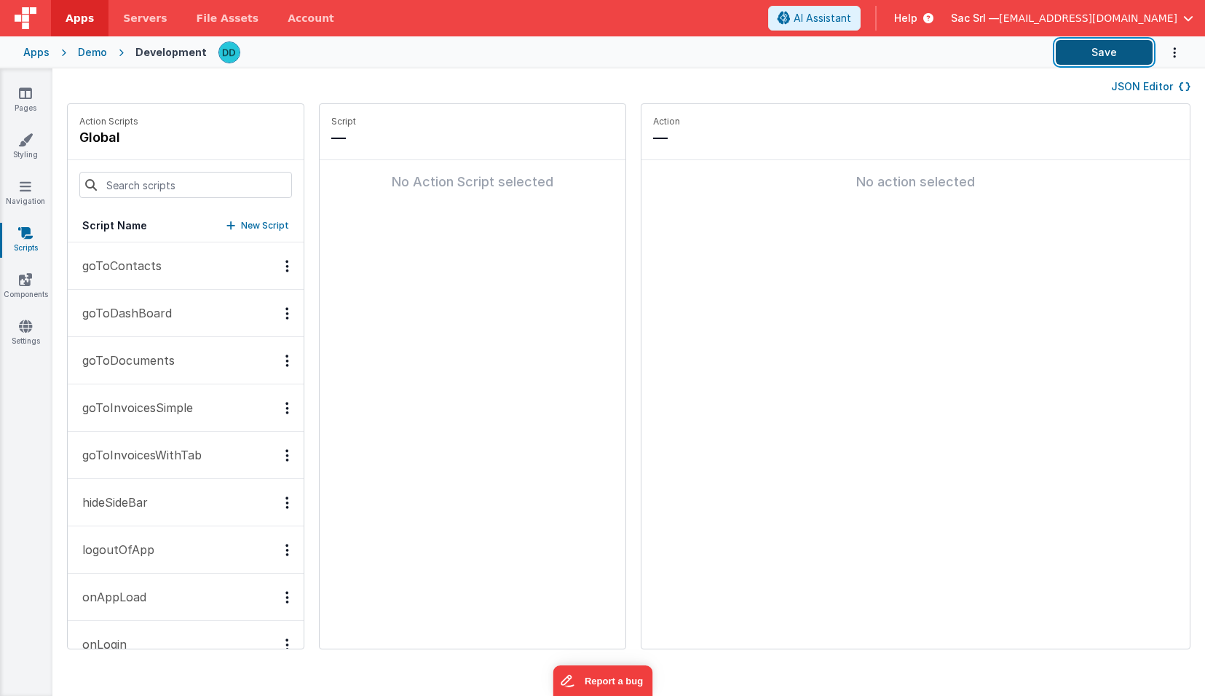
click at [1109, 50] on button "Save" at bounding box center [1104, 52] width 97 height 25
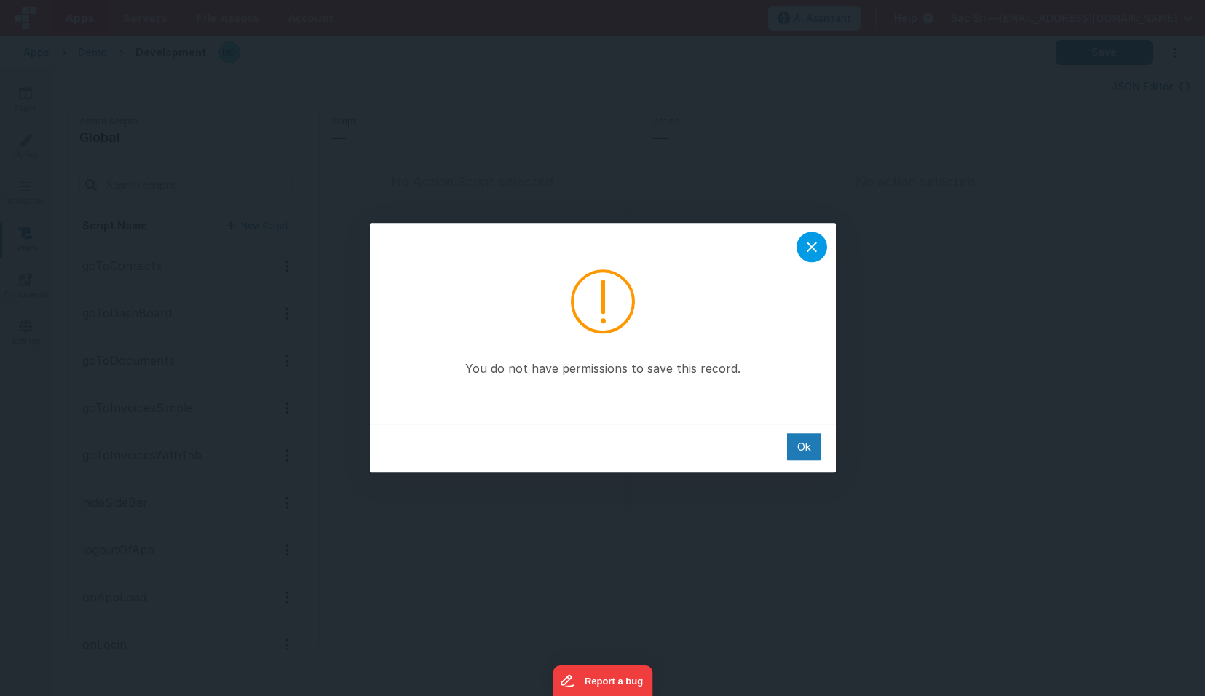
click at [812, 247] on icon at bounding box center [811, 246] width 17 height 17
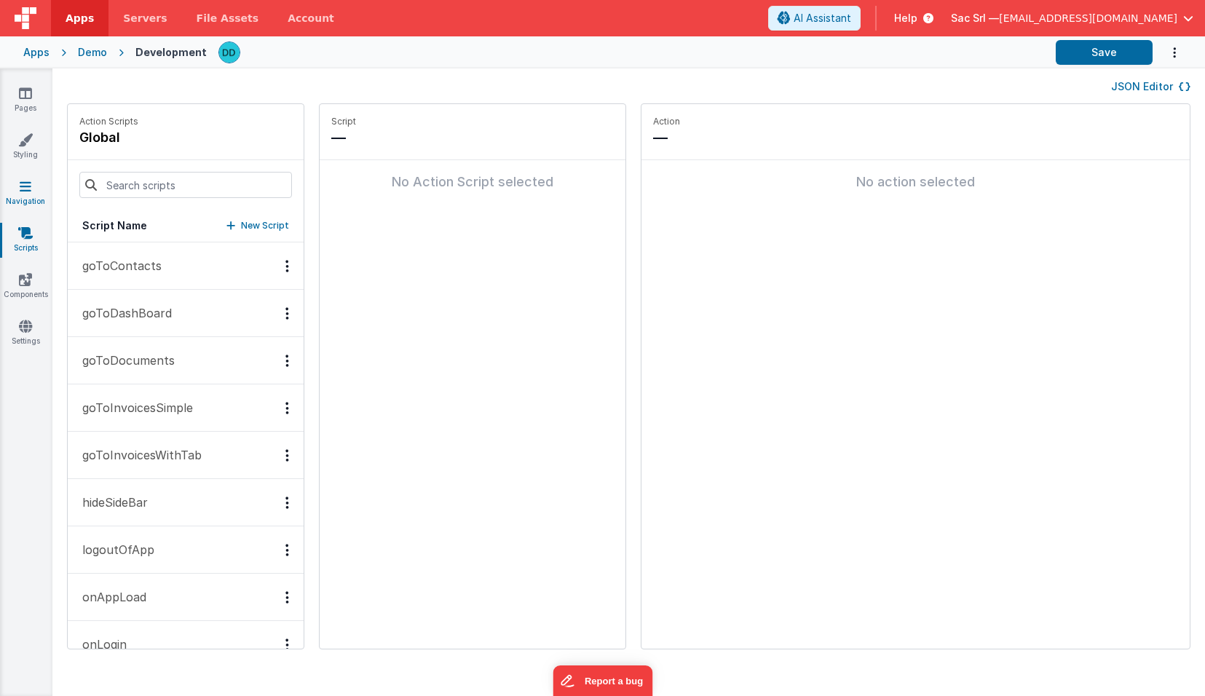
click at [28, 187] on icon at bounding box center [26, 186] width 12 height 15
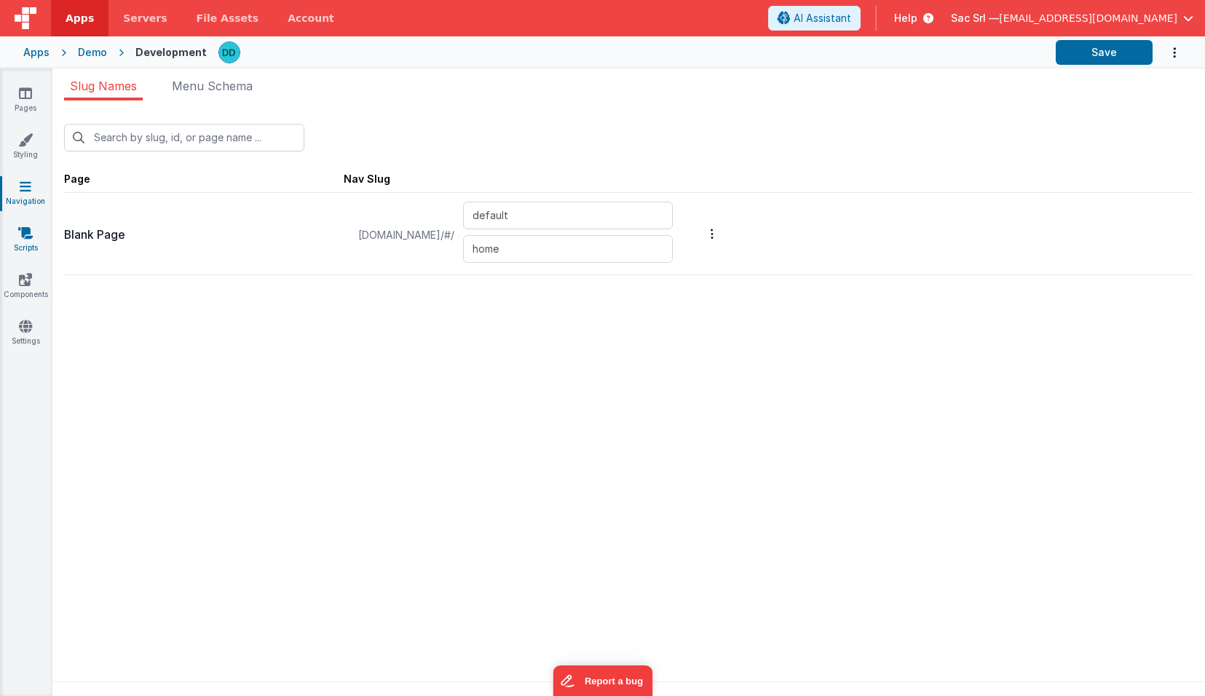
click at [23, 234] on icon at bounding box center [25, 233] width 15 height 15
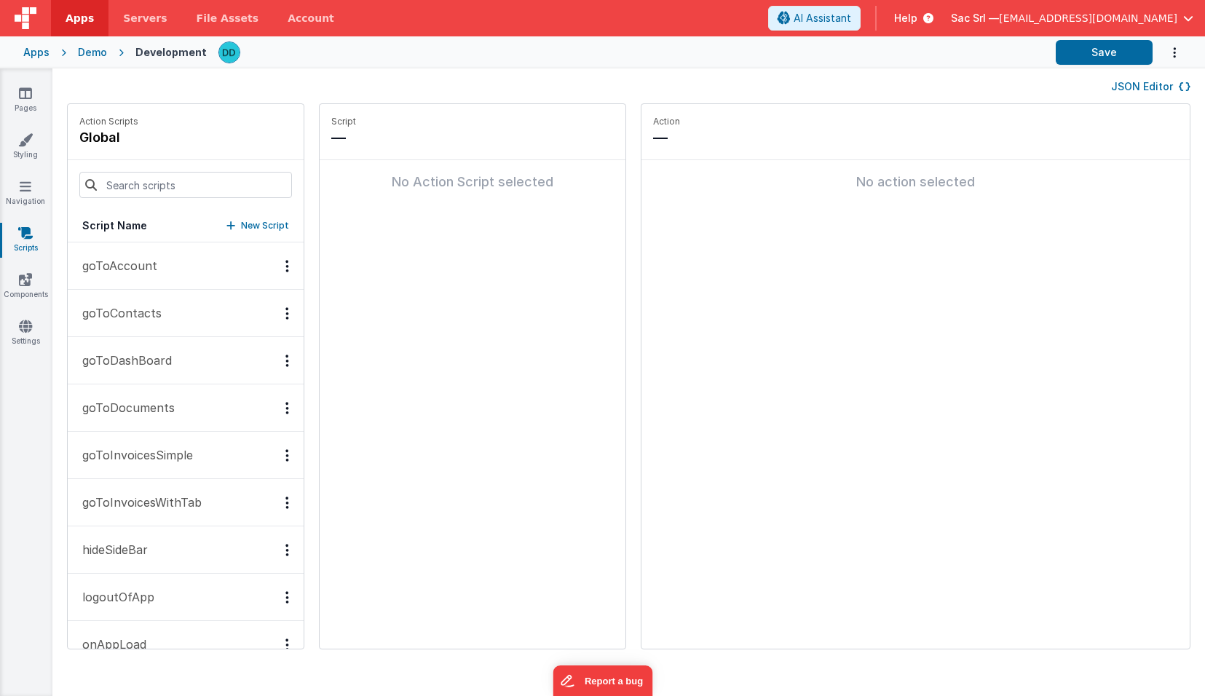
click at [226, 229] on button "New Script" at bounding box center [257, 225] width 63 height 15
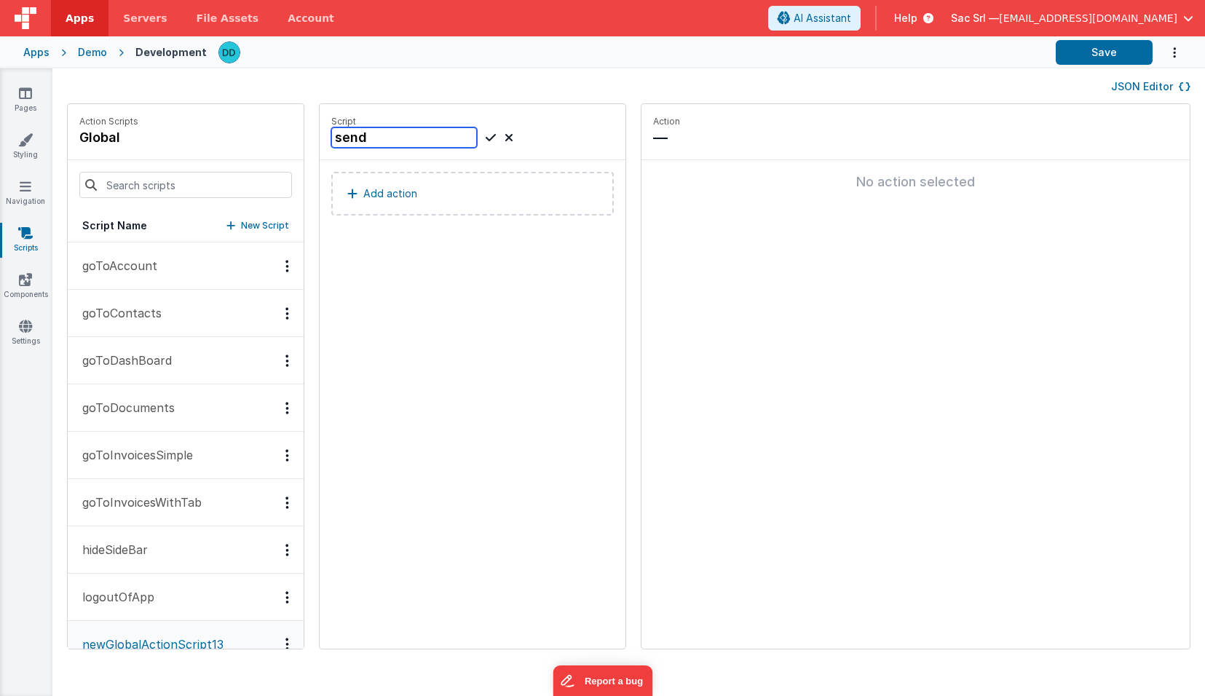
type input "send"
click at [373, 186] on button "Add action" at bounding box center [472, 194] width 282 height 44
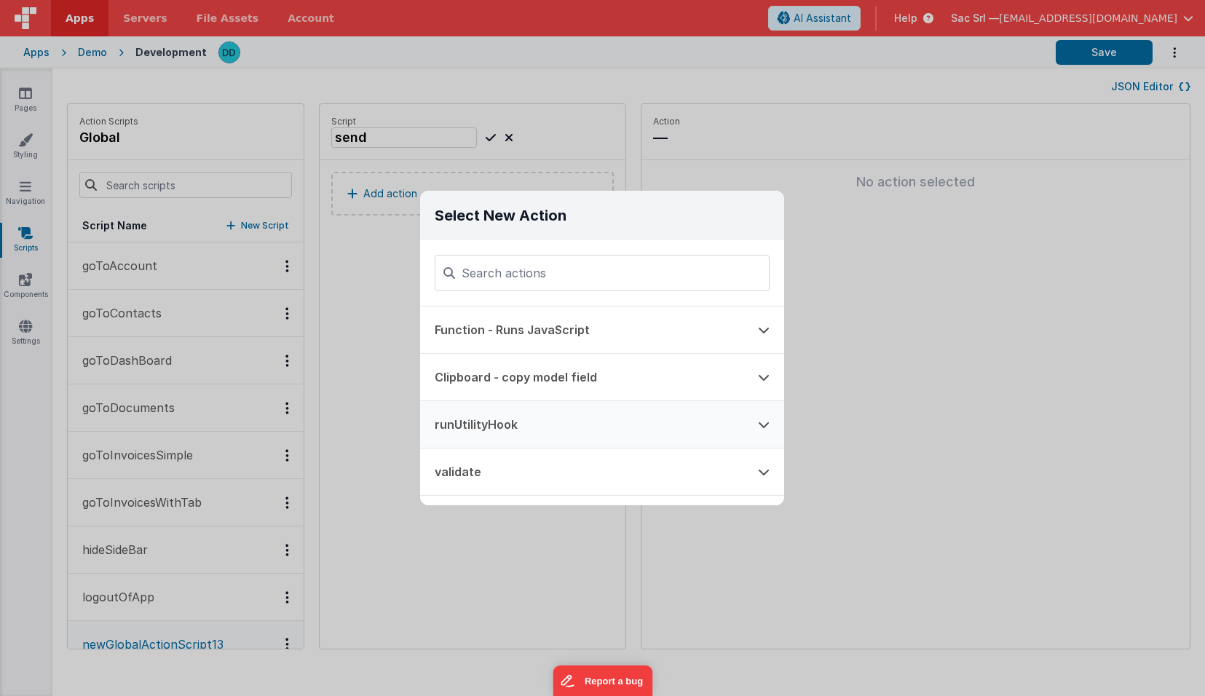
click at [616, 409] on button "runUtilityHook" at bounding box center [581, 424] width 323 height 47
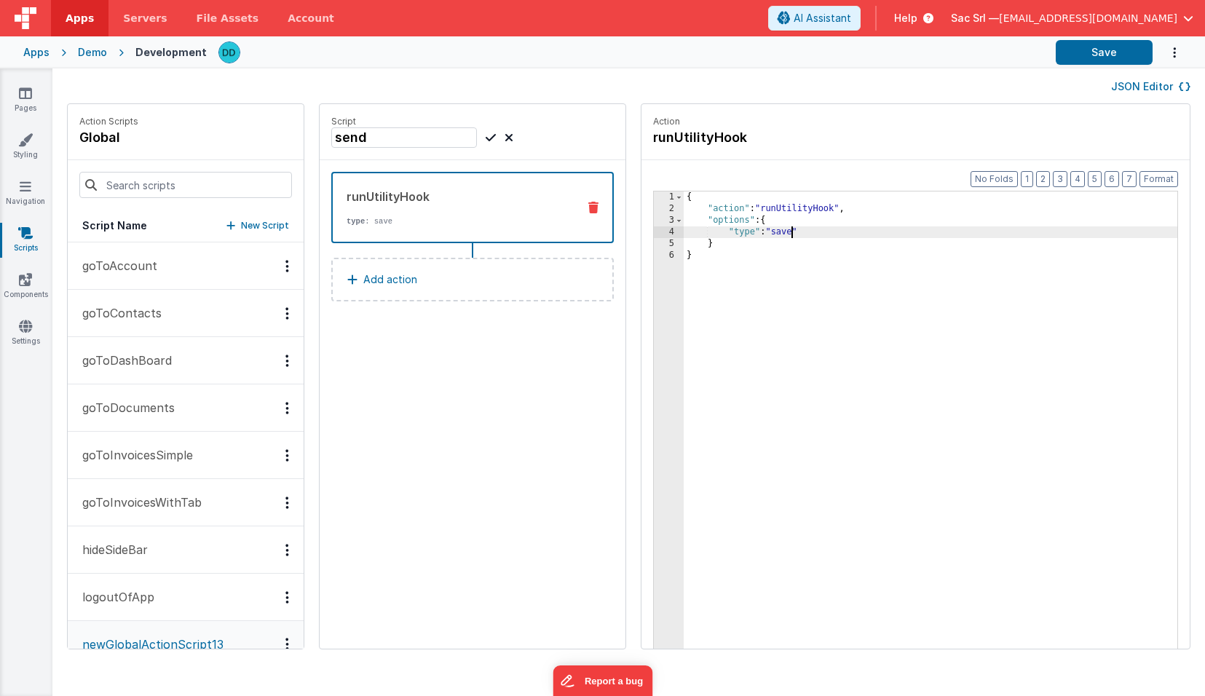
click at [748, 231] on div "{ "action" : "runUtilityHook" , "options" : { "type" : "save" } }" at bounding box center [952, 454] width 536 height 526
click at [1097, 51] on button "Save" at bounding box center [1104, 52] width 97 height 25
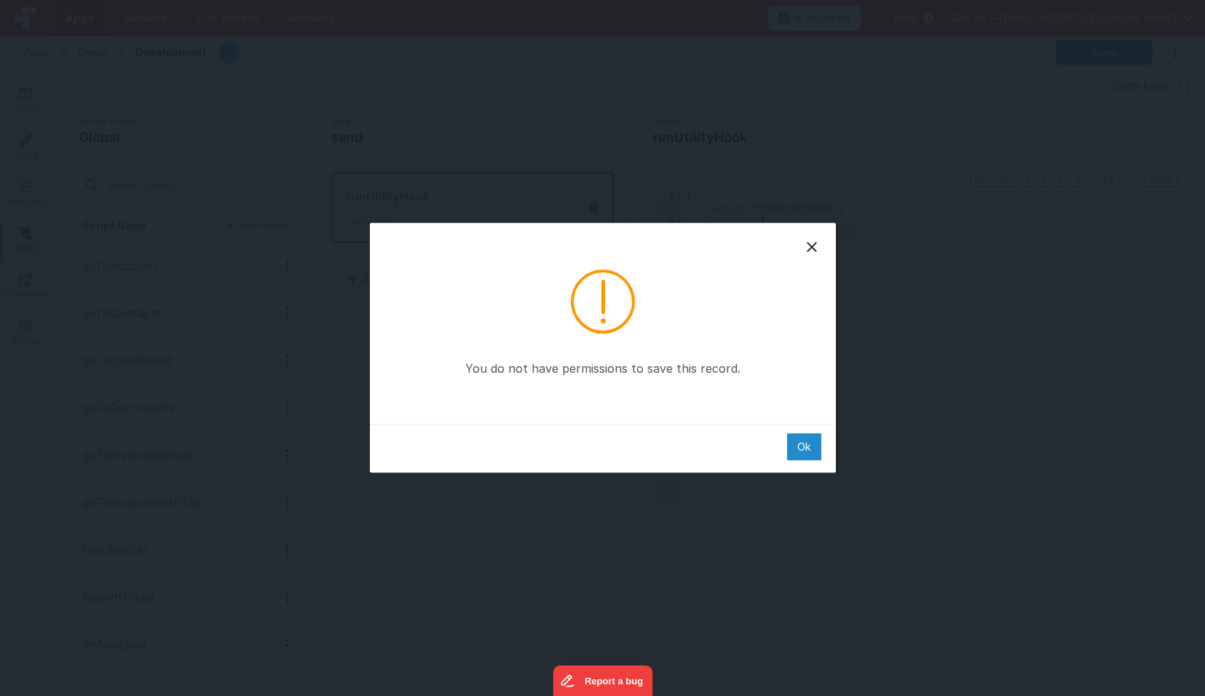
click at [804, 444] on div "Ok" at bounding box center [804, 446] width 34 height 27
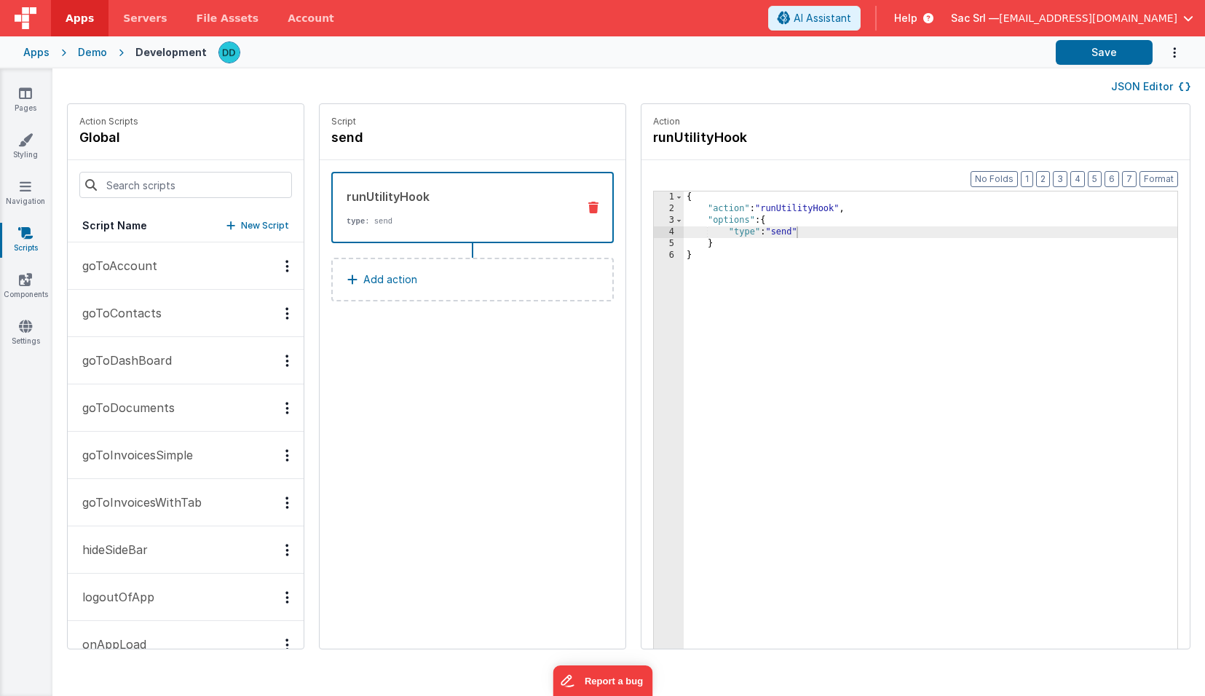
click at [90, 55] on div "Demo" at bounding box center [92, 52] width 29 height 15
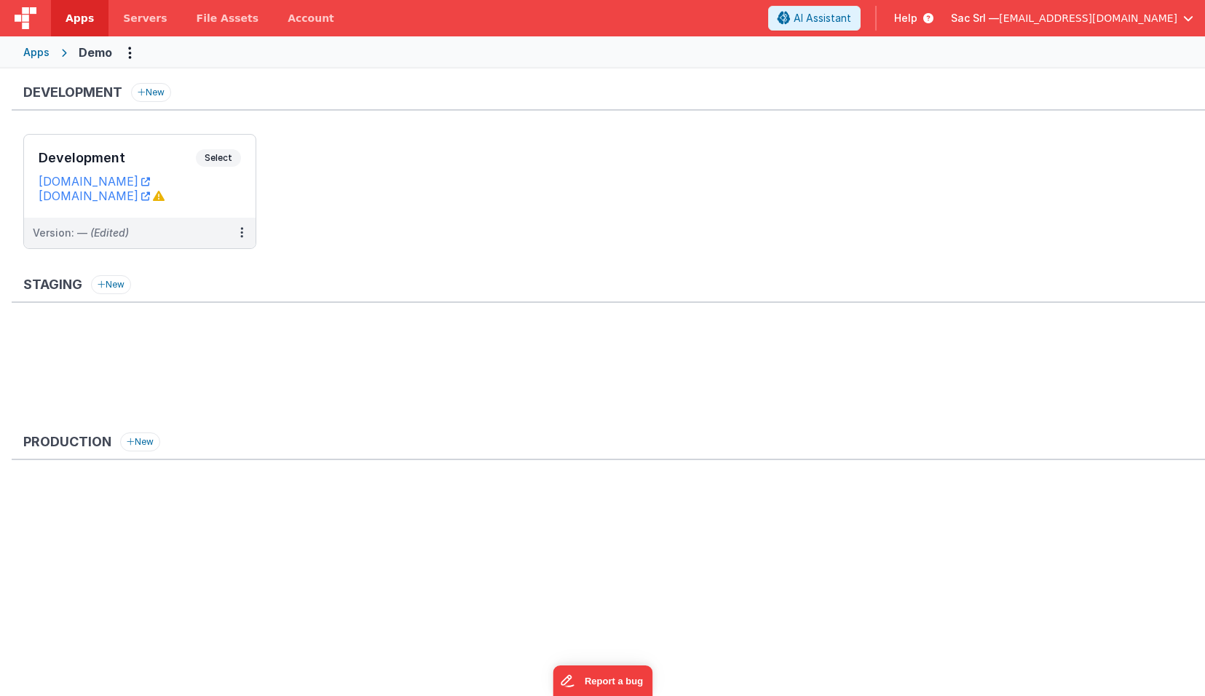
click at [32, 55] on div "Apps" at bounding box center [36, 52] width 26 height 15
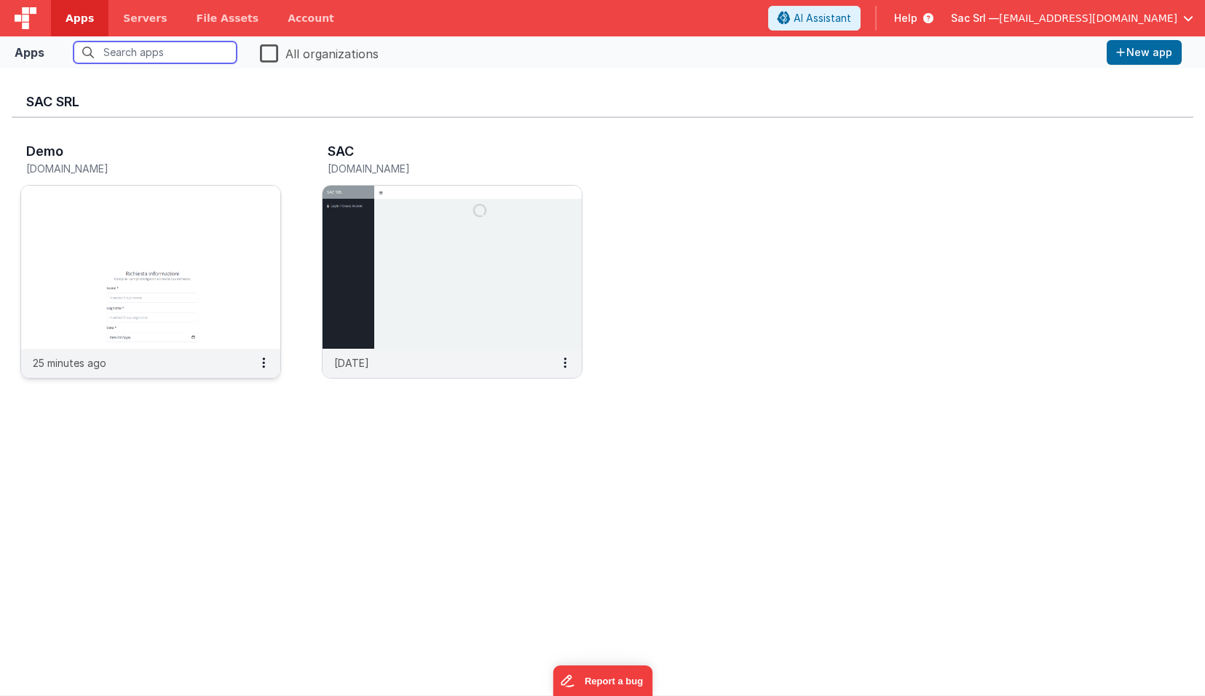
scroll to position [1, 0]
click at [1156, 55] on button "New app" at bounding box center [1143, 52] width 75 height 25
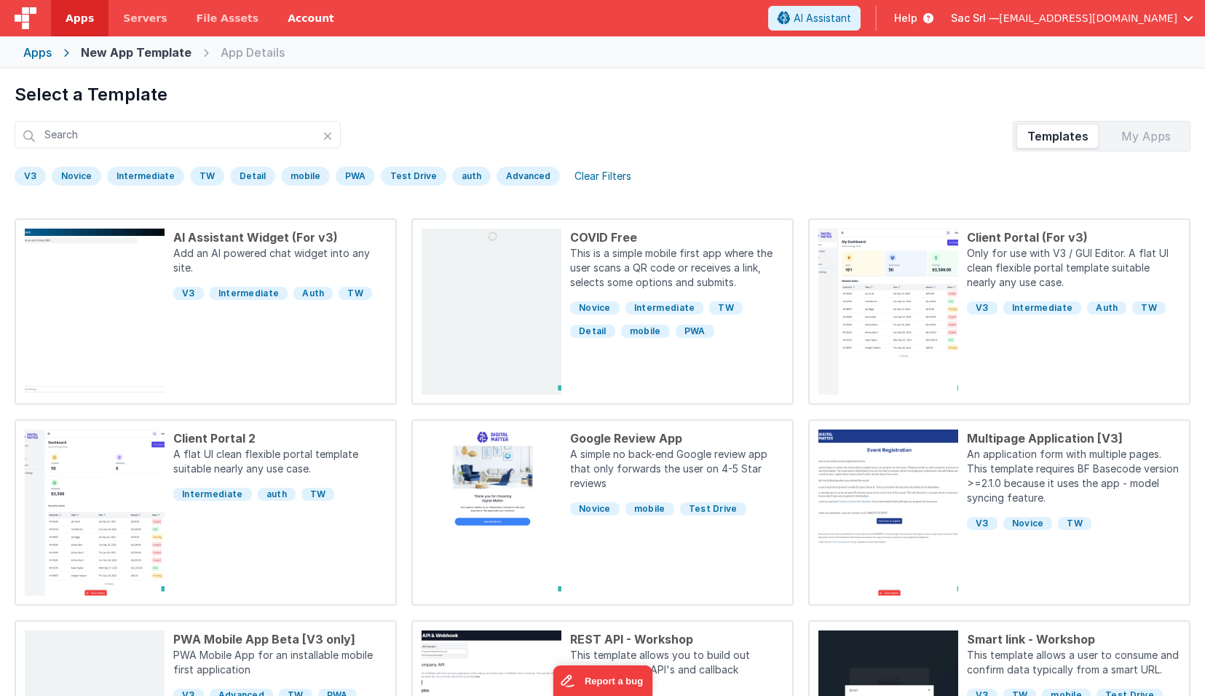
click at [295, 23] on link "Account" at bounding box center [311, 18] width 76 height 36
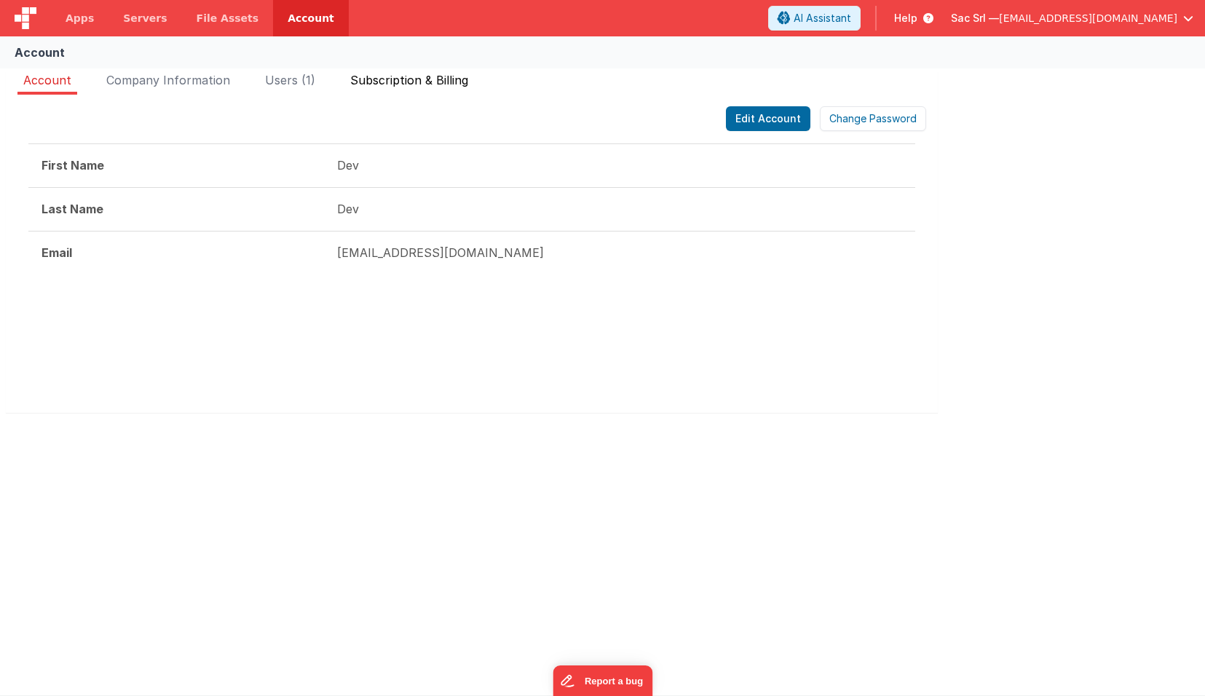
click at [367, 82] on span "Subscription & Billing" at bounding box center [409, 80] width 118 height 15
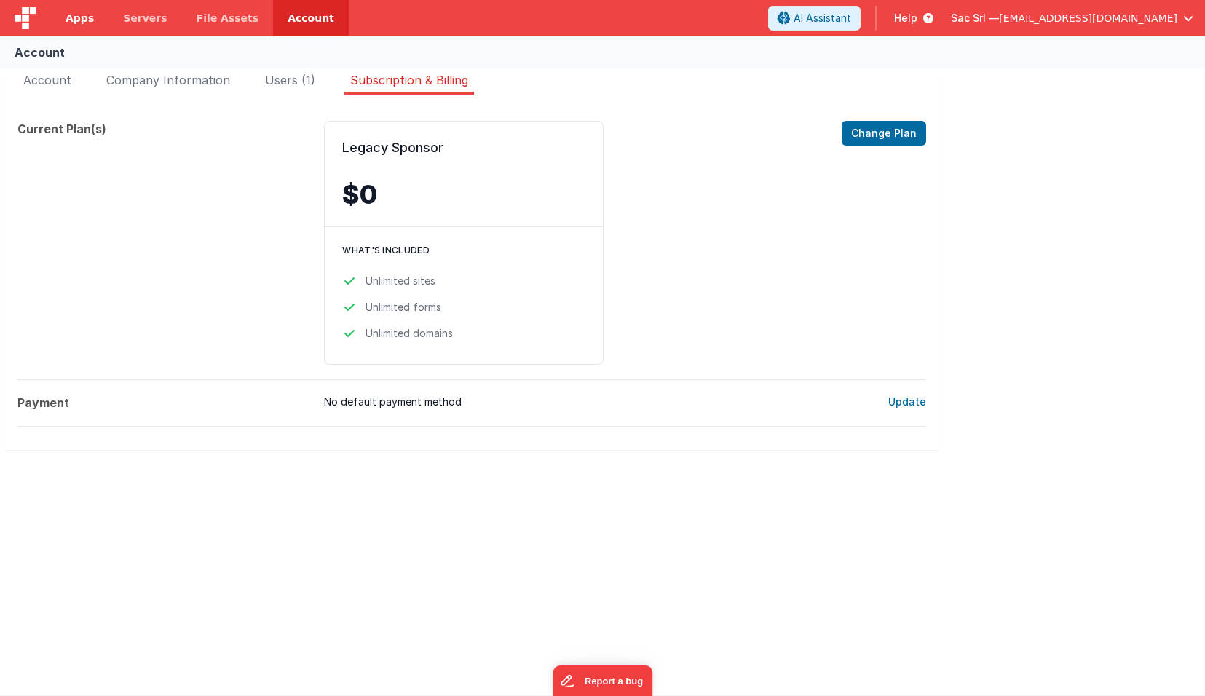
click at [95, 21] on link "Apps" at bounding box center [80, 18] width 58 height 36
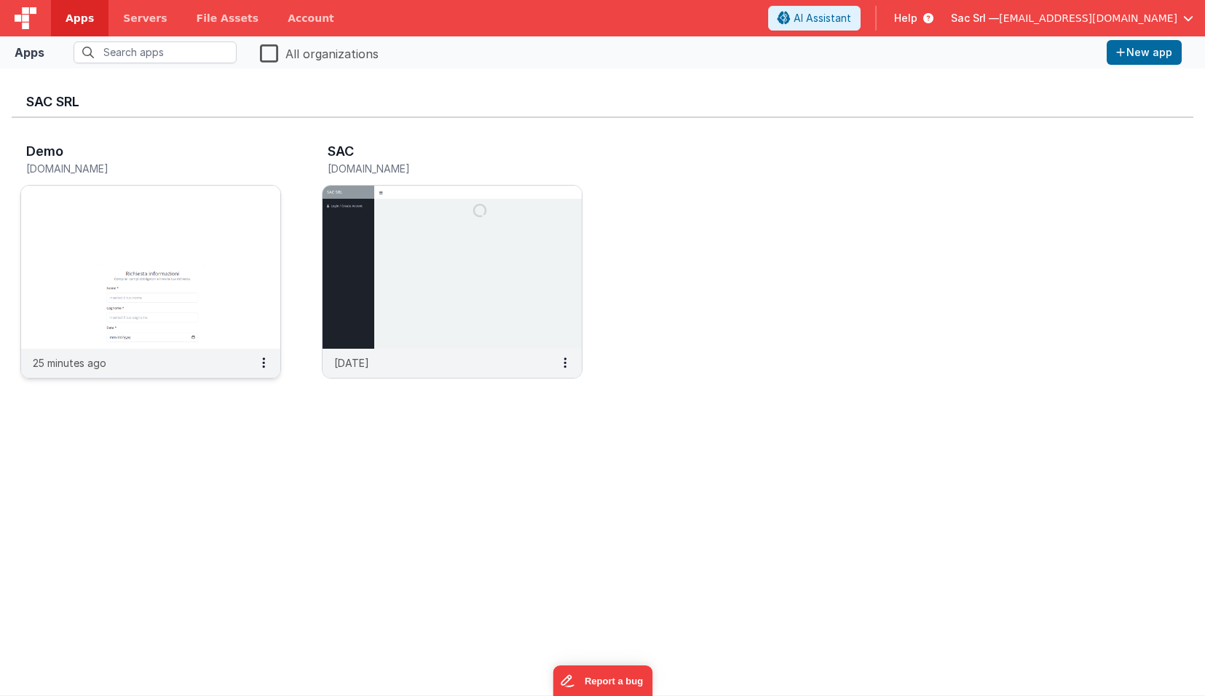
click at [147, 294] on img at bounding box center [150, 267] width 259 height 163
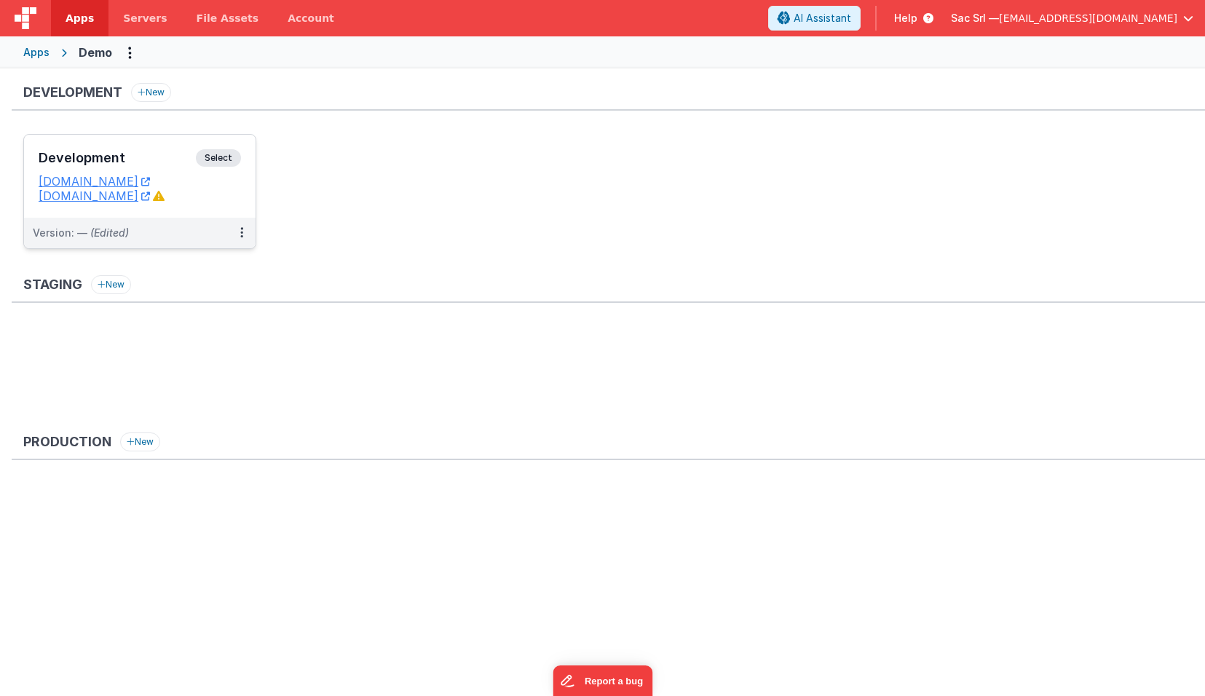
click at [227, 199] on dd "[DOMAIN_NAME]" at bounding box center [140, 196] width 202 height 15
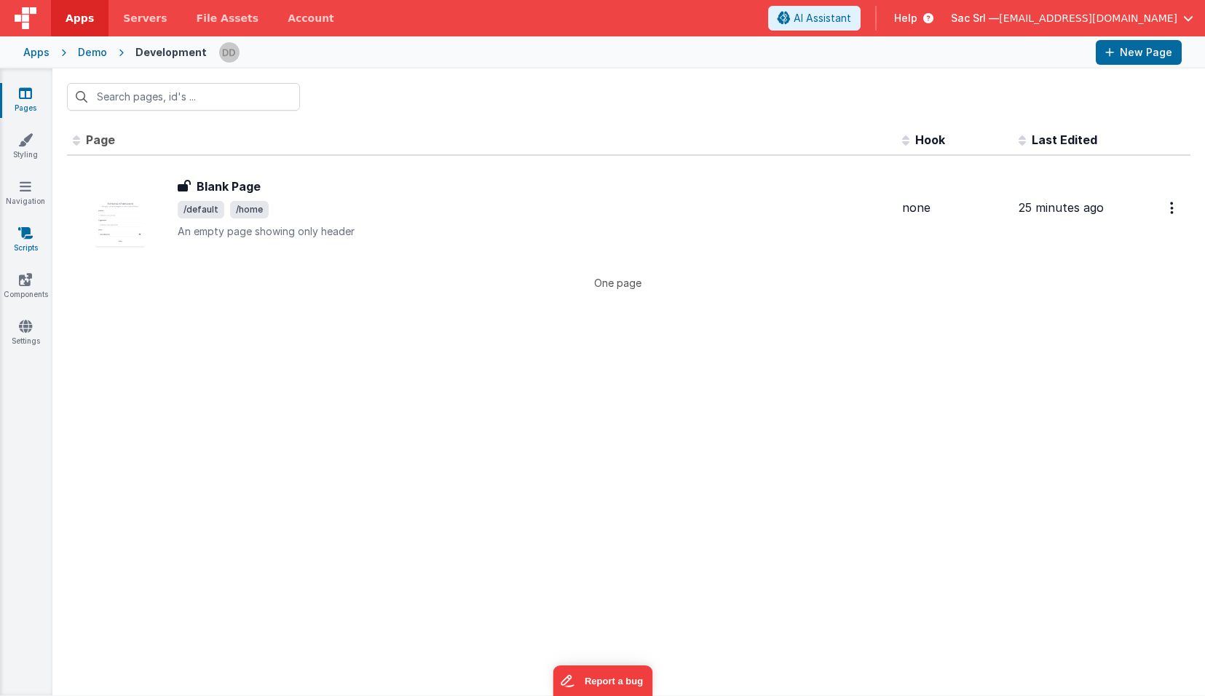
click at [31, 239] on icon at bounding box center [25, 233] width 15 height 15
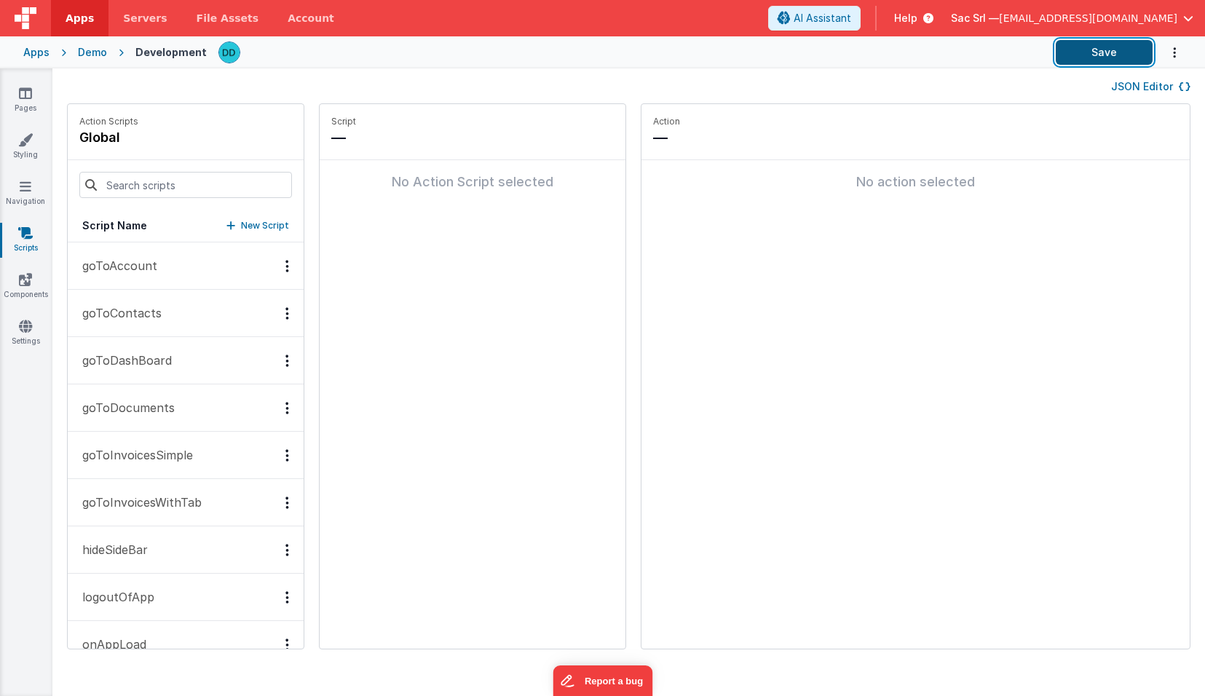
click at [1098, 50] on button "Save" at bounding box center [1104, 52] width 97 height 25
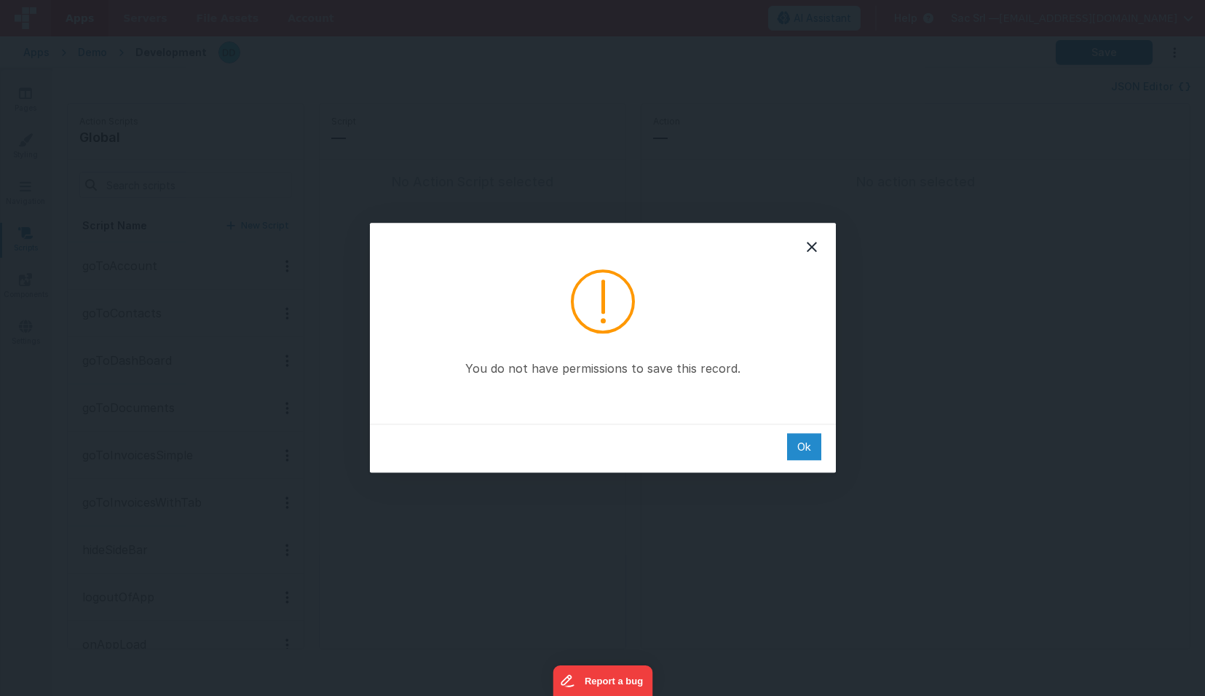
click at [806, 438] on div "Ok" at bounding box center [804, 446] width 34 height 27
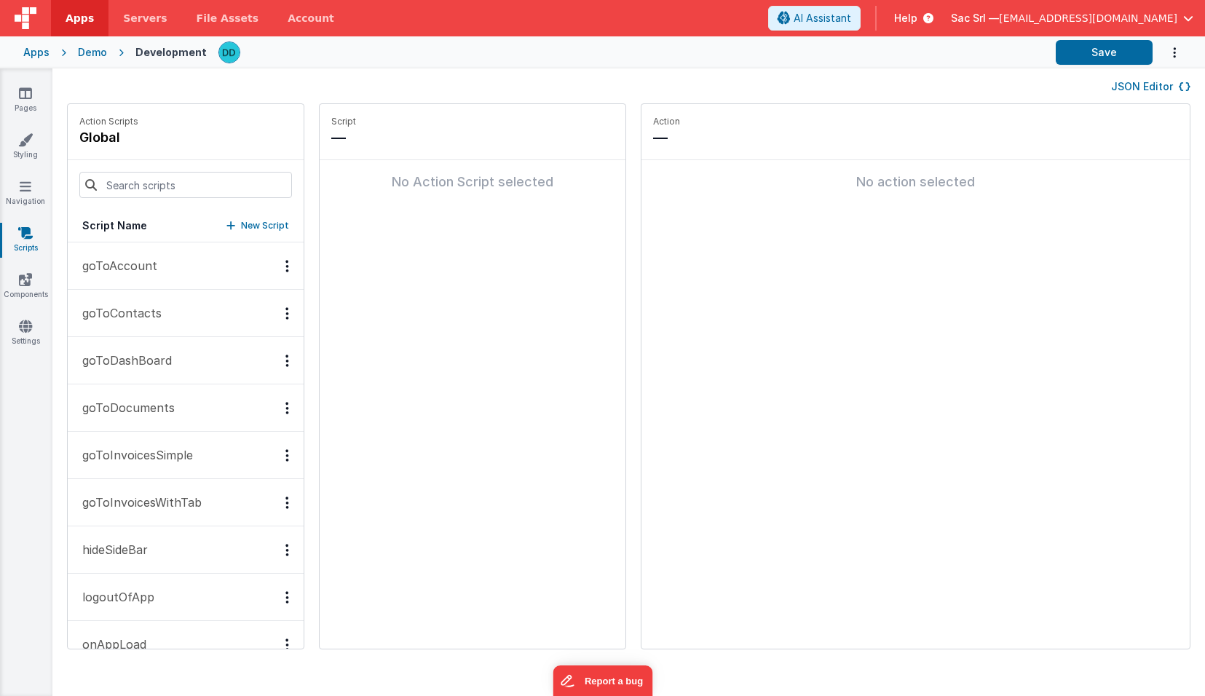
click at [92, 53] on div "Demo" at bounding box center [92, 52] width 29 height 15
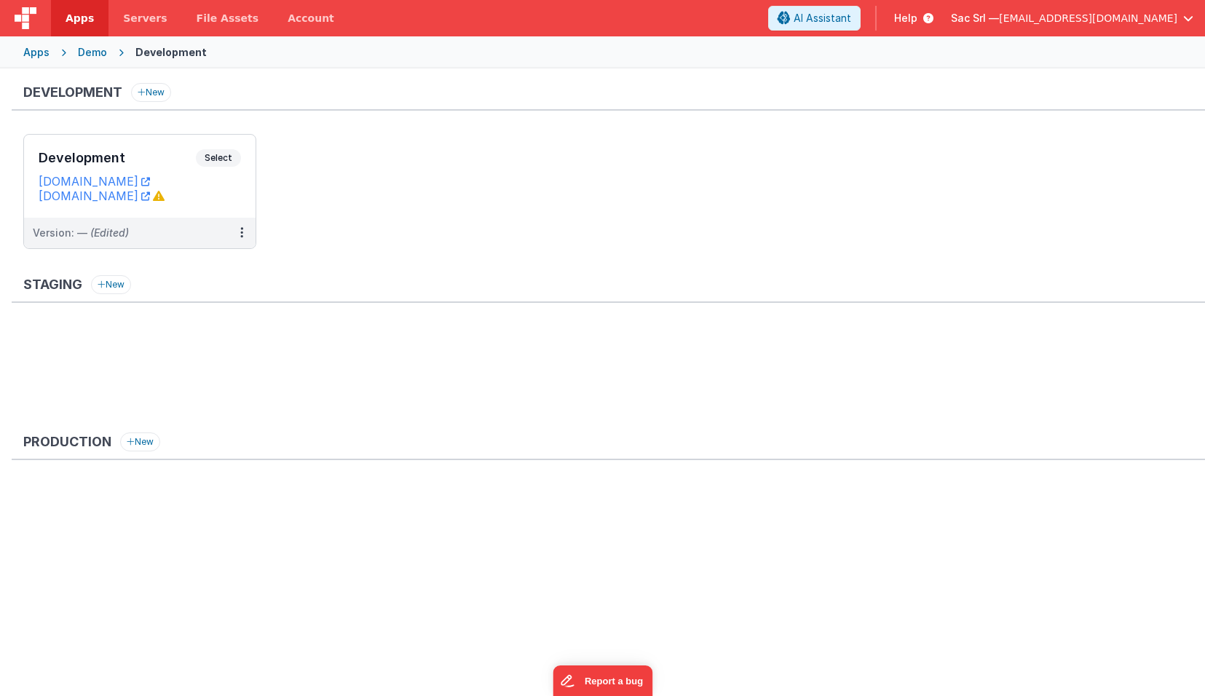
click at [347, 157] on ul "Development Select URLs [DOMAIN_NAME] [DOMAIN_NAME] Version: — (Edited)" at bounding box center [613, 199] width 1181 height 130
click at [154, 96] on button "New" at bounding box center [151, 92] width 40 height 19
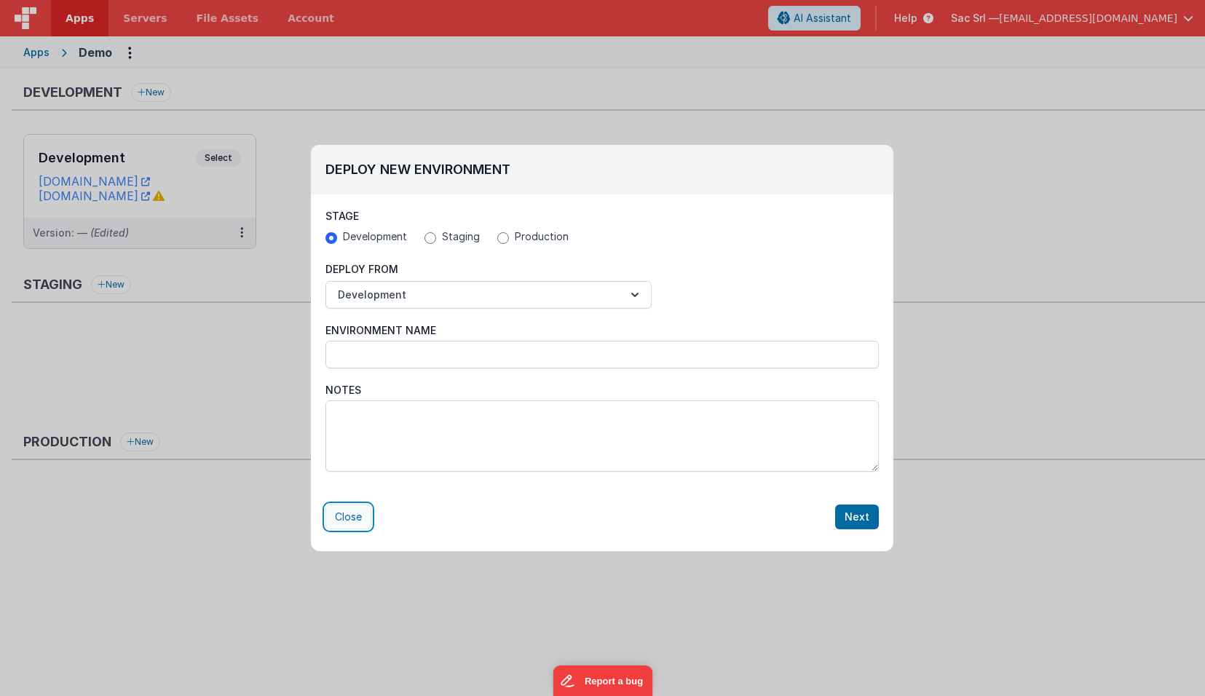
click at [345, 520] on button "Close" at bounding box center [348, 516] width 46 height 25
radio input "false"
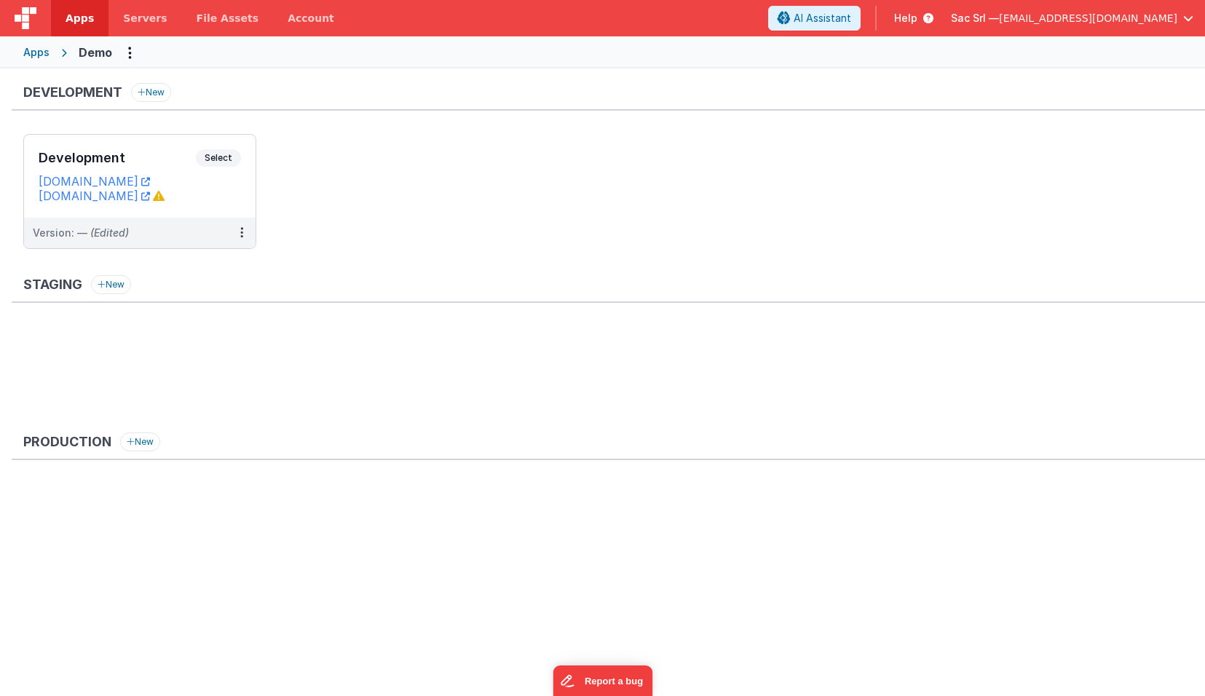
click at [39, 50] on div "Apps" at bounding box center [36, 52] width 26 height 15
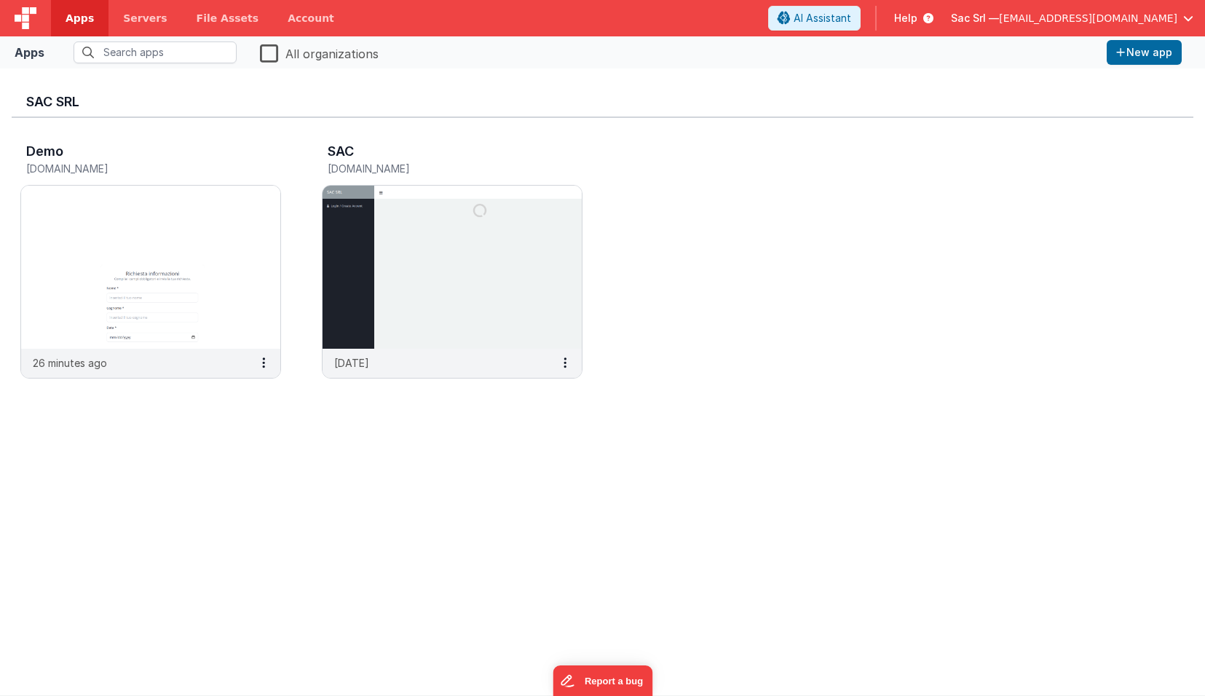
drag, startPoint x: 692, startPoint y: 260, endPoint x: 667, endPoint y: 259, distance: 24.8
click at [688, 260] on div "Demo [DOMAIN_NAME] 26 minutes ago SAC [DOMAIN_NAME] [DATE]" at bounding box center [602, 265] width 1181 height 294
click at [1157, 51] on button "New app" at bounding box center [1143, 52] width 75 height 25
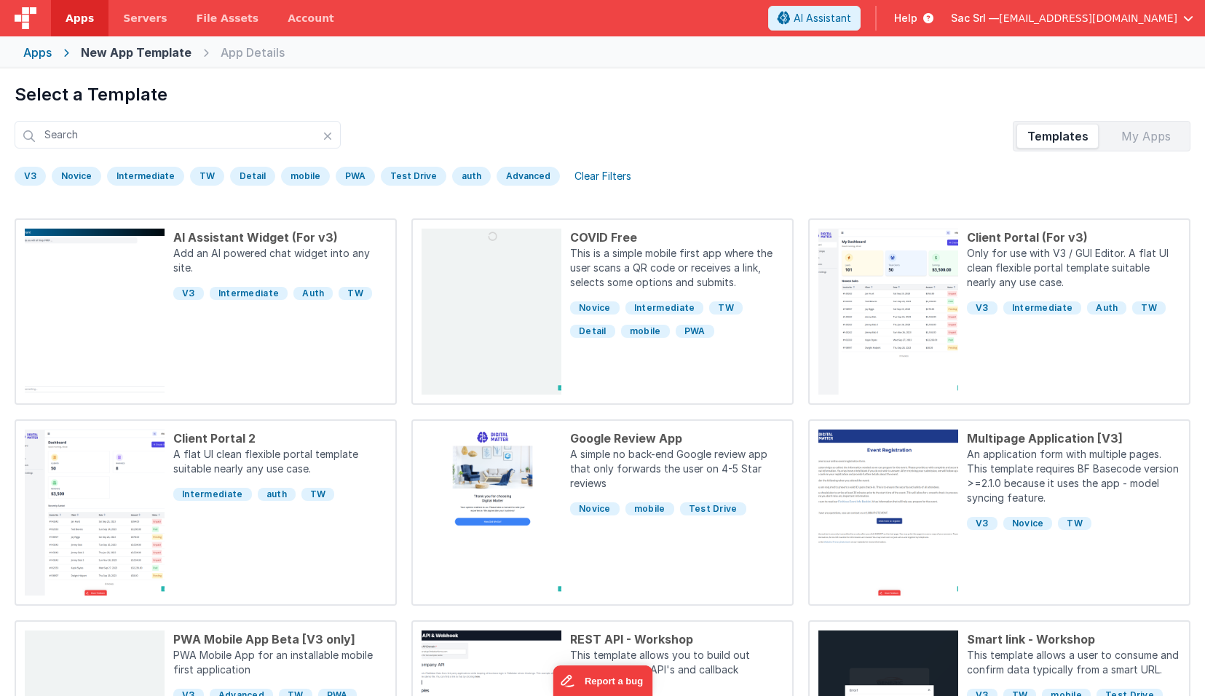
click at [583, 184] on div "Clear Filters" at bounding box center [603, 176] width 74 height 20
click at [591, 181] on div "Clear Filters" at bounding box center [603, 176] width 74 height 20
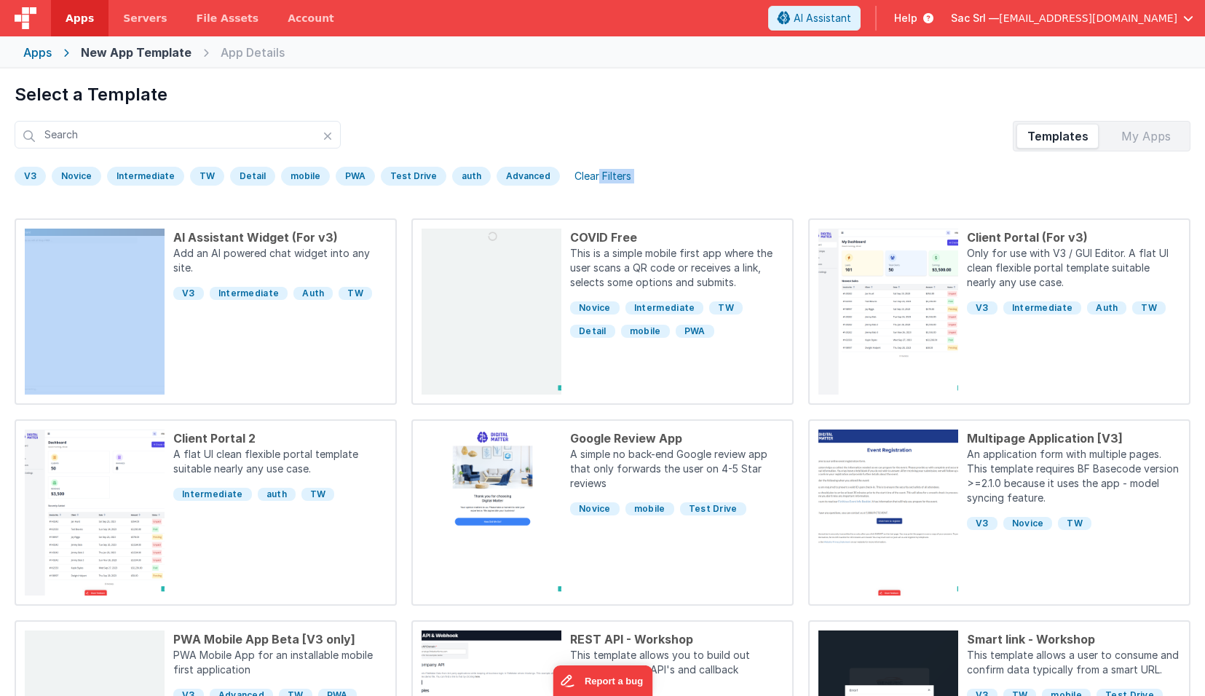
click at [591, 181] on div "Clear Filters" at bounding box center [603, 176] width 74 height 20
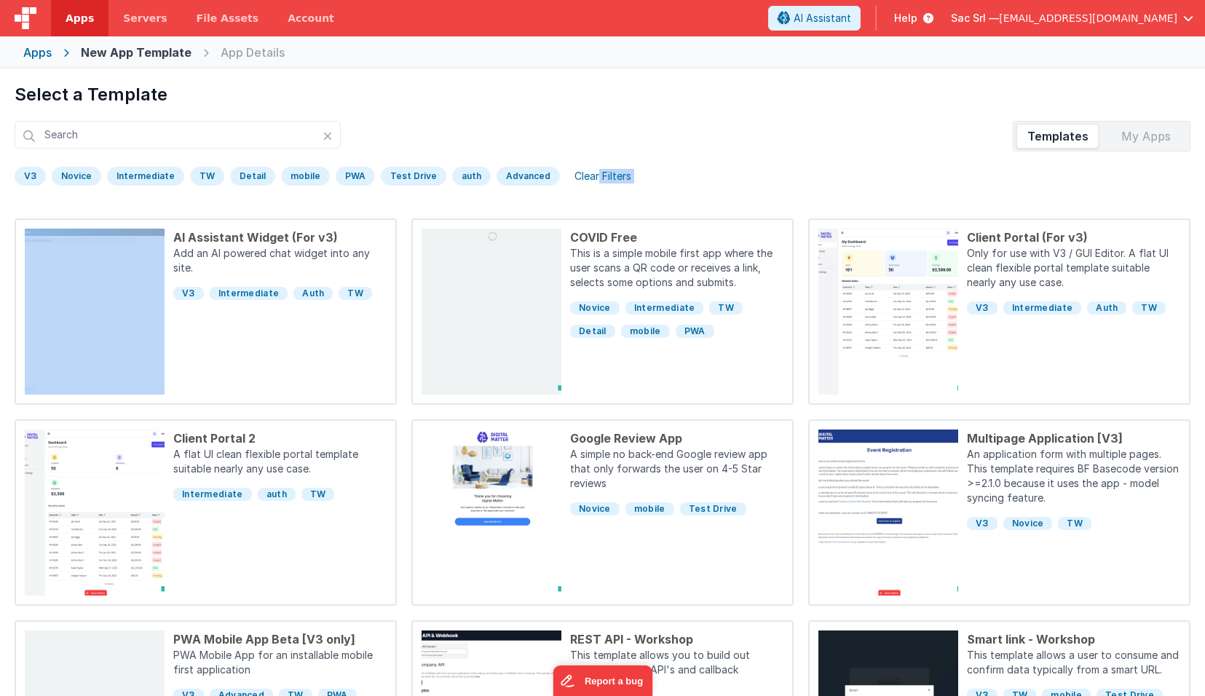
click at [591, 181] on div "Clear Filters" at bounding box center [603, 176] width 74 height 20
click at [1163, 139] on div "My Apps" at bounding box center [1145, 135] width 82 height 23
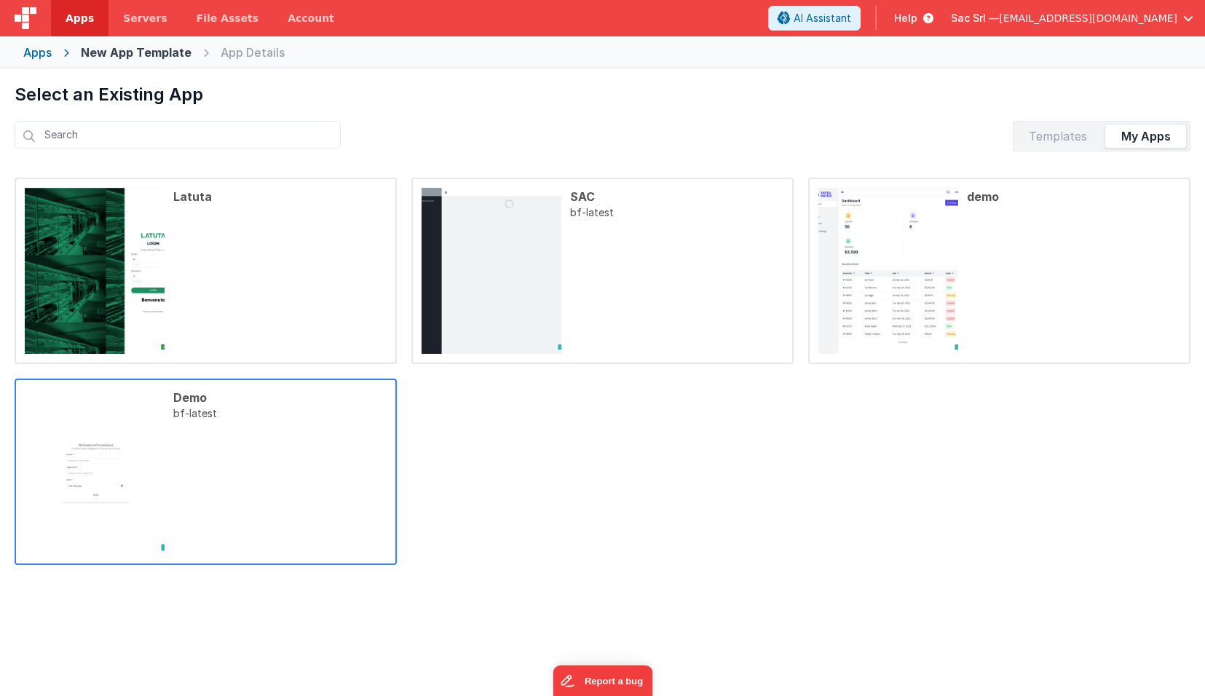
click at [325, 437] on p "bf-latest" at bounding box center [279, 480] width 213 height 149
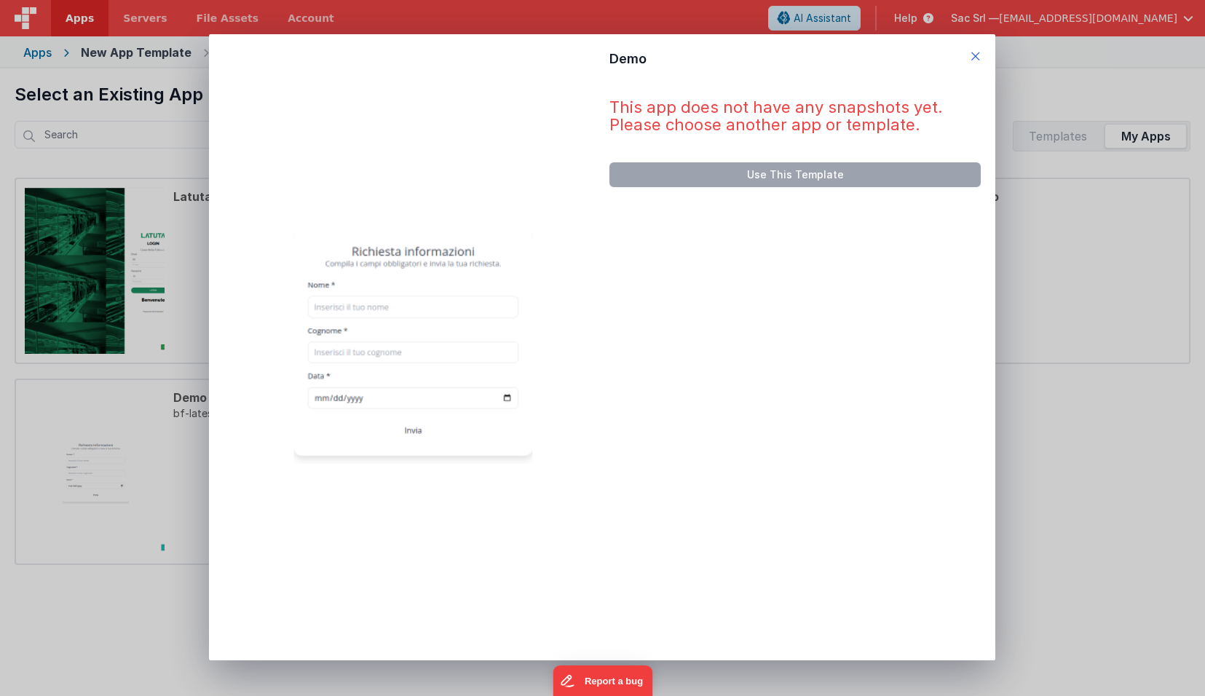
click at [978, 57] on icon at bounding box center [975, 56] width 10 height 20
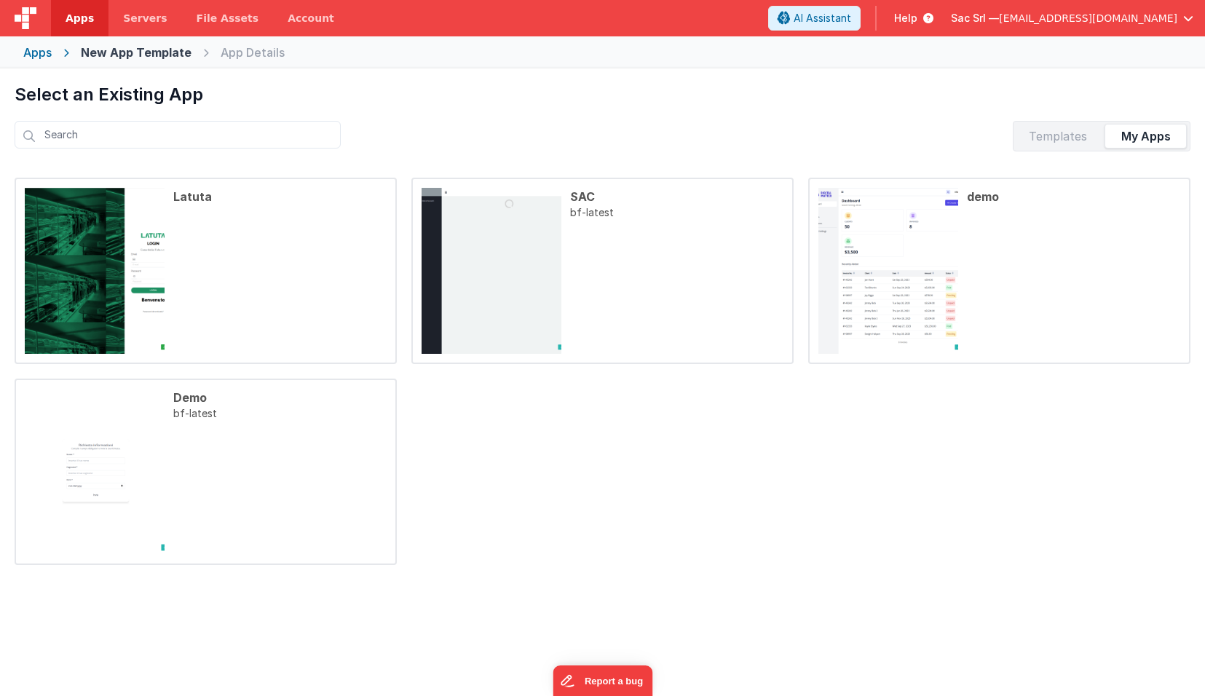
click at [1074, 138] on div "Templates" at bounding box center [1057, 135] width 82 height 23
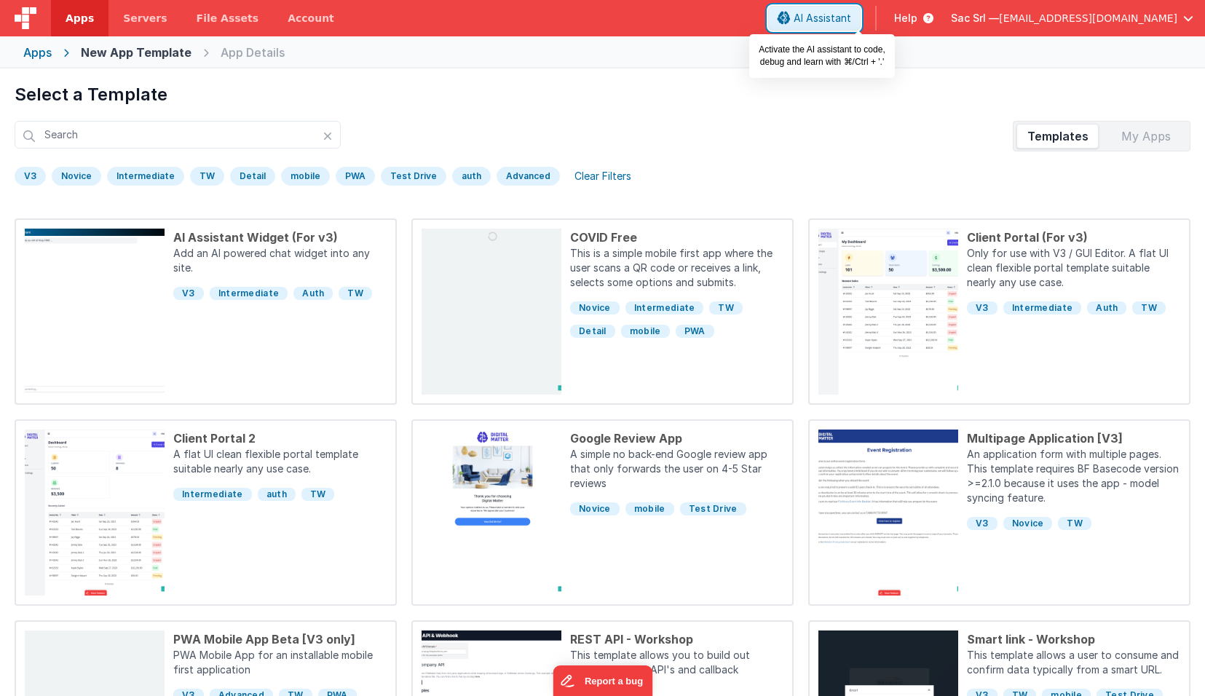
click at [851, 16] on span "AI Assistant" at bounding box center [822, 18] width 58 height 15
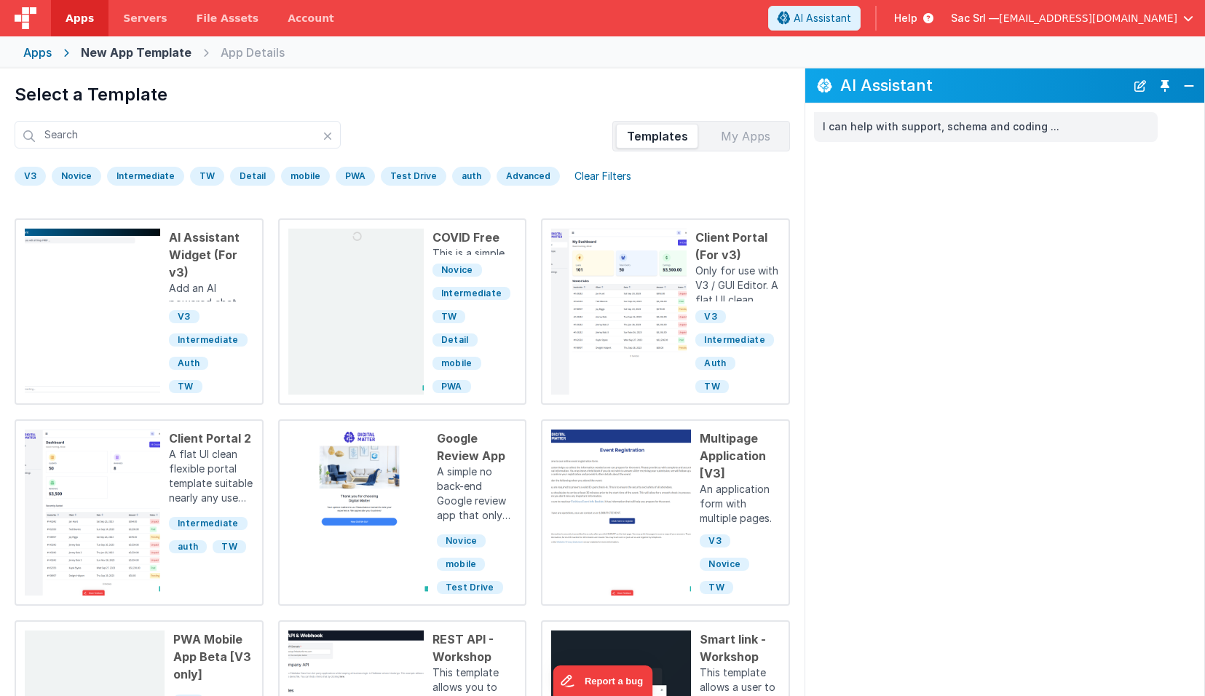
scroll to position [68, 0]
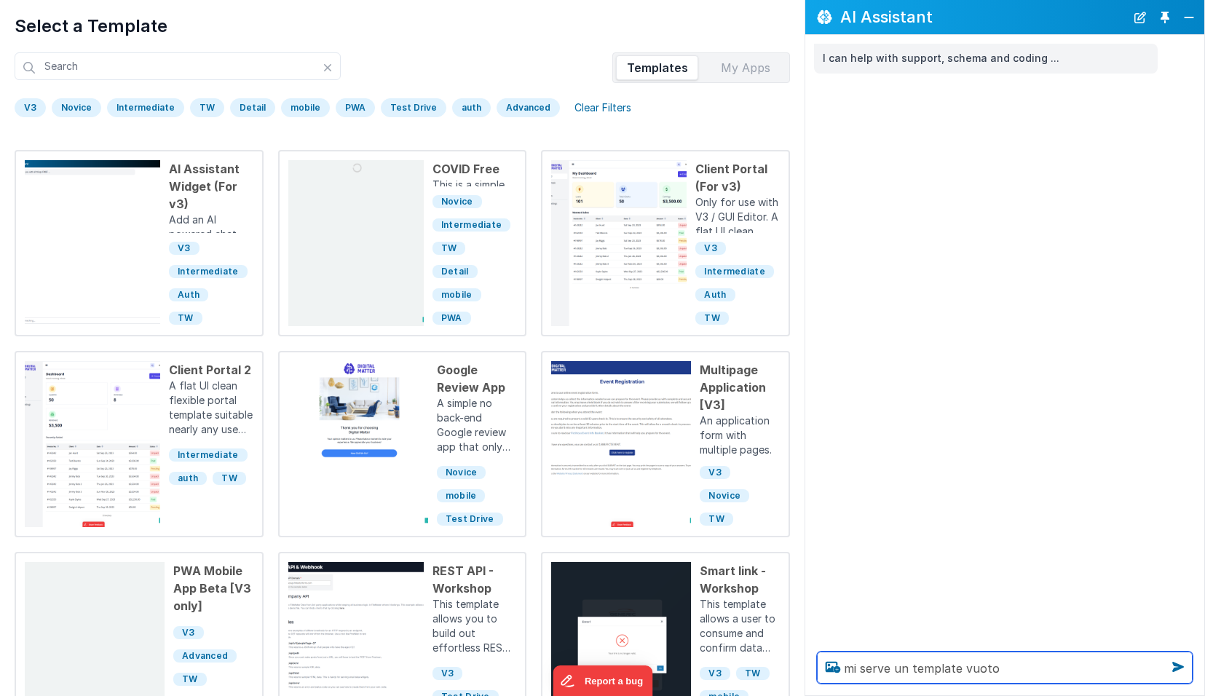
type textarea "mi serve un template vuoto"
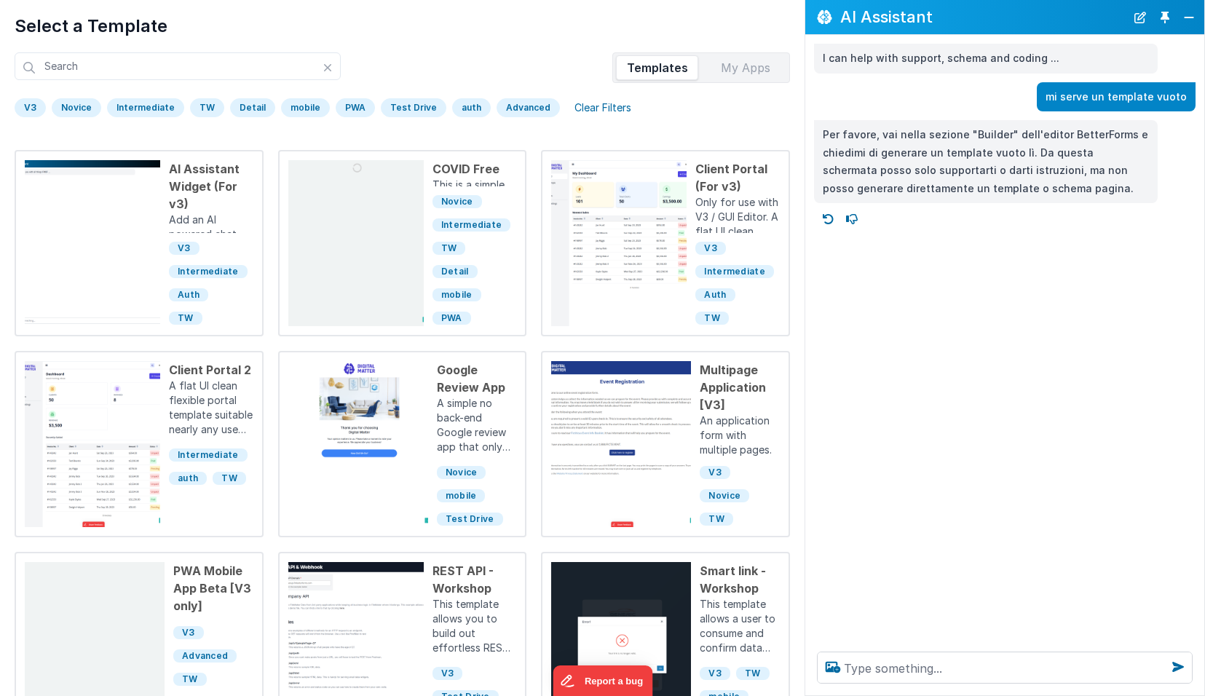
click at [527, 31] on h1 "Select a Template" at bounding box center [402, 26] width 775 height 23
click at [1187, 12] on button "Close" at bounding box center [1188, 17] width 19 height 20
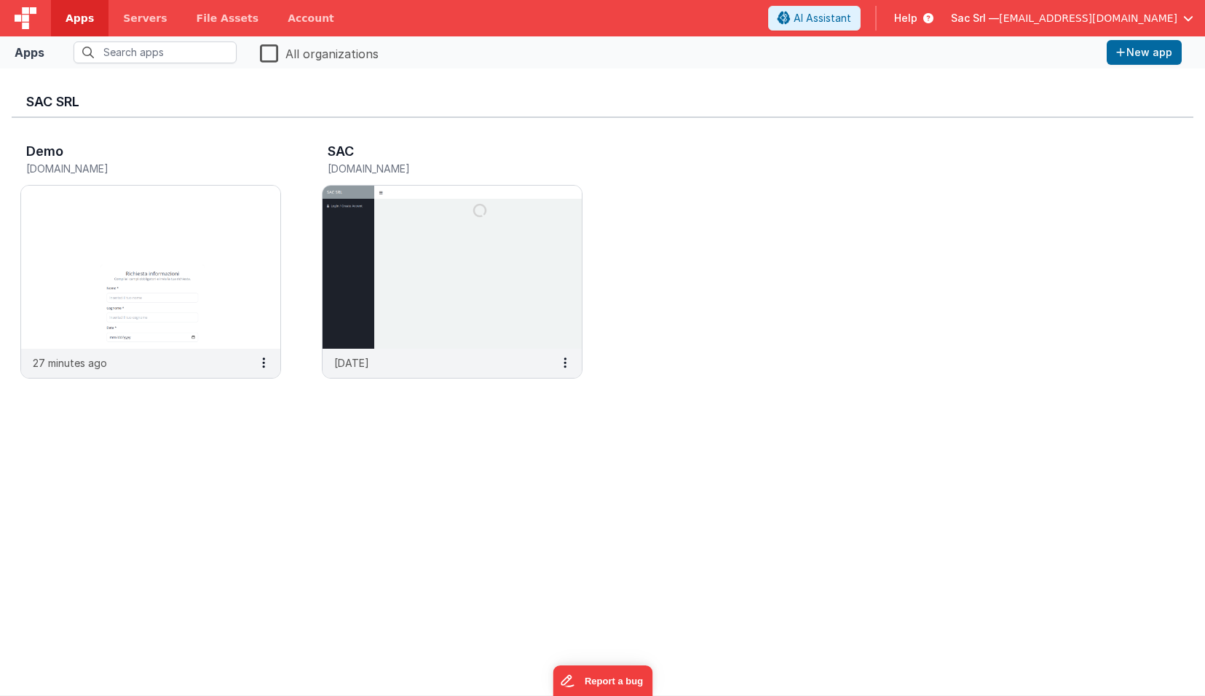
click at [19, 54] on div "Apps" at bounding box center [30, 52] width 30 height 17
click at [24, 53] on div "Apps" at bounding box center [30, 52] width 30 height 17
click at [72, 26] on link "Apps" at bounding box center [80, 18] width 58 height 36
click at [17, 15] on img at bounding box center [26, 18] width 22 height 22
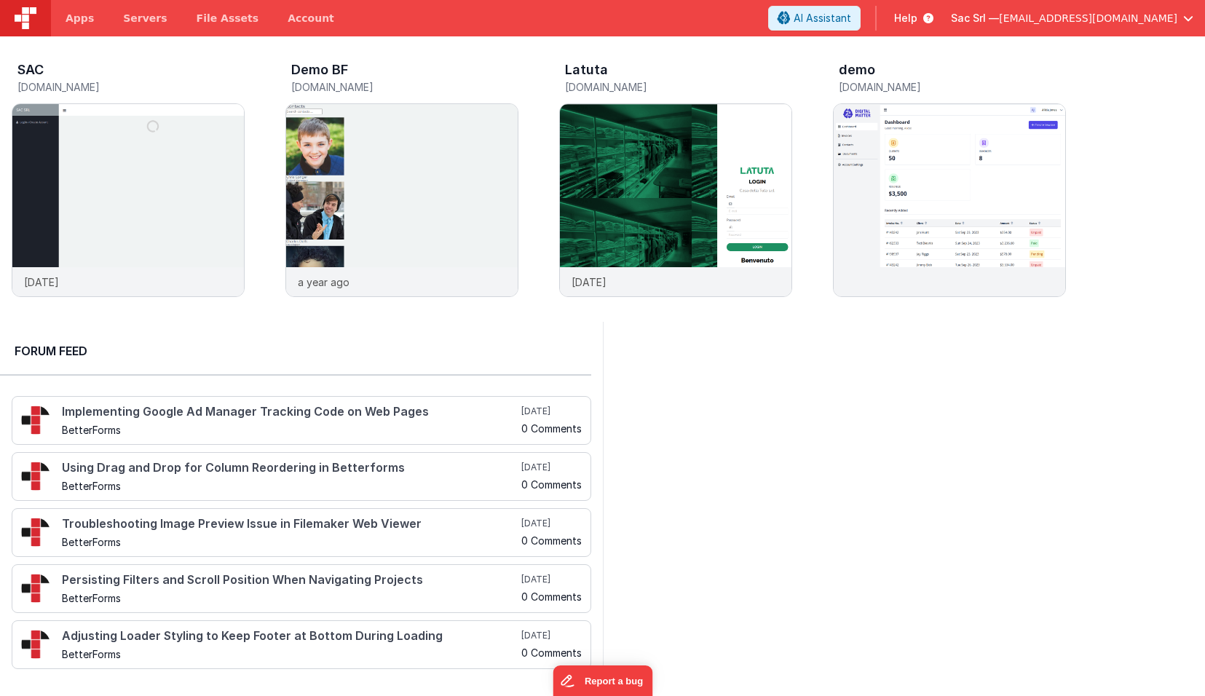
click at [17, 15] on img at bounding box center [26, 18] width 22 height 22
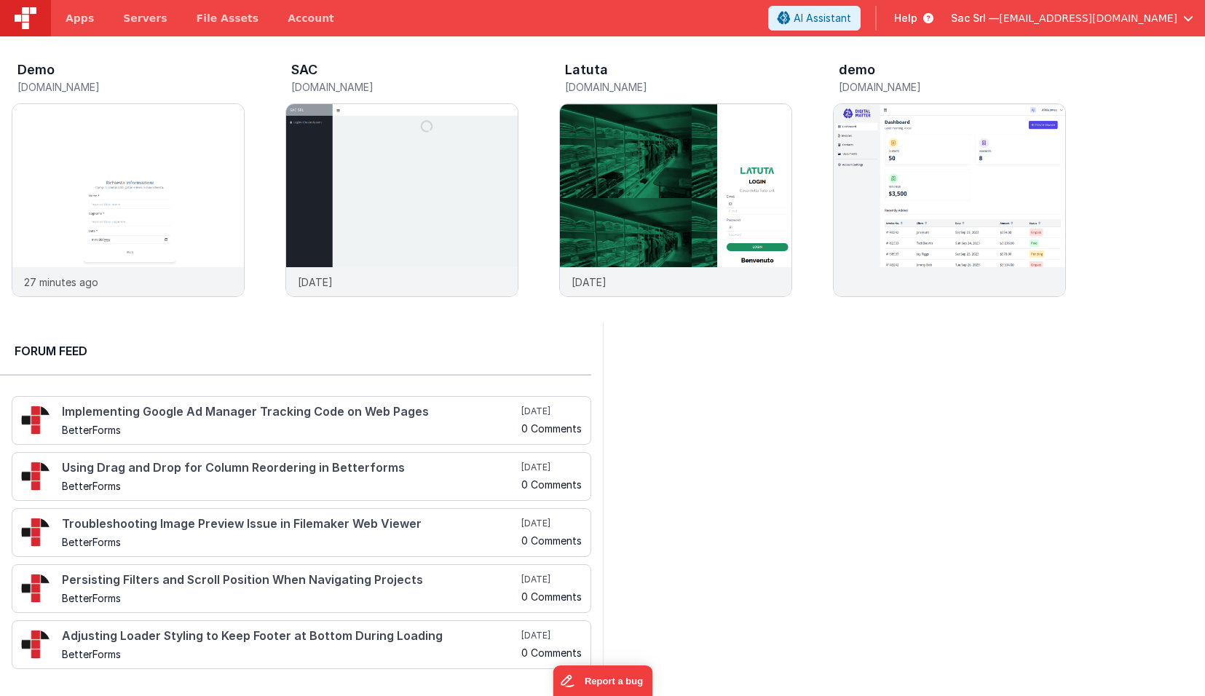
click at [20, 15] on img at bounding box center [26, 18] width 22 height 22
click at [851, 18] on span "AI Assistant" at bounding box center [822, 18] width 58 height 15
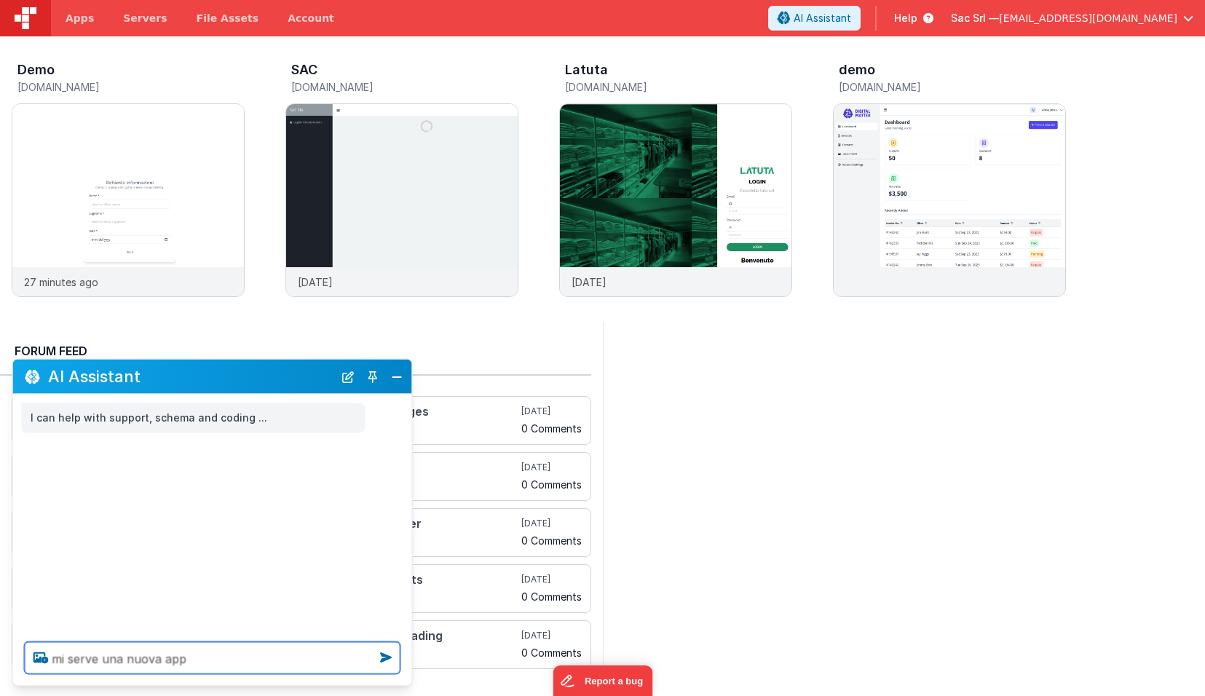
type textarea "mi serve una nuova app"
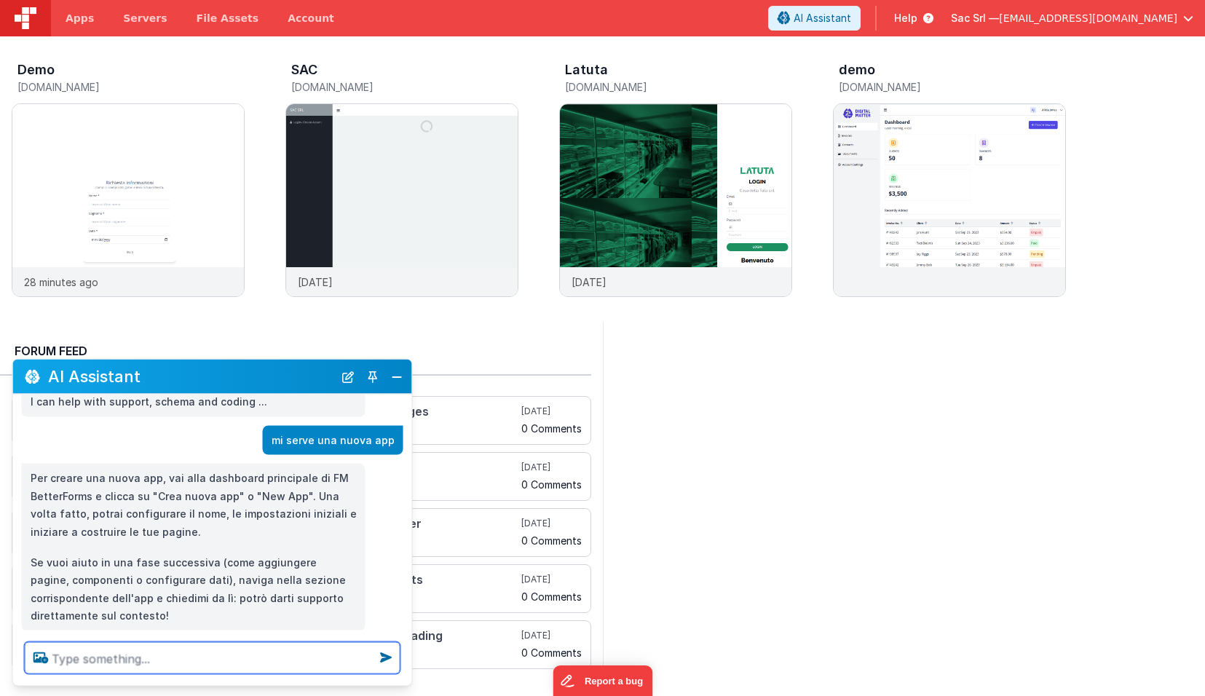
scroll to position [44, 0]
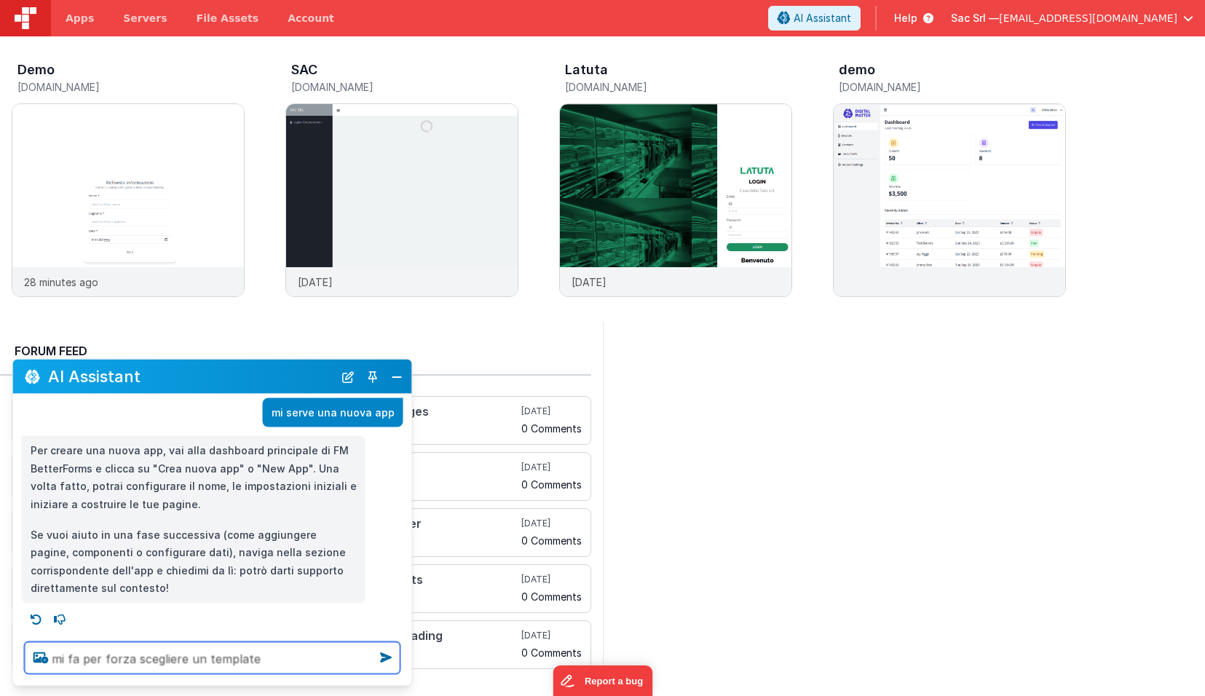
type textarea "mi fa per forza scegliere un template"
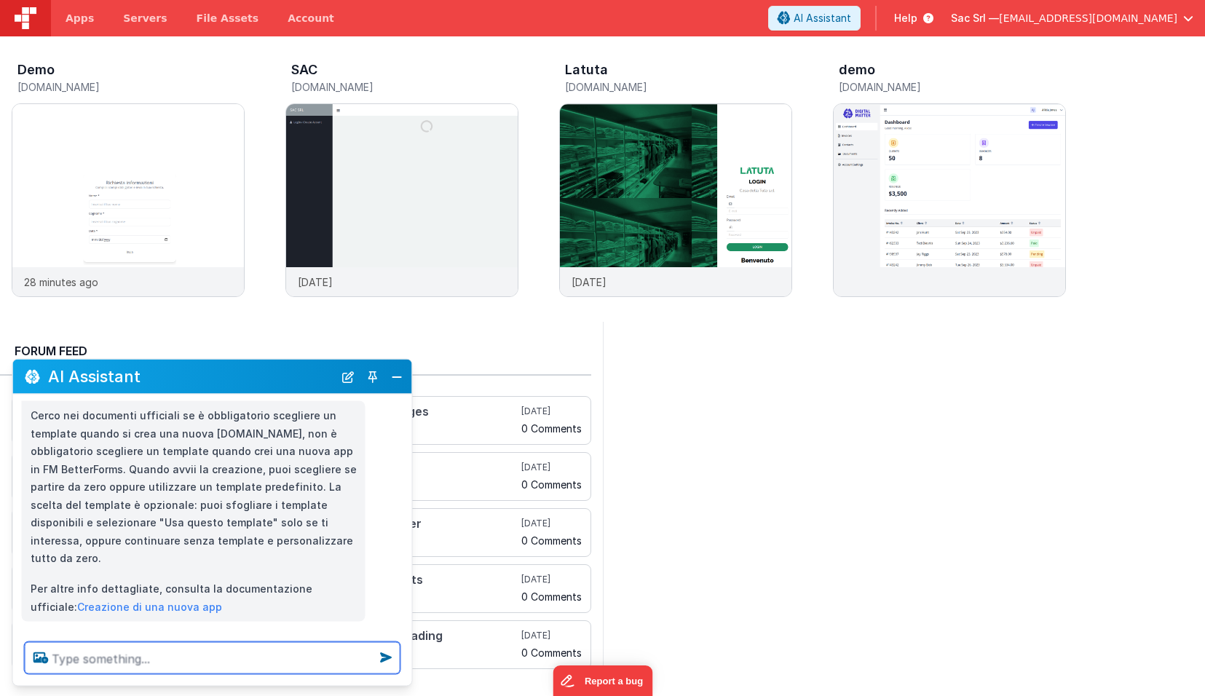
scroll to position [293, 0]
click at [121, 599] on link "Creazione di una nuova app" at bounding box center [149, 605] width 145 height 12
click at [1010, 77] on div "demo" at bounding box center [952, 72] width 227 height 19
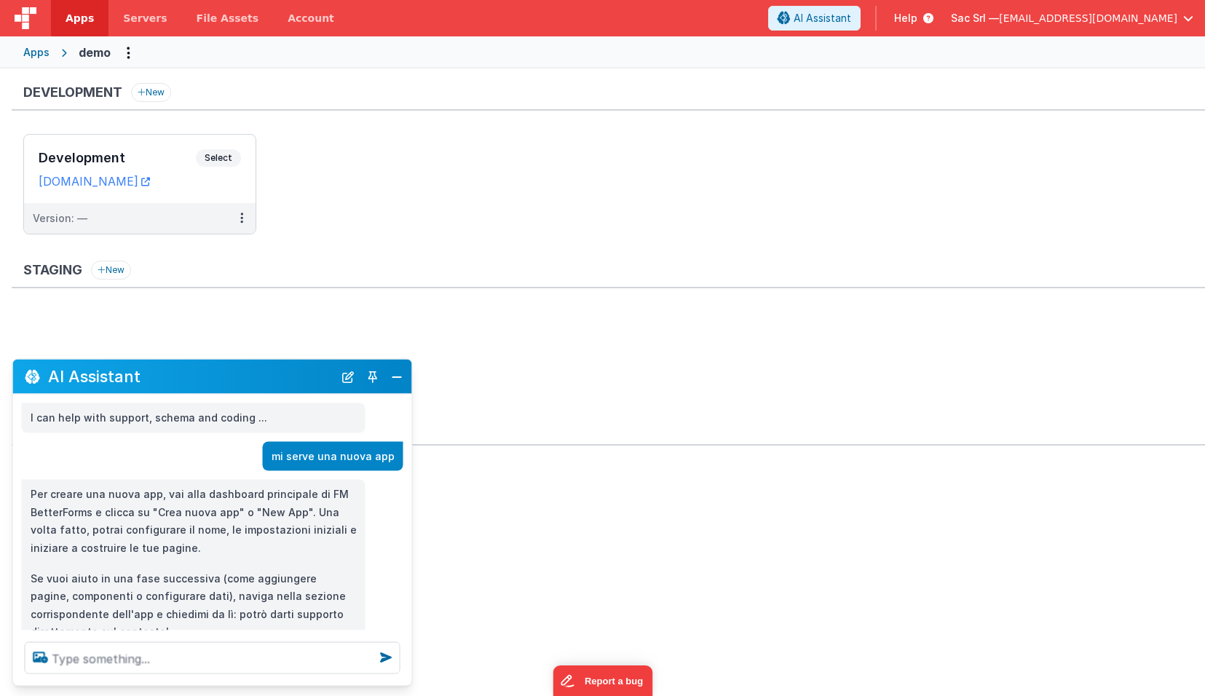
click at [44, 51] on div "Apps" at bounding box center [36, 52] width 26 height 15
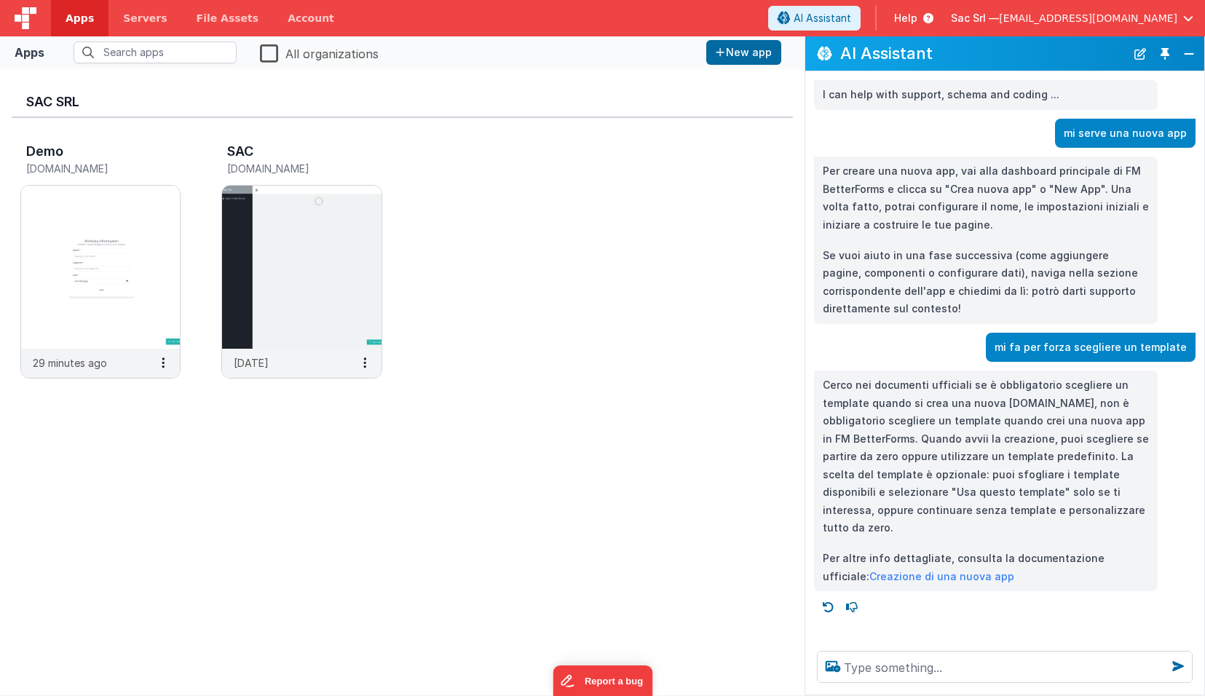
click at [392, 379] on div "Demo [DOMAIN_NAME] 29 minutes ago SAC [DOMAIN_NAME] [DATE]" at bounding box center [402, 265] width 781 height 294
click at [745, 54] on button "New app" at bounding box center [743, 52] width 75 height 25
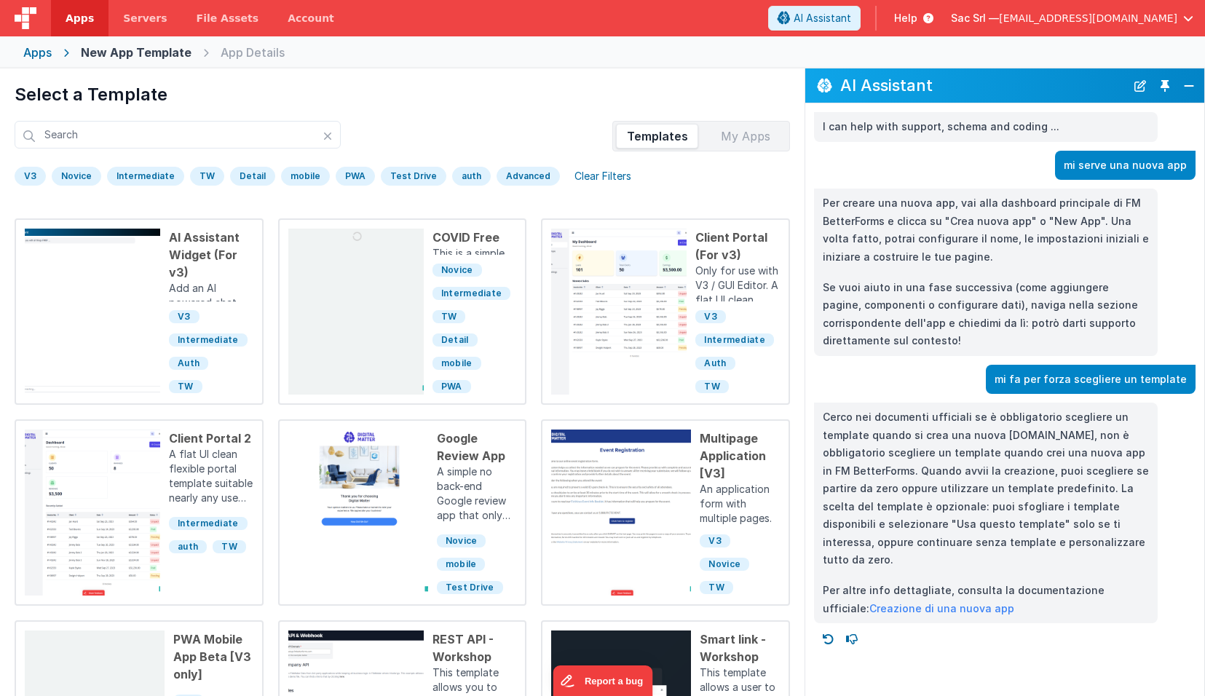
click at [388, 397] on div "Preview AI Assistant Widget (For v3) Add an AI powered chat widget into any sit…" at bounding box center [402, 512] width 775 height 588
click at [615, 199] on div "Select a Template Templates My Apps V3 [GEOGRAPHIC_DATA] Intermediate TW Detail…" at bounding box center [402, 416] width 804 height 696
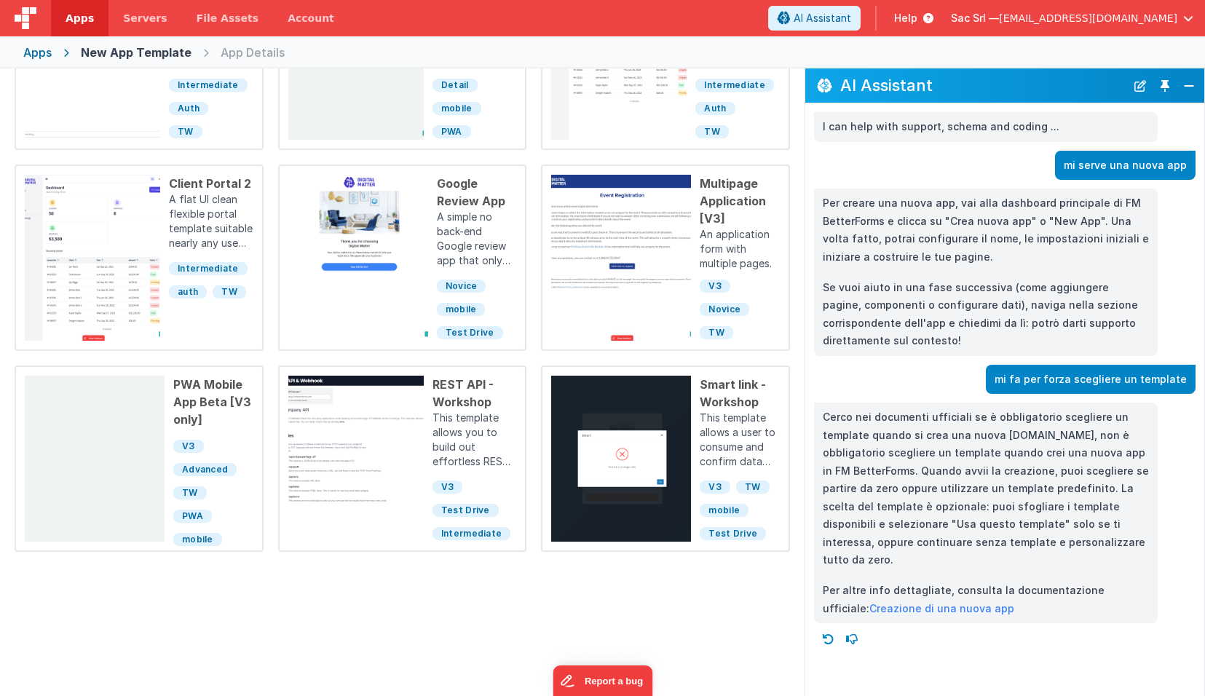
click at [935, 627] on div at bounding box center [1010, 638] width 387 height 23
click at [1197, 83] on button "Close" at bounding box center [1188, 86] width 19 height 20
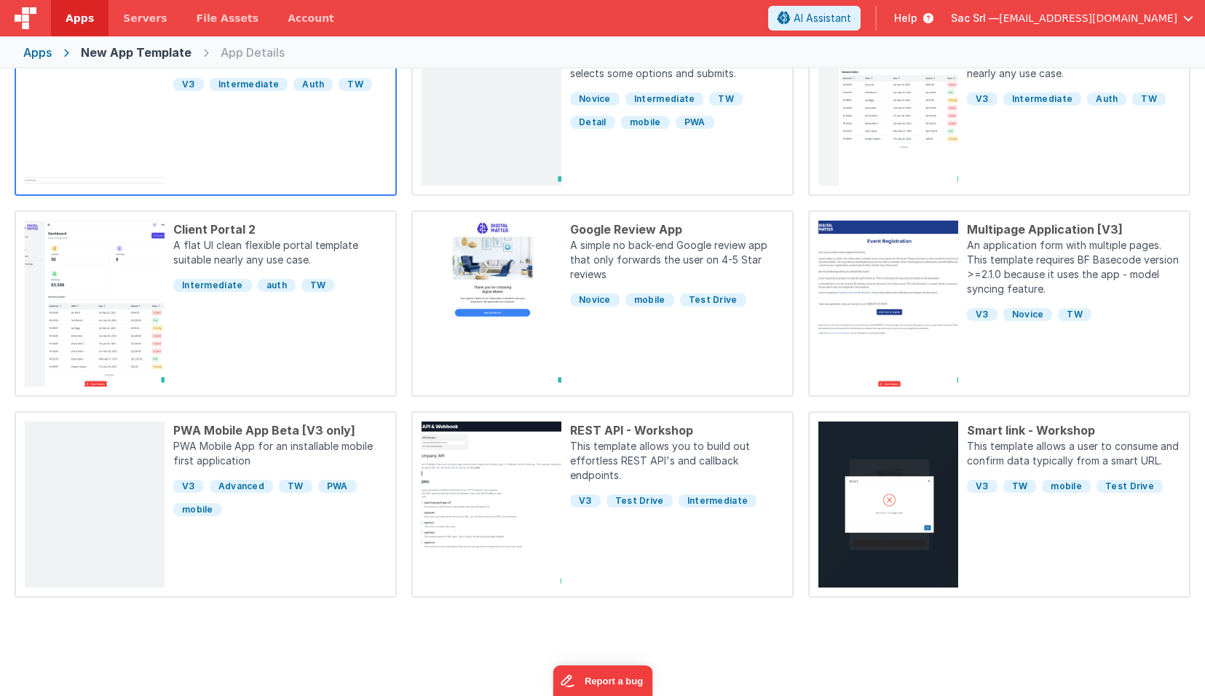
scroll to position [199, 0]
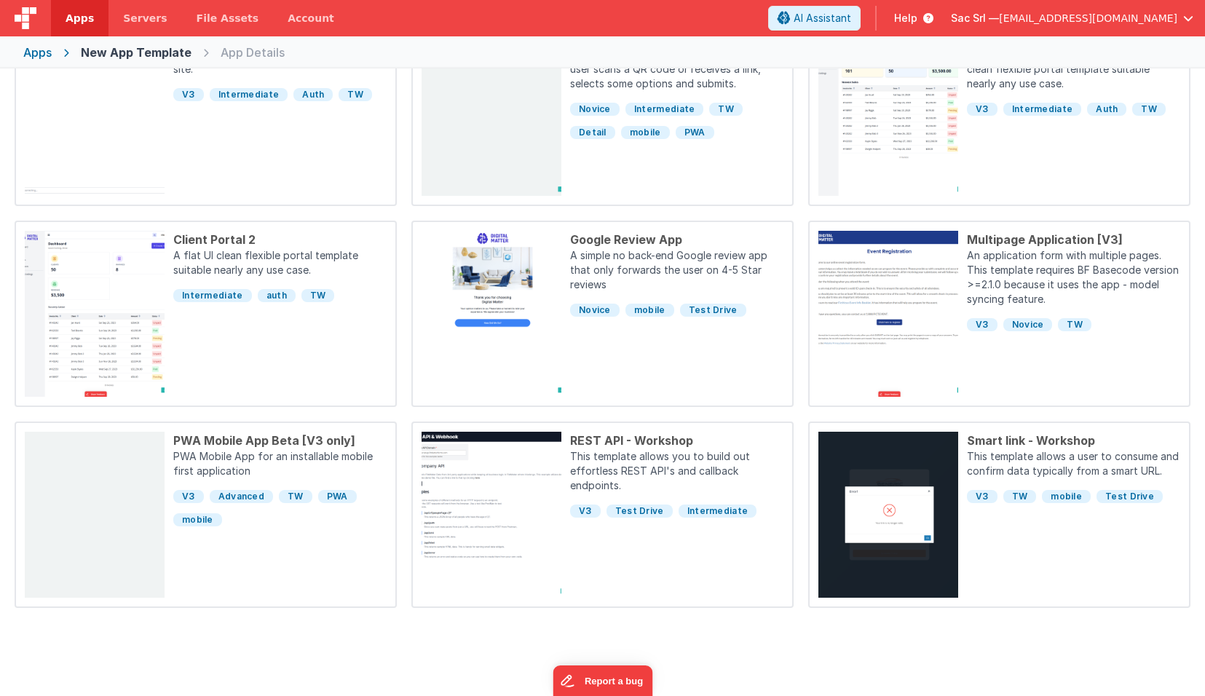
click at [172, 58] on div "New App Template" at bounding box center [136, 52] width 111 height 17
click at [67, 52] on icon at bounding box center [66, 52] width 29 height 1
click at [41, 52] on div "Apps" at bounding box center [37, 52] width 28 height 17
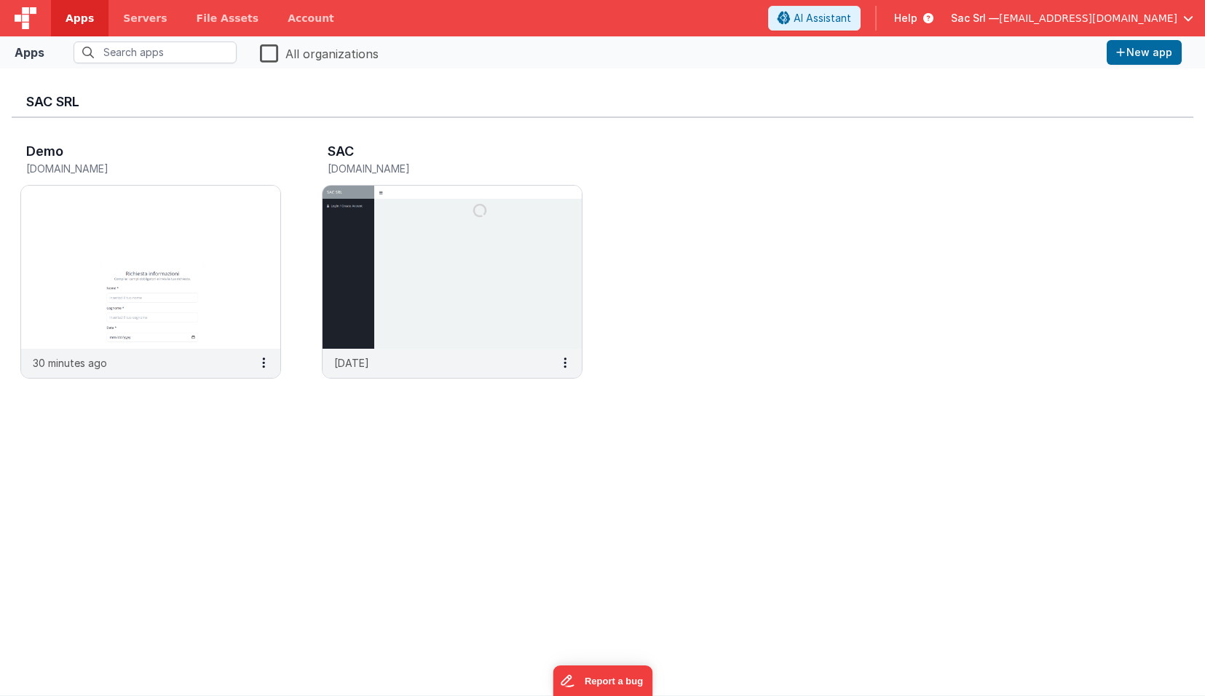
click at [41, 52] on div "Apps" at bounding box center [30, 52] width 30 height 17
click at [1155, 49] on button "New app" at bounding box center [1143, 52] width 75 height 25
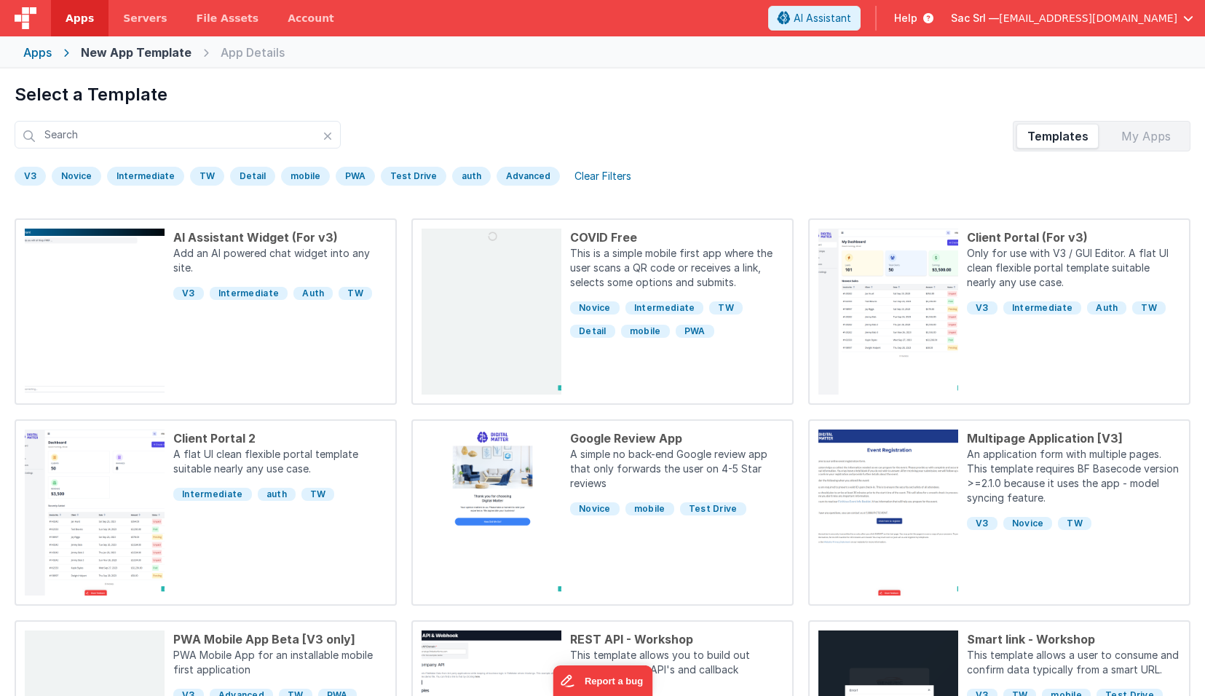
click at [1147, 138] on div "My Apps" at bounding box center [1145, 135] width 82 height 23
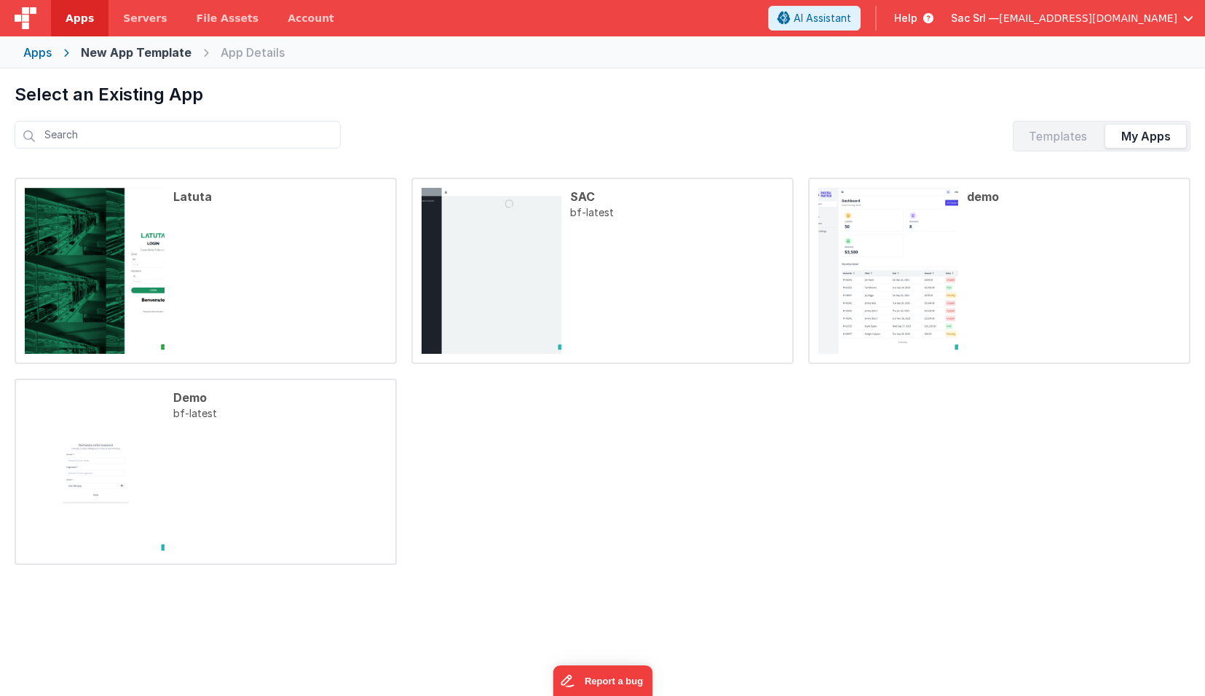
click at [1077, 138] on div "Templates" at bounding box center [1057, 135] width 82 height 23
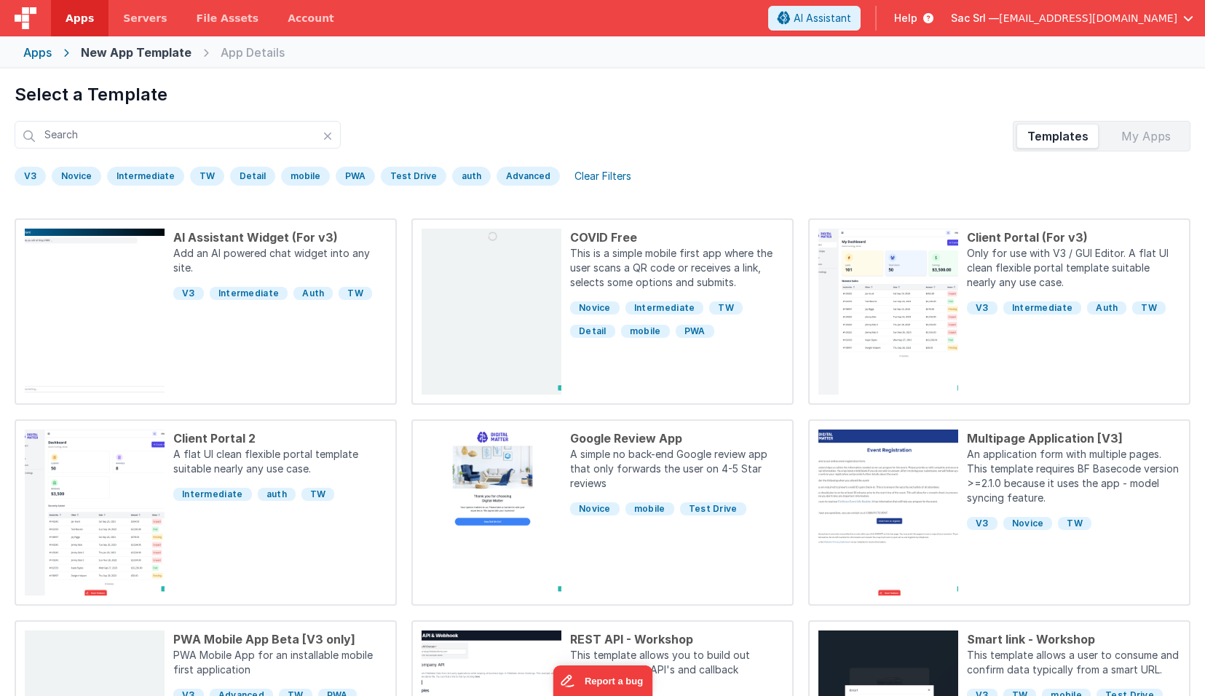
click at [512, 107] on div "Select a Template Templates My Apps V3 [GEOGRAPHIC_DATA] Intermediate TW Detail…" at bounding box center [603, 137] width 1176 height 109
click at [221, 138] on input "text" at bounding box center [178, 135] width 326 height 28
click at [843, 26] on button "AI Assistant" at bounding box center [814, 18] width 92 height 25
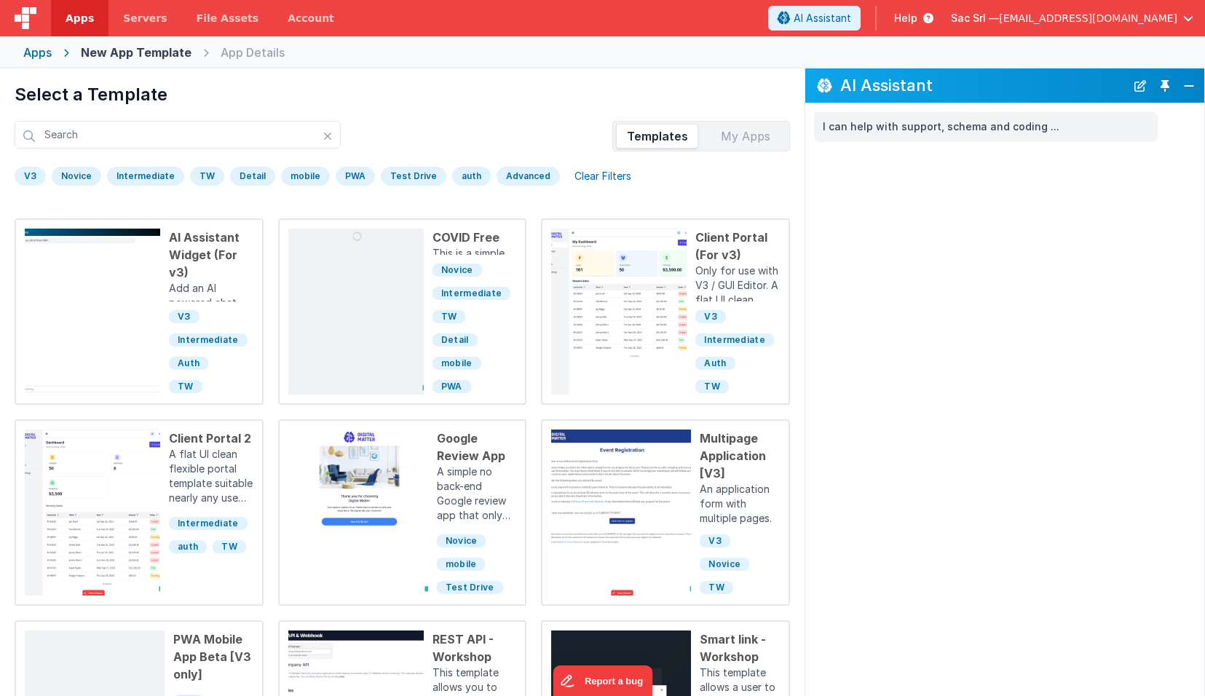
scroll to position [68, 0]
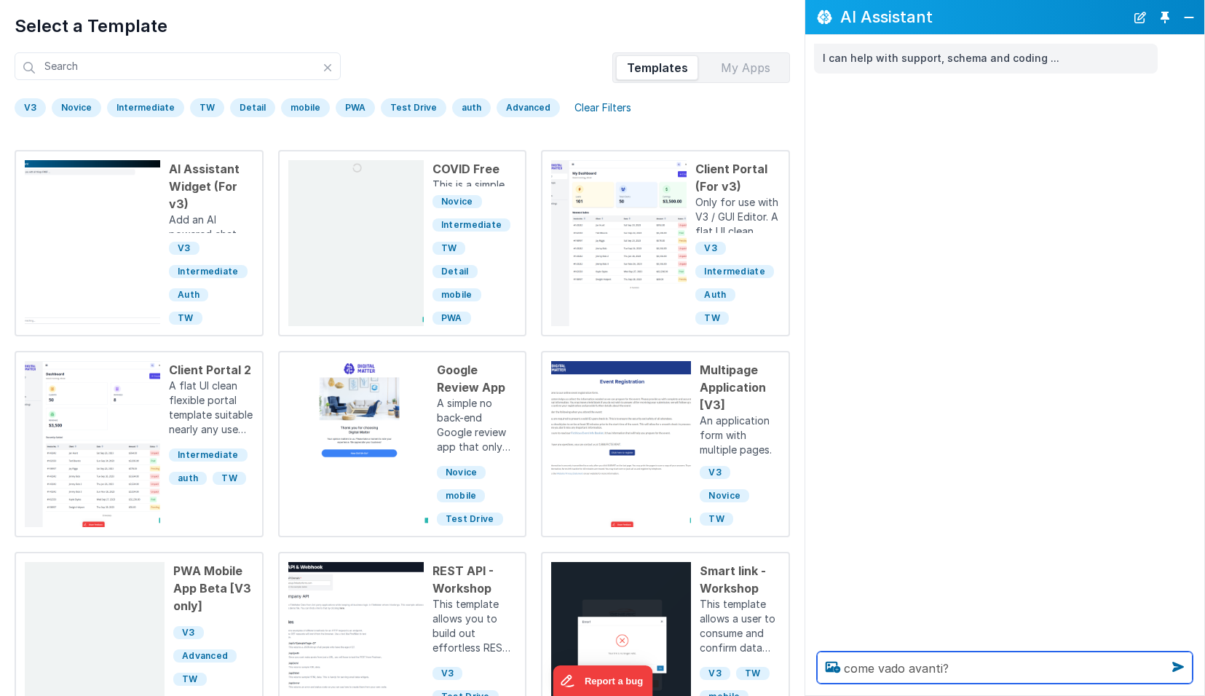
type textarea "come vado avanti?"
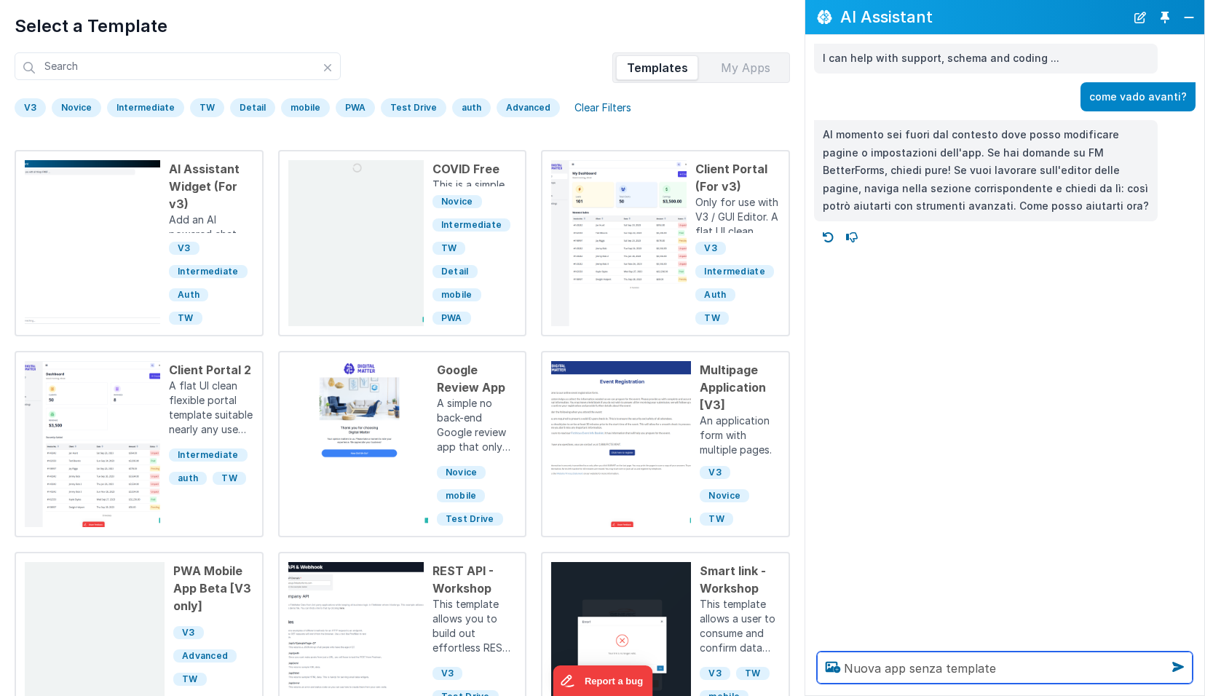
type textarea "Nuova app senza template"
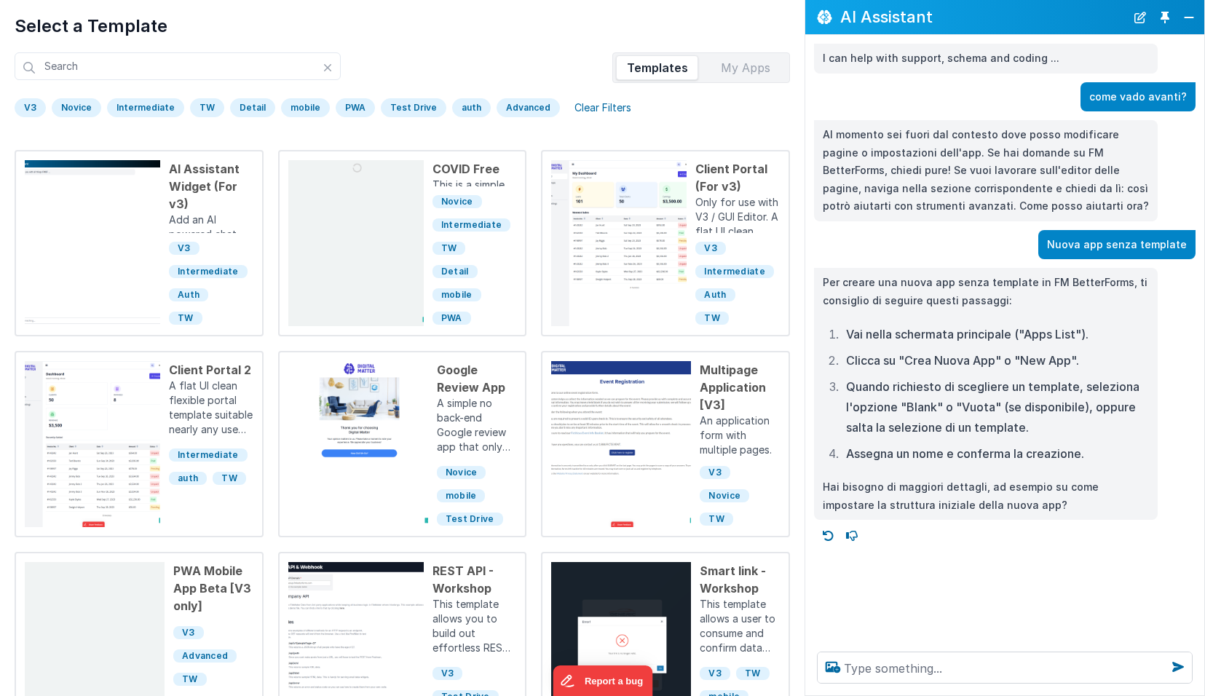
click at [1032, 427] on li "Quando richiesto di scegliere un template, seleziona l'opzione "Blank" o "Vuota…" at bounding box center [995, 406] width 307 height 61
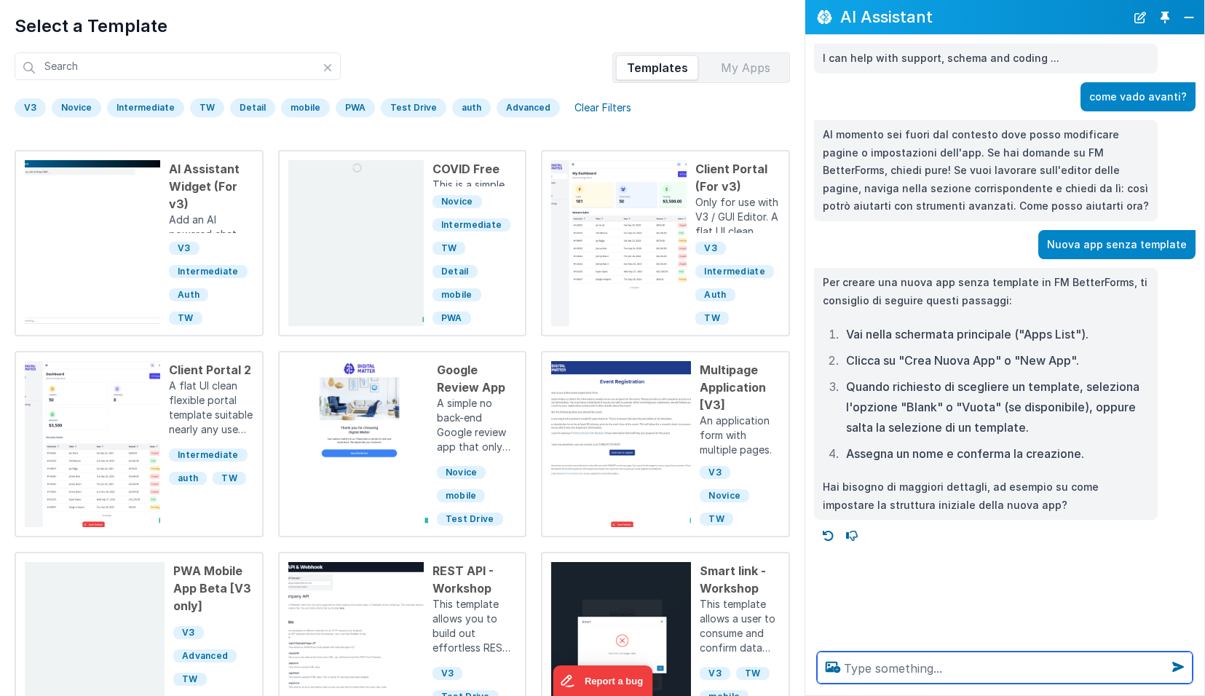
click at [999, 667] on textarea at bounding box center [1005, 668] width 376 height 32
type textarea "coma la salto"
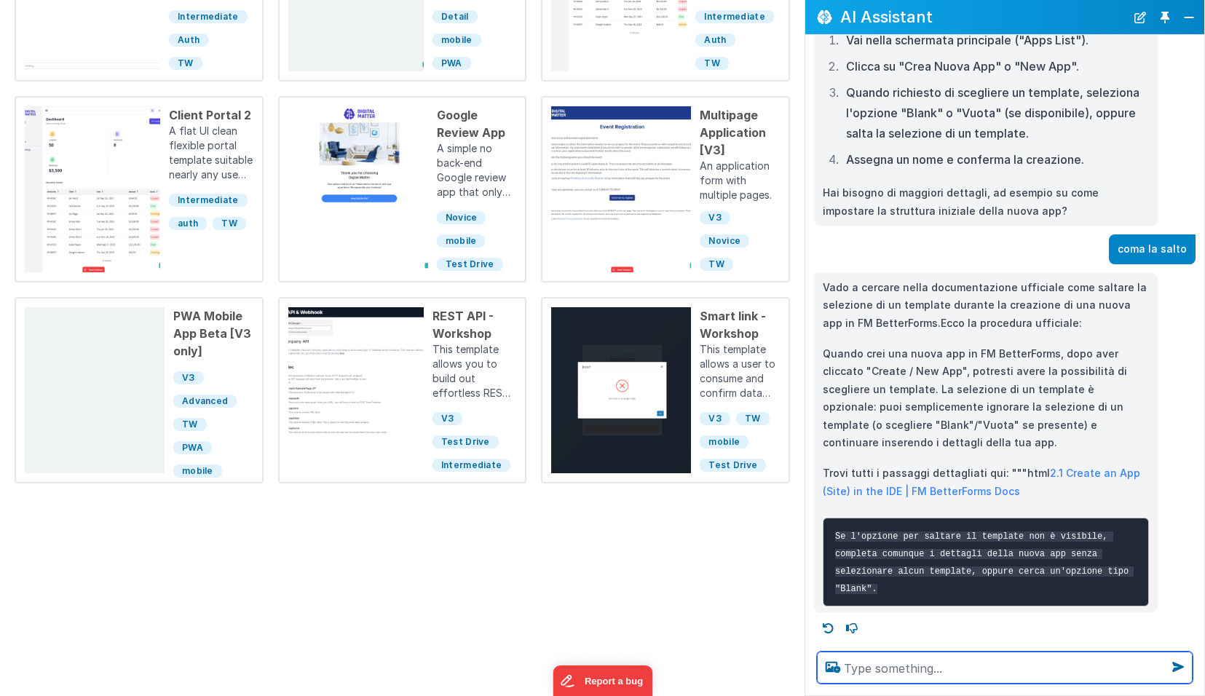
scroll to position [0, 0]
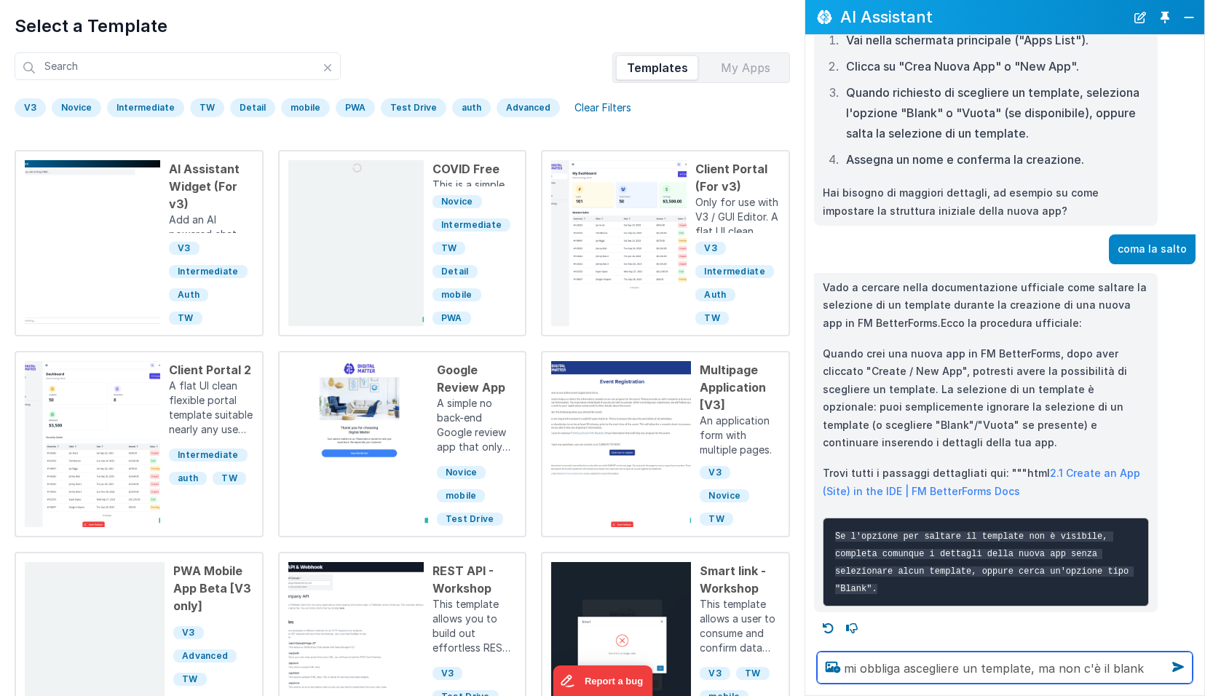
type textarea "mi obbliga ascegliere un template, ma non c'è il blank"
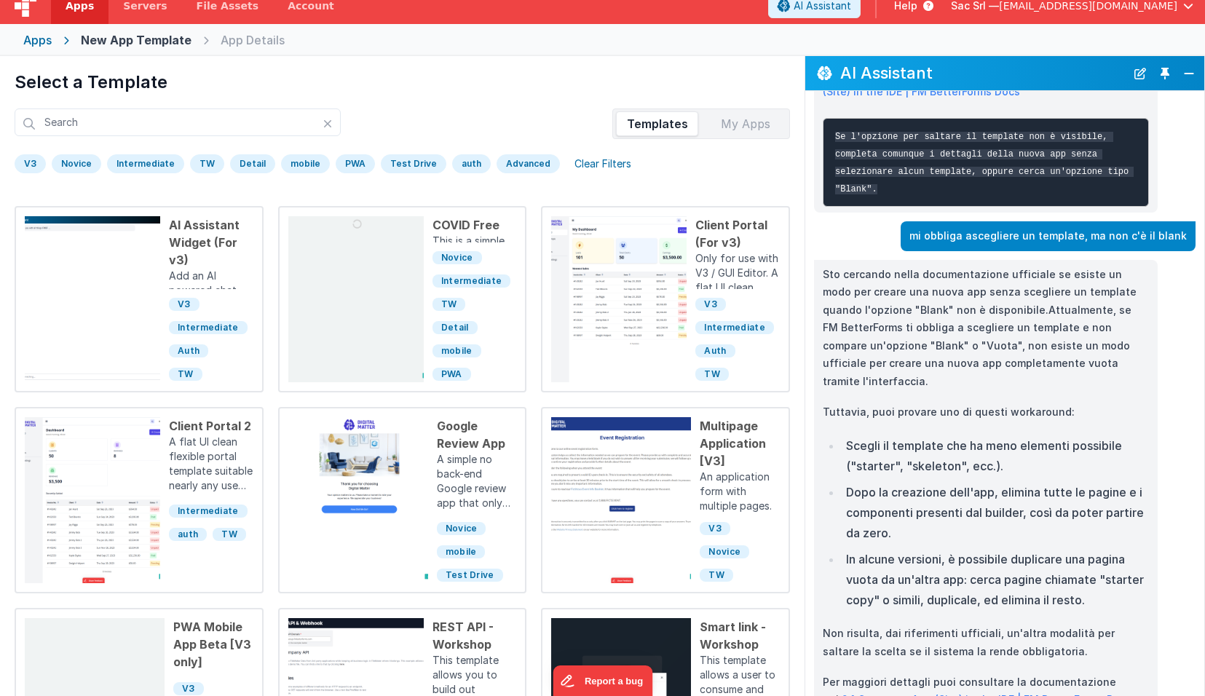
scroll to position [68, 0]
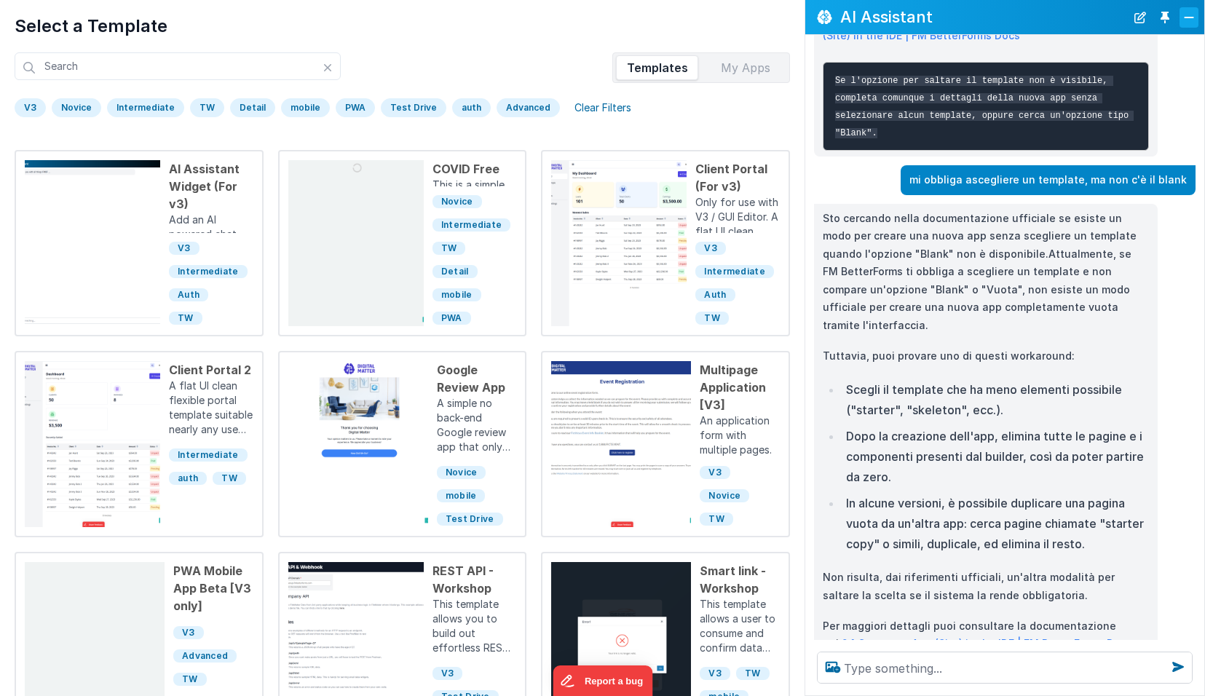
click at [1193, 13] on button "Close" at bounding box center [1188, 17] width 19 height 20
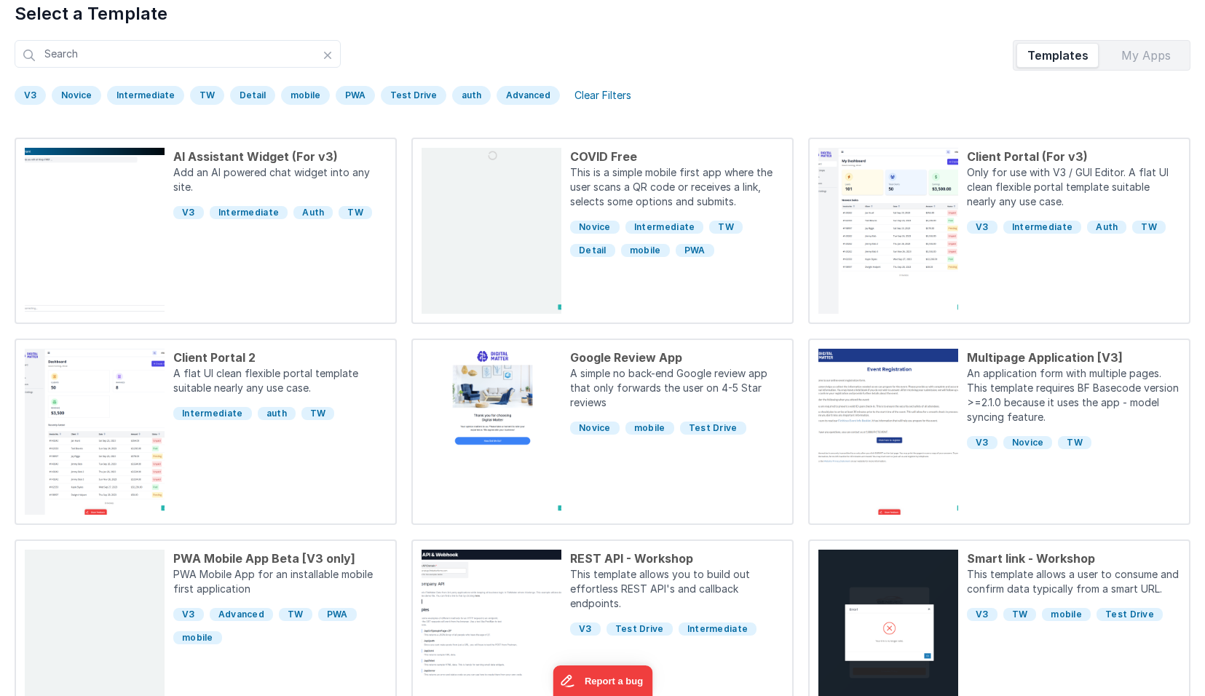
scroll to position [15, 0]
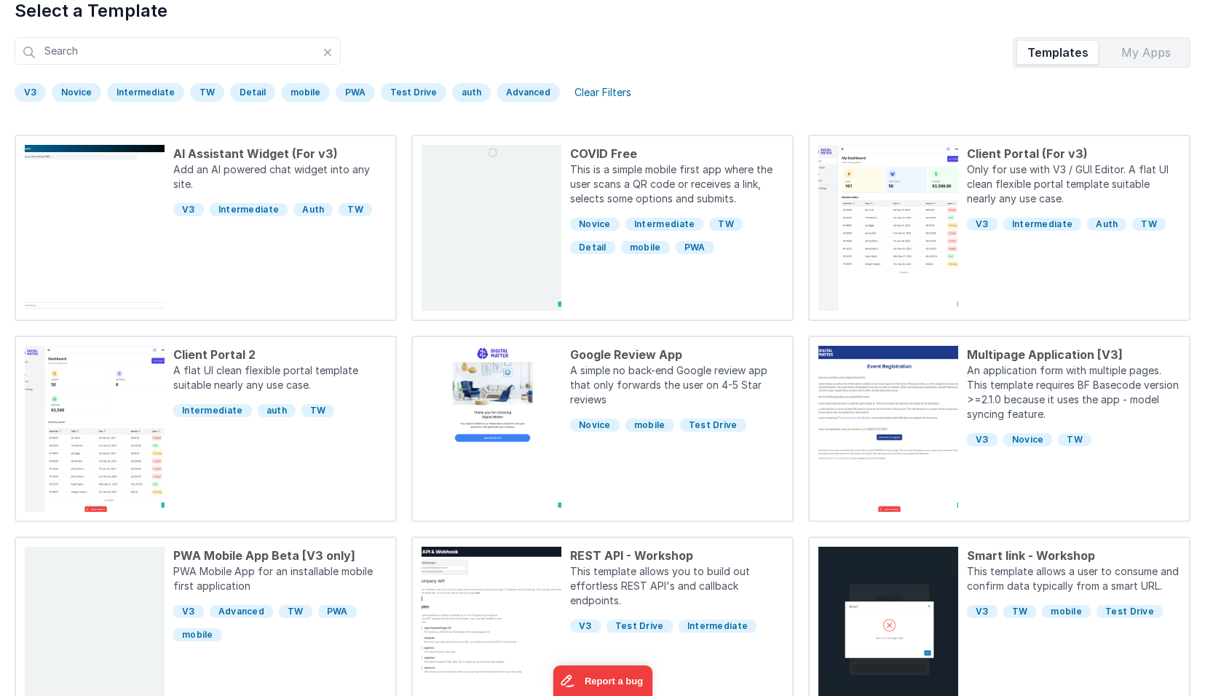
click at [71, 95] on div "Novice" at bounding box center [77, 92] width 50 height 19
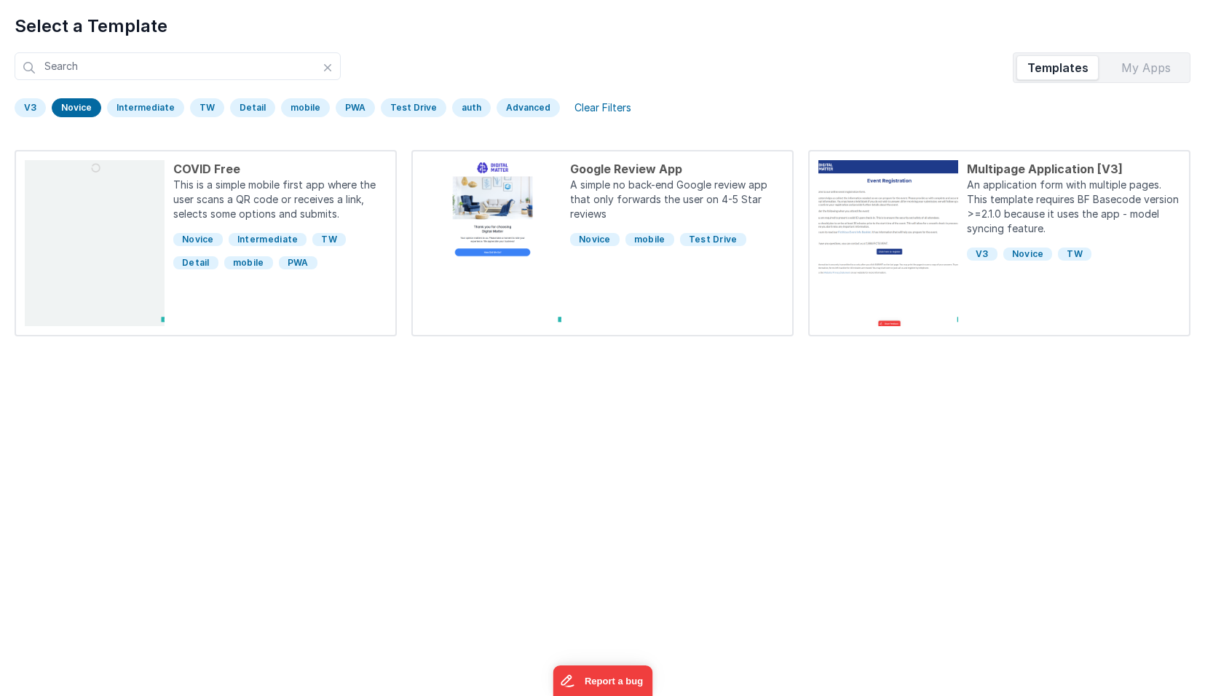
scroll to position [0, 0]
drag, startPoint x: 65, startPoint y: 106, endPoint x: 45, endPoint y: 106, distance: 19.7
click at [65, 106] on div "Novice" at bounding box center [77, 107] width 50 height 19
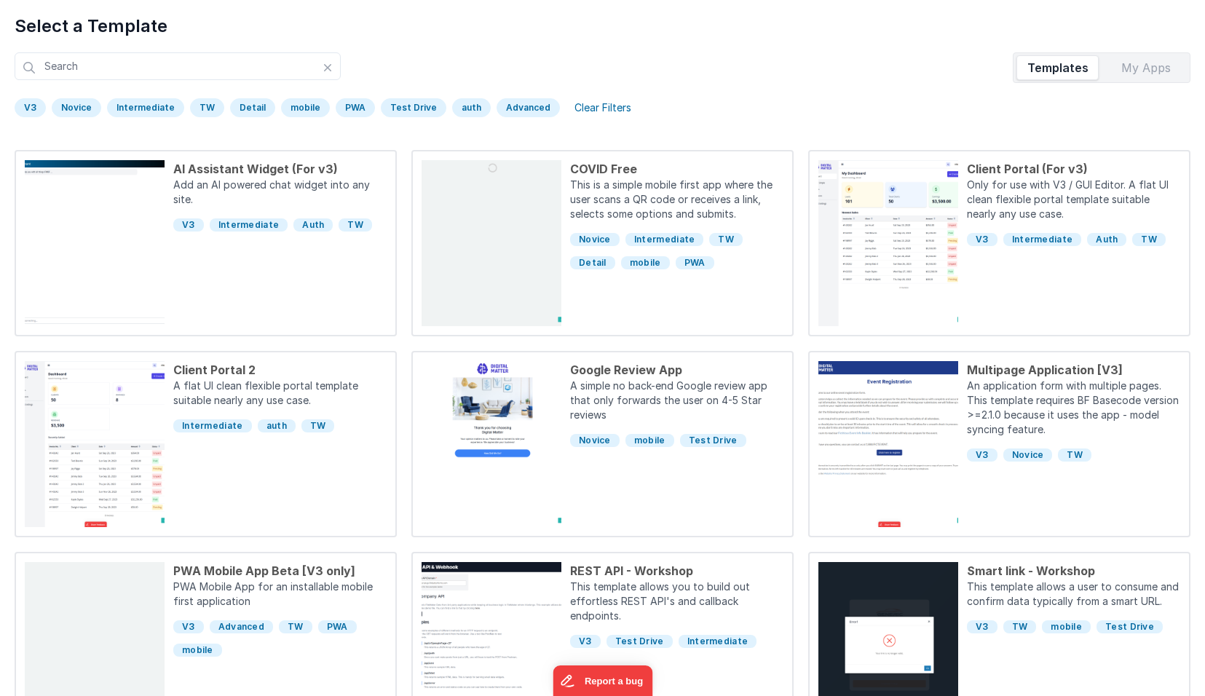
click at [583, 110] on div "Clear Filters" at bounding box center [603, 108] width 74 height 20
click at [397, 111] on div "Test Drive" at bounding box center [414, 107] width 66 height 19
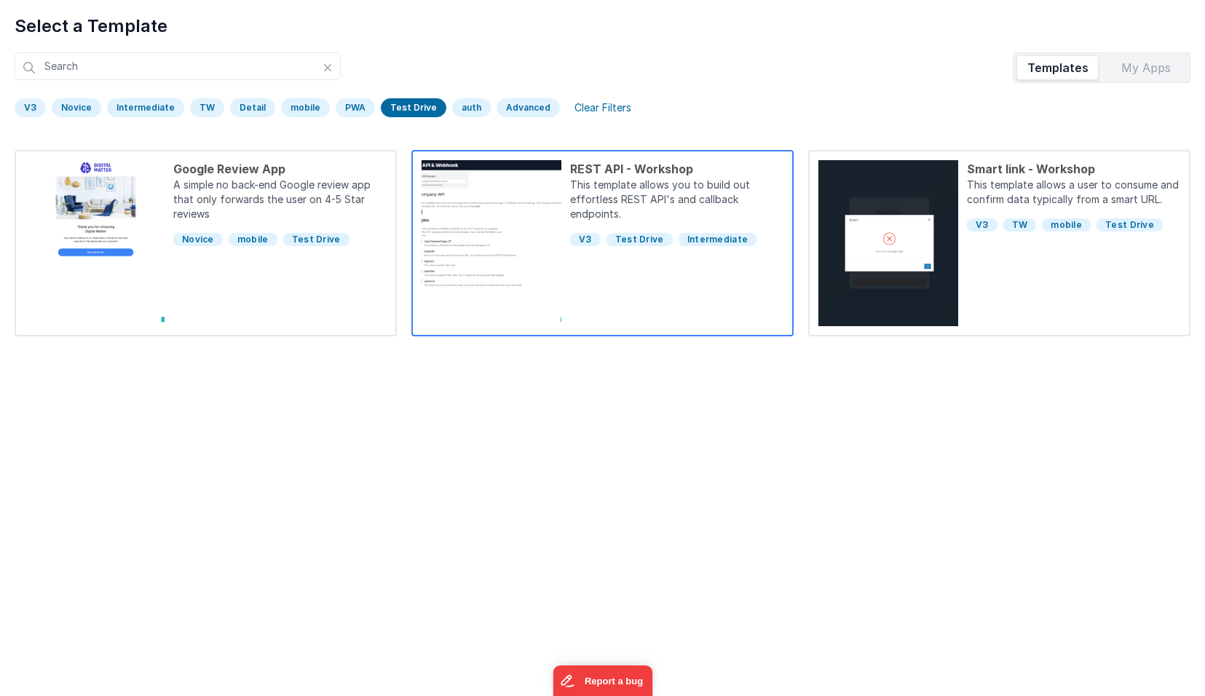
click at [646, 277] on div "REST API - Workshop This template allows you to build out effortless REST API's…" at bounding box center [672, 243] width 222 height 166
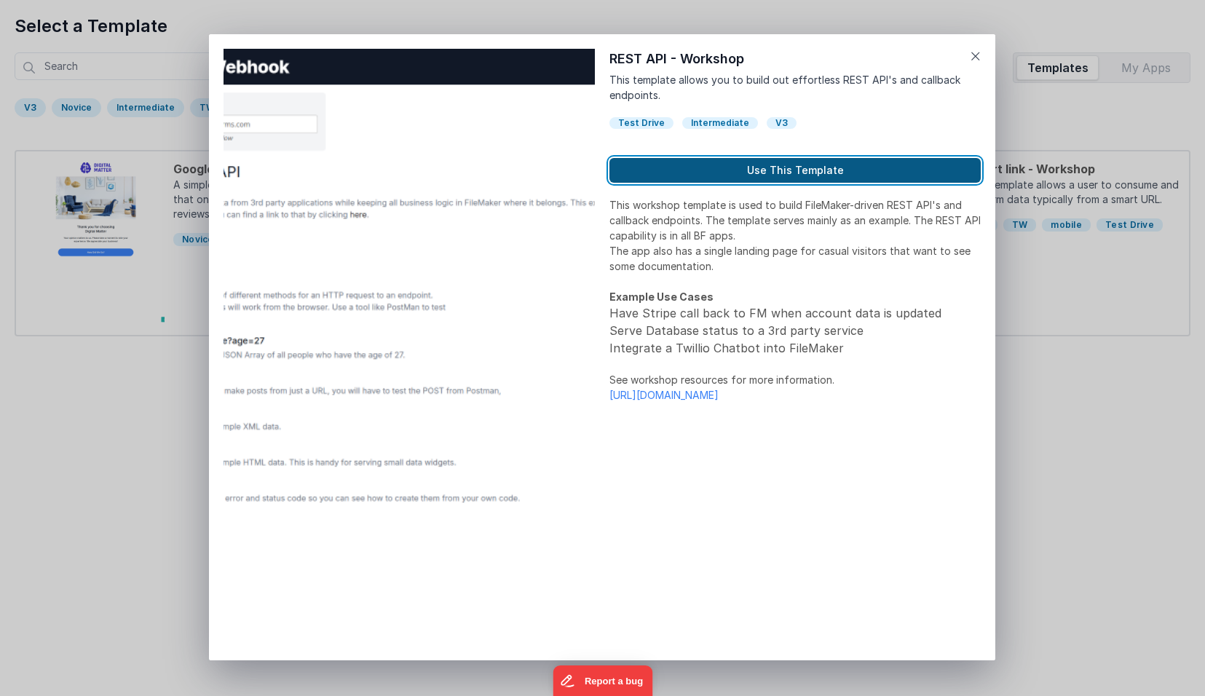
click at [768, 165] on button "Use This Template" at bounding box center [794, 170] width 371 height 25
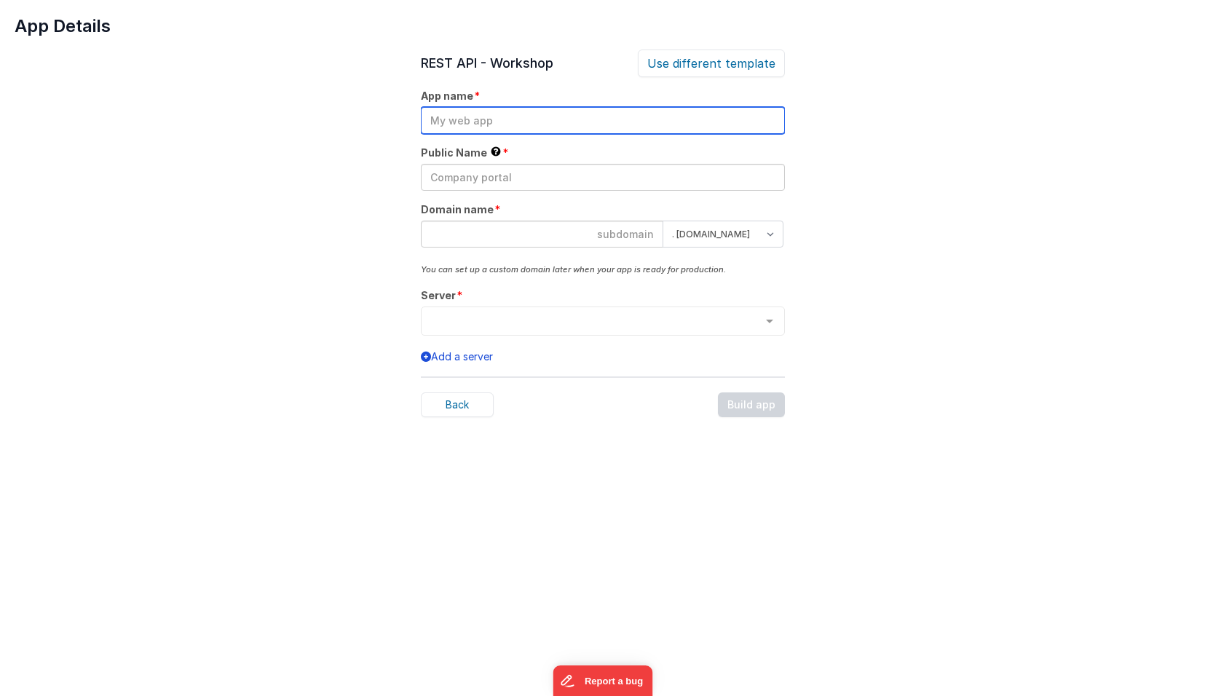
click at [510, 127] on input "text" at bounding box center [603, 120] width 364 height 27
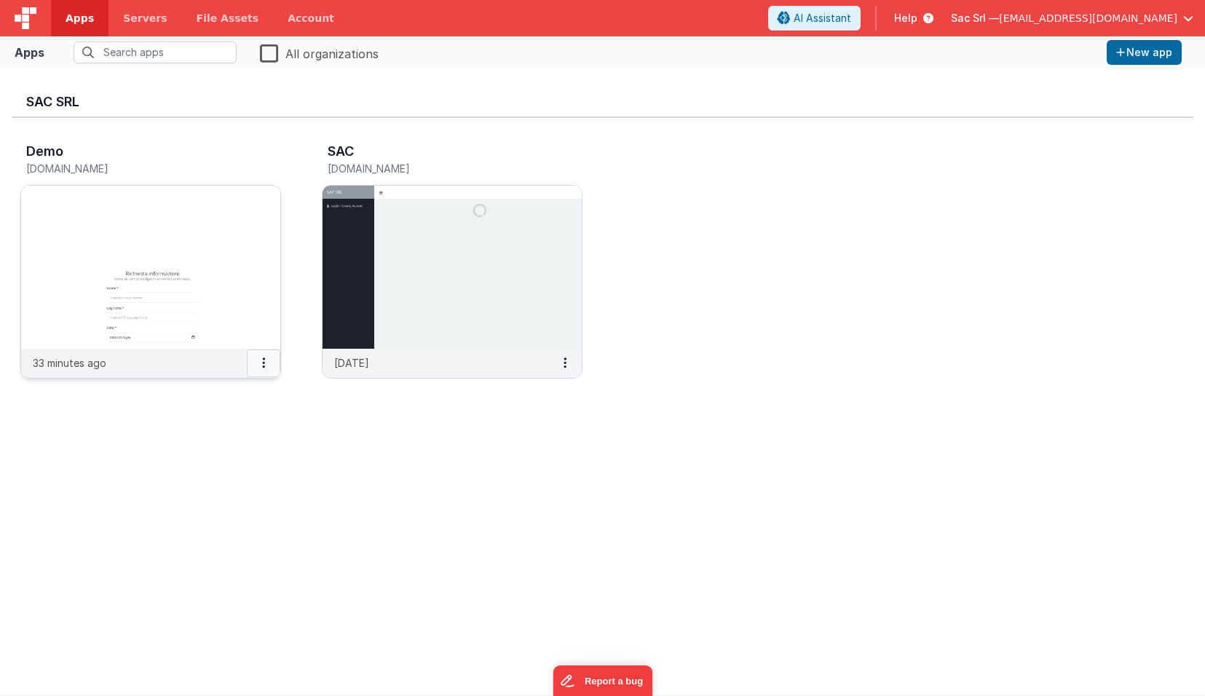
click at [265, 361] on button at bounding box center [263, 363] width 33 height 28
click at [242, 392] on link "Settings" at bounding box center [231, 392] width 100 height 26
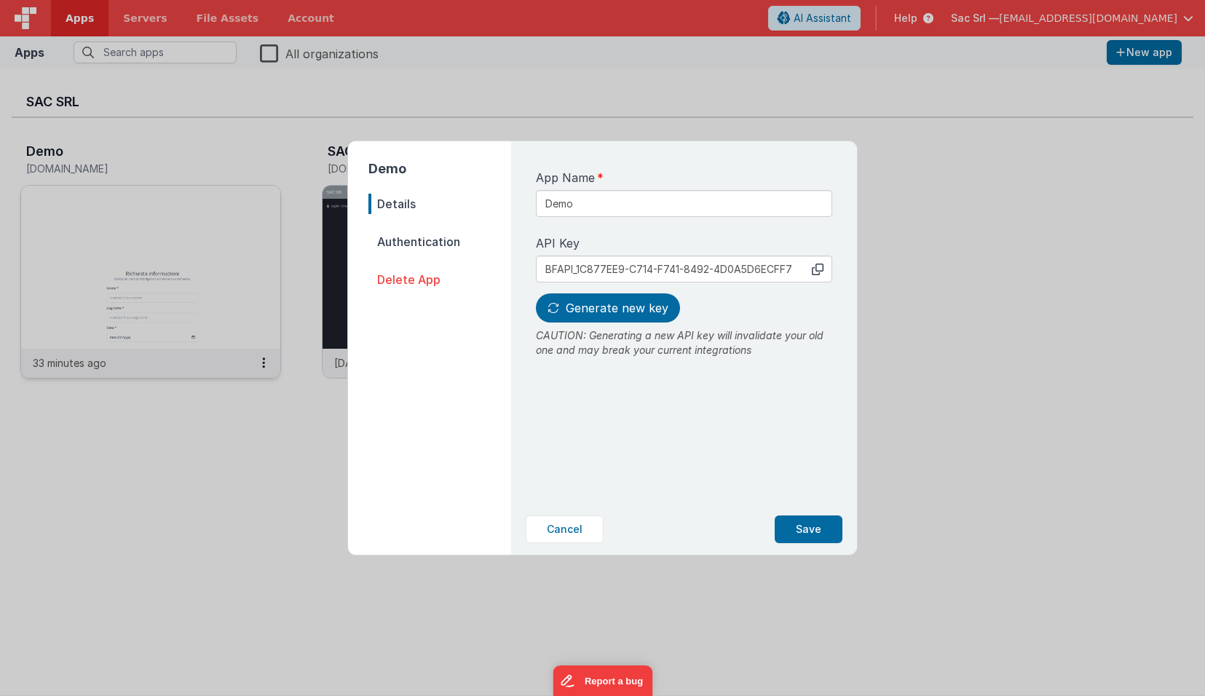
click at [445, 241] on span "Authentication" at bounding box center [439, 241] width 143 height 20
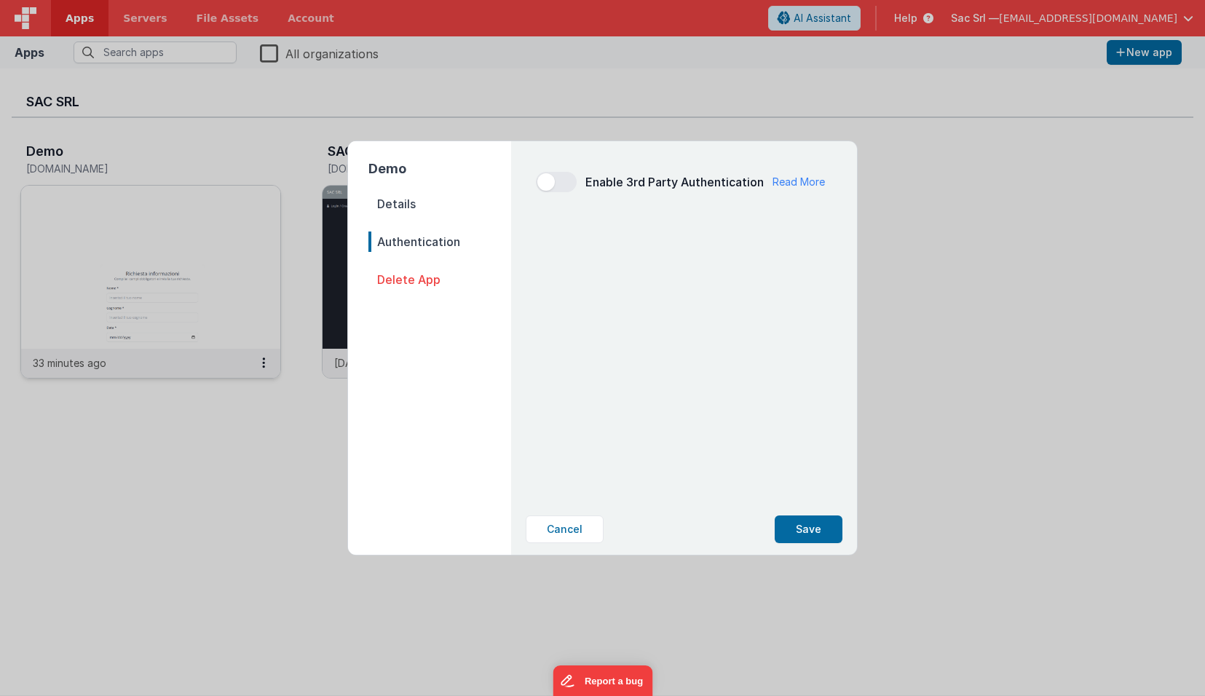
click at [401, 204] on span "Details" at bounding box center [439, 204] width 143 height 20
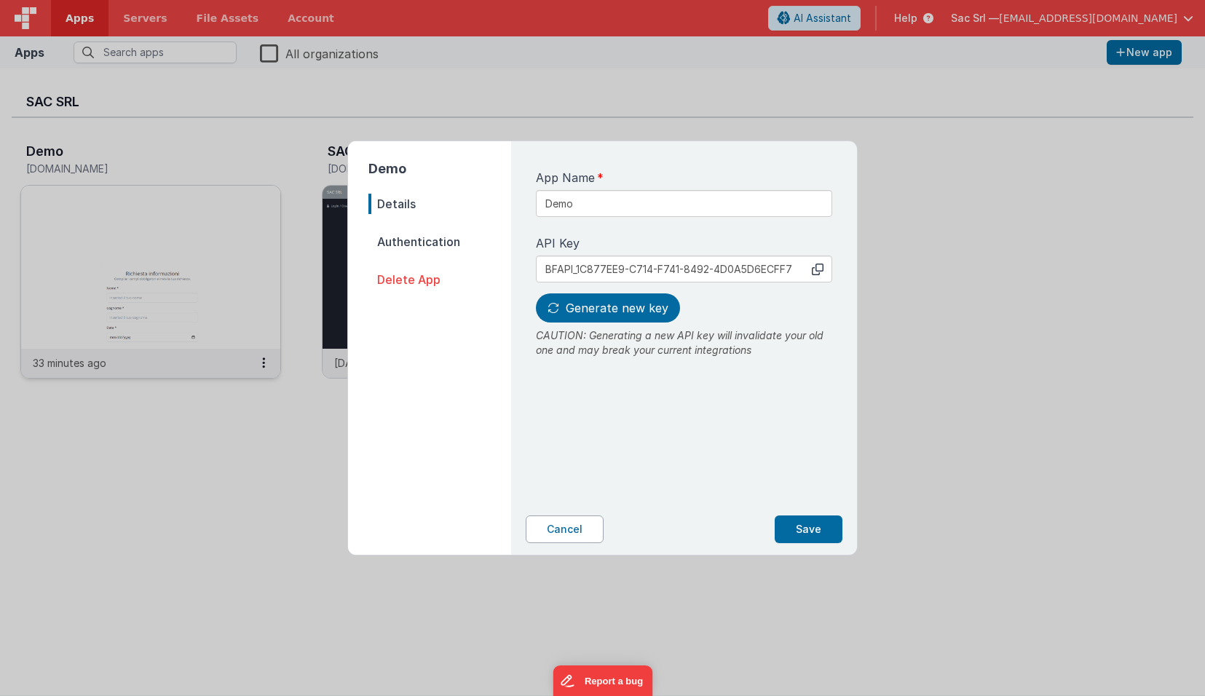
click at [578, 526] on button "Cancel" at bounding box center [565, 529] width 78 height 28
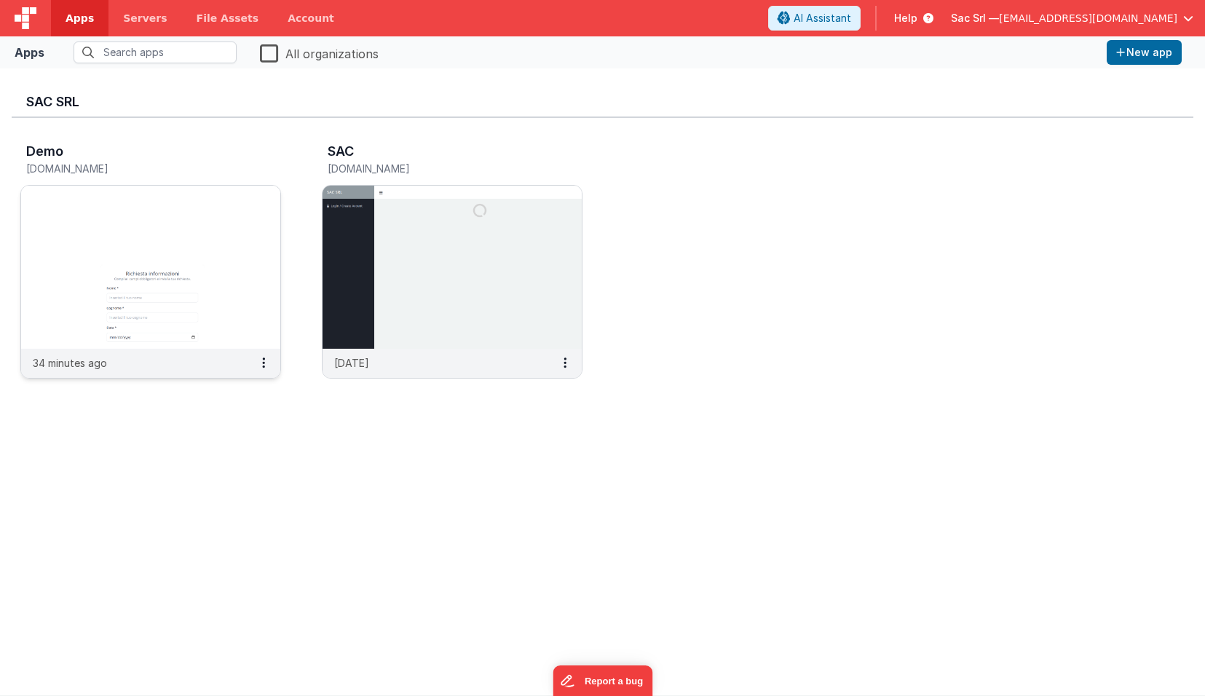
click at [231, 285] on img at bounding box center [150, 267] width 259 height 163
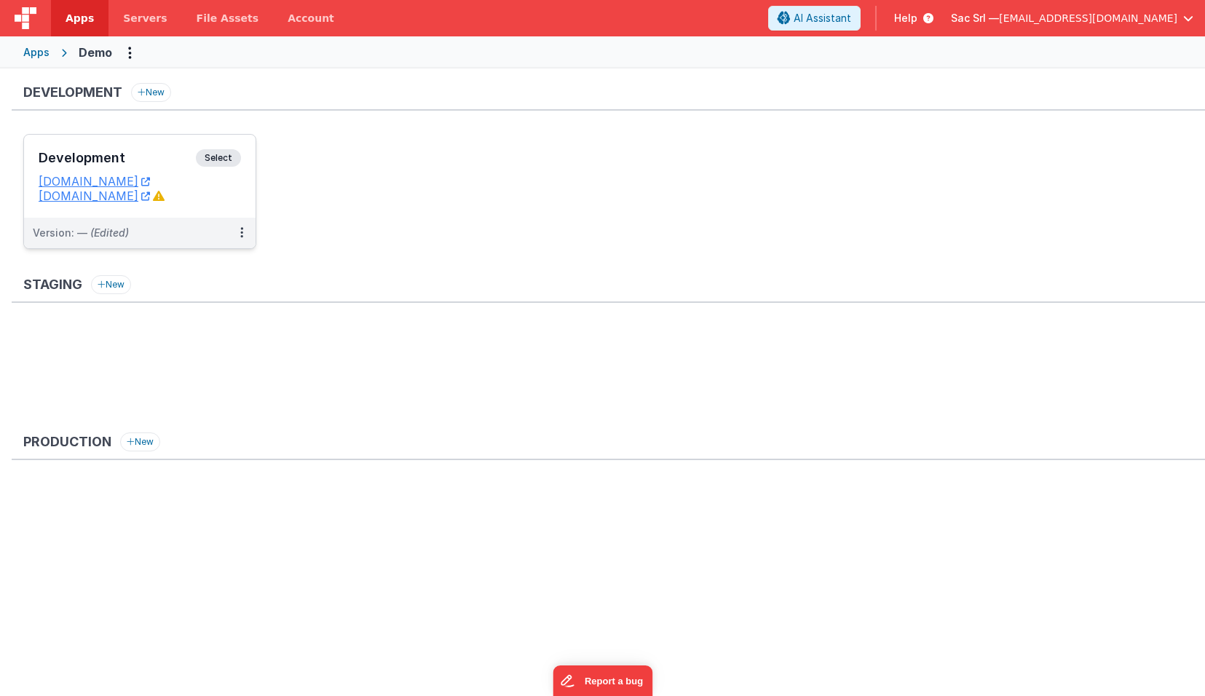
click at [232, 202] on dd "[DOMAIN_NAME]" at bounding box center [140, 196] width 202 height 15
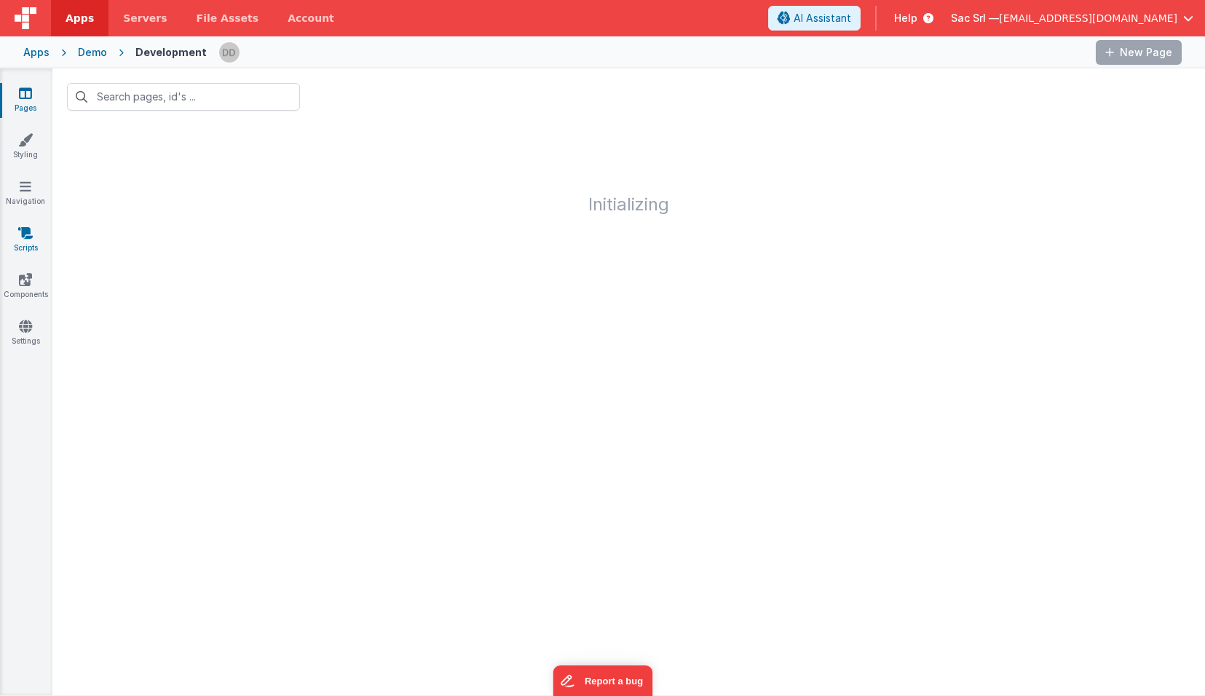
click at [32, 226] on icon at bounding box center [25, 233] width 15 height 15
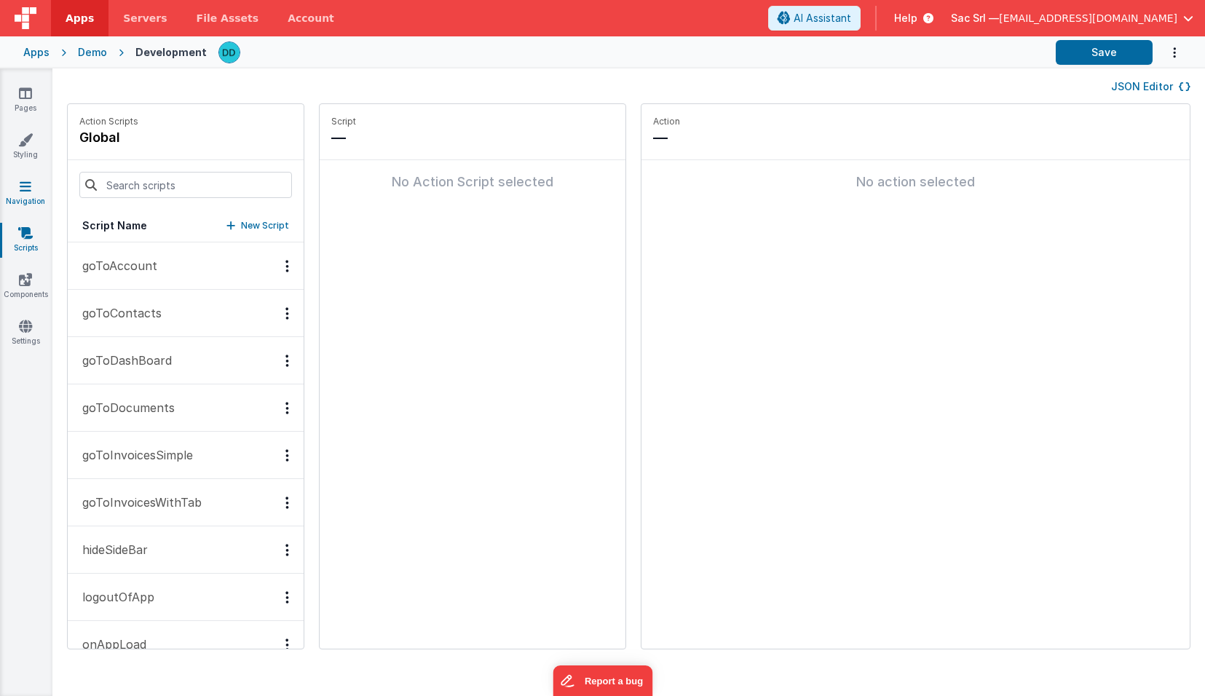
click at [21, 191] on icon at bounding box center [26, 186] width 12 height 15
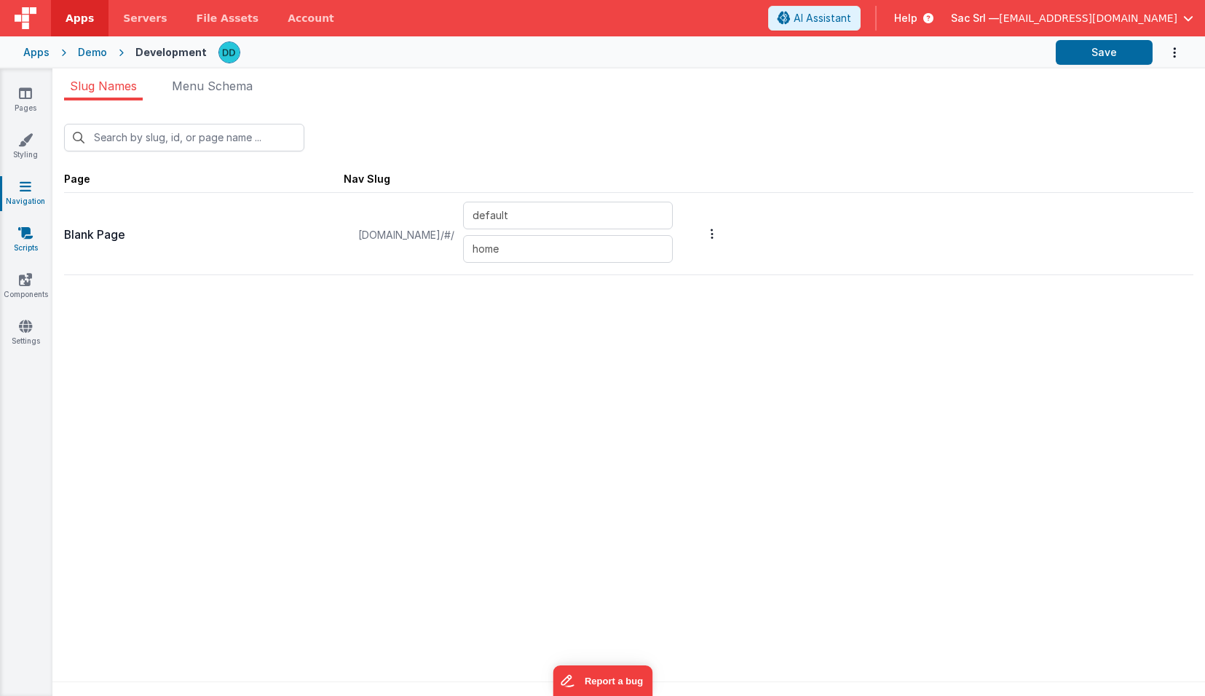
click at [30, 238] on icon at bounding box center [25, 233] width 15 height 15
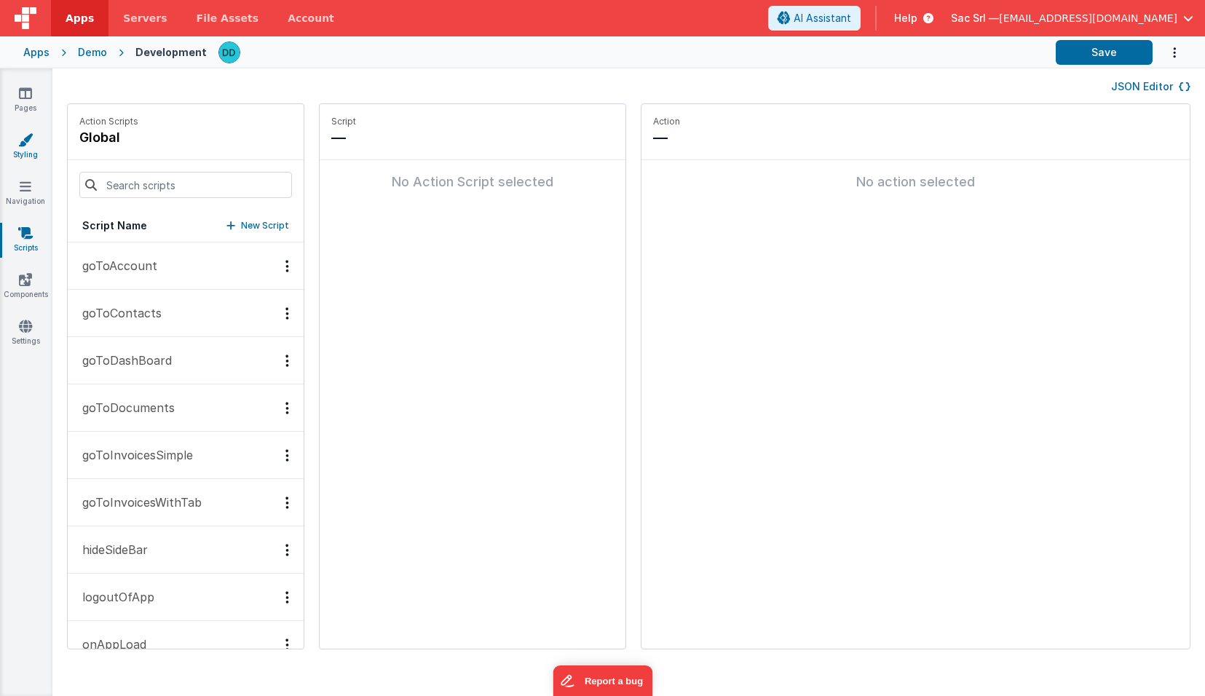
click at [20, 135] on icon at bounding box center [25, 139] width 15 height 15
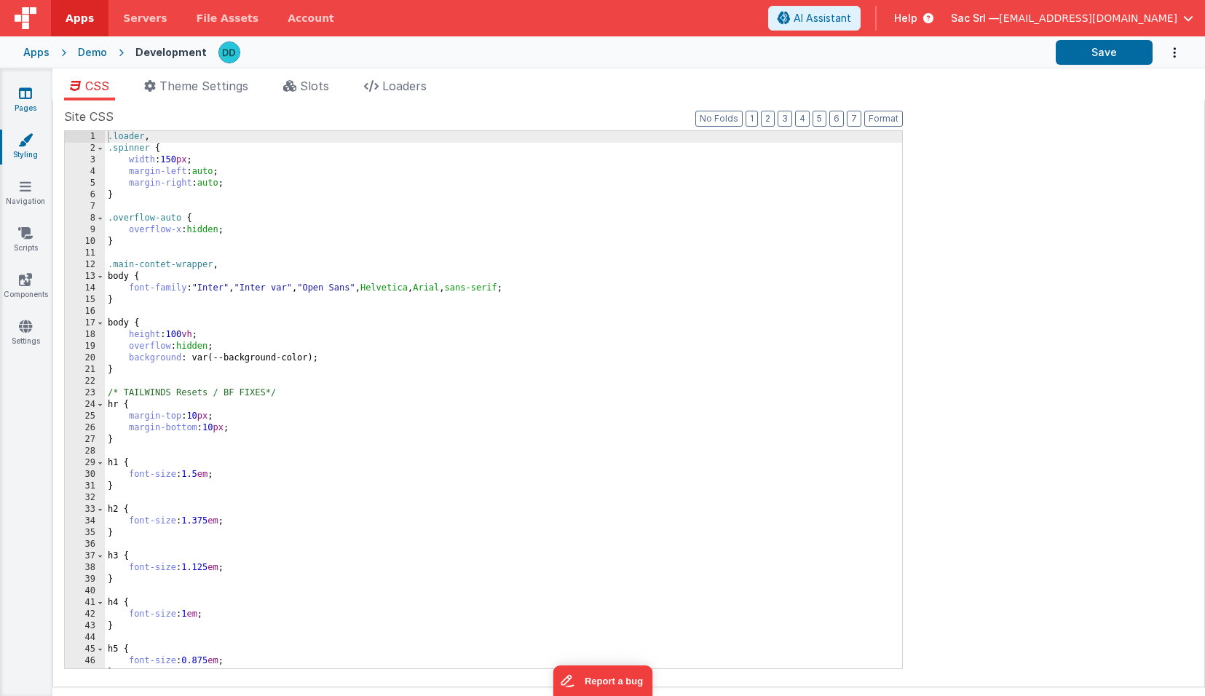
click at [30, 92] on icon at bounding box center [25, 93] width 13 height 15
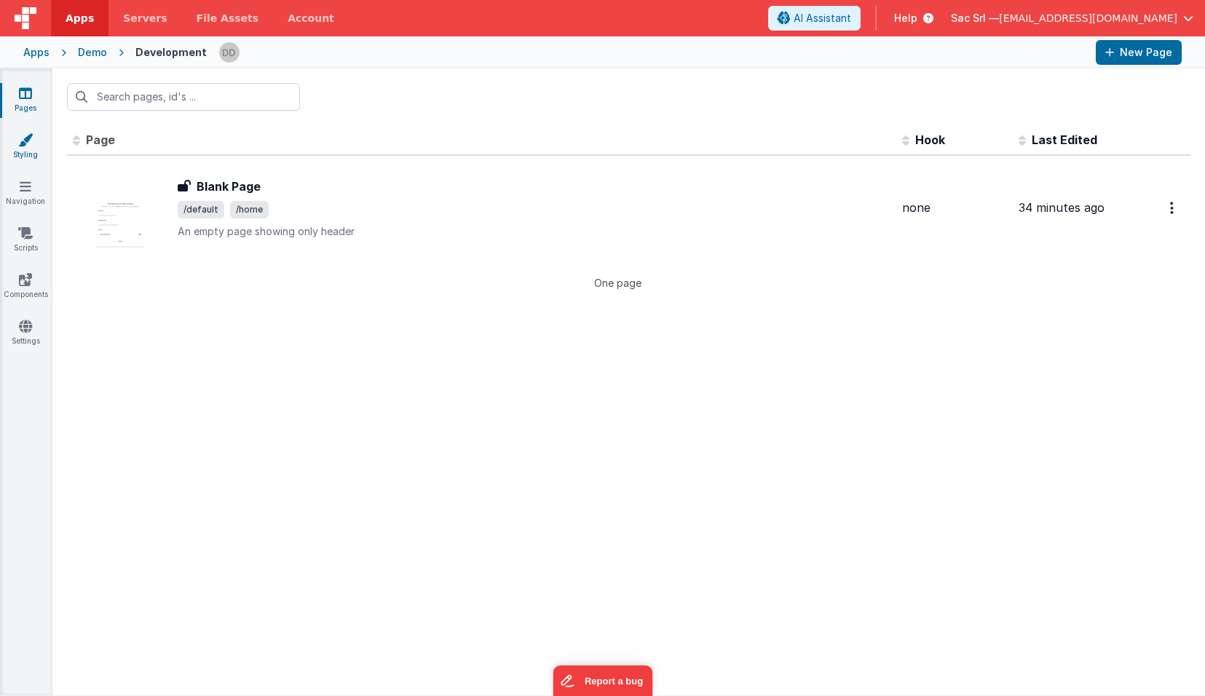
click at [28, 139] on icon at bounding box center [25, 139] width 15 height 15
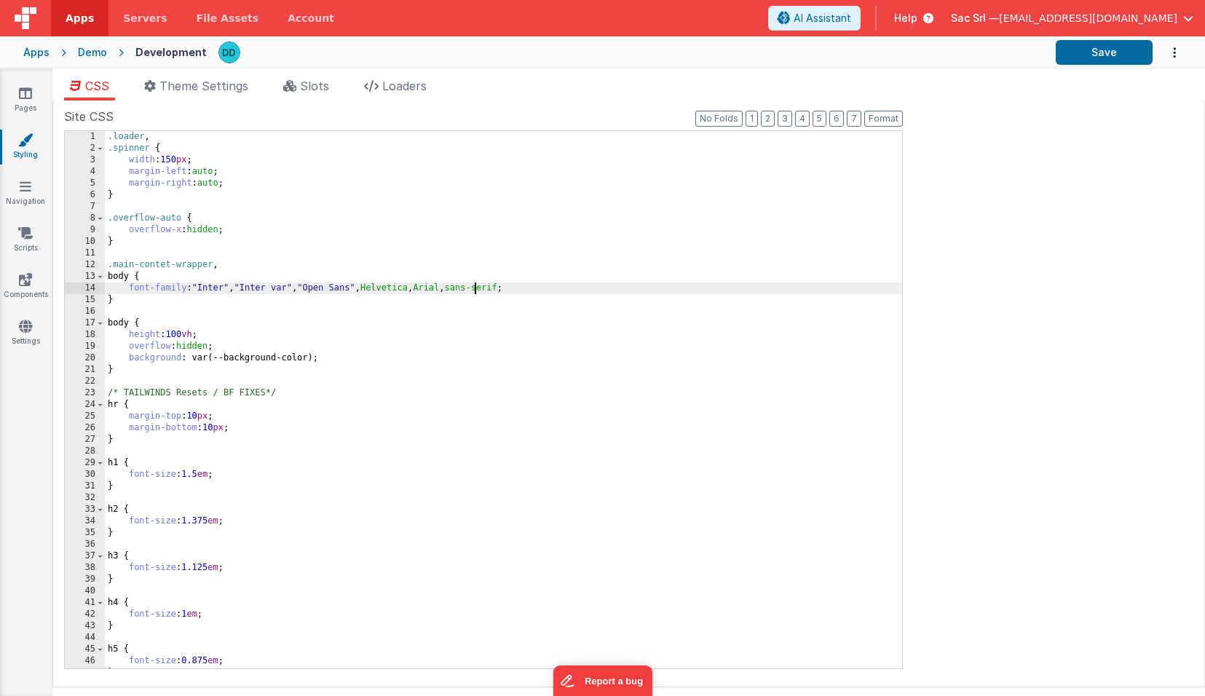
click at [475, 288] on div ".loader , .spinner { width : 150 px ; margin-left : auto ; margin-right : auto …" at bounding box center [503, 411] width 797 height 561
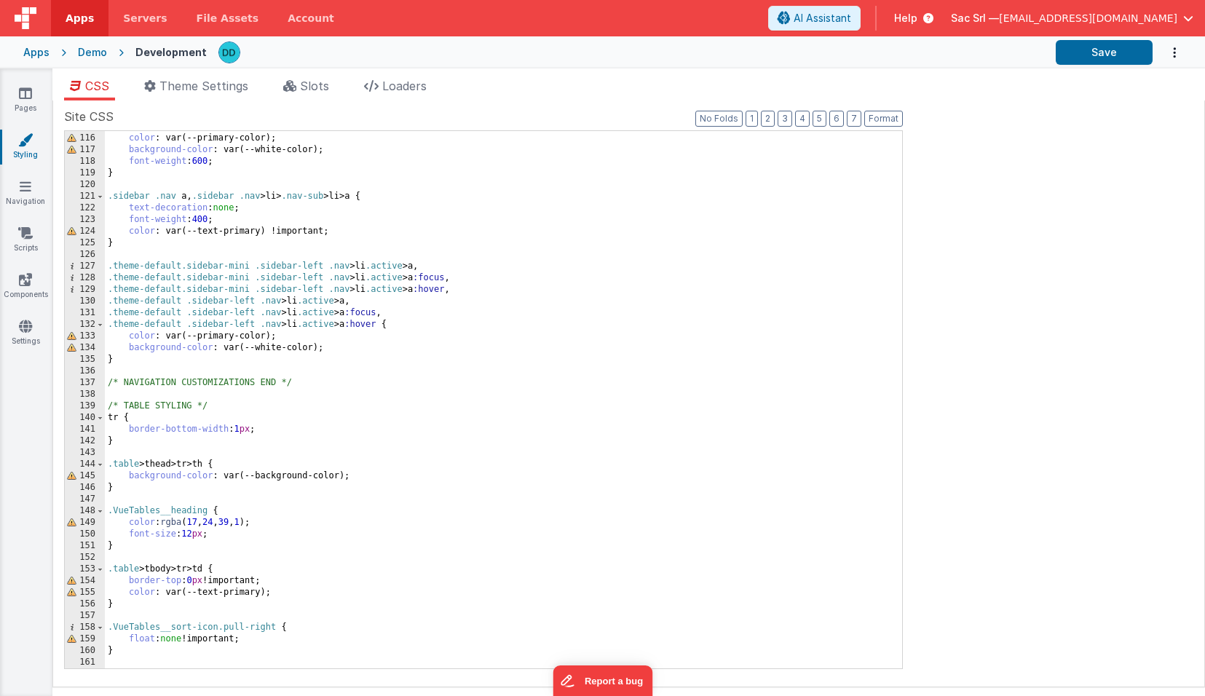
scroll to position [1338, 0]
click at [475, 288] on div ".sidebar .nav > li > .nav-sub > li > a :focus { color : var(--primary-color); b…" at bounding box center [503, 401] width 797 height 561
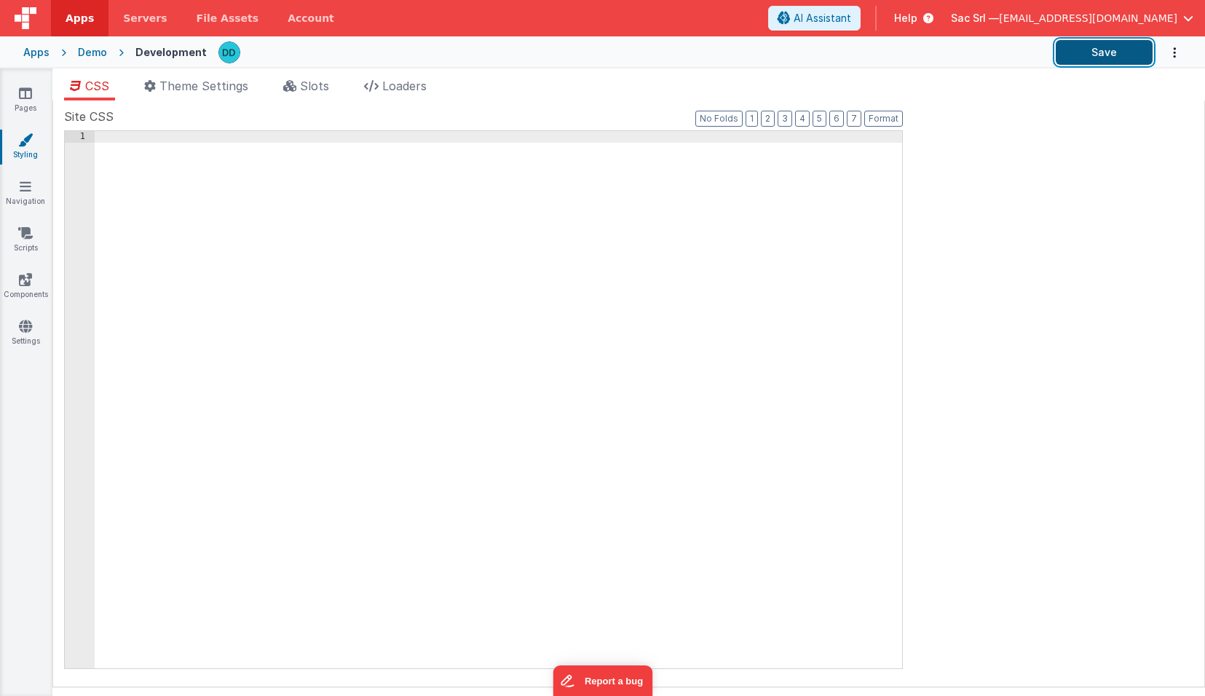
click at [1096, 52] on button "Save" at bounding box center [1104, 52] width 97 height 25
click at [30, 237] on icon at bounding box center [25, 233] width 15 height 15
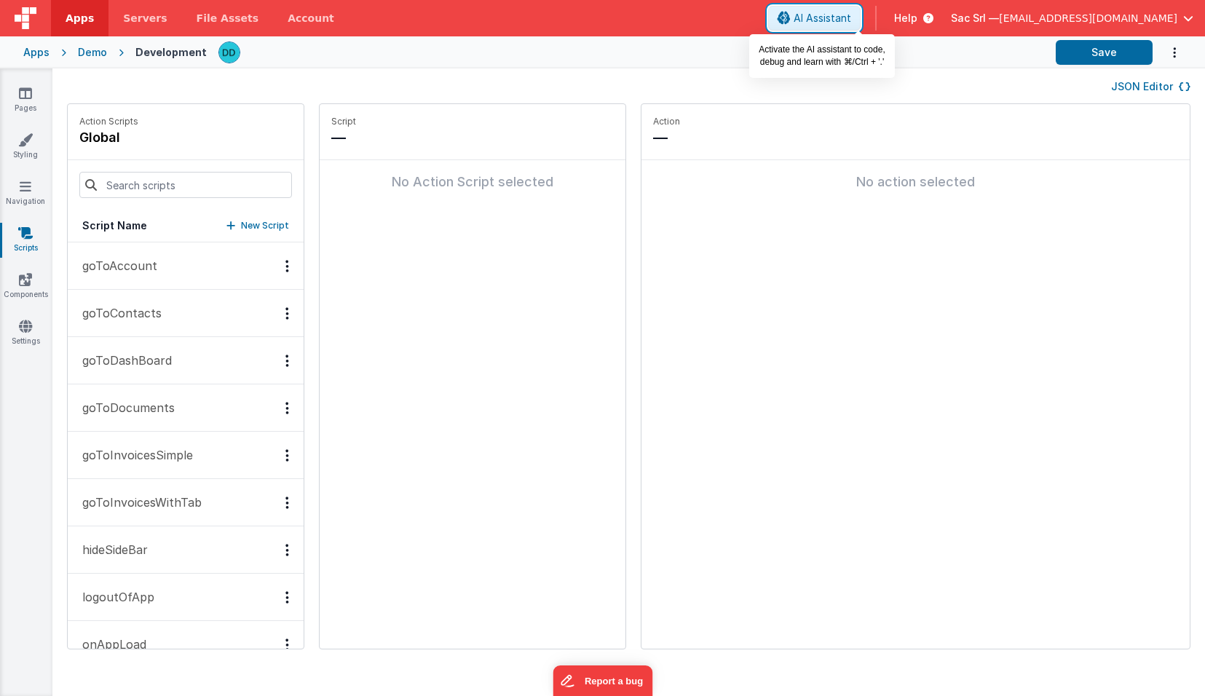
click at [851, 17] on span "AI Assistant" at bounding box center [822, 18] width 58 height 15
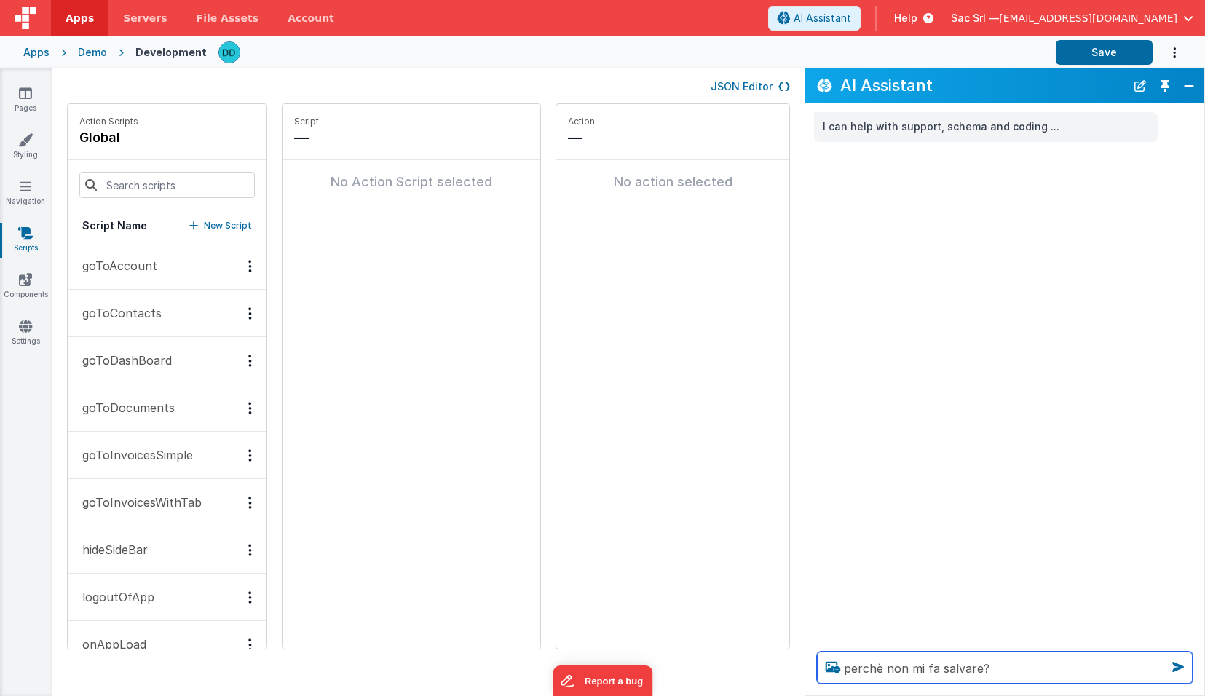
type textarea "perchè non mi fa salvare?"
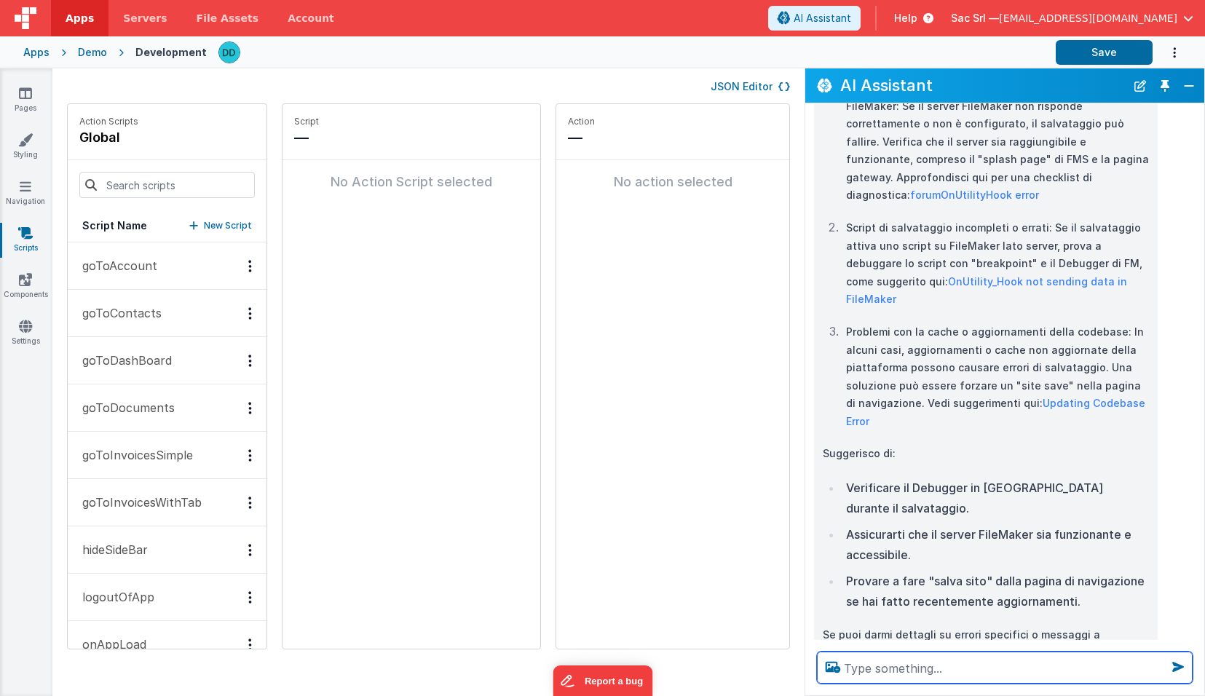
scroll to position [167, 0]
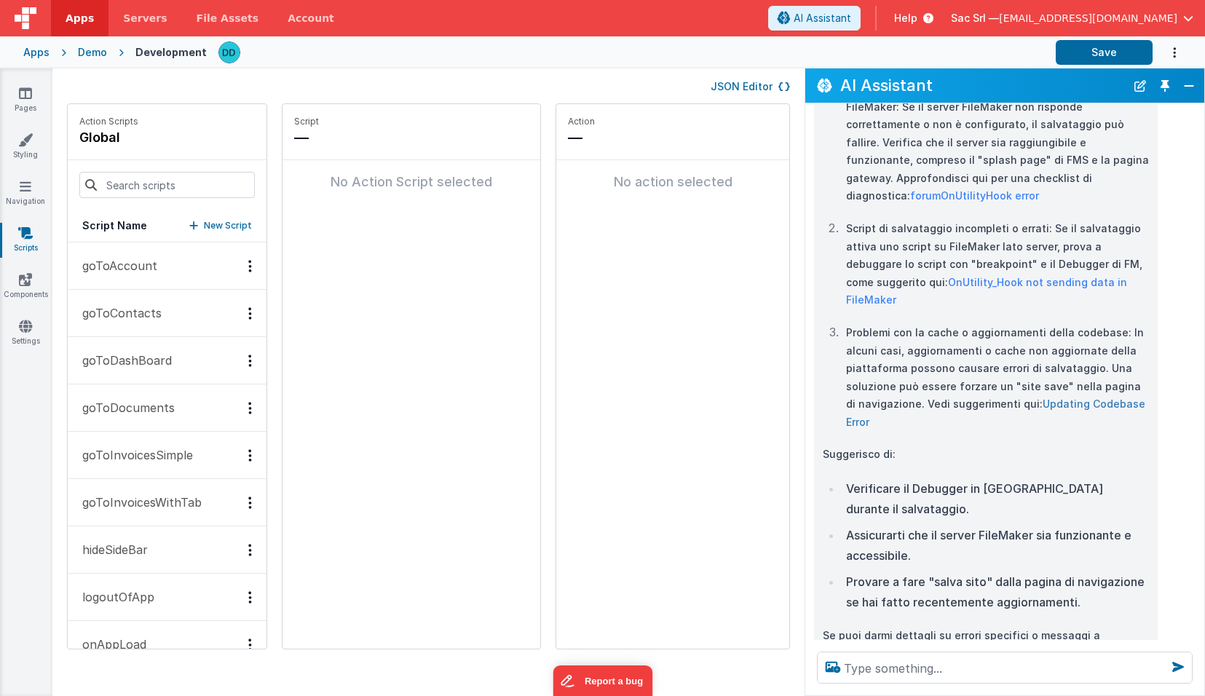
click at [1086, 397] on link "Updating Codebase Error" at bounding box center [995, 412] width 299 height 31
click at [1185, 85] on button "Close" at bounding box center [1188, 86] width 19 height 20
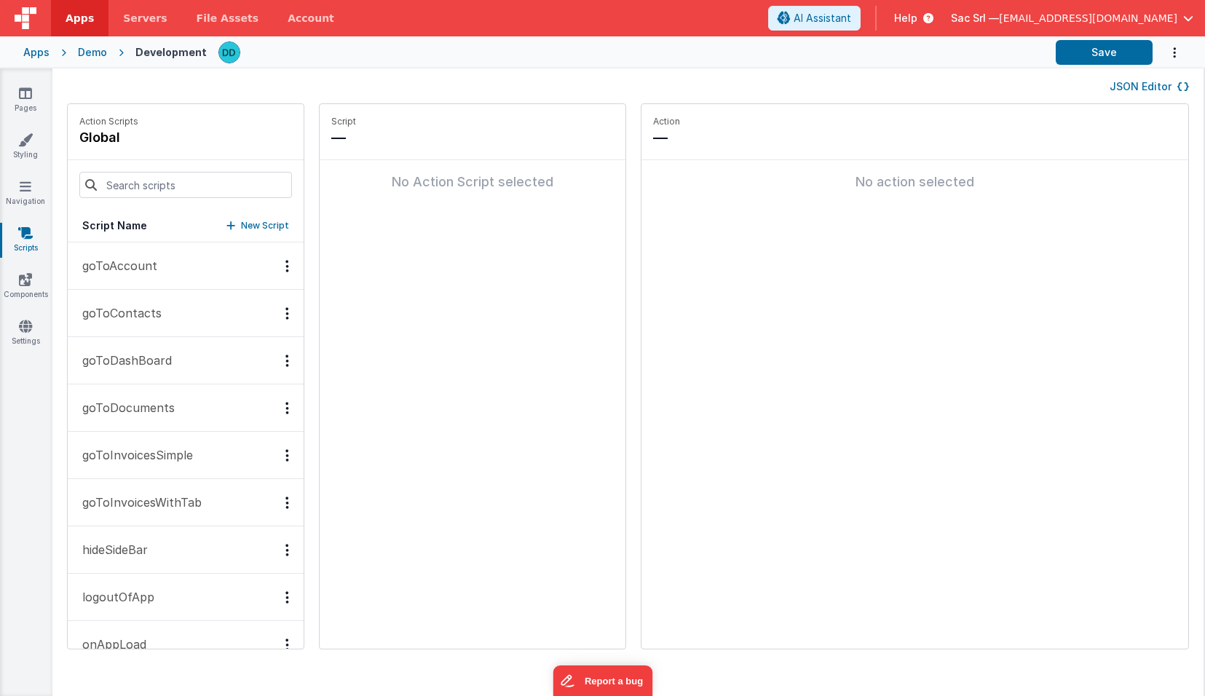
scroll to position [202, 0]
click at [1109, 51] on button "Save" at bounding box center [1104, 52] width 97 height 25
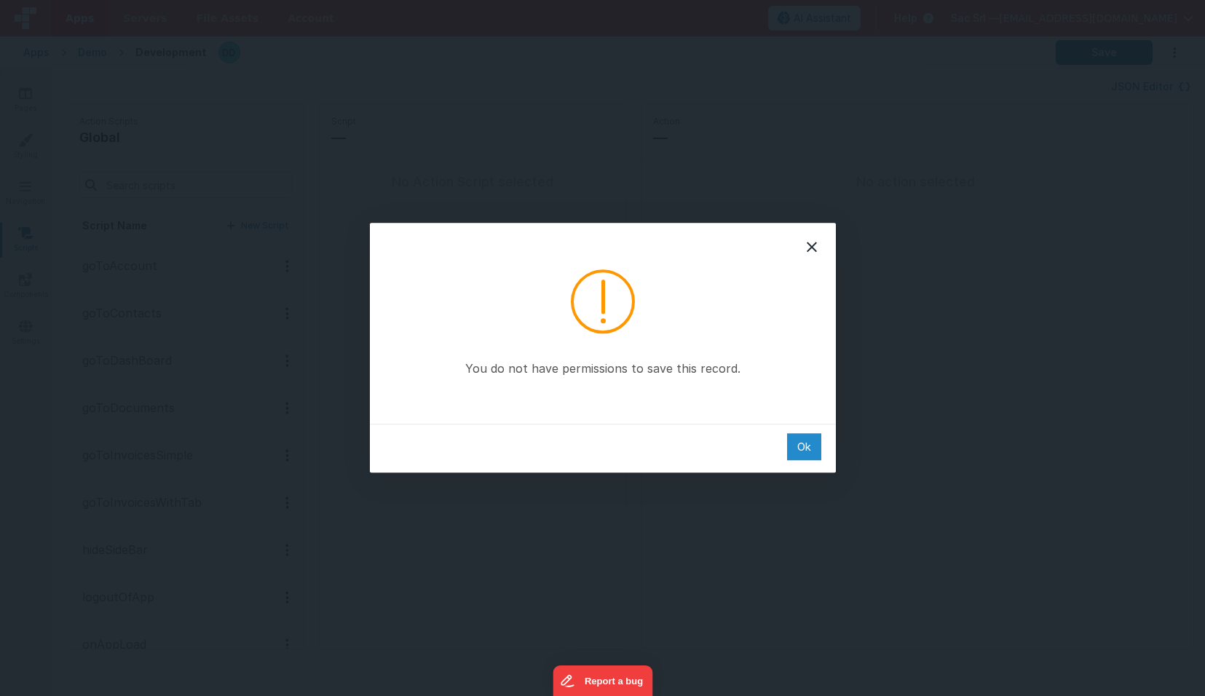
click at [803, 451] on div "Ok" at bounding box center [804, 446] width 34 height 27
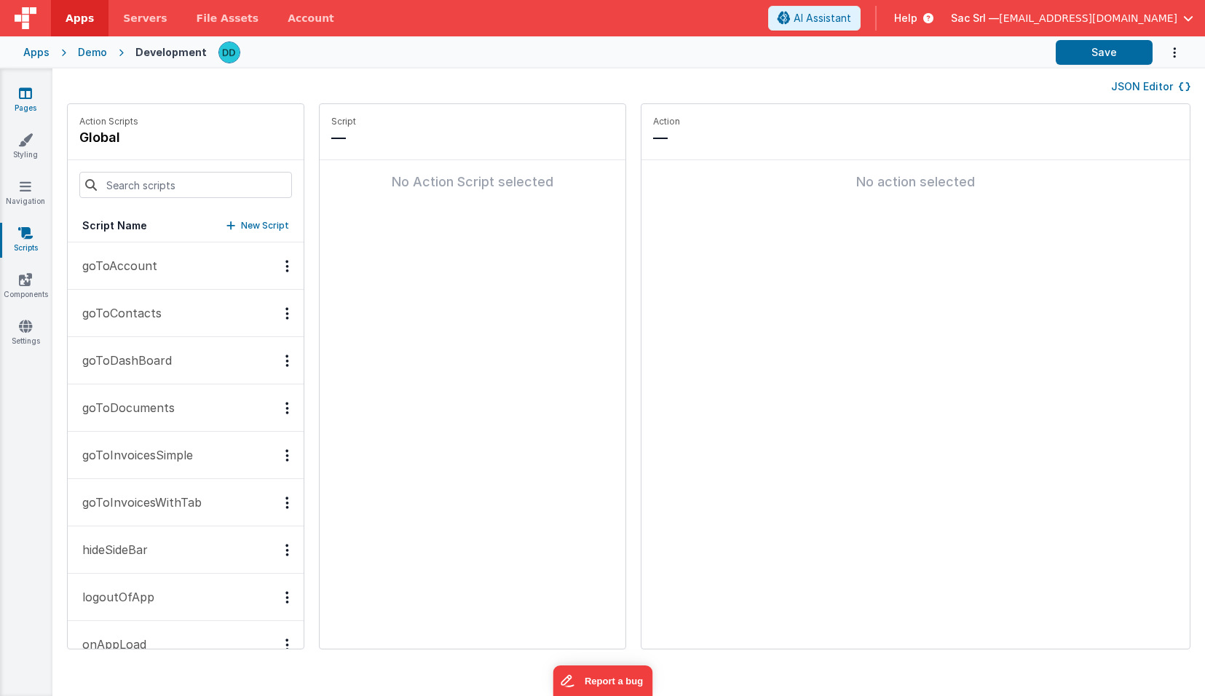
click at [33, 88] on link "Pages" at bounding box center [25, 100] width 52 height 29
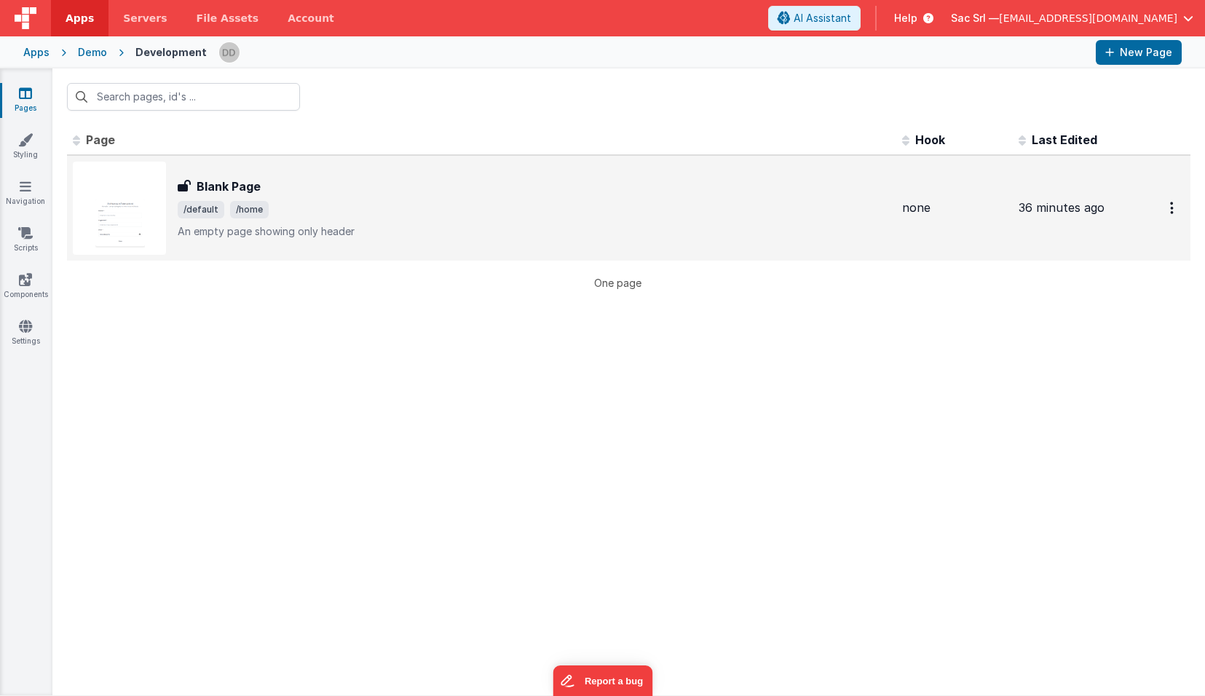
click at [475, 221] on div "Blank Page Blank Page /default /home An empty page showing only header" at bounding box center [534, 208] width 713 height 61
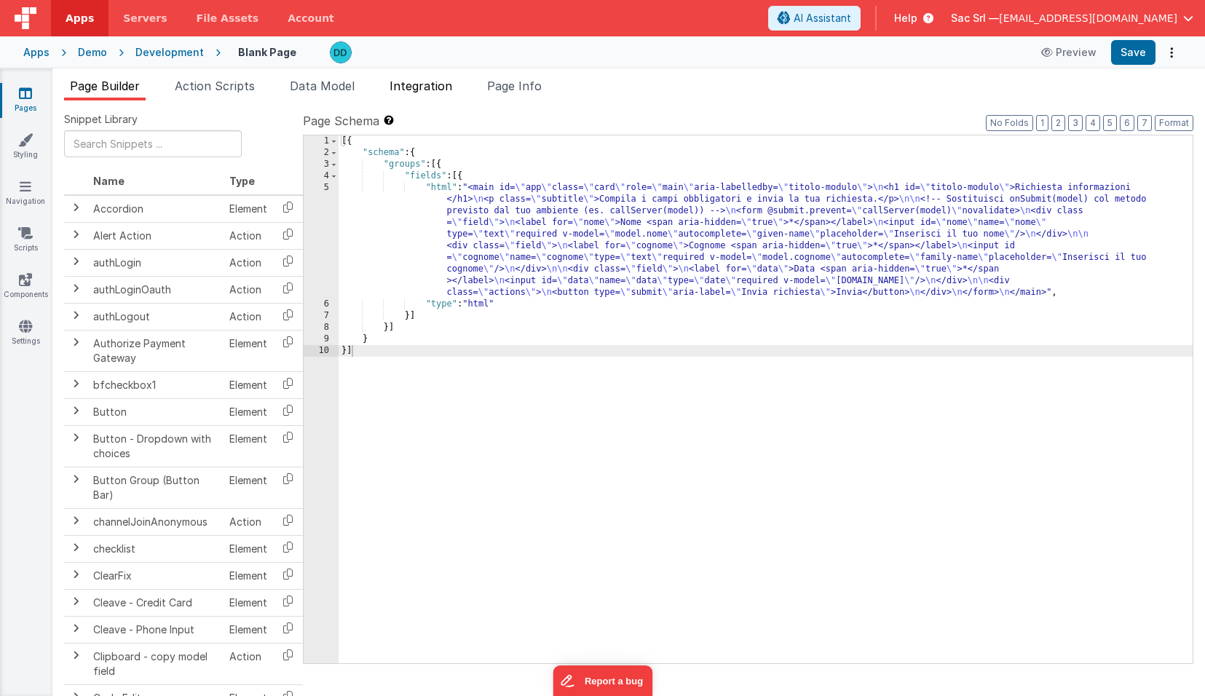
click at [413, 87] on span "Integration" at bounding box center [420, 86] width 63 height 15
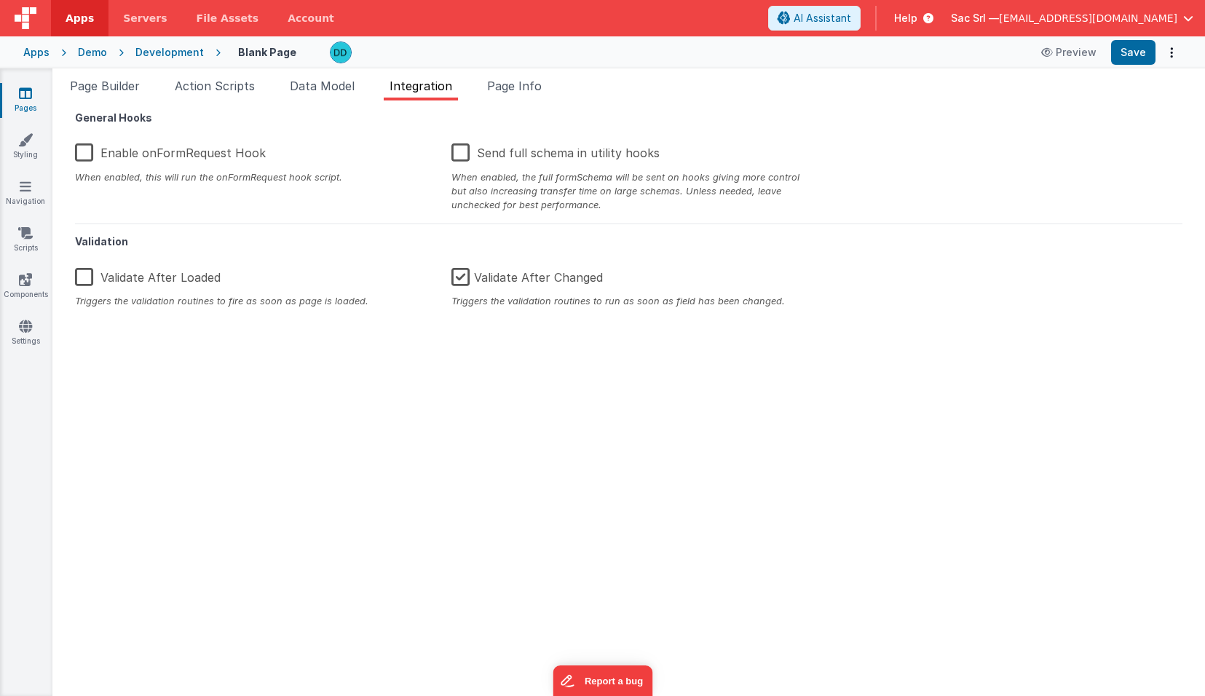
click at [181, 157] on label "Enable onFormRequest Hook" at bounding box center [170, 150] width 191 height 31
click at [0, 0] on input "Enable onFormRequest Hook" at bounding box center [0, 0] width 0 height 0
click at [550, 280] on label "Validate After Changed" at bounding box center [526, 274] width 151 height 31
click at [0, 0] on input "Validate After Changed" at bounding box center [0, 0] width 0 height 0
click at [1128, 52] on button "Save" at bounding box center [1133, 52] width 44 height 25
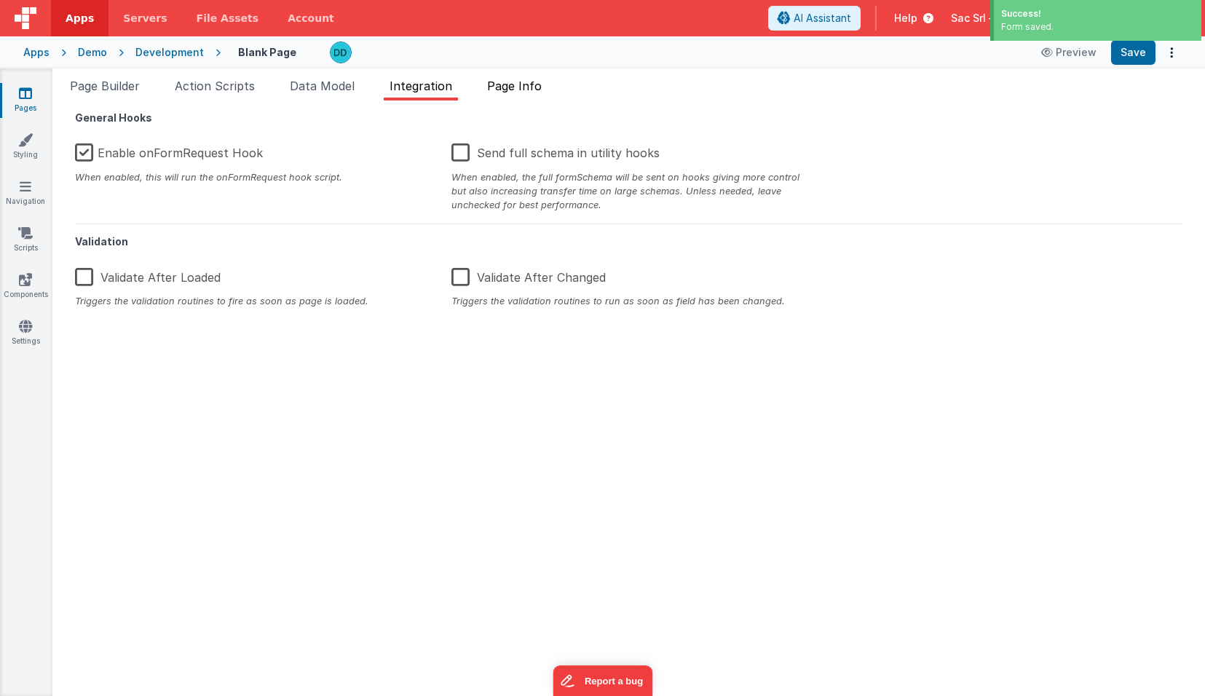
click at [535, 89] on span "Page Info" at bounding box center [514, 86] width 55 height 15
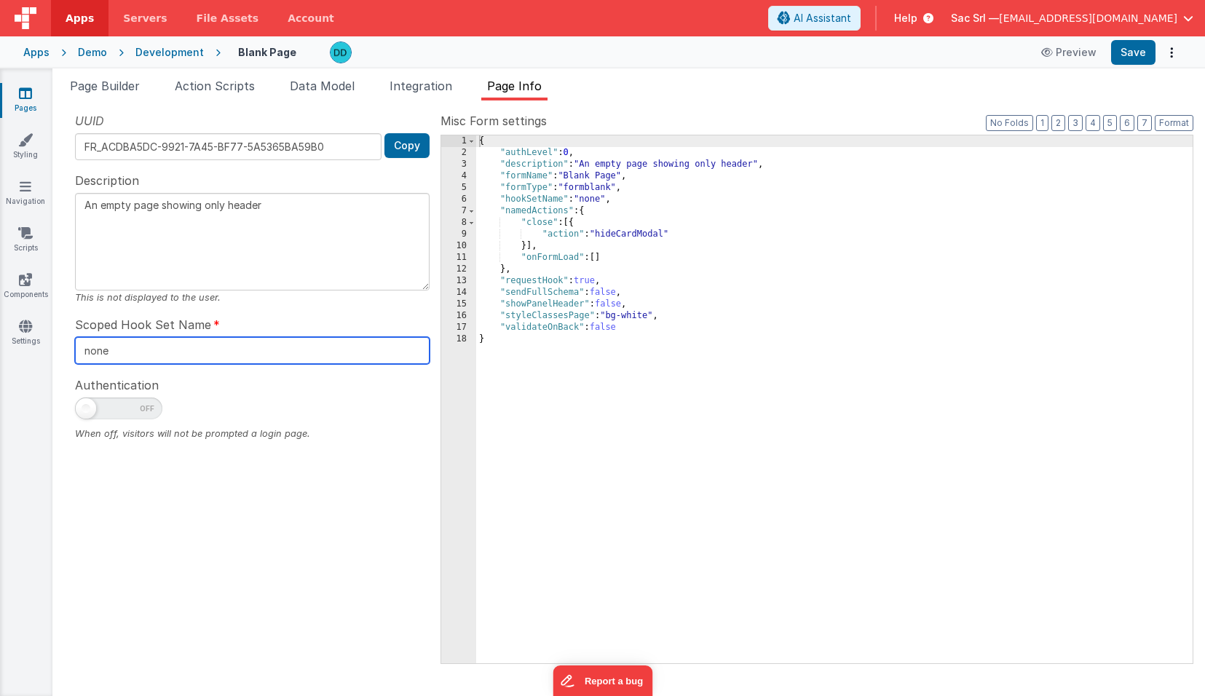
drag, startPoint x: 147, startPoint y: 353, endPoint x: 70, endPoint y: 348, distance: 77.3
click at [70, 348] on div "UUID FR_ACDBA5DC-9921-7A45-BF77-5A5365BA59B0 Copy Description An empty page sho…" at bounding box center [252, 387] width 376 height 550
type input "form"
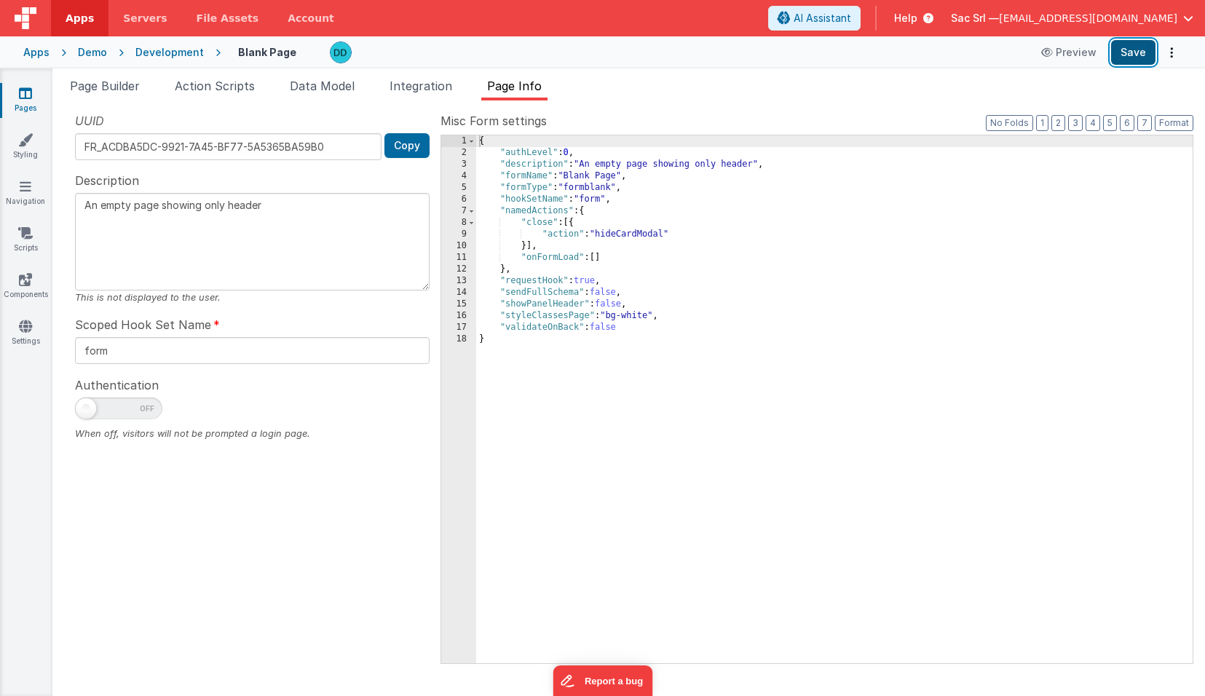
click at [1140, 56] on button "Save" at bounding box center [1133, 52] width 44 height 25
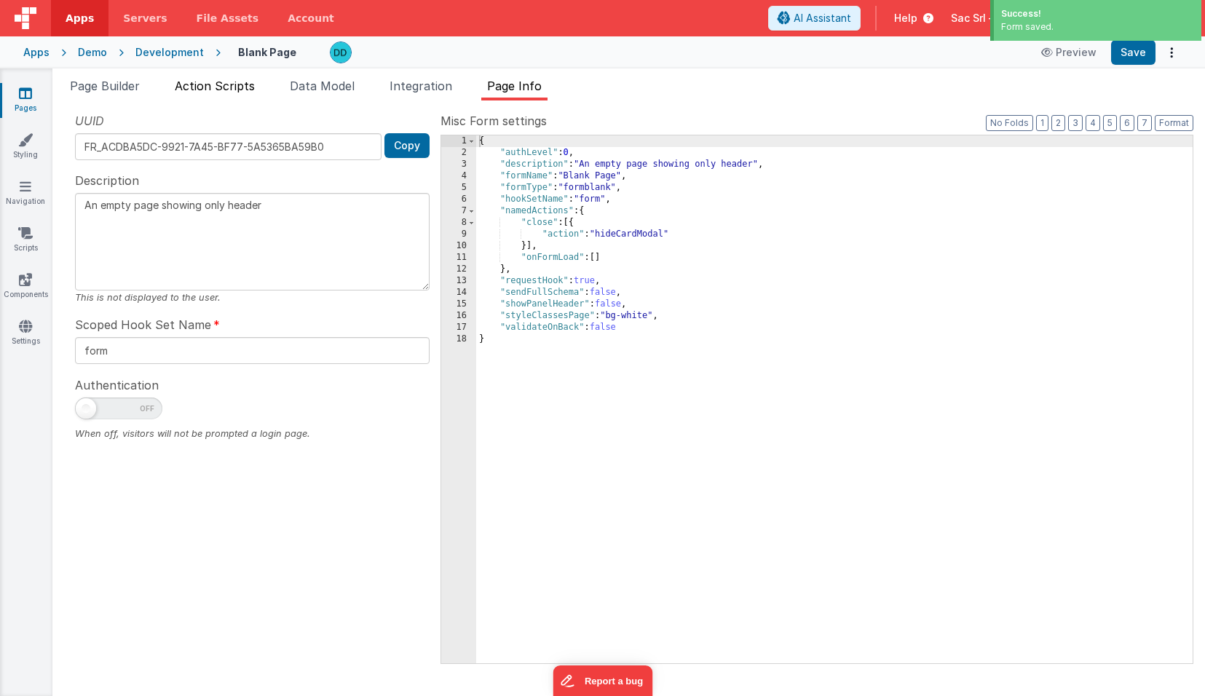
click at [233, 84] on span "Action Scripts" at bounding box center [215, 86] width 80 height 15
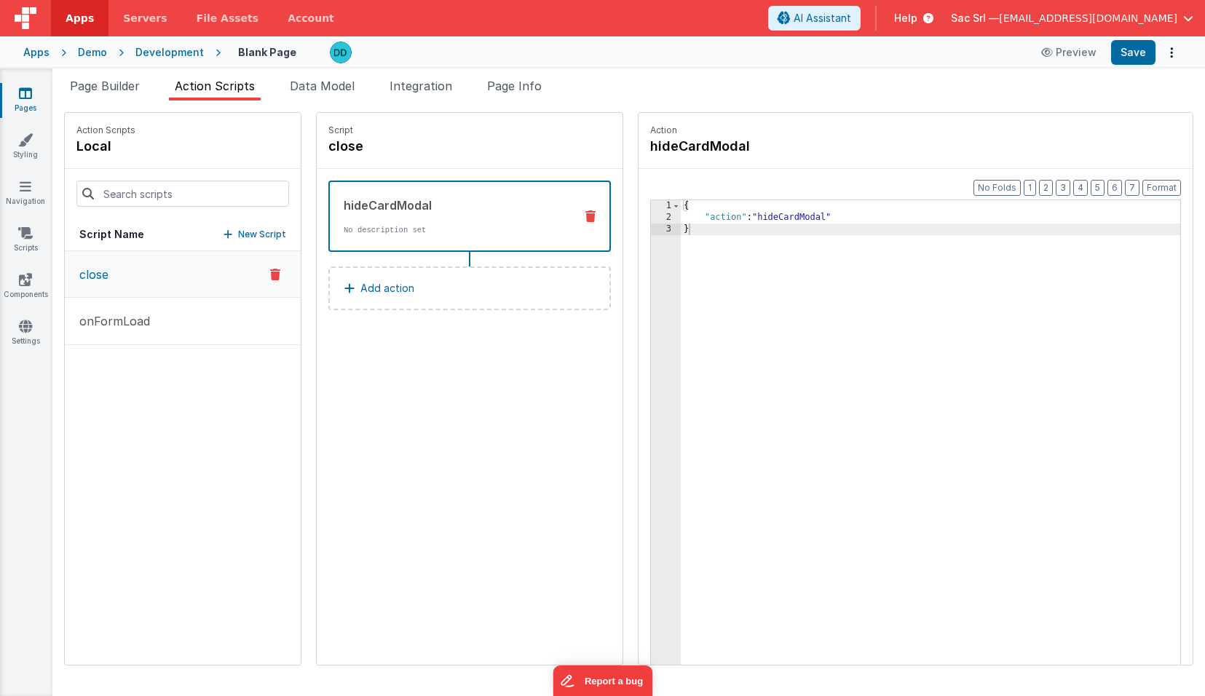
click at [202, 416] on div "close onFormLoad" at bounding box center [183, 457] width 236 height 413
click at [238, 234] on p "New Script" at bounding box center [262, 234] width 48 height 15
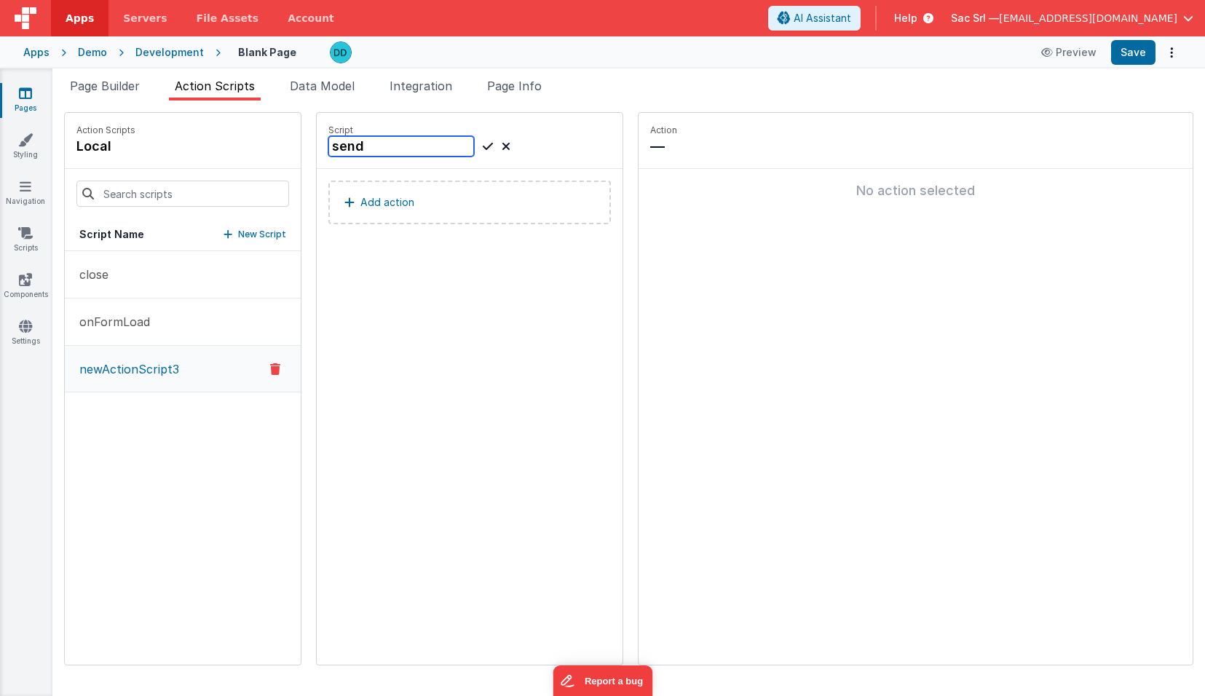
type input "send"
click at [483, 147] on icon at bounding box center [488, 146] width 10 height 17
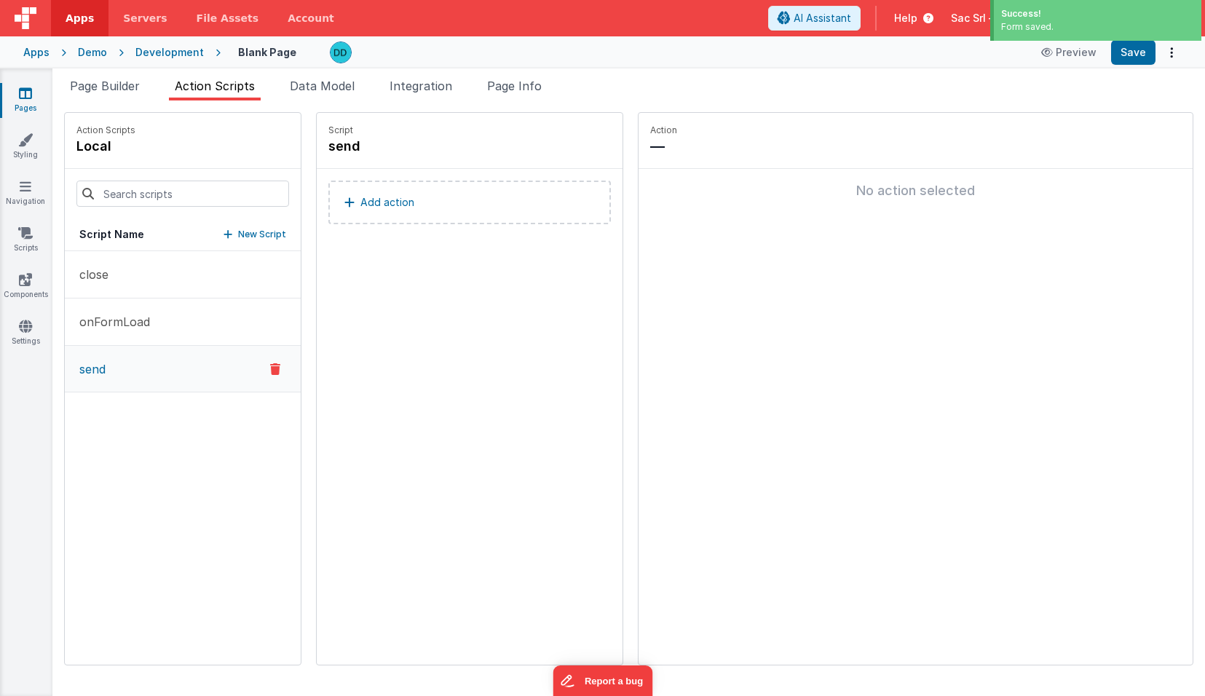
click at [377, 201] on button "Add action" at bounding box center [469, 203] width 282 height 44
click at [328, 195] on button "Add action" at bounding box center [469, 203] width 282 height 44
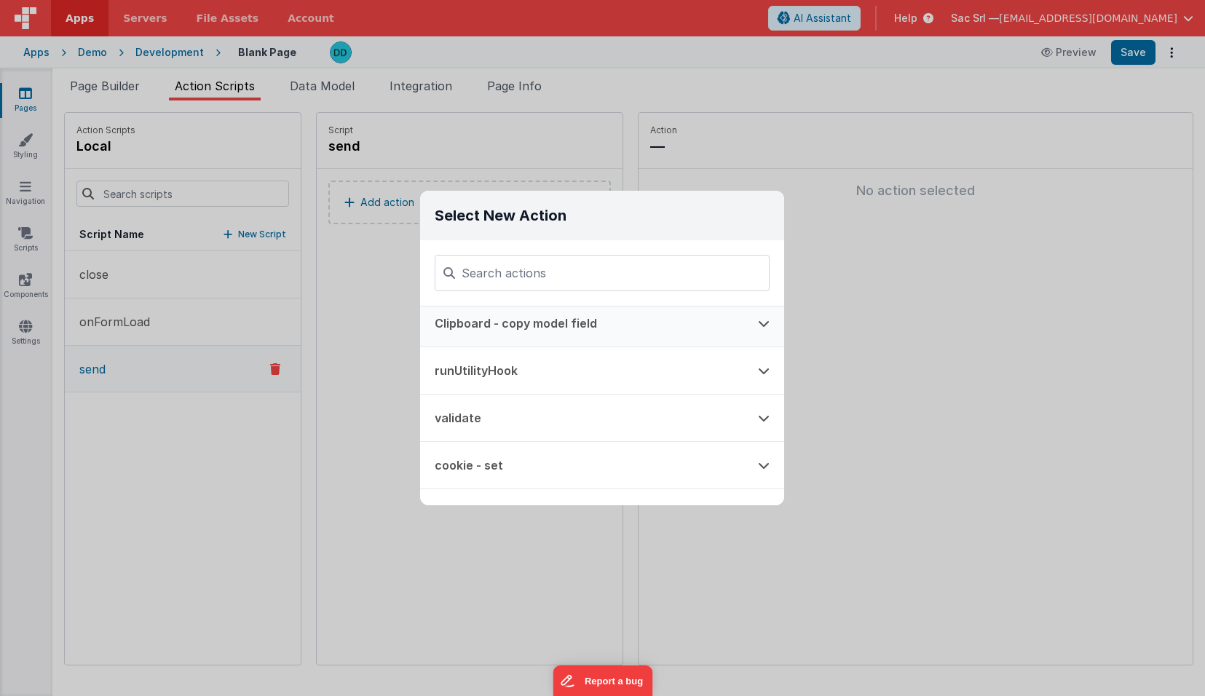
scroll to position [55, 0]
click at [590, 372] on button "runUtilityHook" at bounding box center [581, 369] width 323 height 47
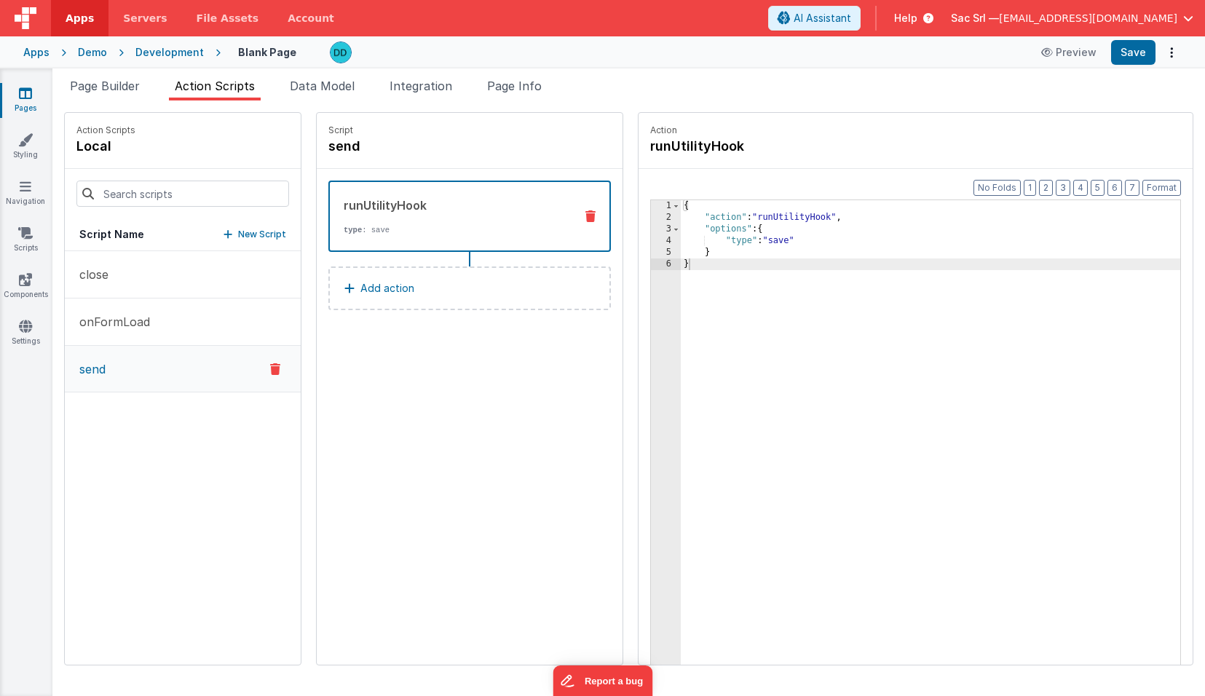
click at [739, 243] on div "{ "action" : "runUtilityHook" , "options" : { "type" : "save" } }" at bounding box center [952, 466] width 542 height 533
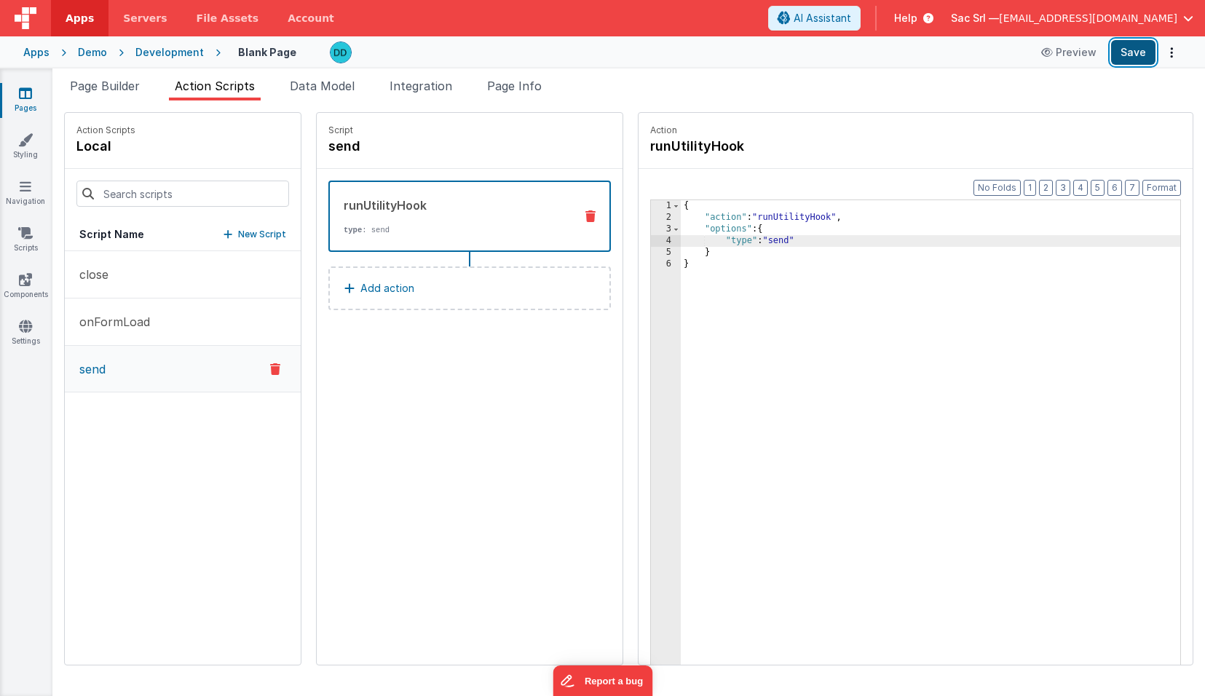
click at [1137, 50] on button "Save" at bounding box center [1133, 52] width 44 height 25
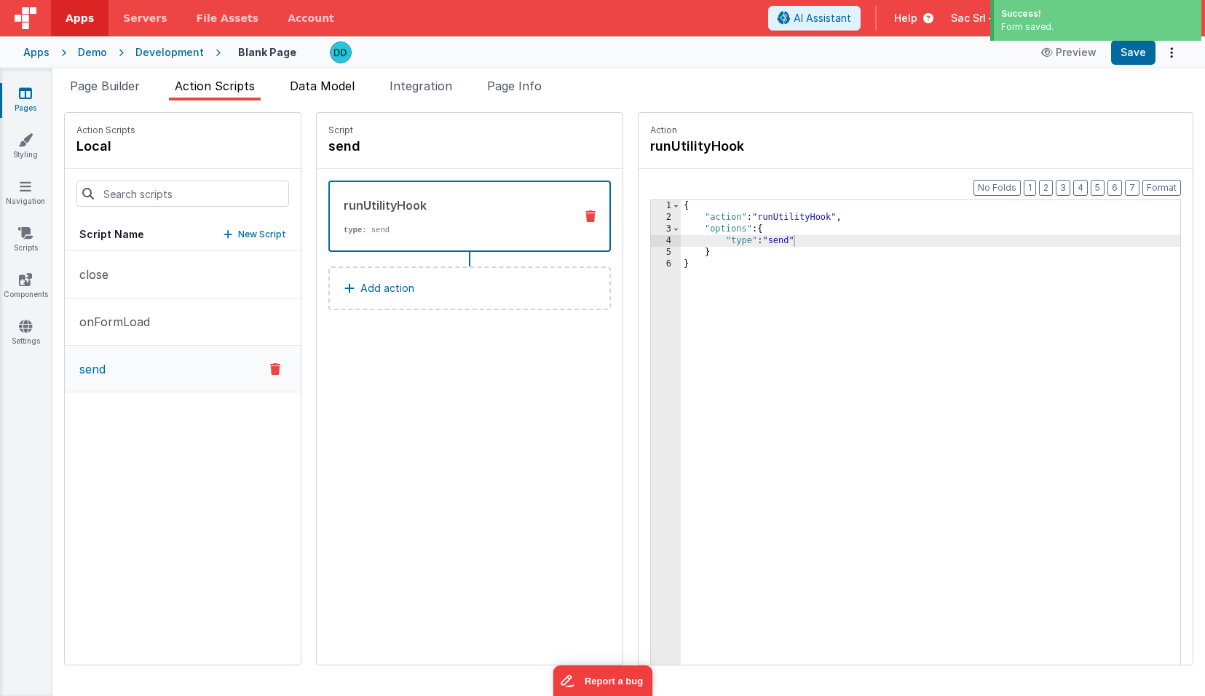
click at [351, 87] on span "Data Model" at bounding box center [322, 86] width 65 height 15
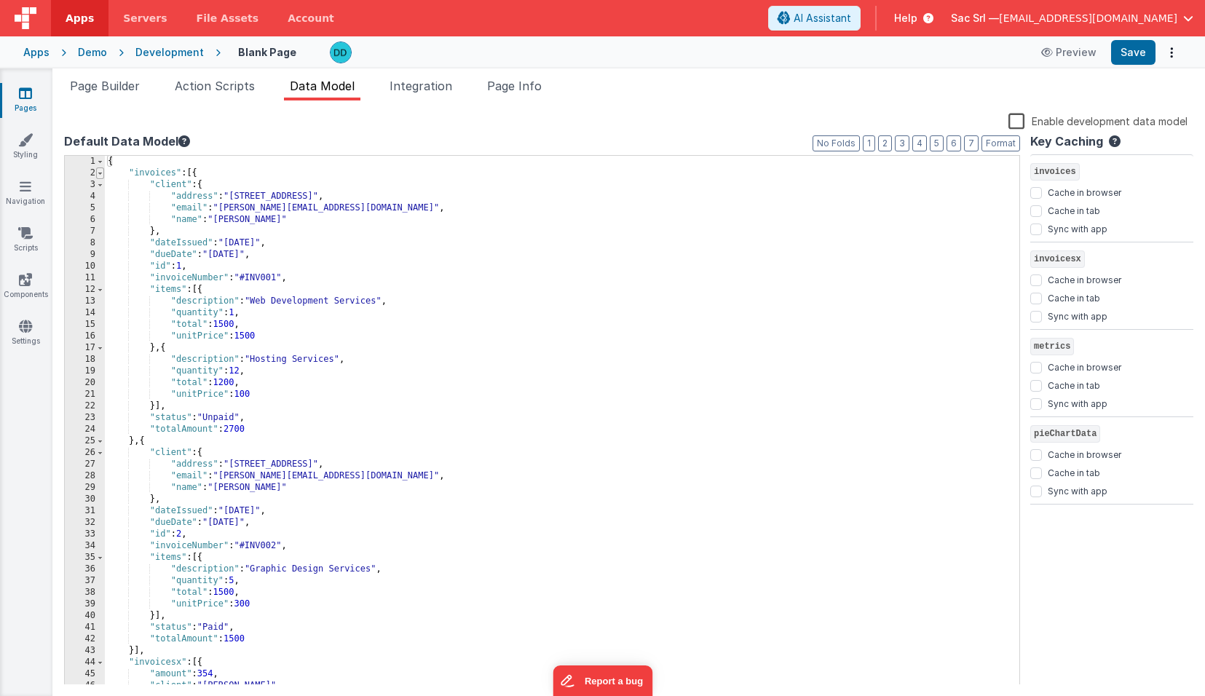
scroll to position [0, 0]
click at [100, 175] on span at bounding box center [100, 173] width 8 height 12
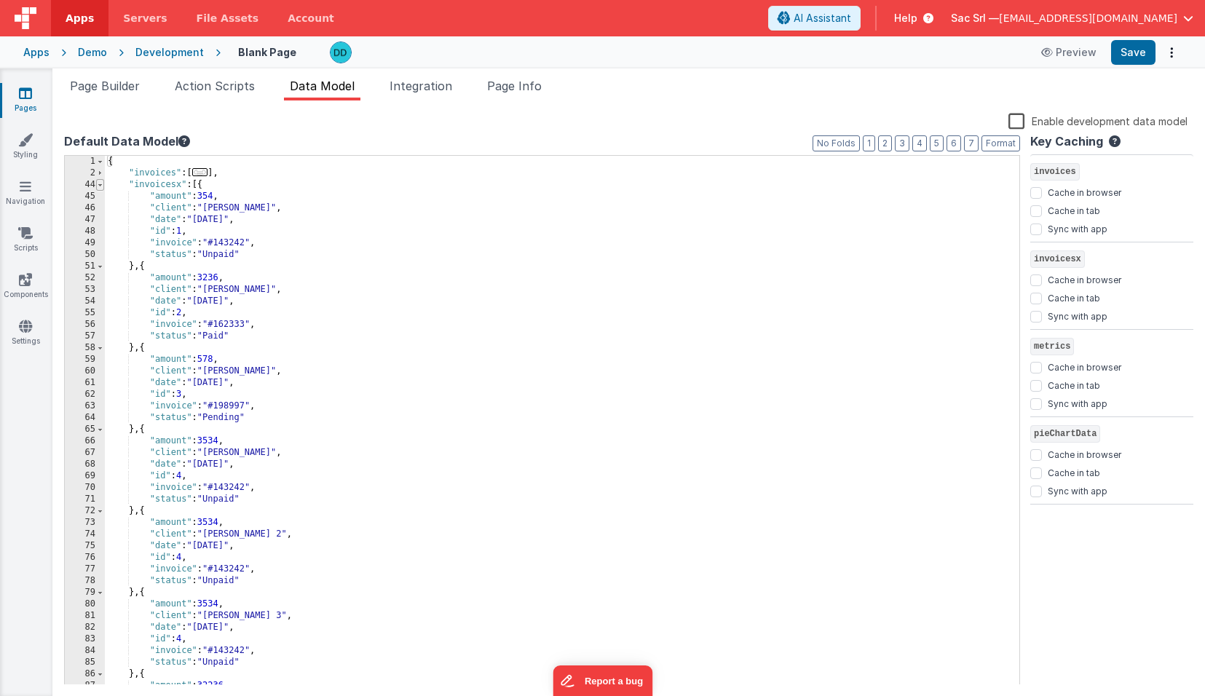
click at [101, 185] on span at bounding box center [100, 185] width 8 height 12
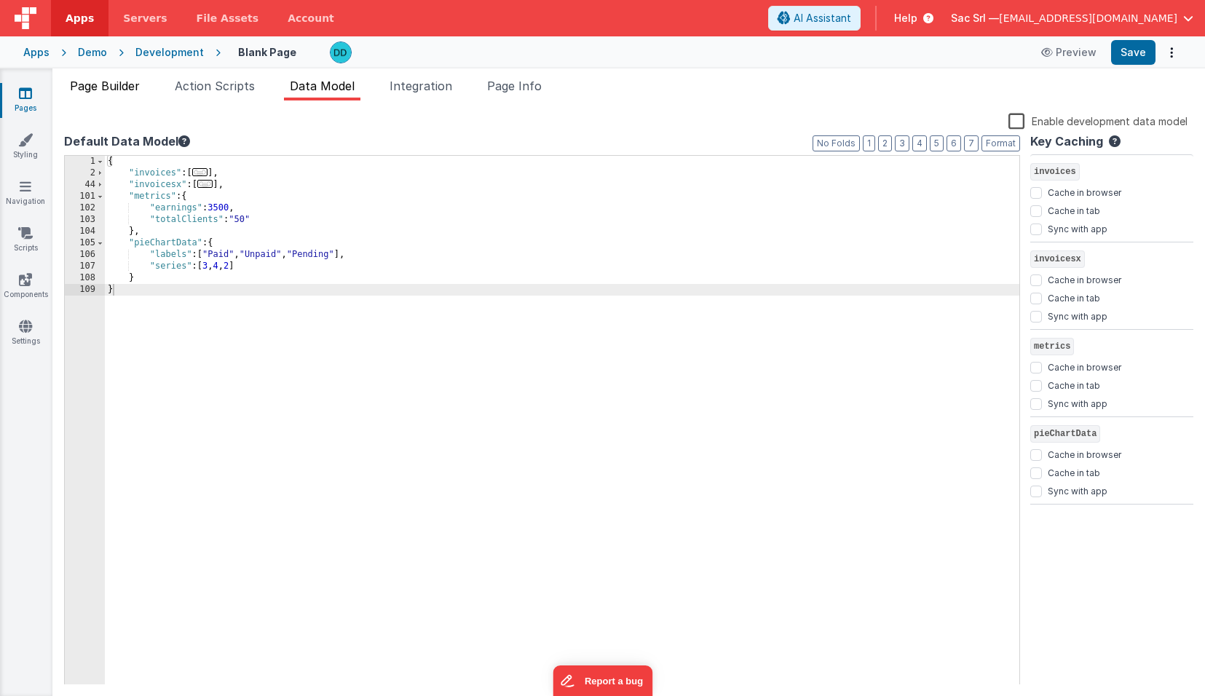
click at [135, 94] on li "Page Builder" at bounding box center [105, 88] width 82 height 23
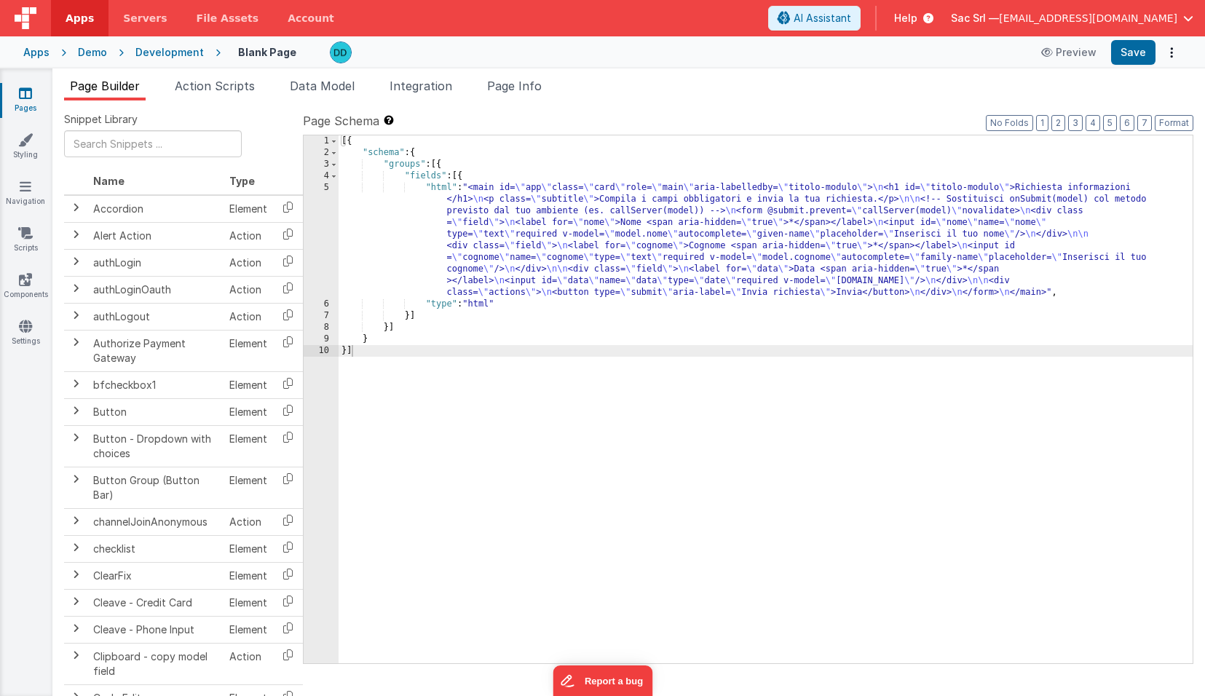
click at [395, 186] on div "[{ "schema" : { "groups" : [{ "fields" : [{ "html" : "<main id= \" app \" class…" at bounding box center [765, 410] width 854 height 551
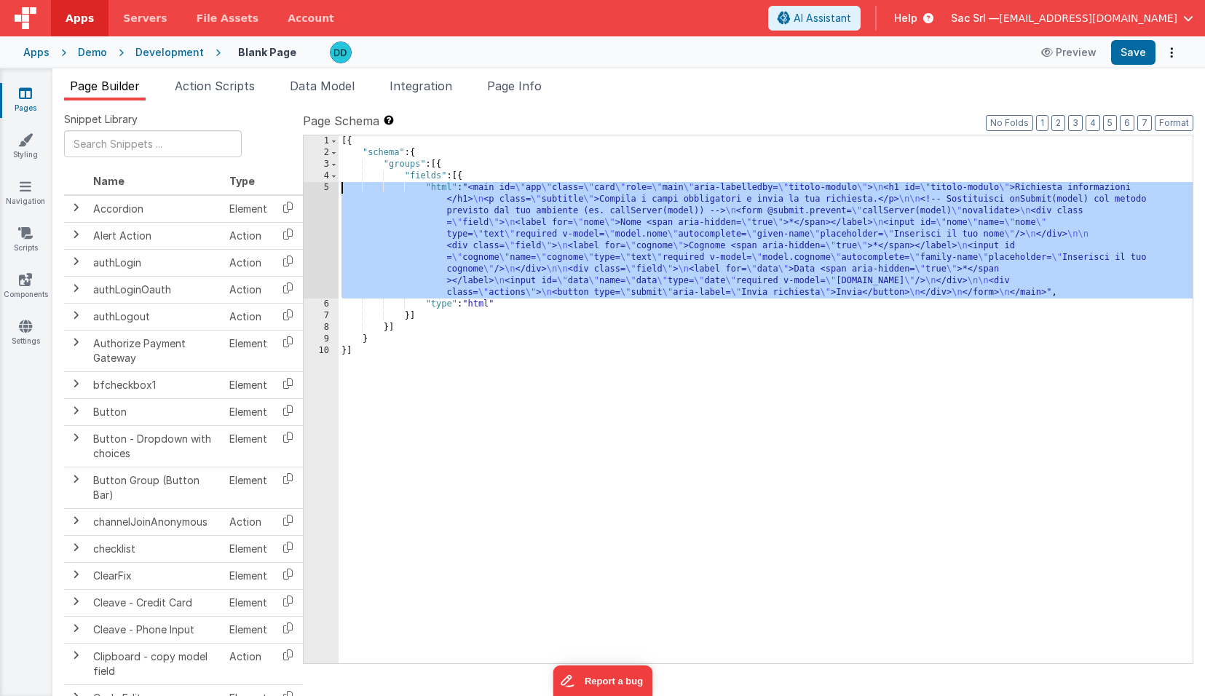
click at [326, 189] on div "5" at bounding box center [321, 240] width 35 height 116
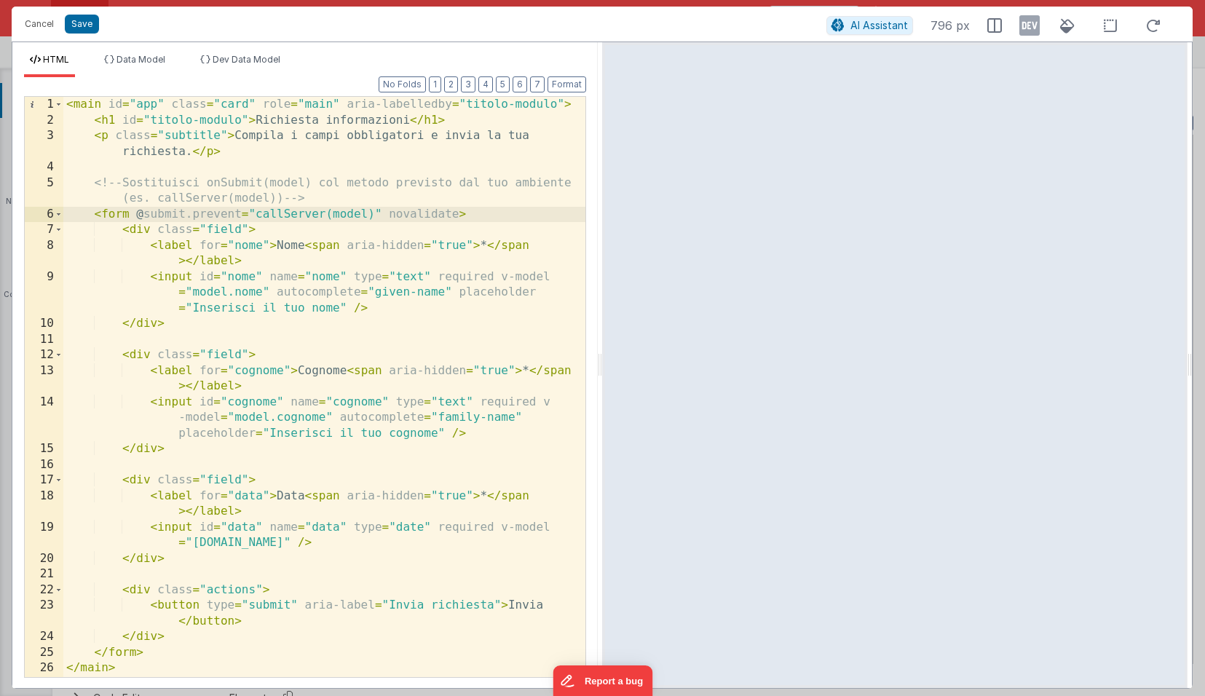
click at [256, 214] on div "< main id = "app" class = "card" role = "main" aria-labelledby = "titolo-modulo…" at bounding box center [324, 402] width 522 height 611
click at [254, 215] on div "< main id = "app" class = "card" role = "main" aria-labelledby = "titolo-modulo…" at bounding box center [324, 402] width 522 height 611
drag, startPoint x: 254, startPoint y: 215, endPoint x: 376, endPoint y: 215, distance: 122.3
click at [376, 215] on div "< main id = "app" class = "card" role = "main" aria-labelledby = "titolo-modulo…" at bounding box center [324, 402] width 522 height 611
paste textarea
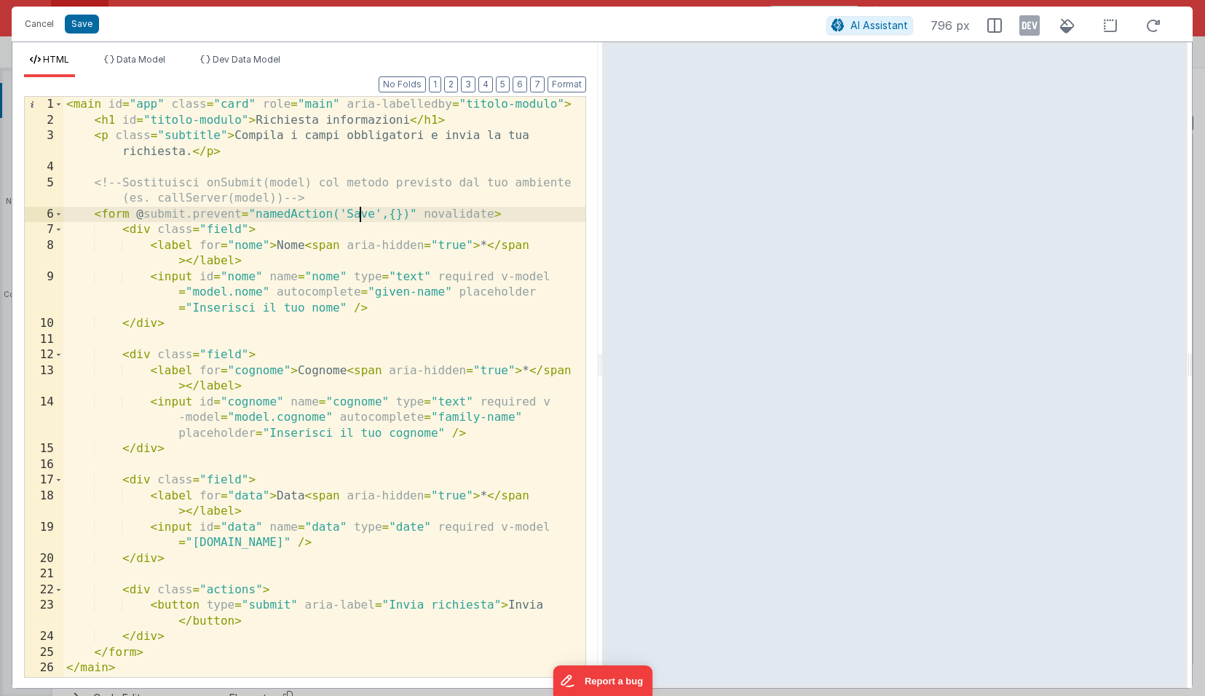
click at [362, 216] on div "< main id = "app" class = "card" role = "main" aria-labelledby = "titolo-modulo…" at bounding box center [324, 402] width 522 height 611
click at [82, 23] on button "Save" at bounding box center [82, 24] width 34 height 19
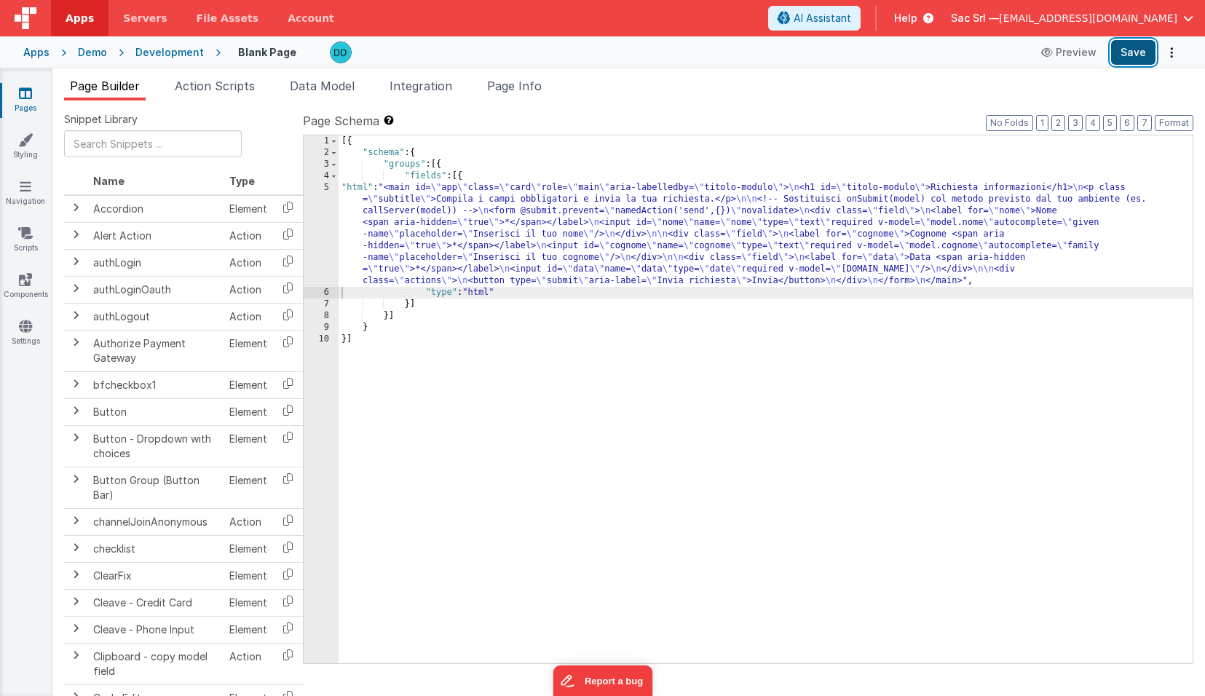
click at [1131, 48] on button "Save" at bounding box center [1133, 52] width 44 height 25
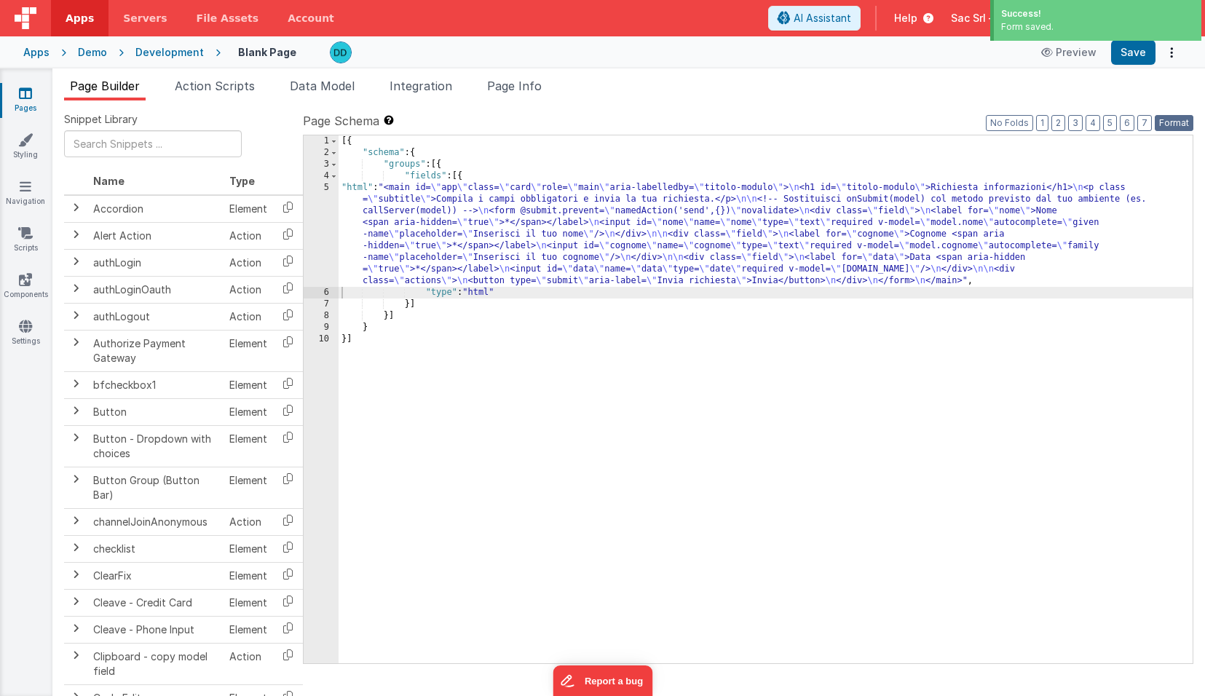
click at [1176, 122] on button "Format" at bounding box center [1174, 123] width 39 height 16
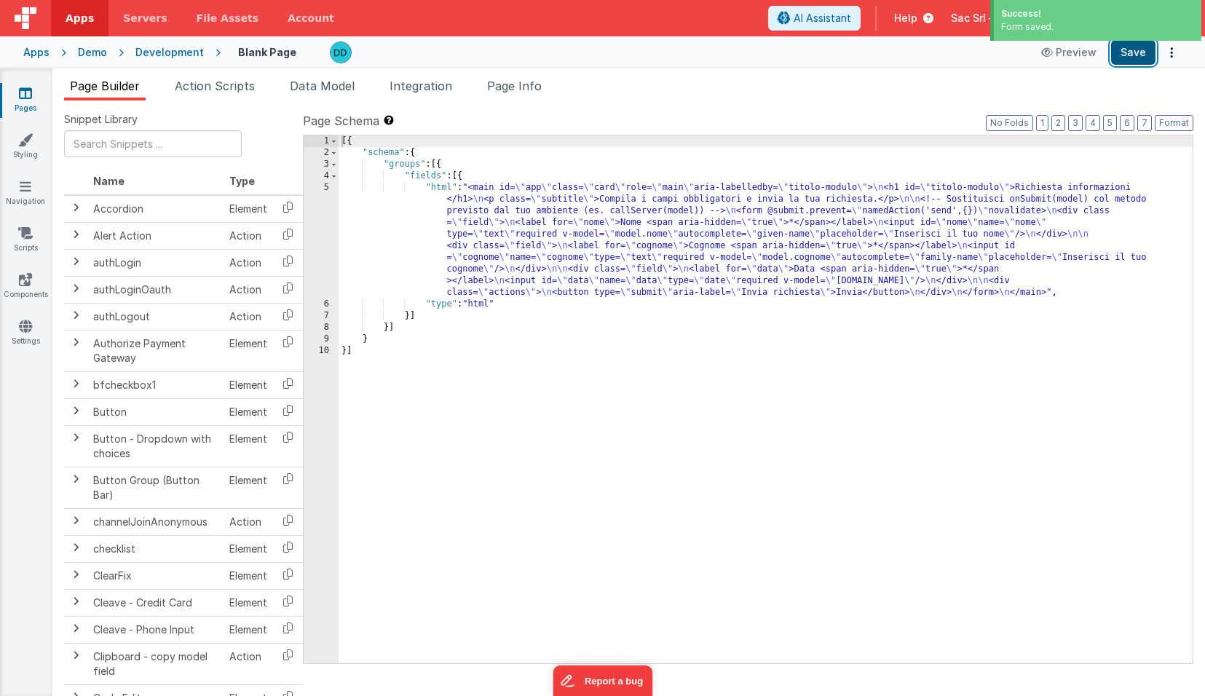
click at [1139, 53] on button "Save" at bounding box center [1133, 52] width 44 height 25
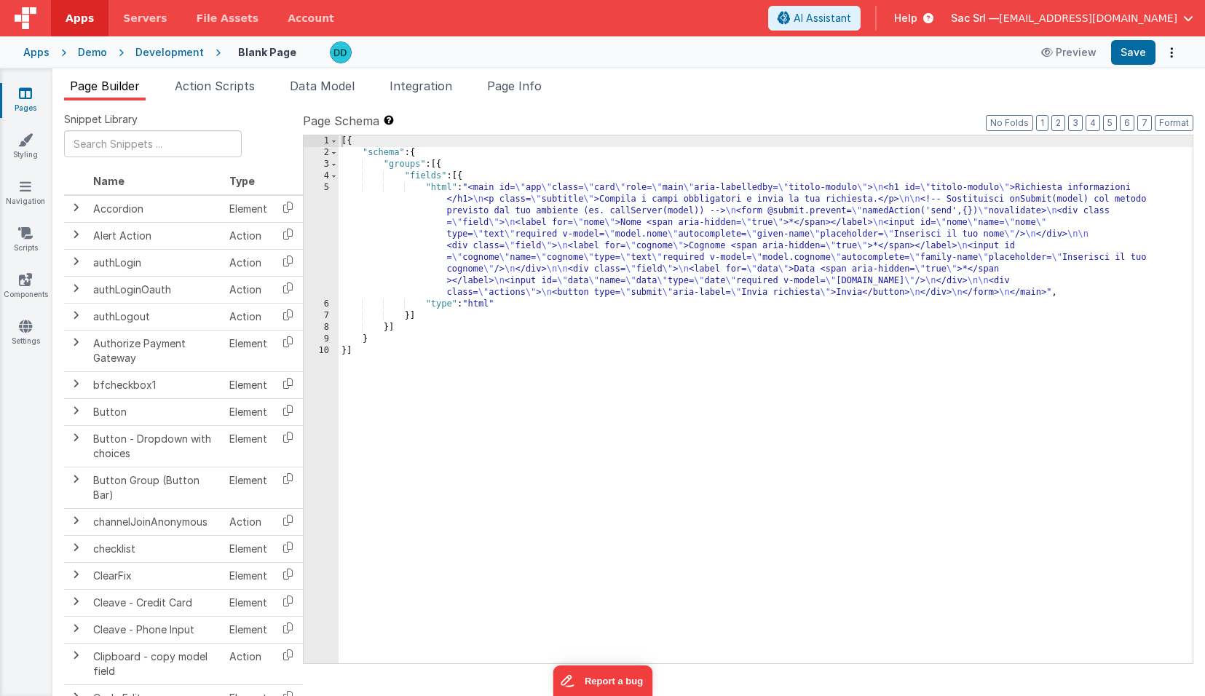
click at [95, 50] on div "Demo" at bounding box center [92, 52] width 29 height 15
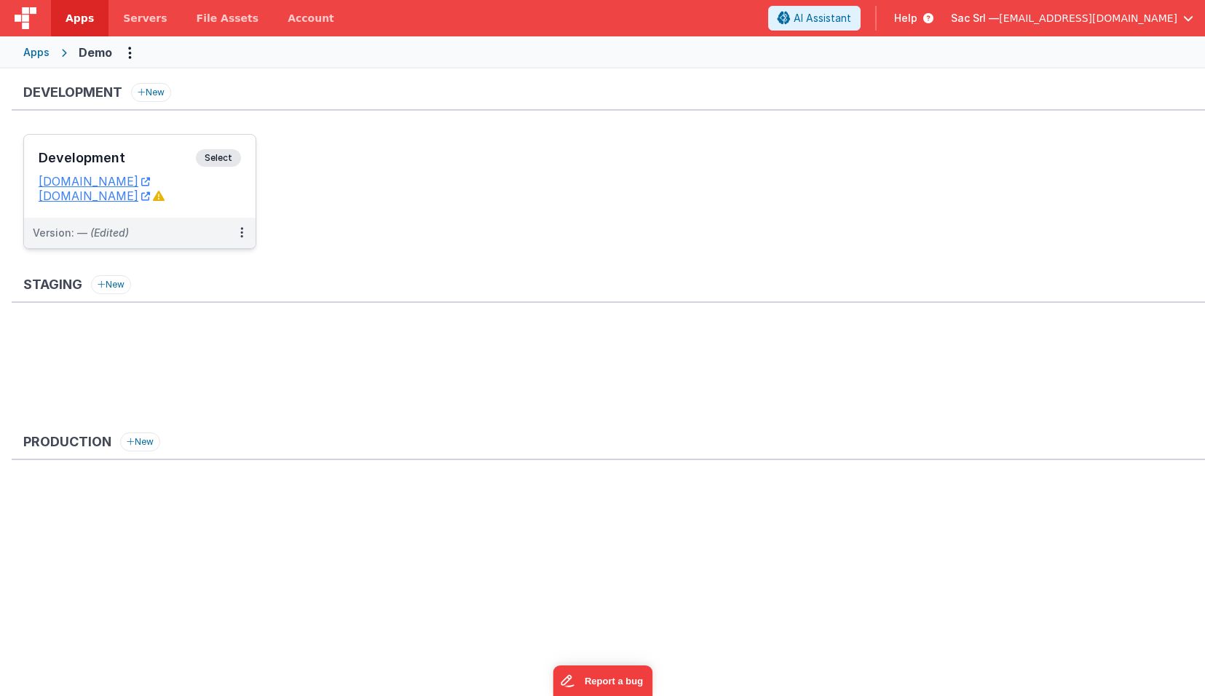
click at [229, 205] on div "Development Select URLs [DOMAIN_NAME] [DOMAIN_NAME]" at bounding box center [139, 176] width 231 height 83
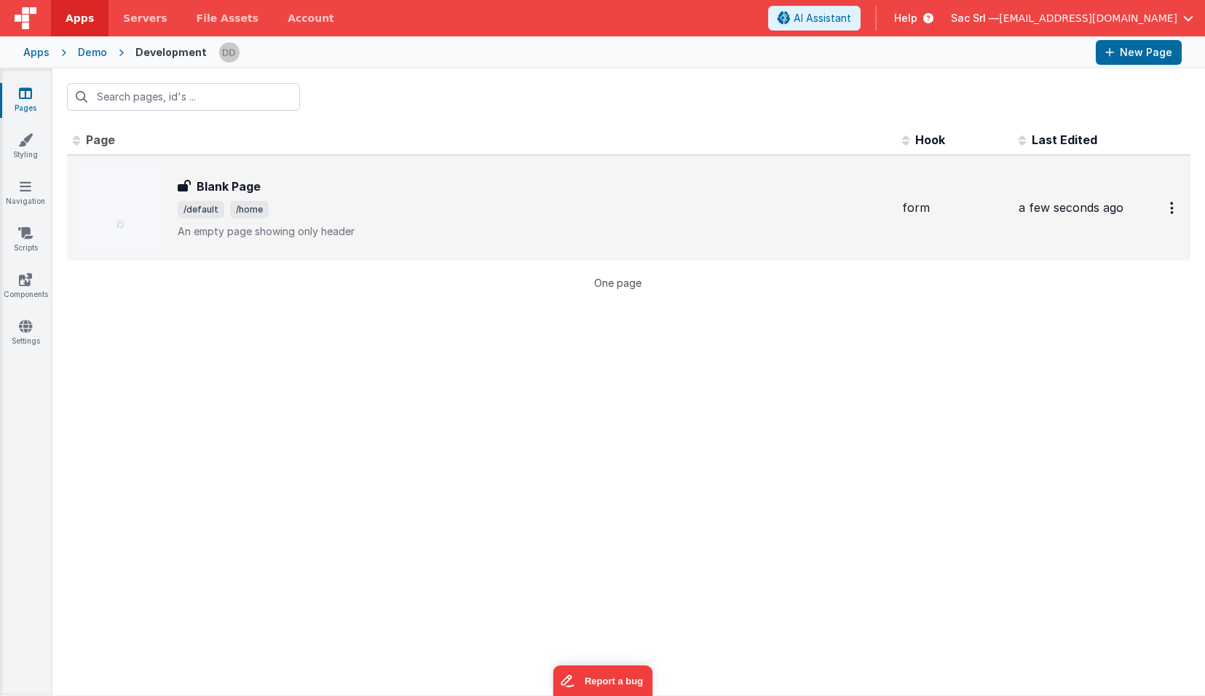
click at [321, 189] on div "Blank Page" at bounding box center [534, 186] width 713 height 17
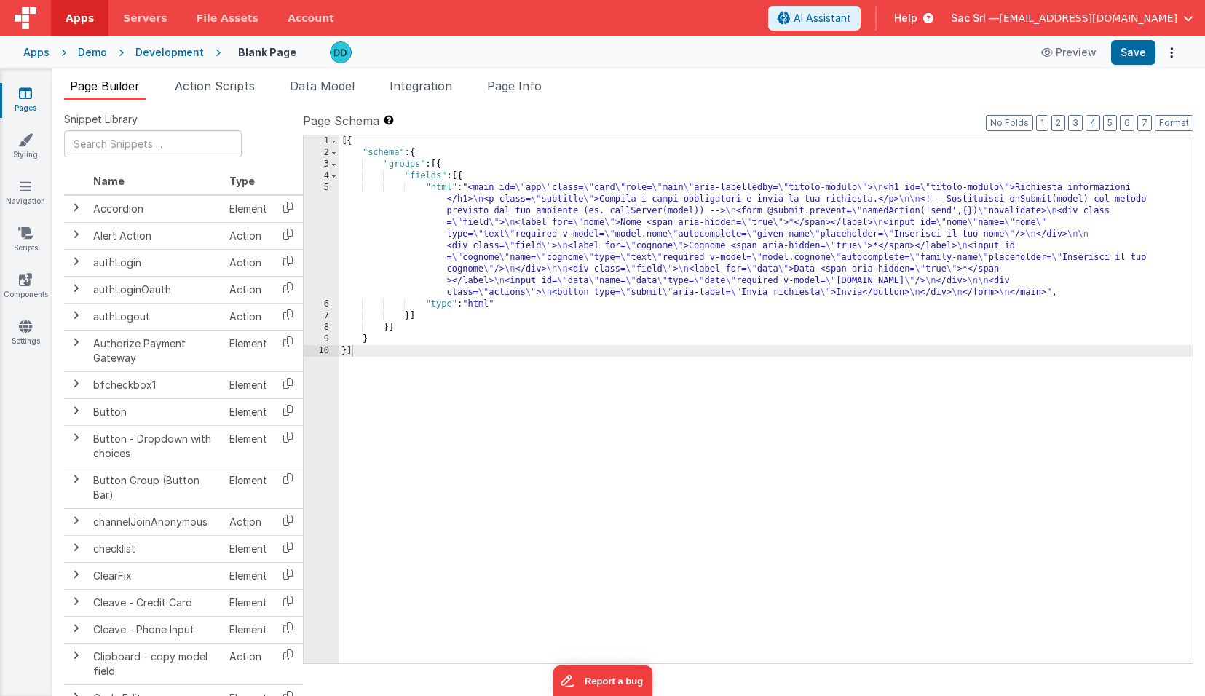
drag, startPoint x: 369, startPoint y: 197, endPoint x: 351, endPoint y: 194, distance: 18.3
click at [368, 196] on div "[{ "schema" : { "groups" : [{ "fields" : [{ "html" : "<main id= \" app \" class…" at bounding box center [765, 410] width 854 height 551
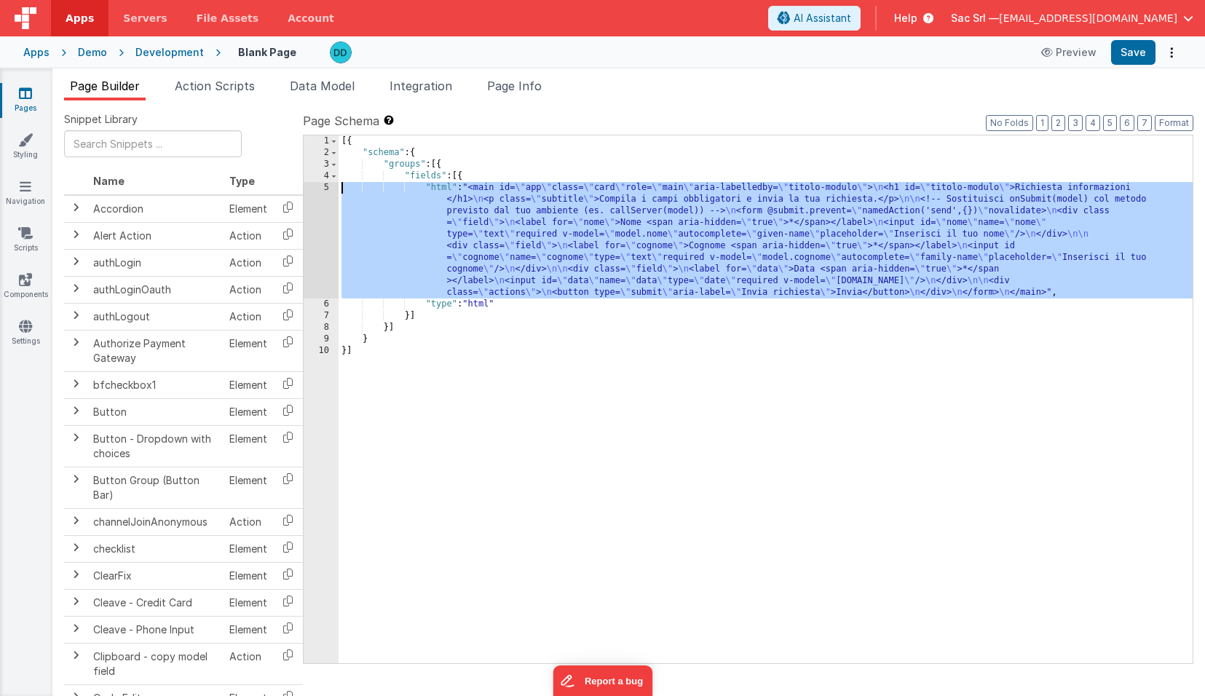
click at [328, 190] on div "5" at bounding box center [321, 240] width 35 height 116
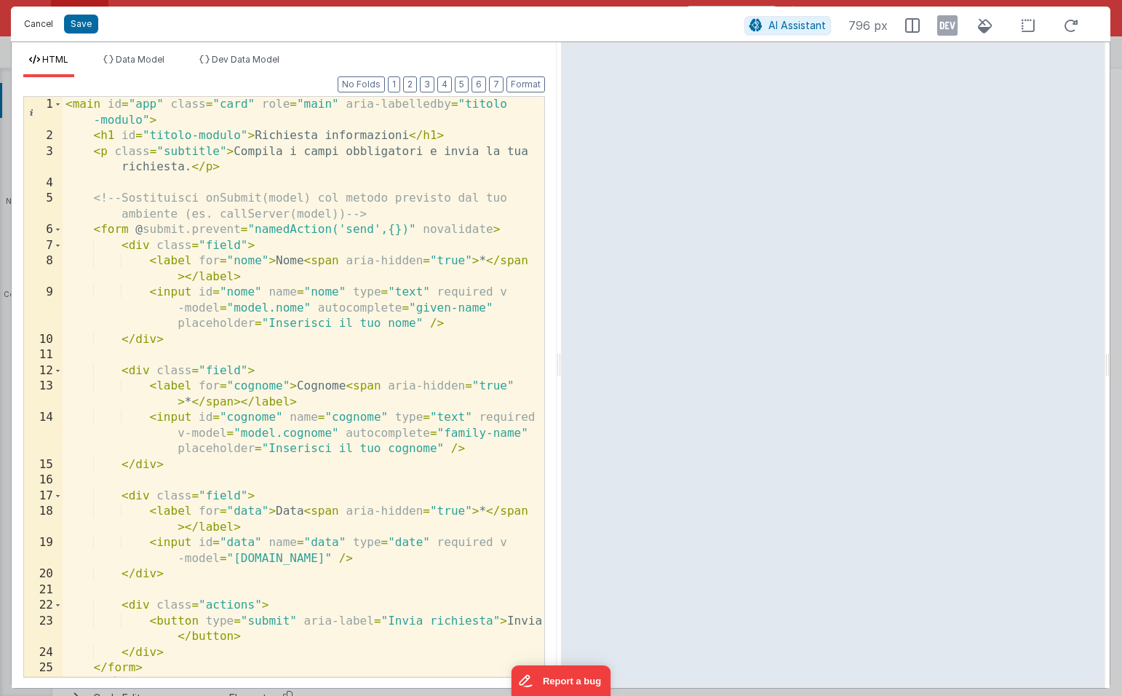
click at [45, 24] on button "Cancel" at bounding box center [39, 24] width 44 height 20
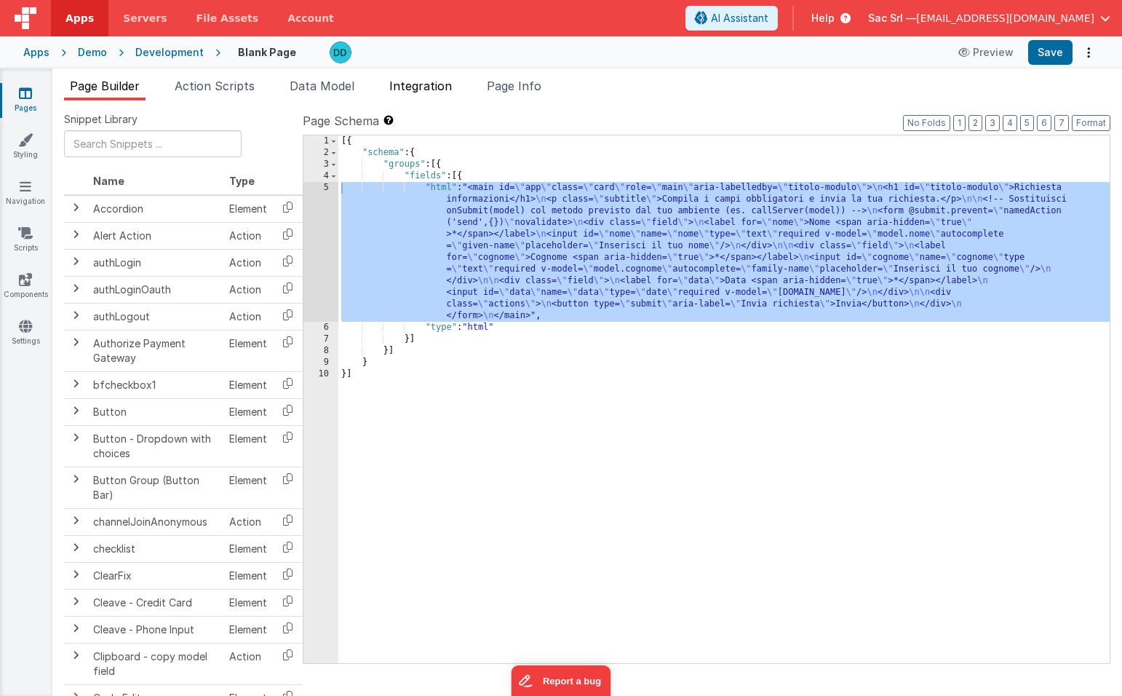
click at [417, 94] on li "Integration" at bounding box center [421, 88] width 74 height 23
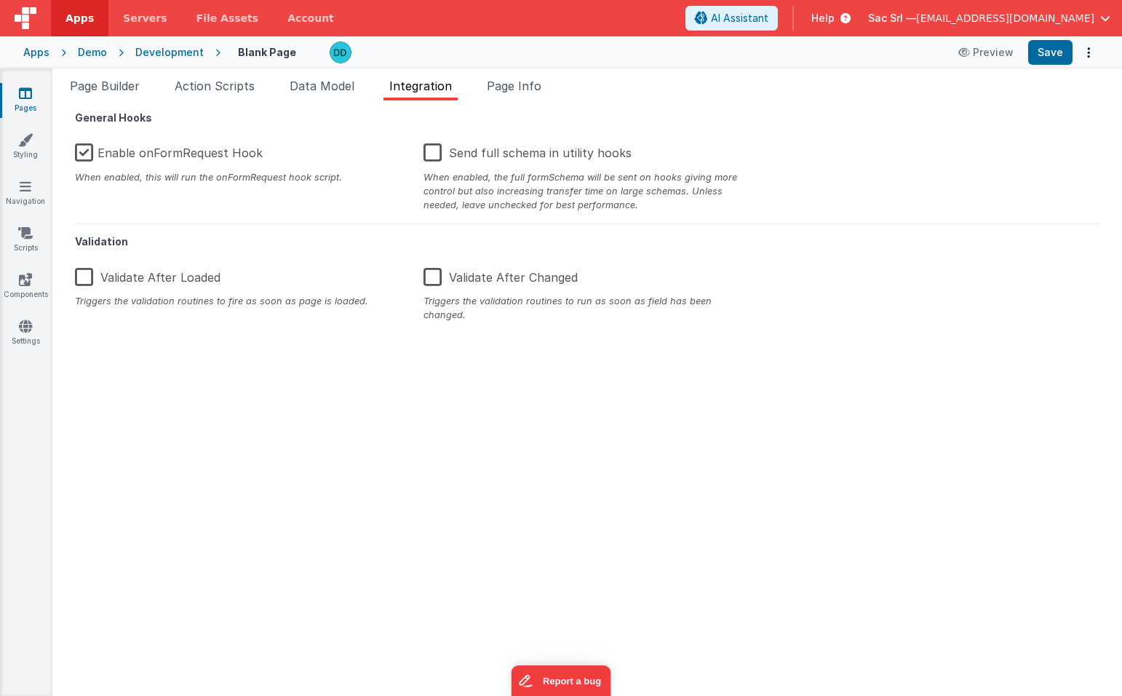
click at [140, 165] on label "Enable onFormRequest Hook" at bounding box center [169, 150] width 188 height 31
click at [0, 0] on input "Enable onFormRequest Hook" at bounding box center [0, 0] width 0 height 0
click at [1052, 50] on button "Save" at bounding box center [1051, 52] width 44 height 25
